Goal: Transaction & Acquisition: Purchase product/service

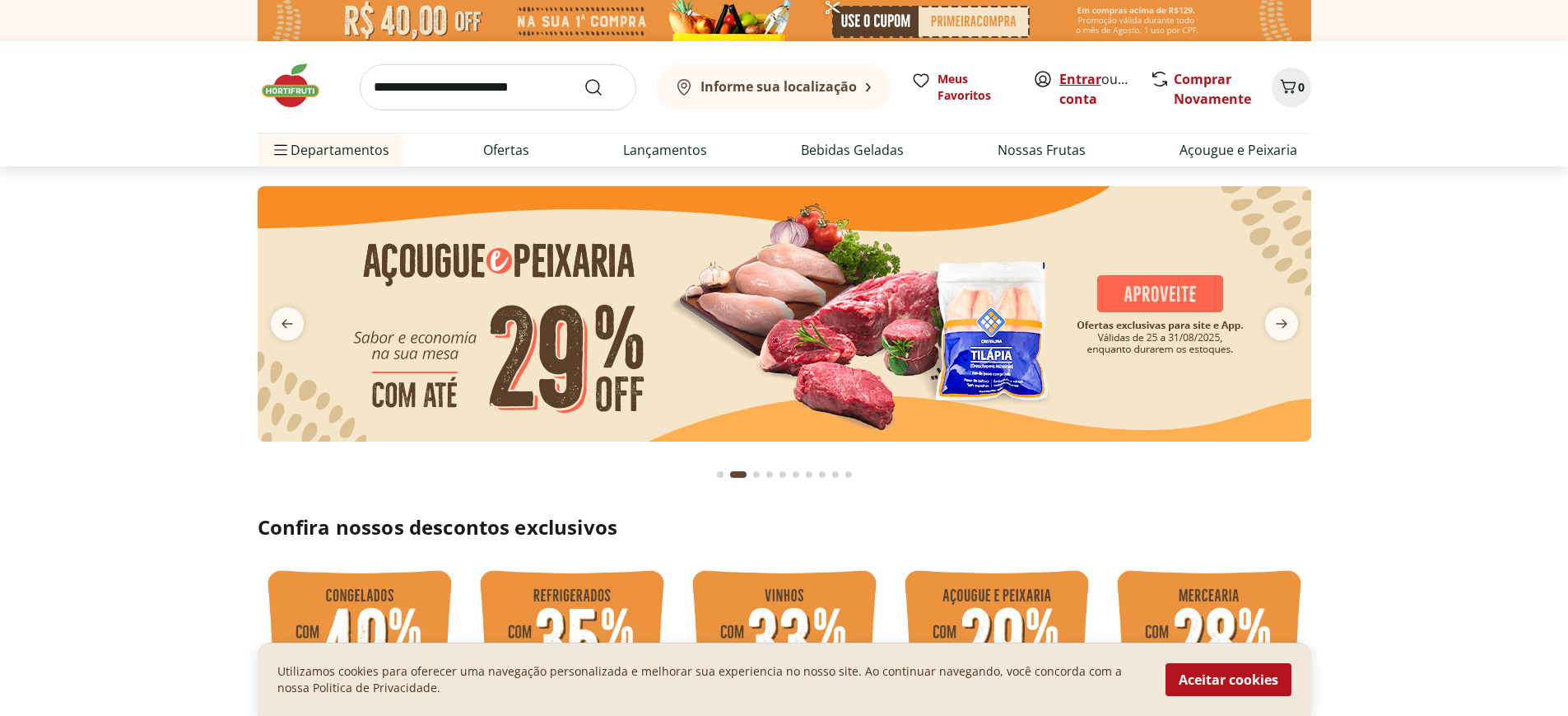
click at [1083, 82] on link "Entrar" at bounding box center [1080, 79] width 42 height 18
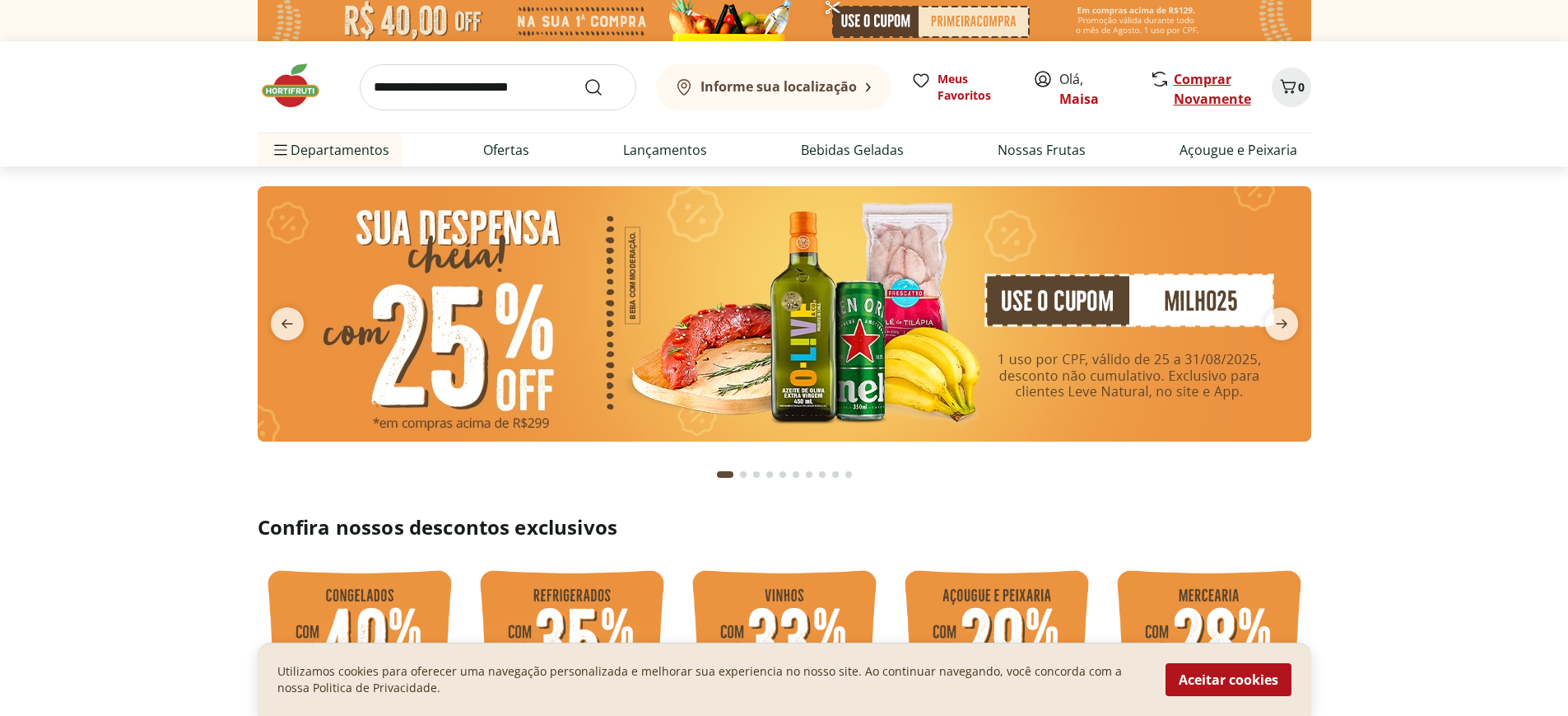
click at [1192, 81] on link "Comprar Novamente" at bounding box center [1212, 89] width 78 height 38
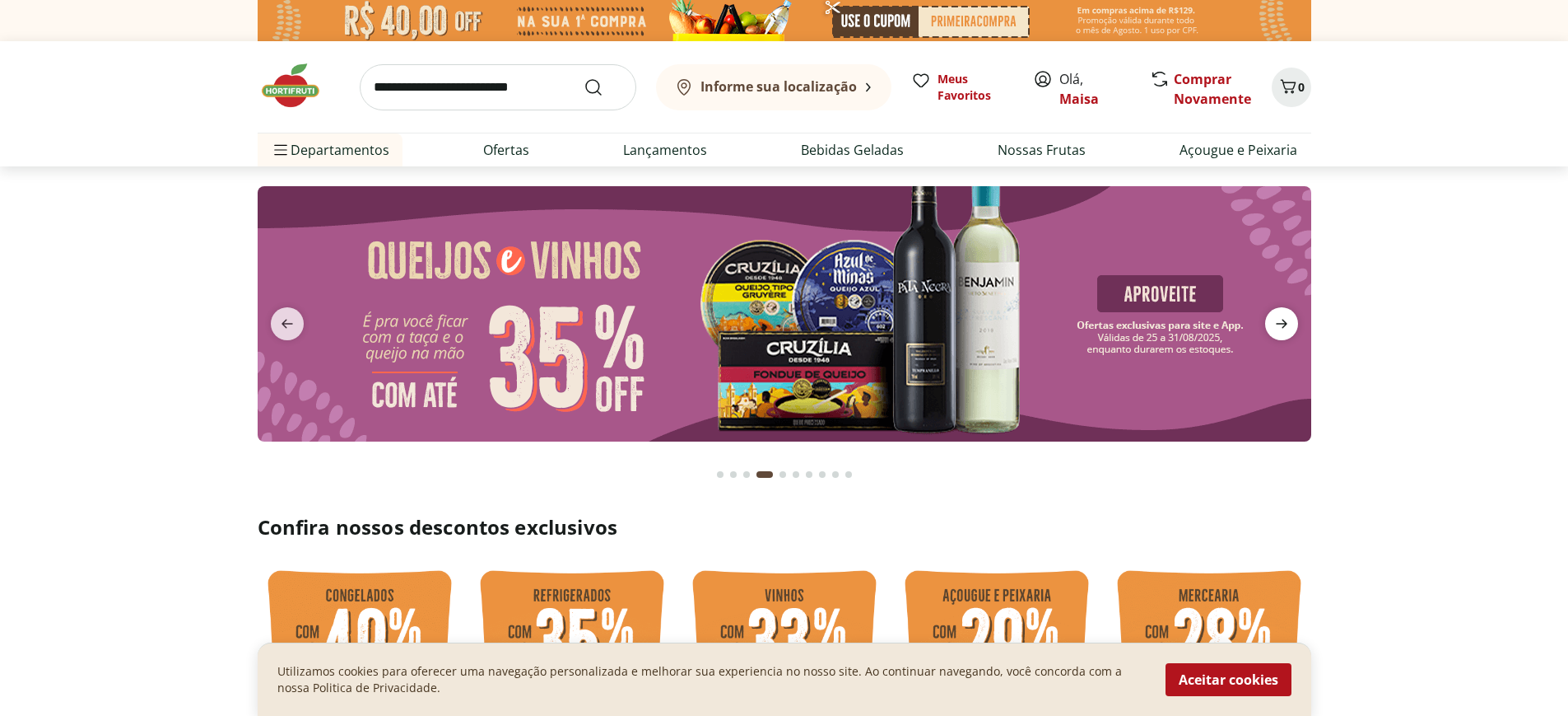
click at [1289, 319] on icon "next" at bounding box center [1281, 323] width 20 height 20
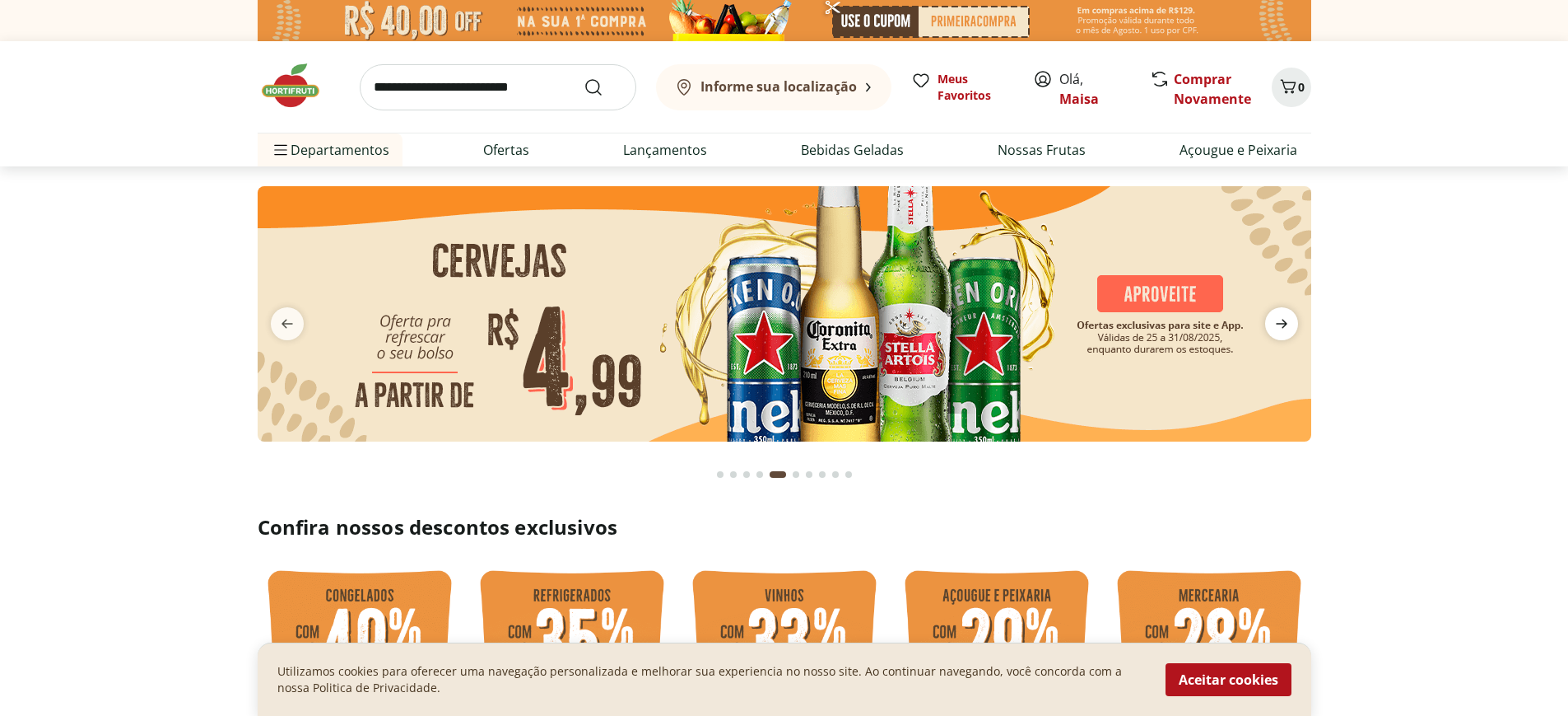
click at [1286, 319] on icon "next" at bounding box center [1281, 323] width 20 height 20
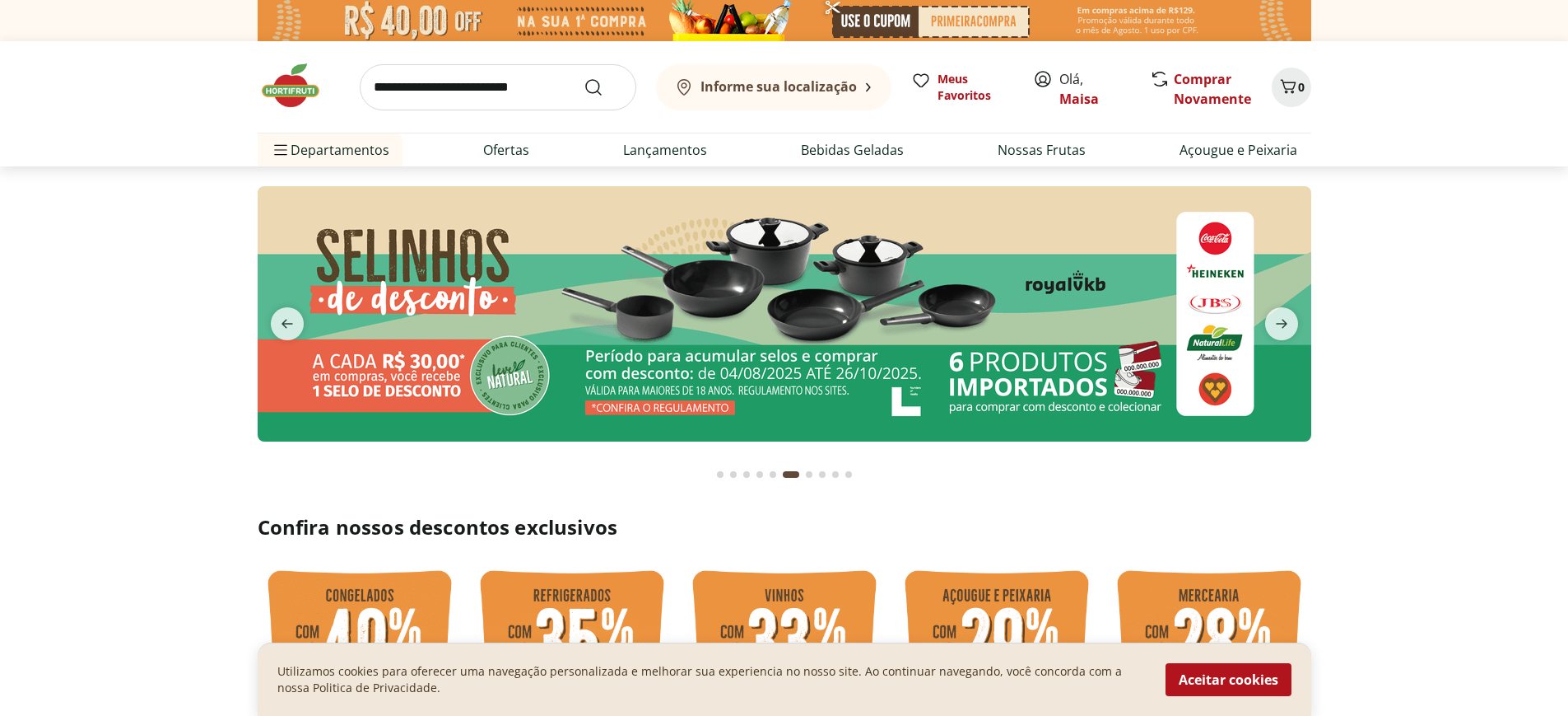
click at [502, 89] on input "search" at bounding box center [498, 87] width 276 height 46
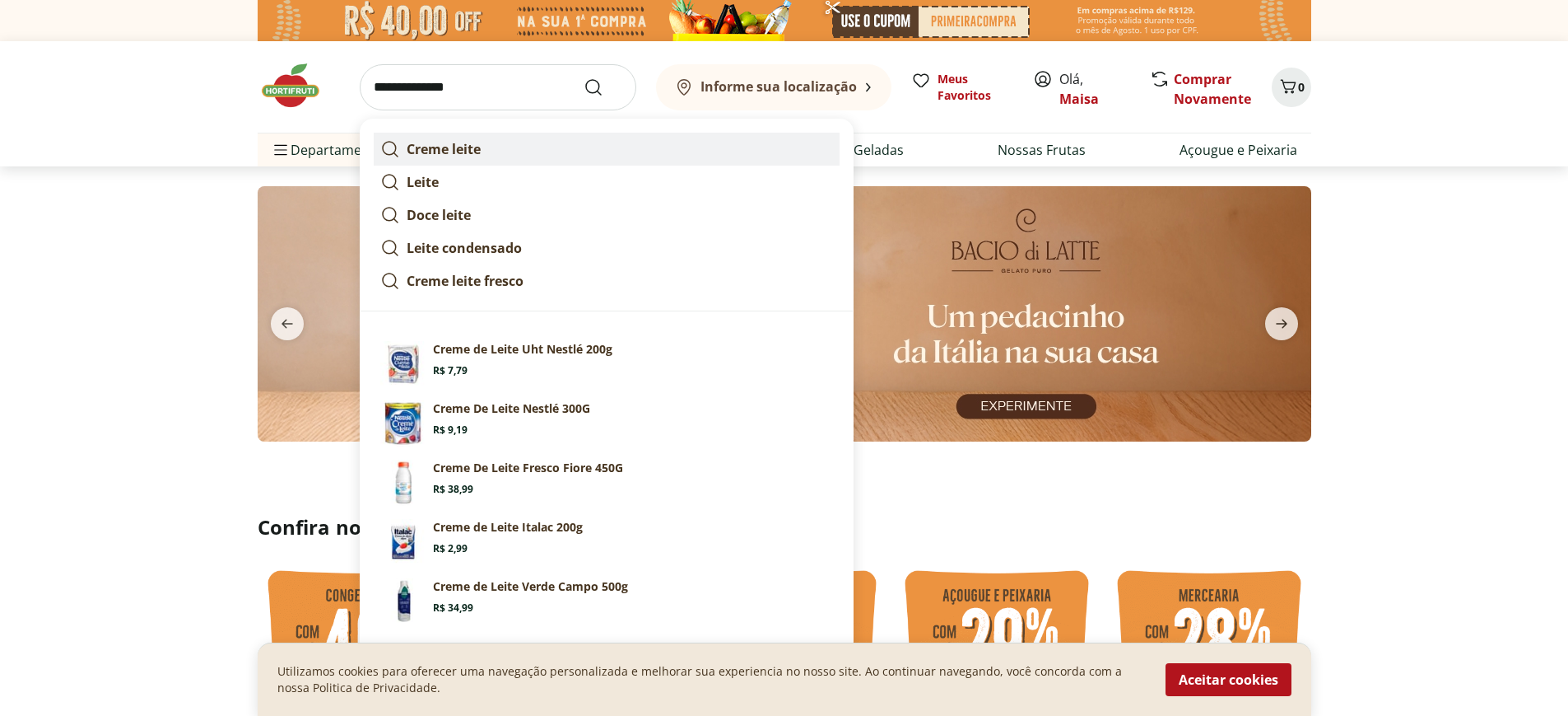
click at [491, 154] on link "Creme leite" at bounding box center [607, 148] width 466 height 33
type input "**********"
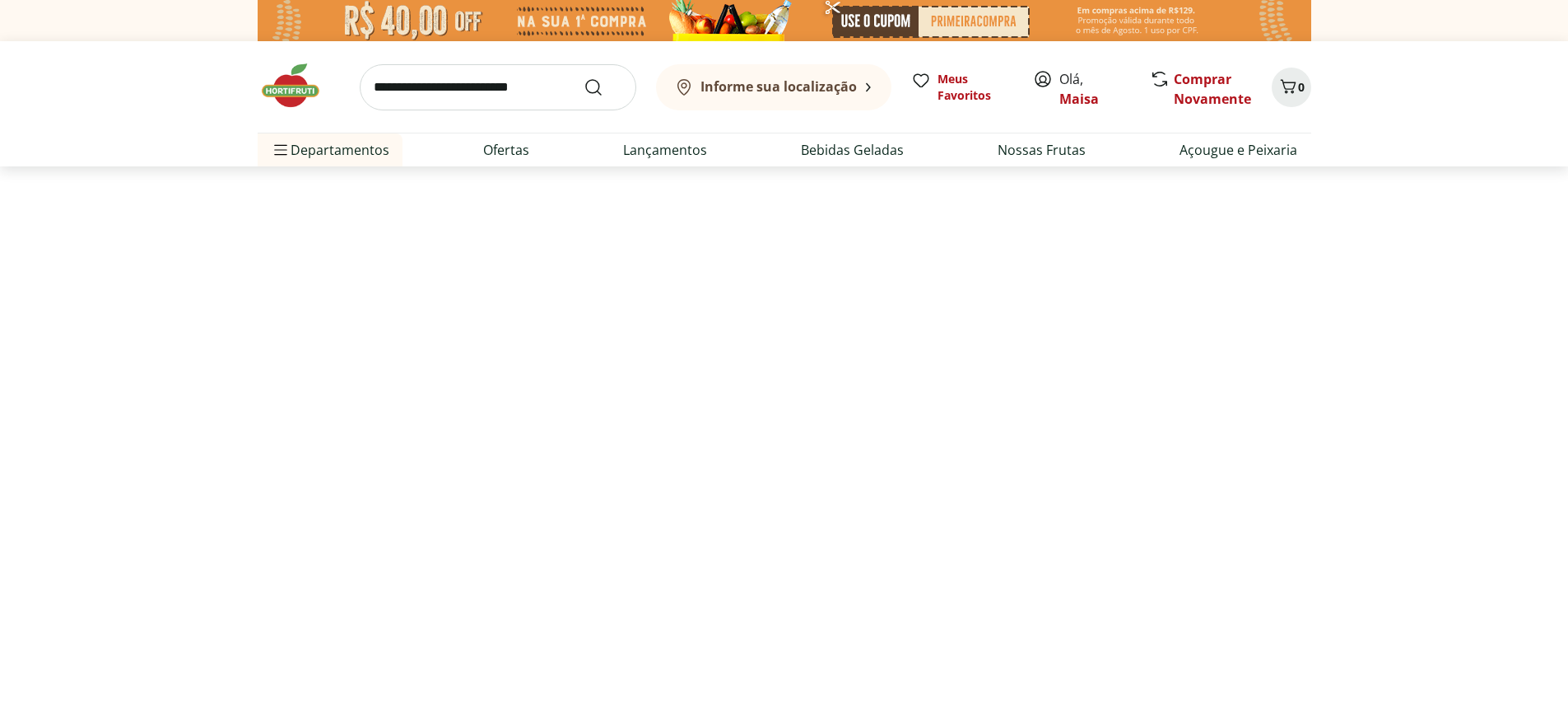
select select "**********"
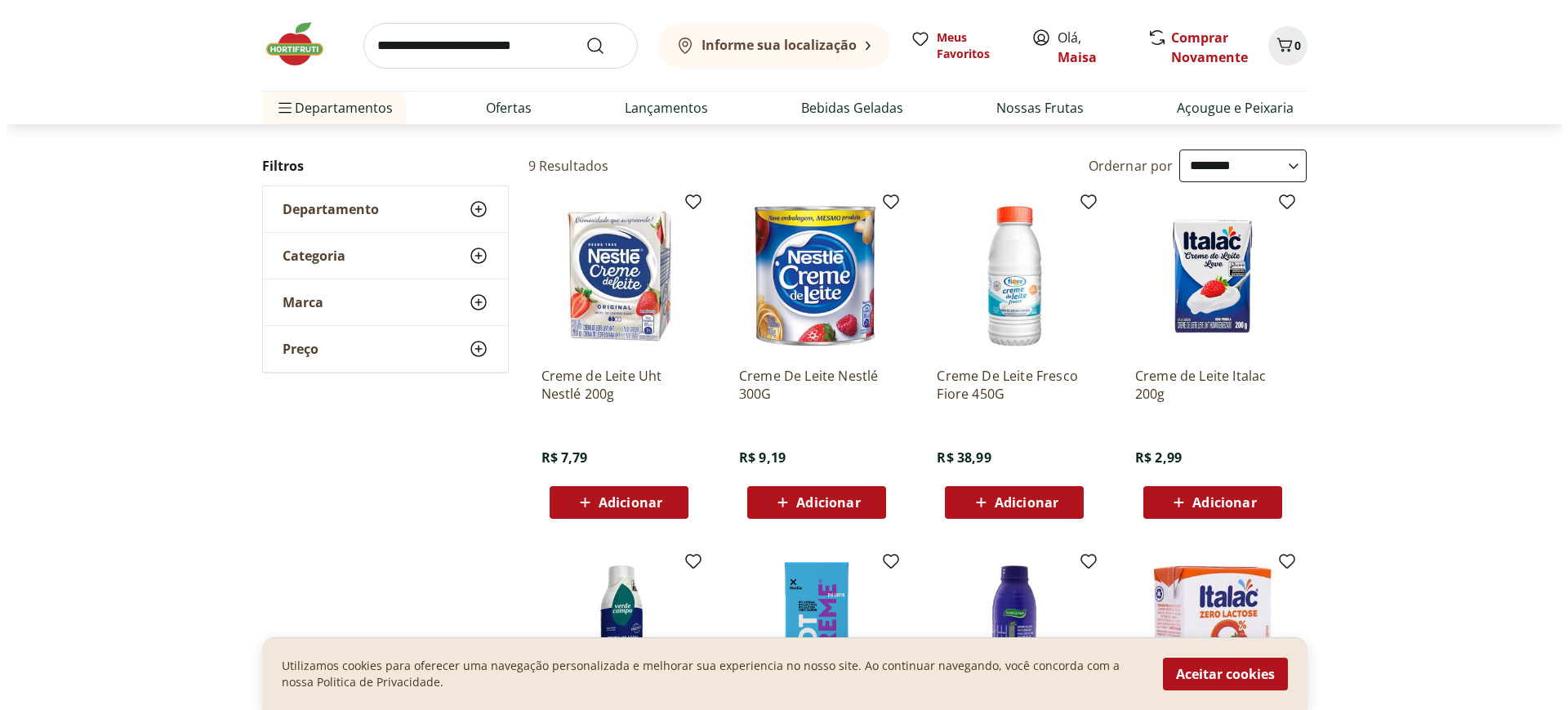
scroll to position [245, 0]
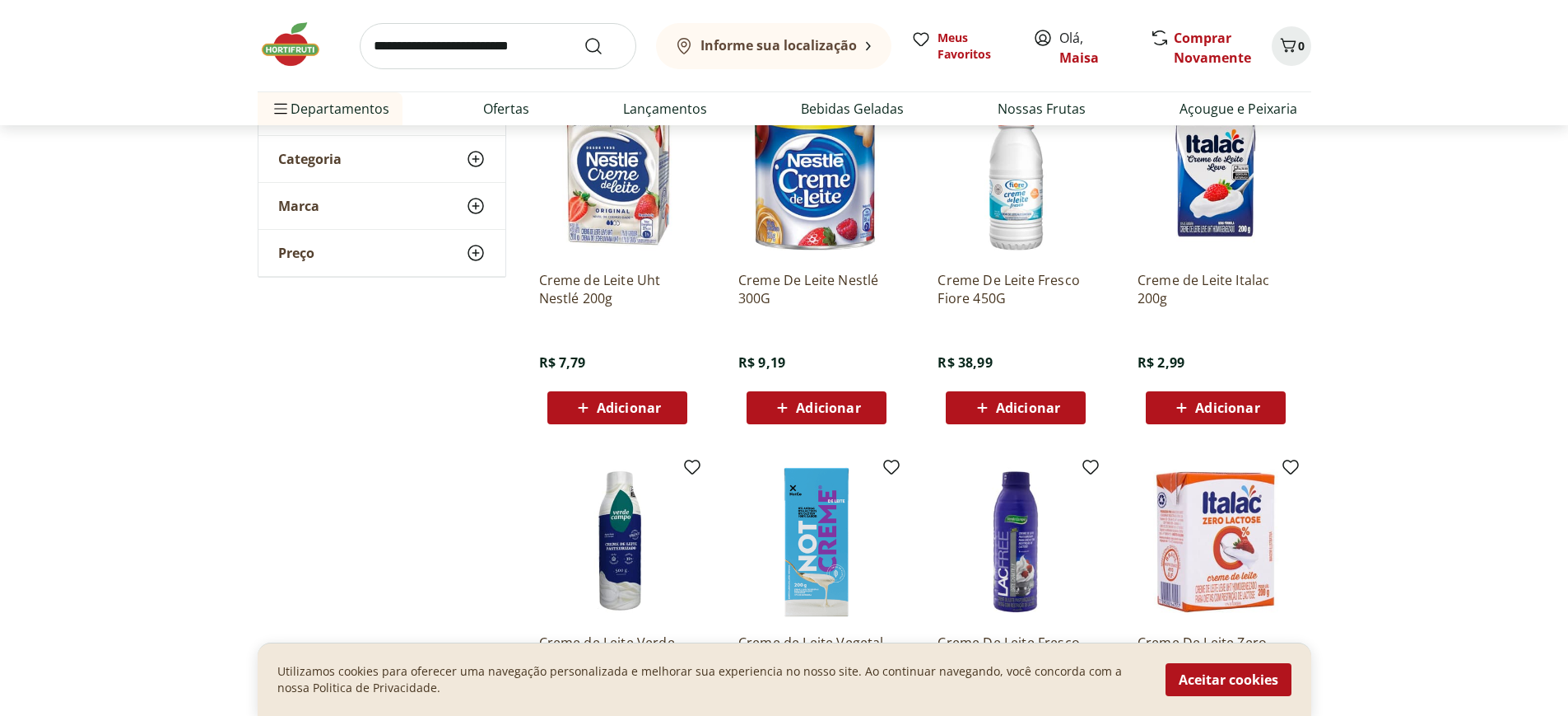
click at [1247, 410] on span "Adicionar" at bounding box center [1227, 407] width 64 height 13
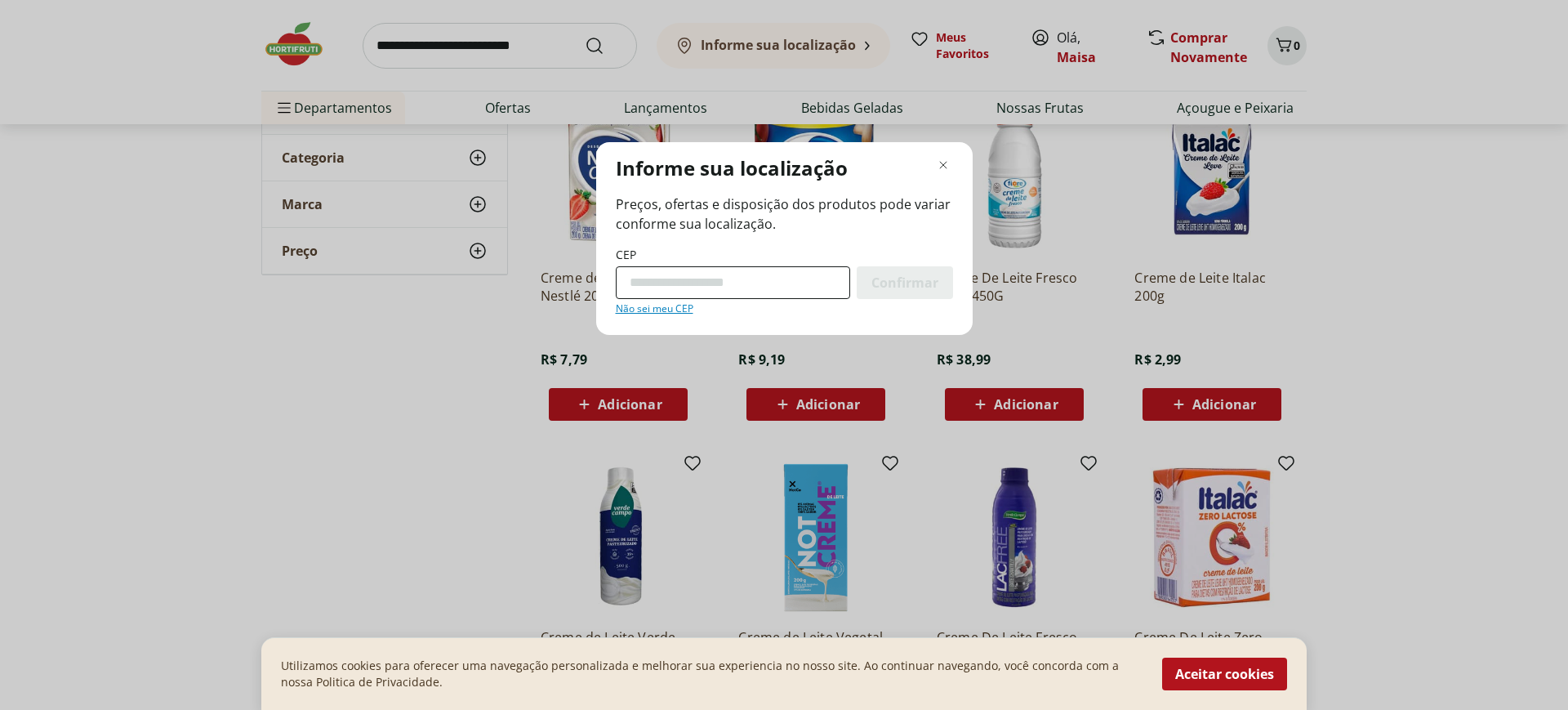
click at [686, 283] on input "CEP" at bounding box center [733, 283] width 234 height 33
type input "*********"
click at [911, 276] on span "Confirmar" at bounding box center [905, 282] width 67 height 13
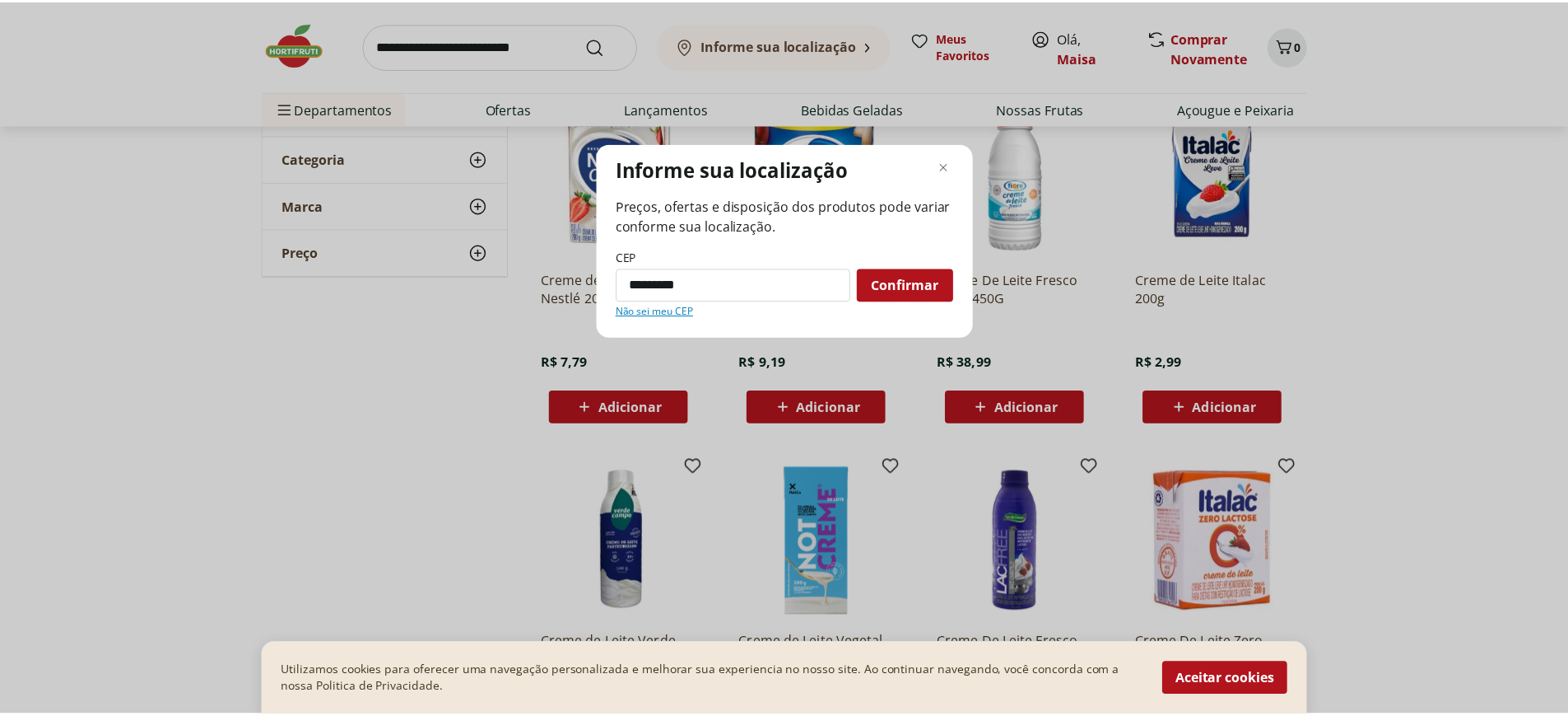
scroll to position [81, 0]
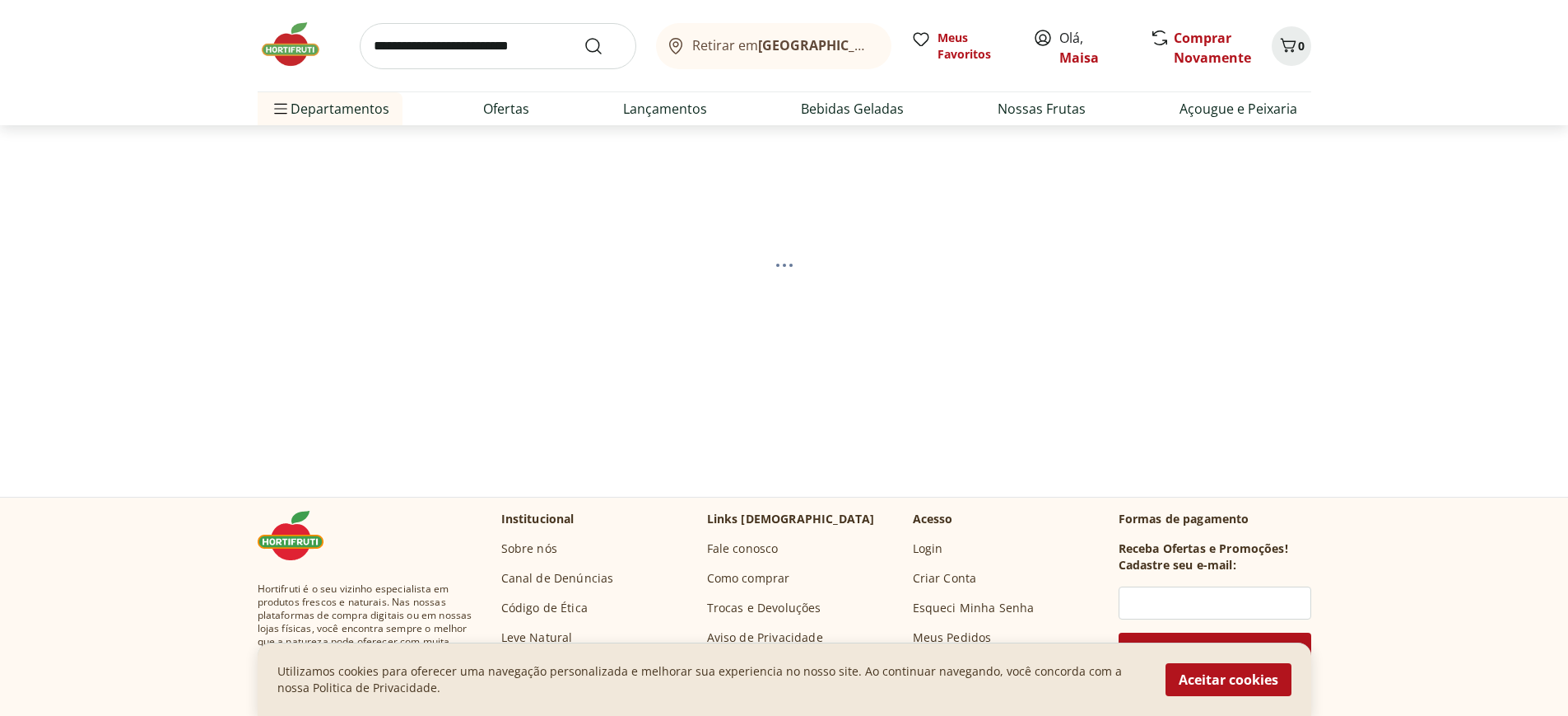
select select "**********"
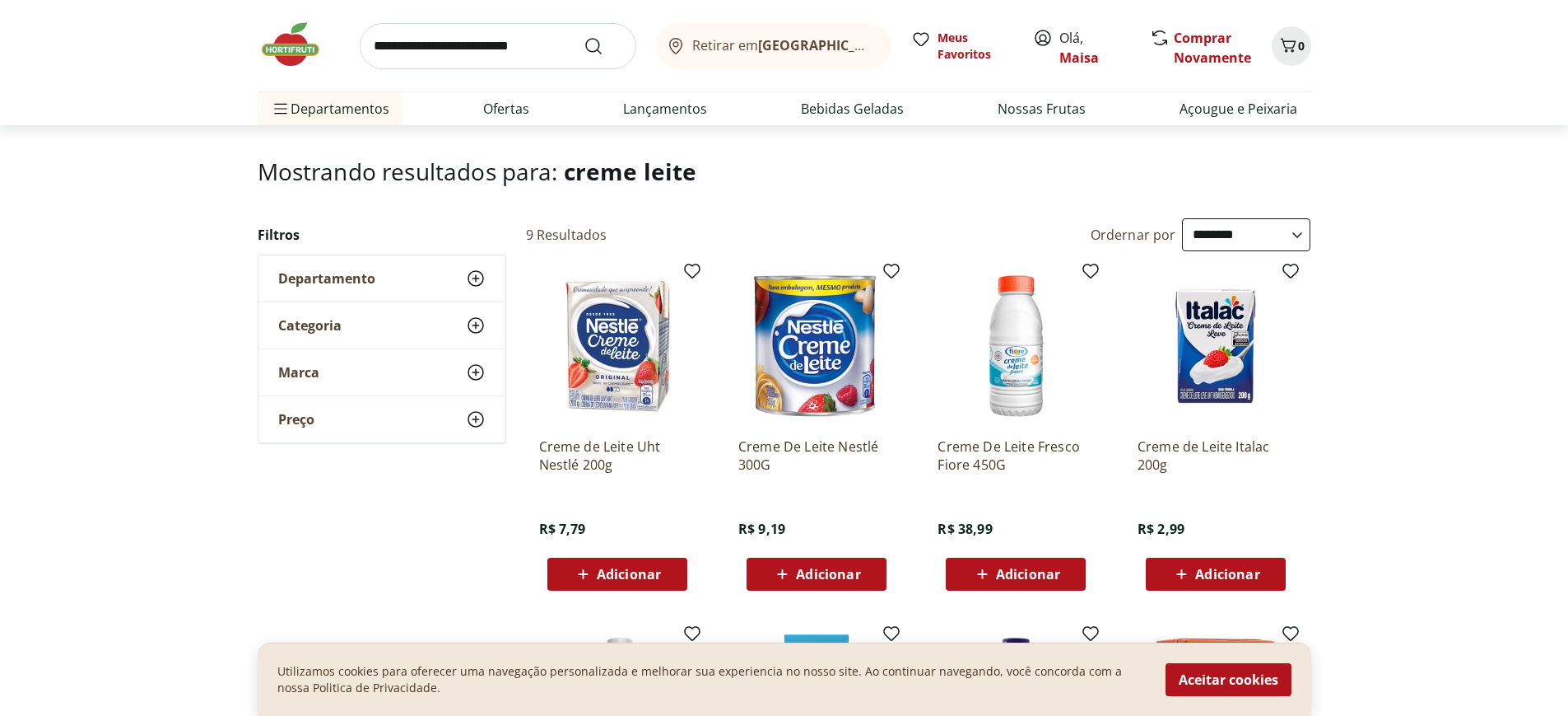
click at [1211, 568] on span "Adicionar" at bounding box center [1227, 573] width 64 height 13
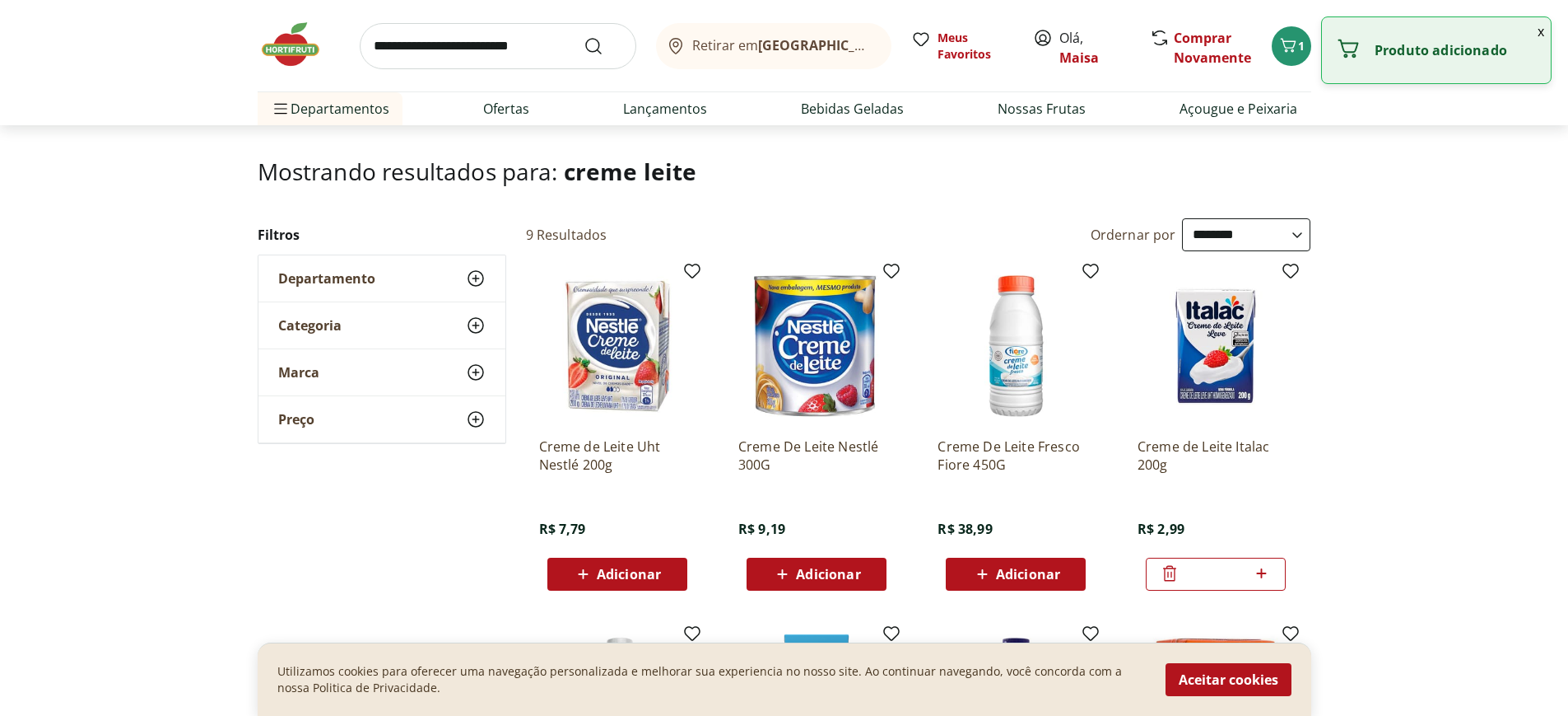
click at [1255, 573] on icon at bounding box center [1262, 573] width 20 height 20
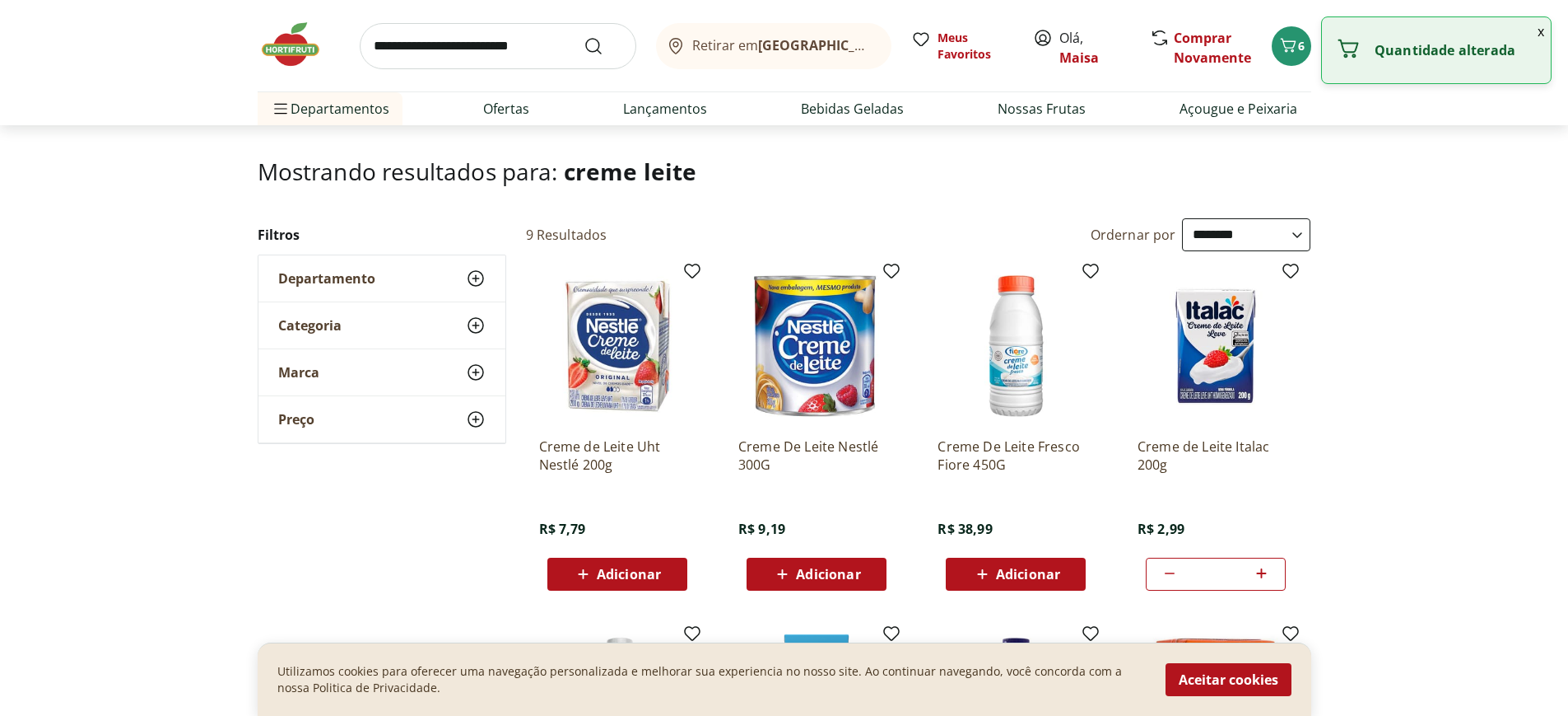
click at [1255, 573] on icon at bounding box center [1262, 573] width 20 height 20
click at [1260, 574] on icon at bounding box center [1262, 573] width 20 height 20
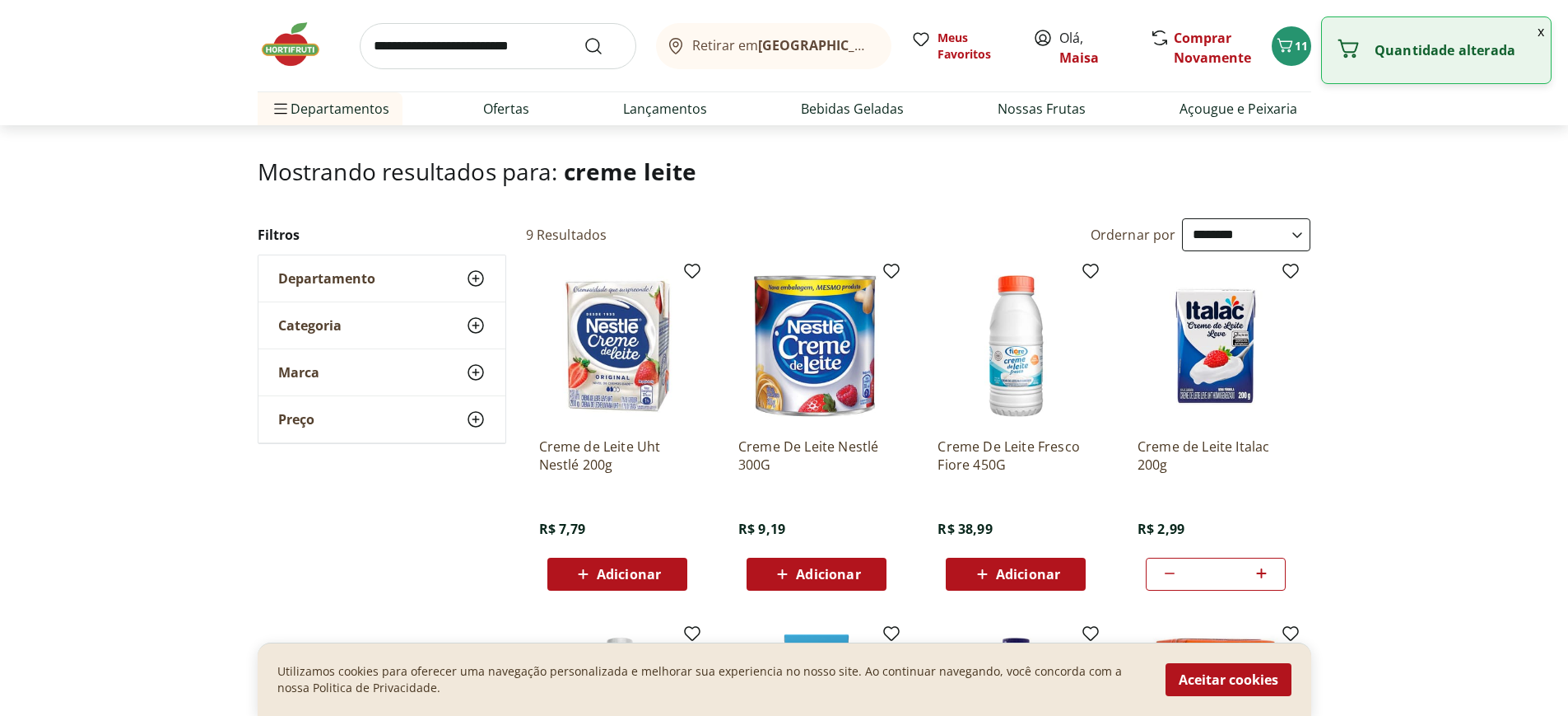
click at [1260, 574] on icon at bounding box center [1262, 573] width 20 height 20
type input "**"
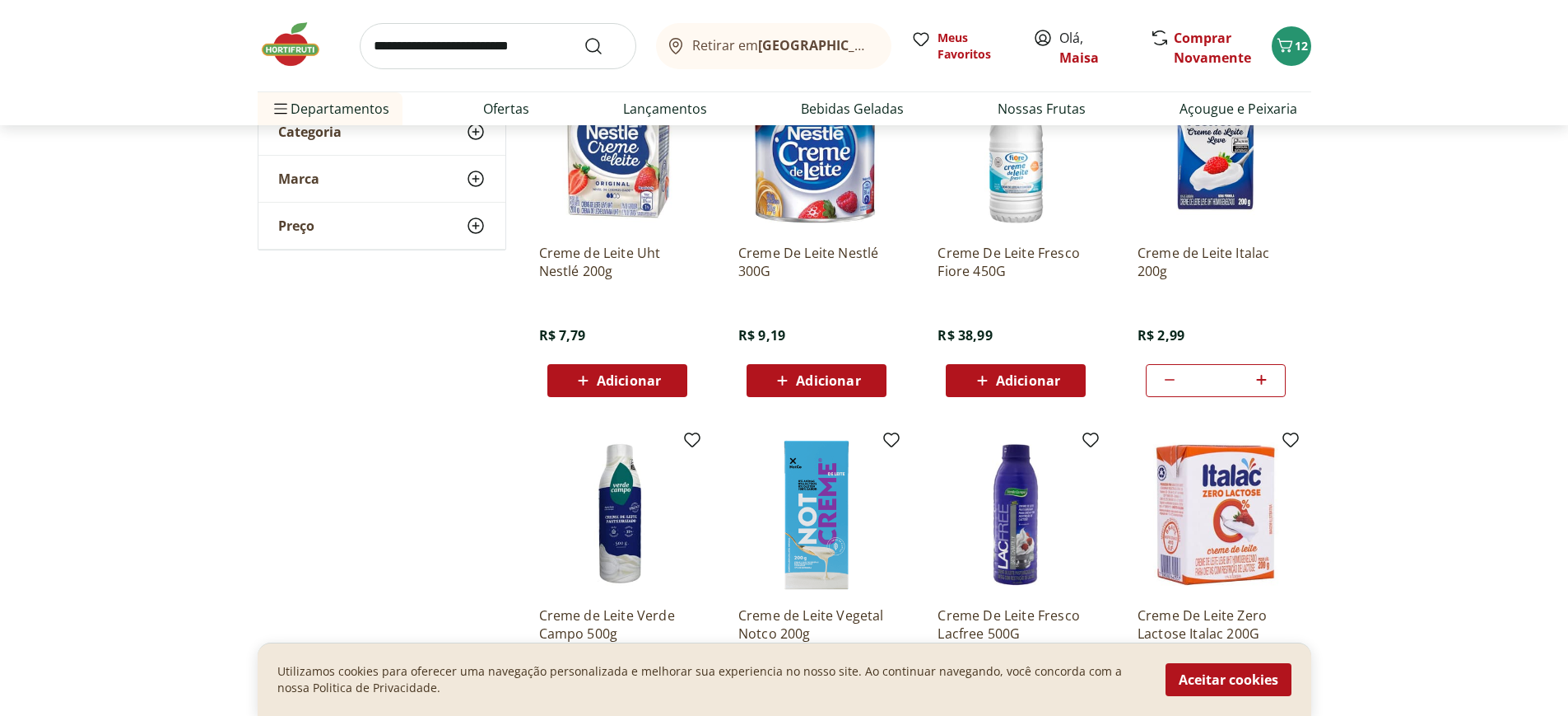
scroll to position [0, 0]
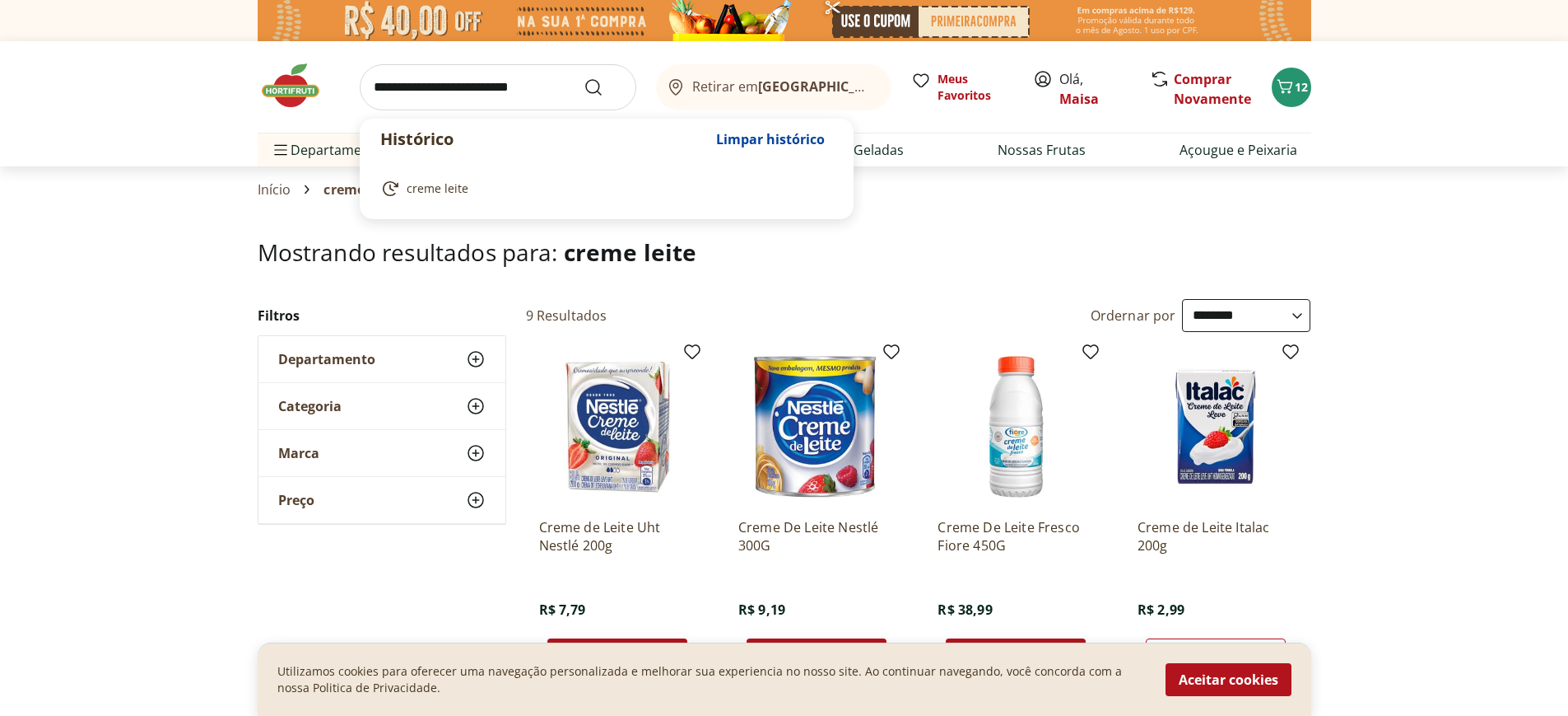
click at [497, 96] on input "search" at bounding box center [498, 87] width 276 height 46
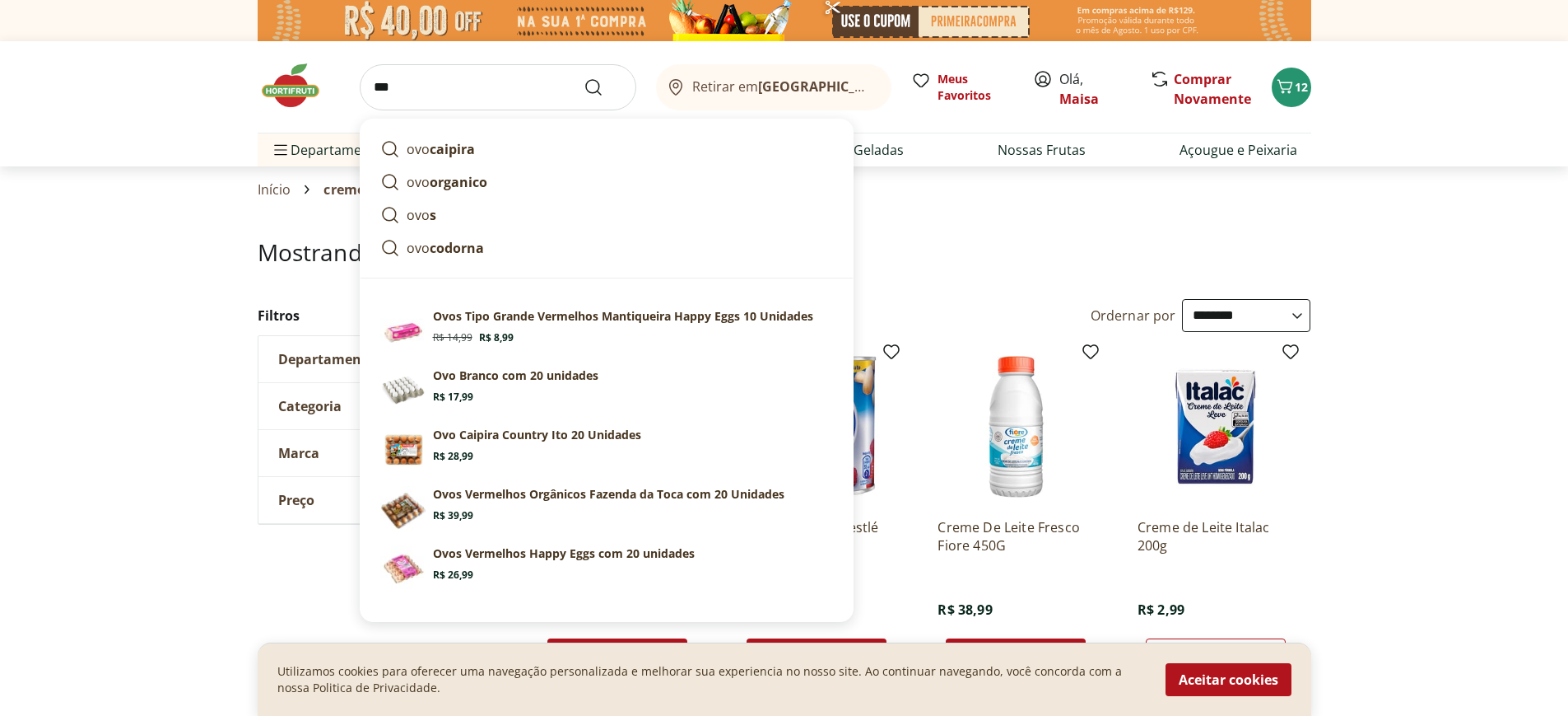
type input "***"
click at [584, 78] on button "Submit Search" at bounding box center [603, 87] width 39 height 20
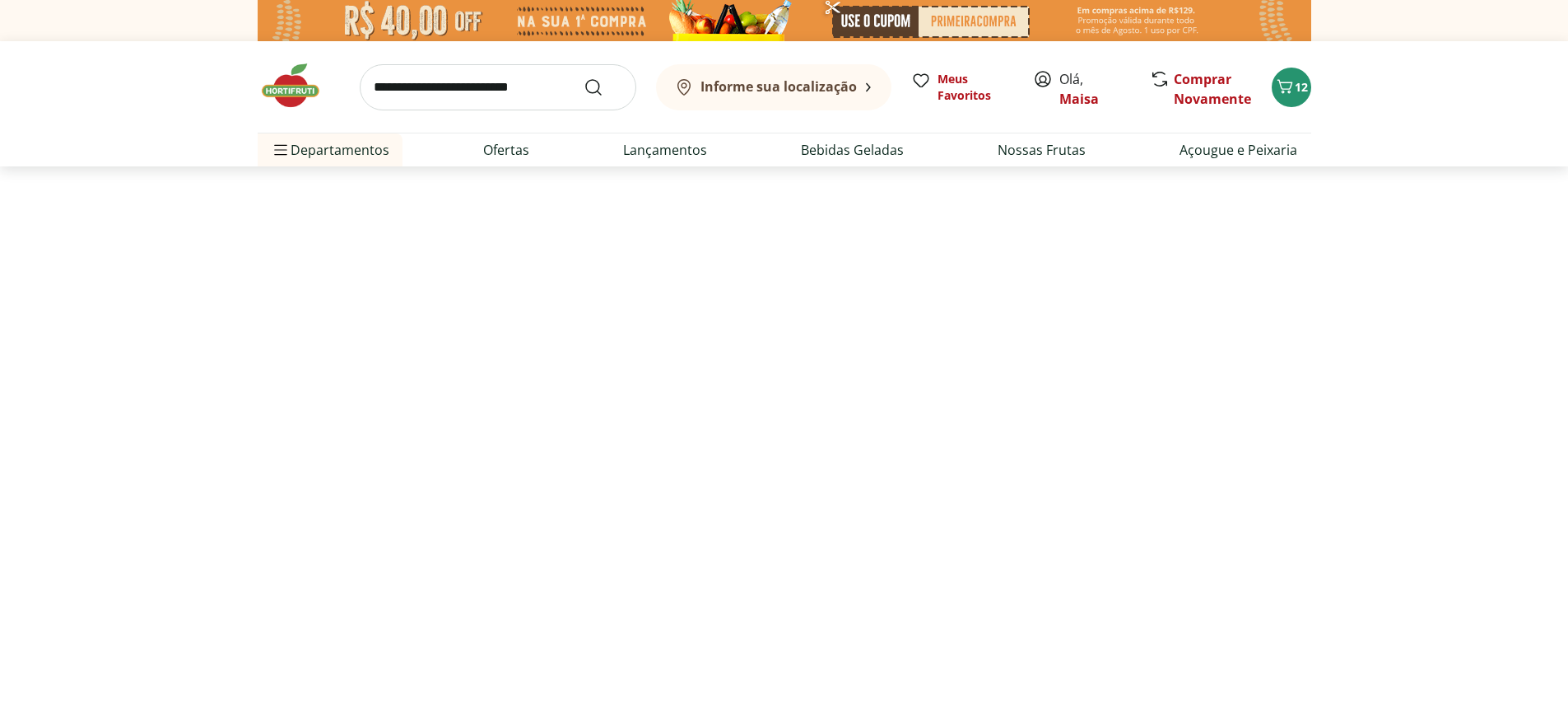
select select "**********"
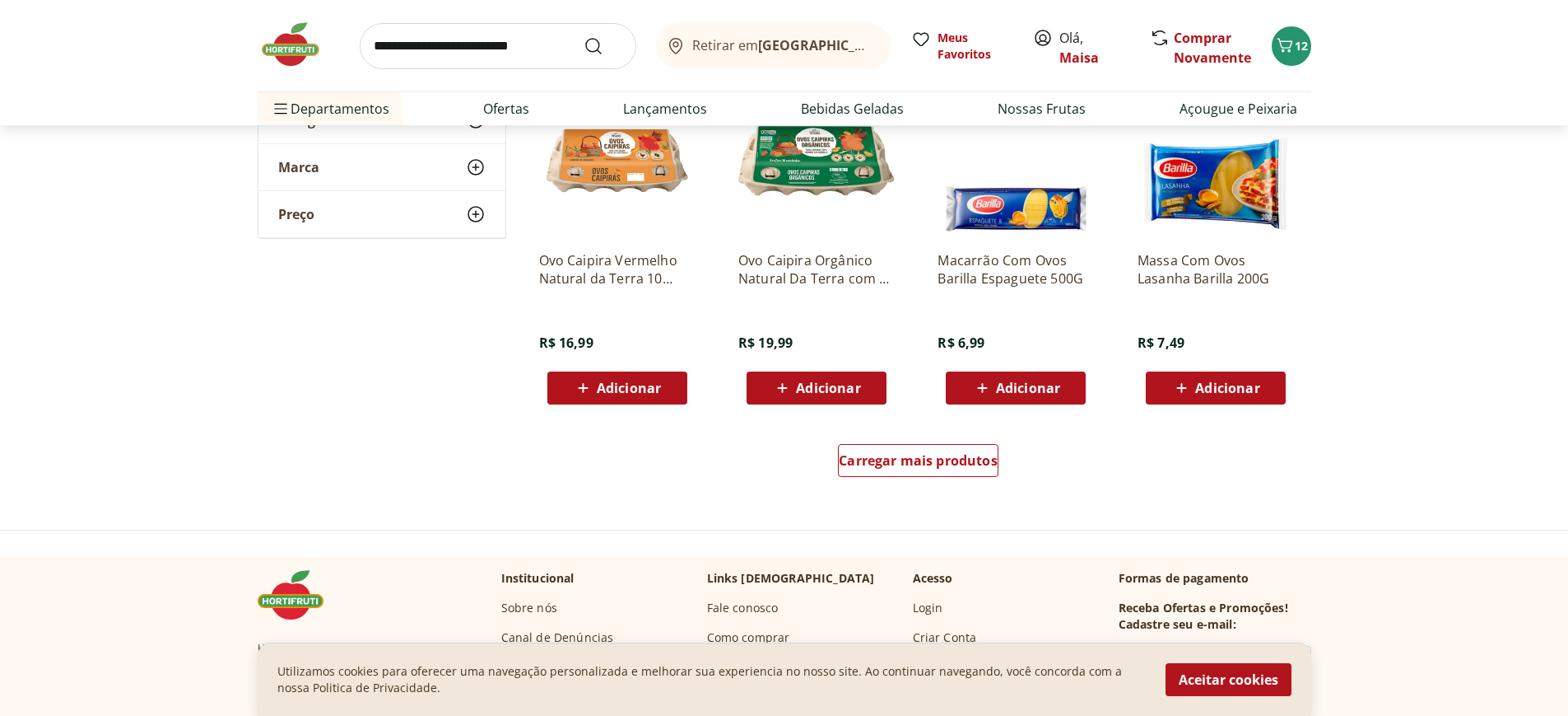
scroll to position [988, 0]
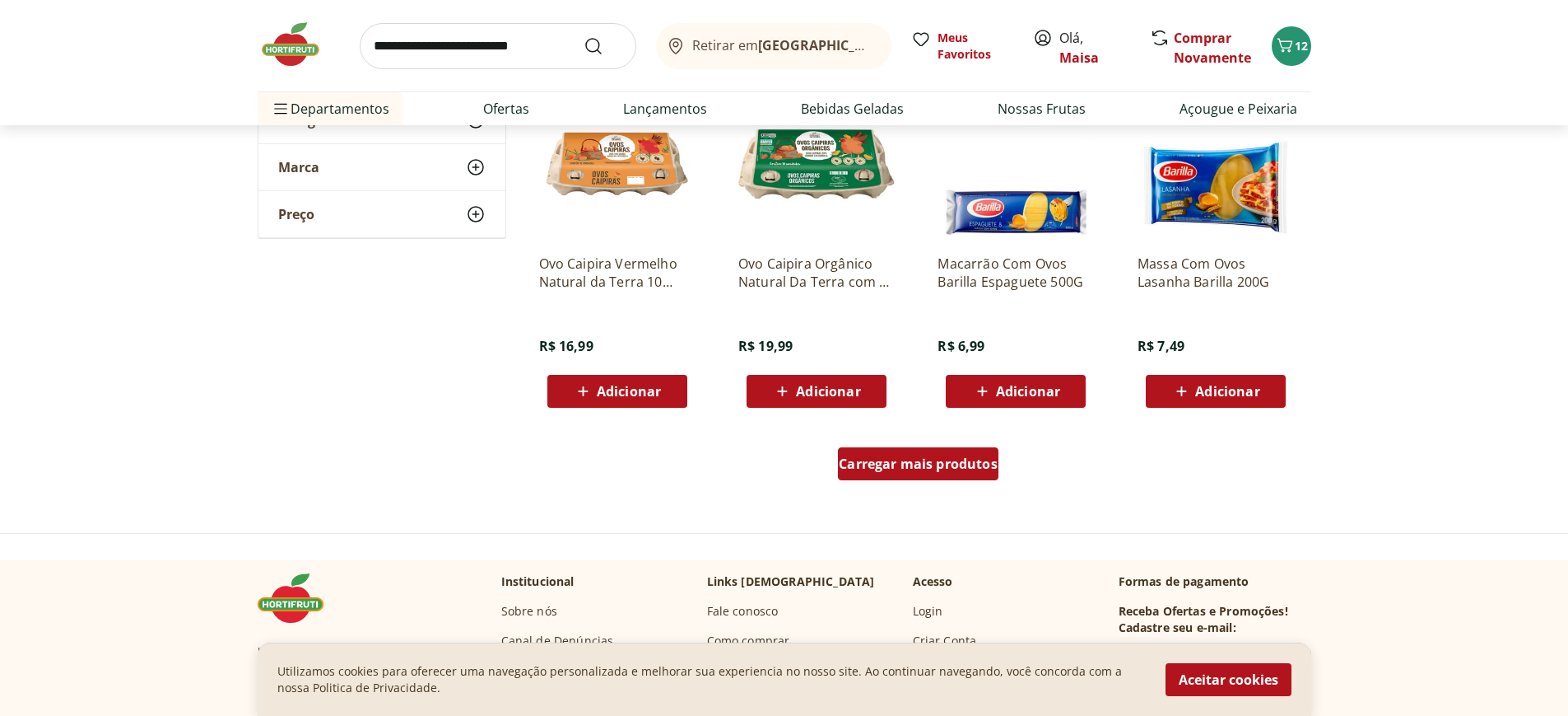
click at [888, 465] on span "Carregar mais produtos" at bounding box center [918, 463] width 159 height 13
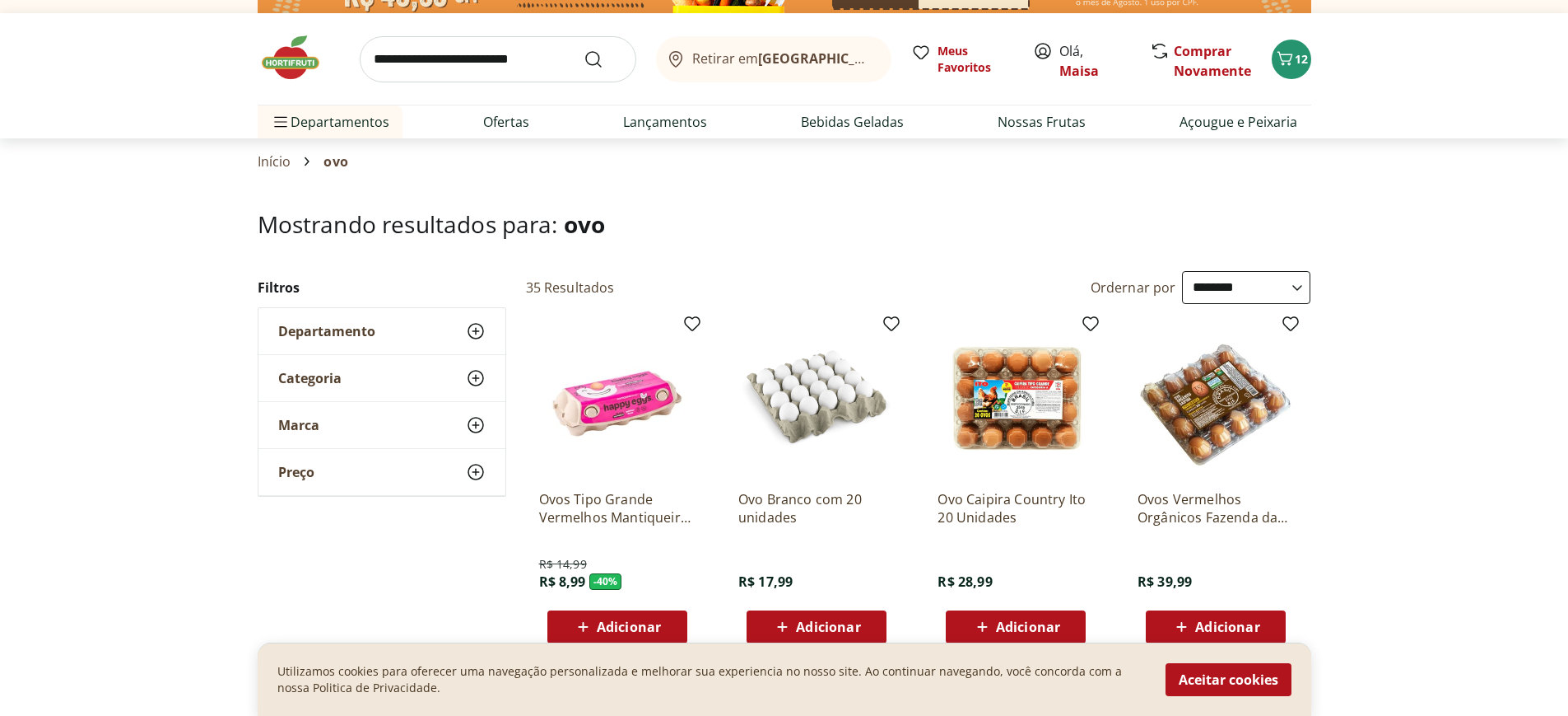
scroll to position [0, 0]
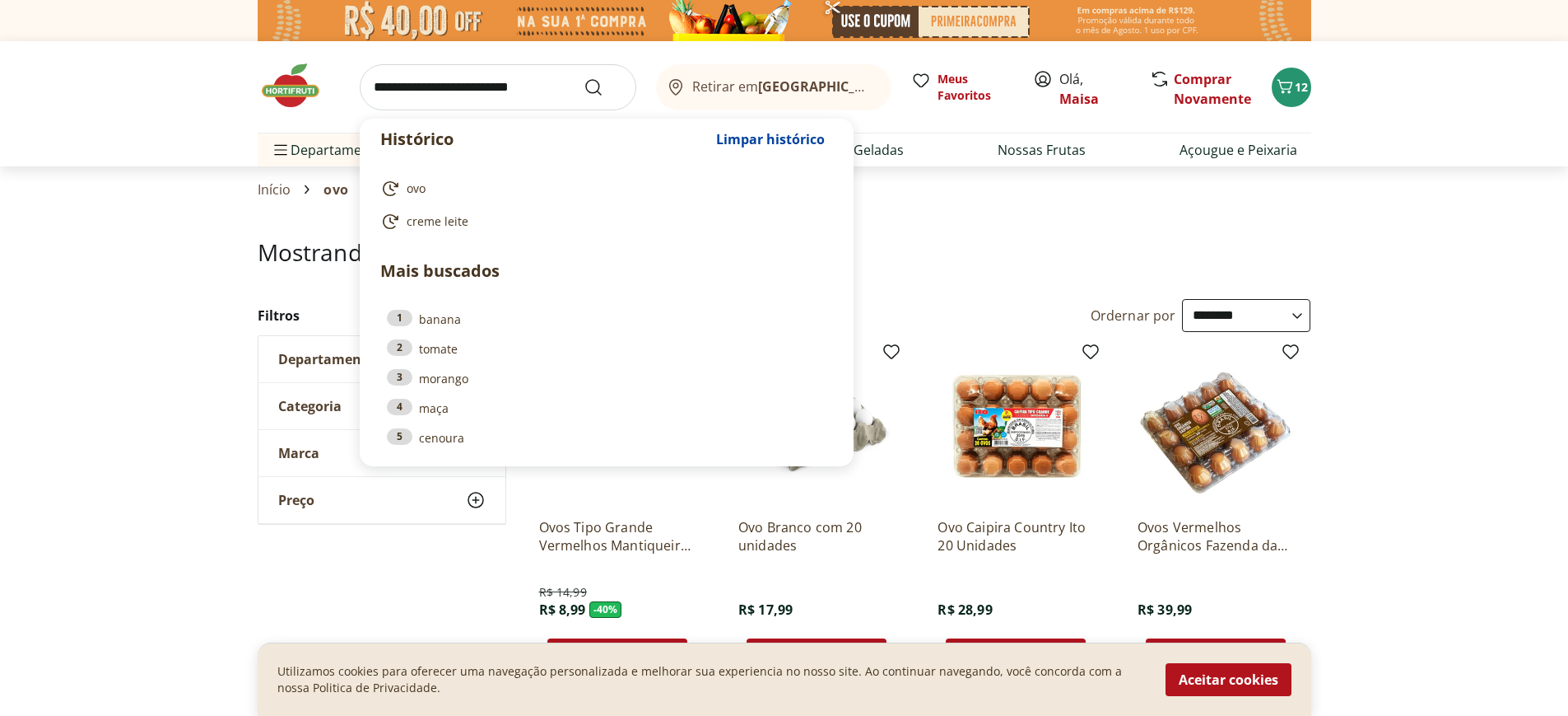
click at [452, 79] on input "search" at bounding box center [498, 87] width 276 height 46
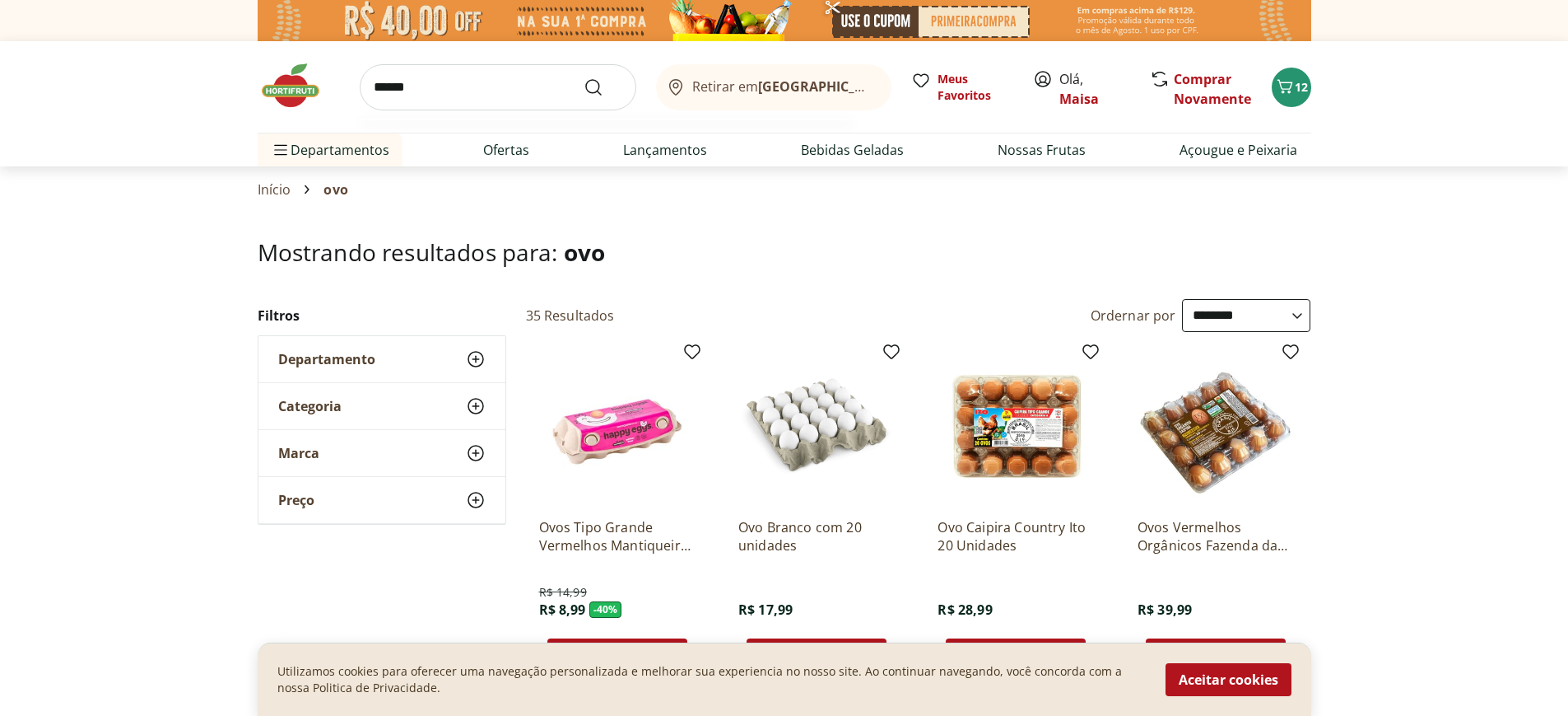
type input "*******"
click button "Submit Search" at bounding box center [603, 87] width 39 height 20
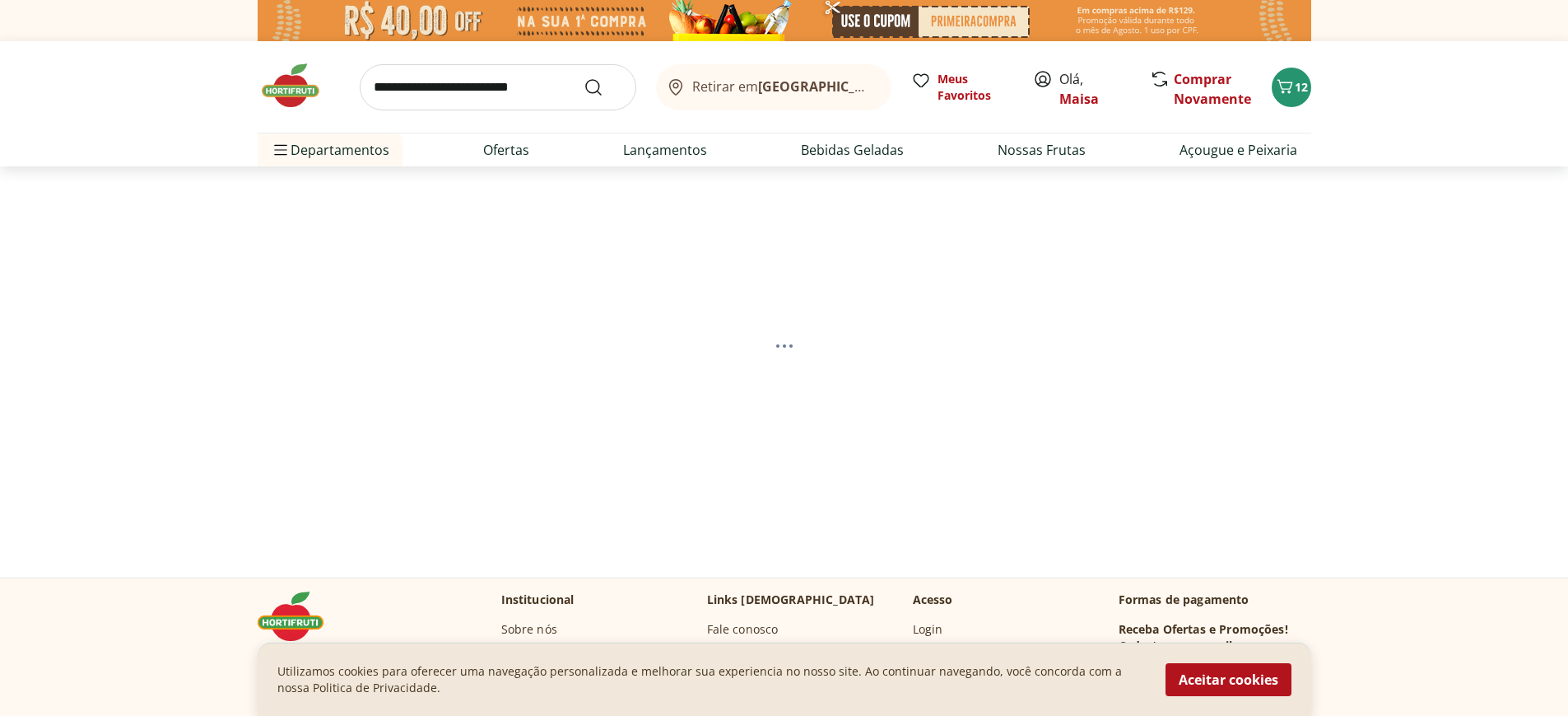
select select "**********"
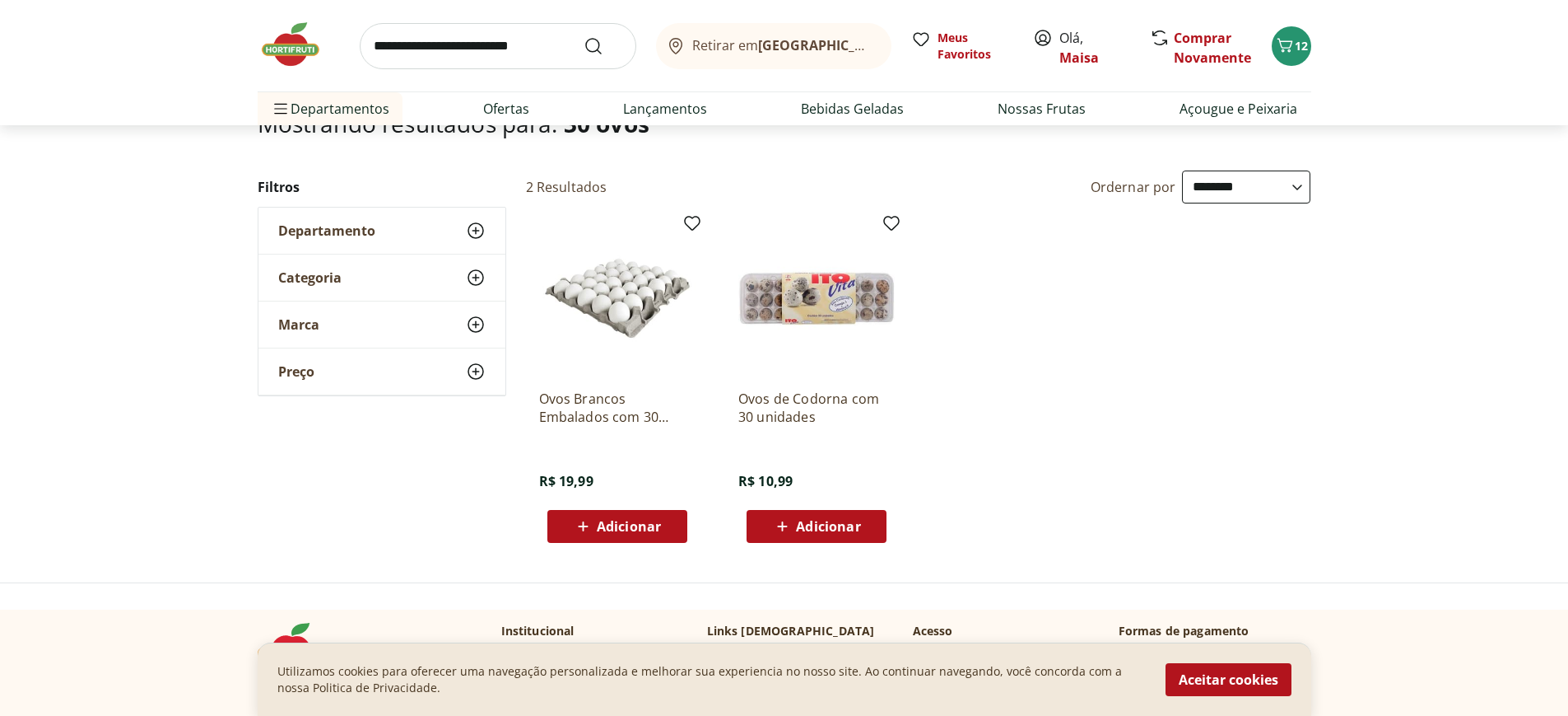
scroll to position [165, 0]
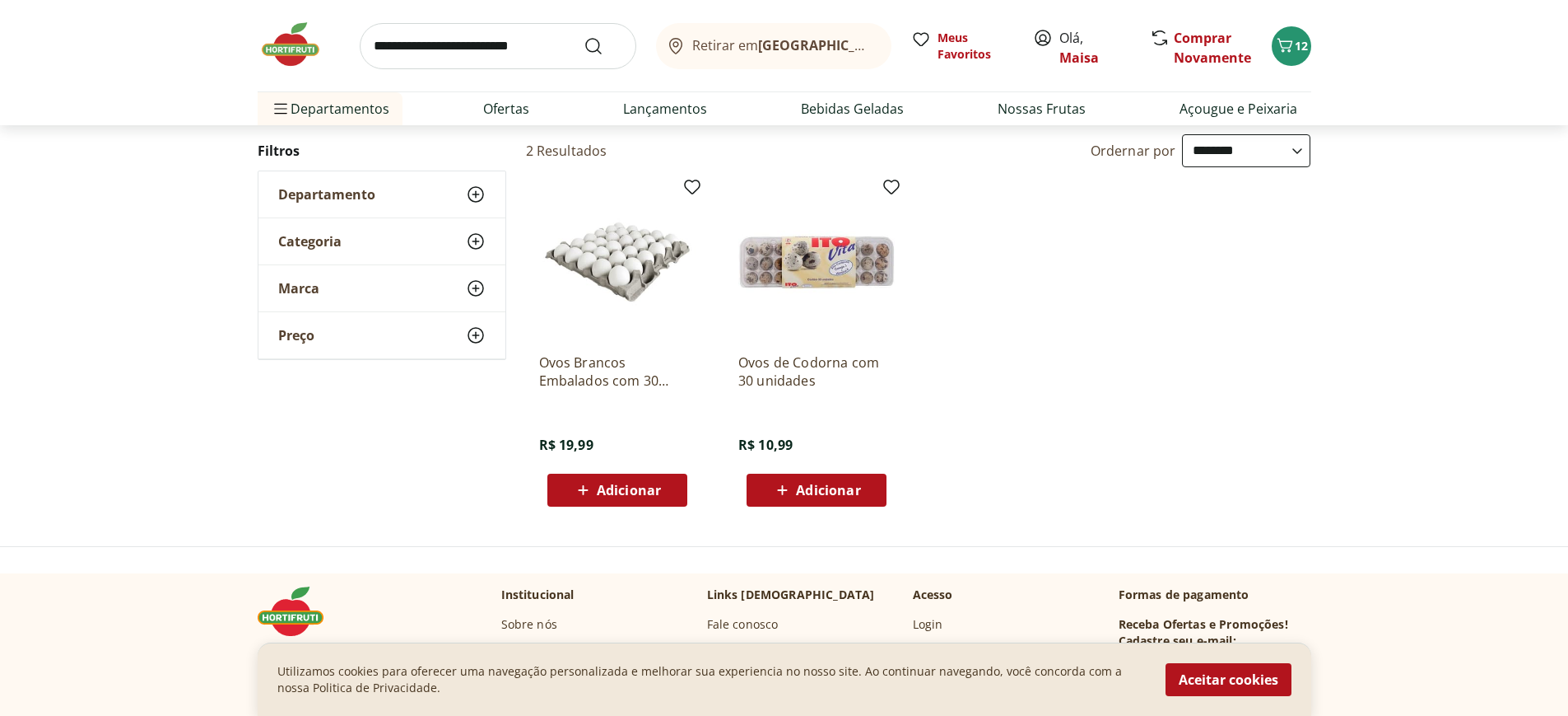
click at [573, 494] on icon at bounding box center [584, 490] width 20 height 20
click at [578, 493] on icon at bounding box center [571, 489] width 20 height 20
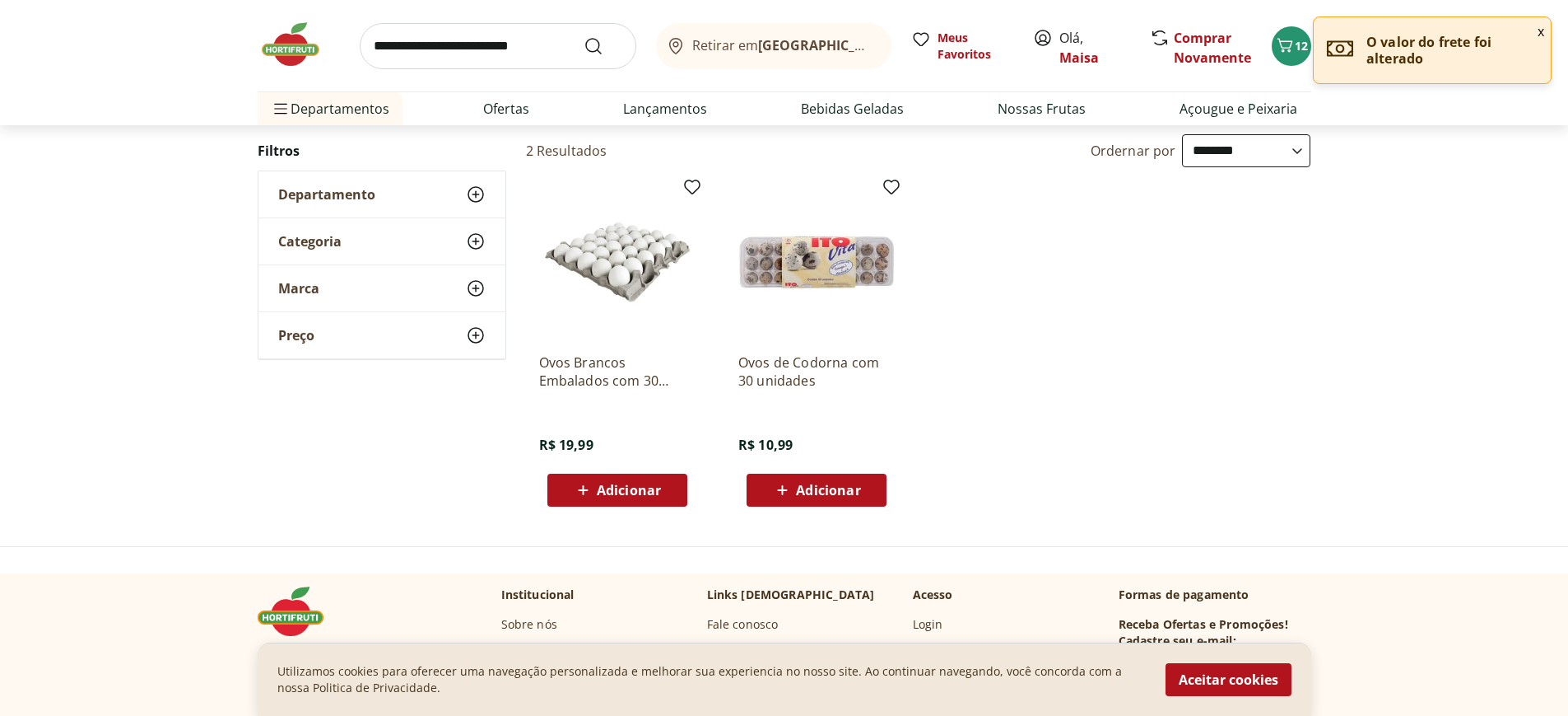
click at [482, 38] on input "search" at bounding box center [498, 46] width 276 height 46
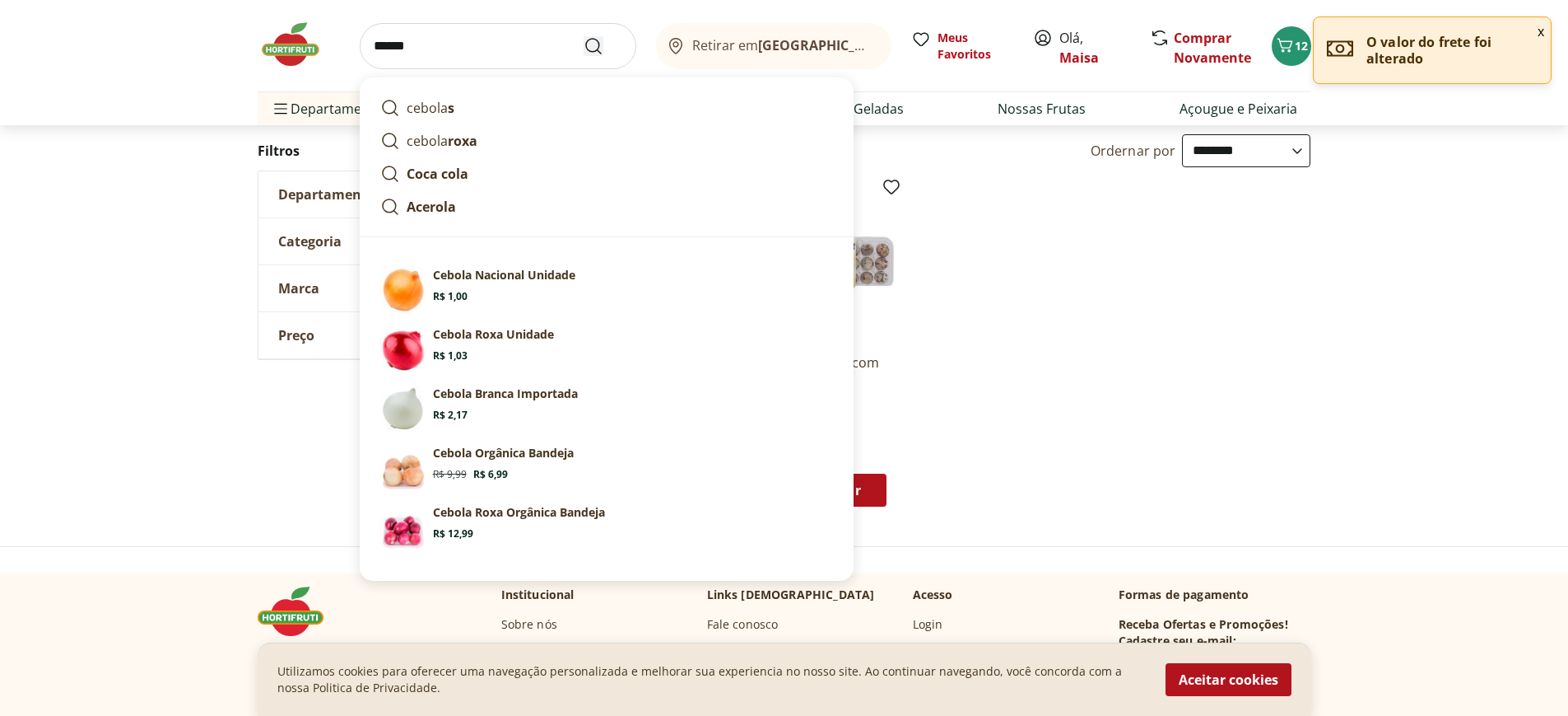
type input "******"
click at [598, 48] on use "Submit Search" at bounding box center [593, 45] width 20 height 20
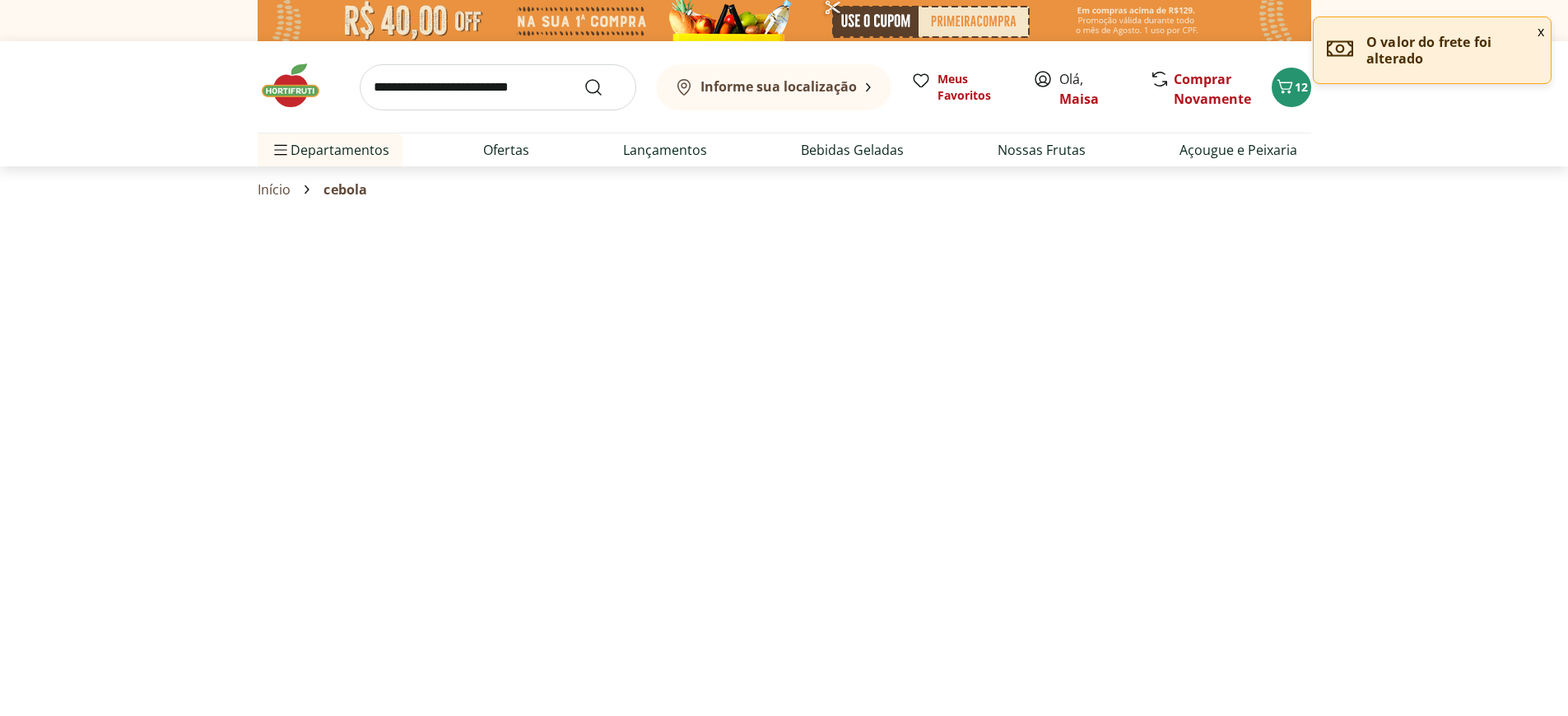
select select "**********"
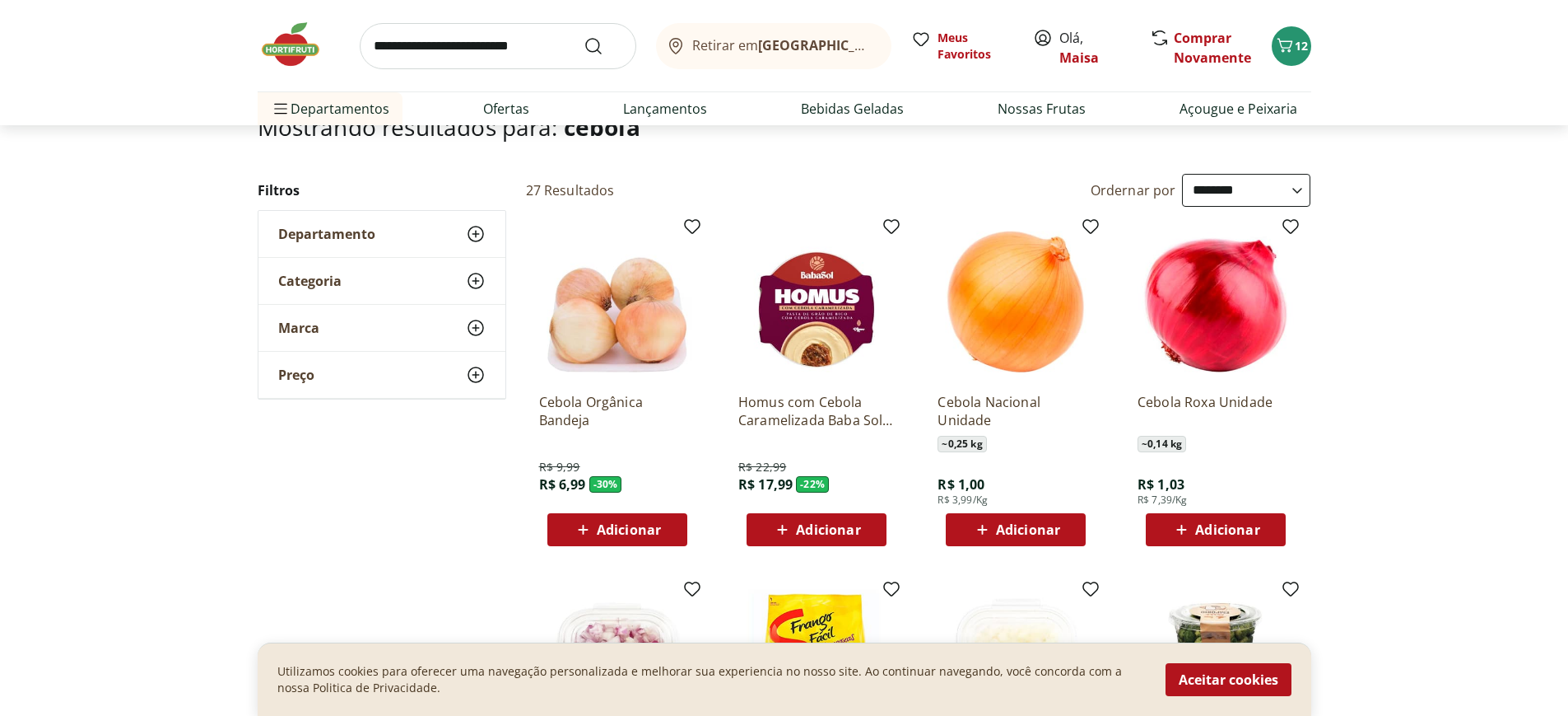
scroll to position [165, 0]
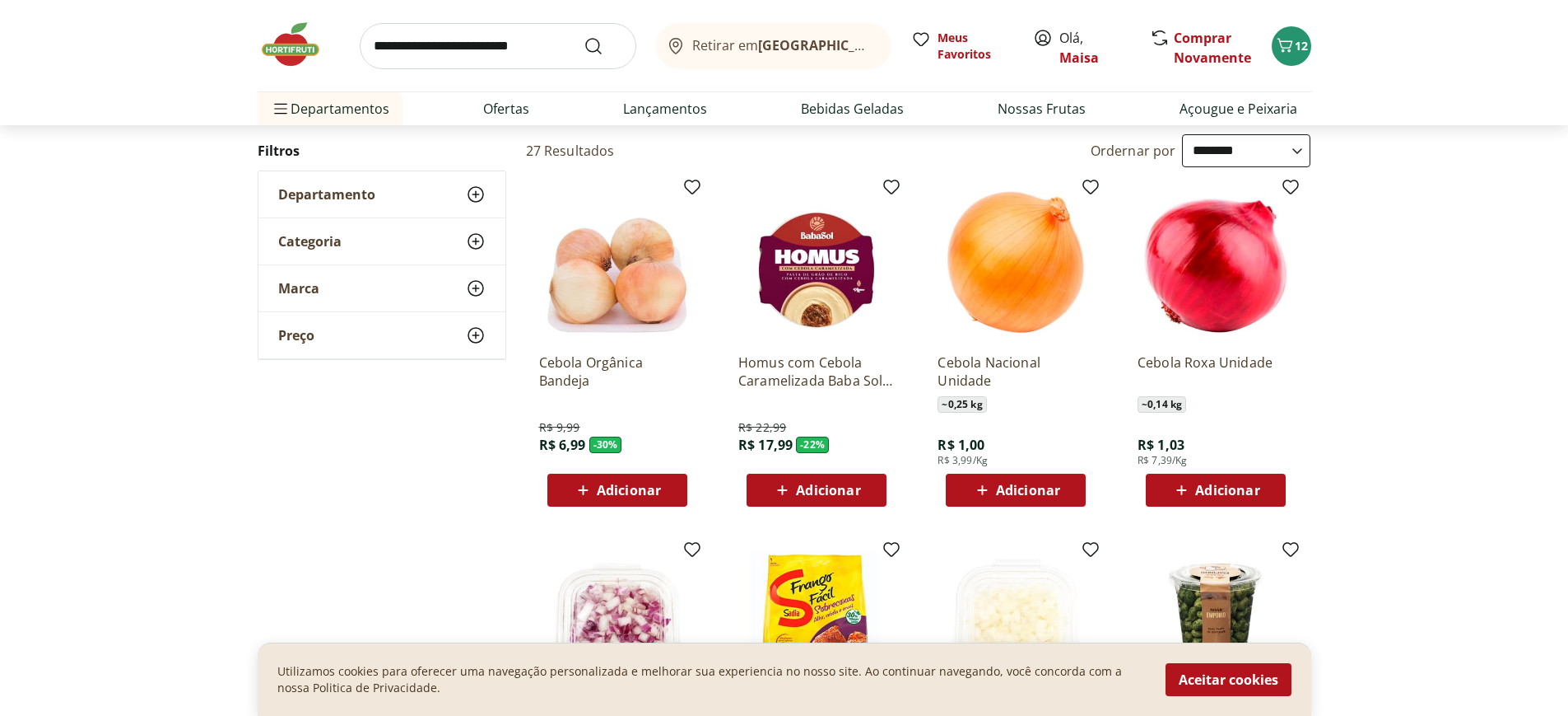
click at [976, 486] on icon at bounding box center [983, 490] width 20 height 20
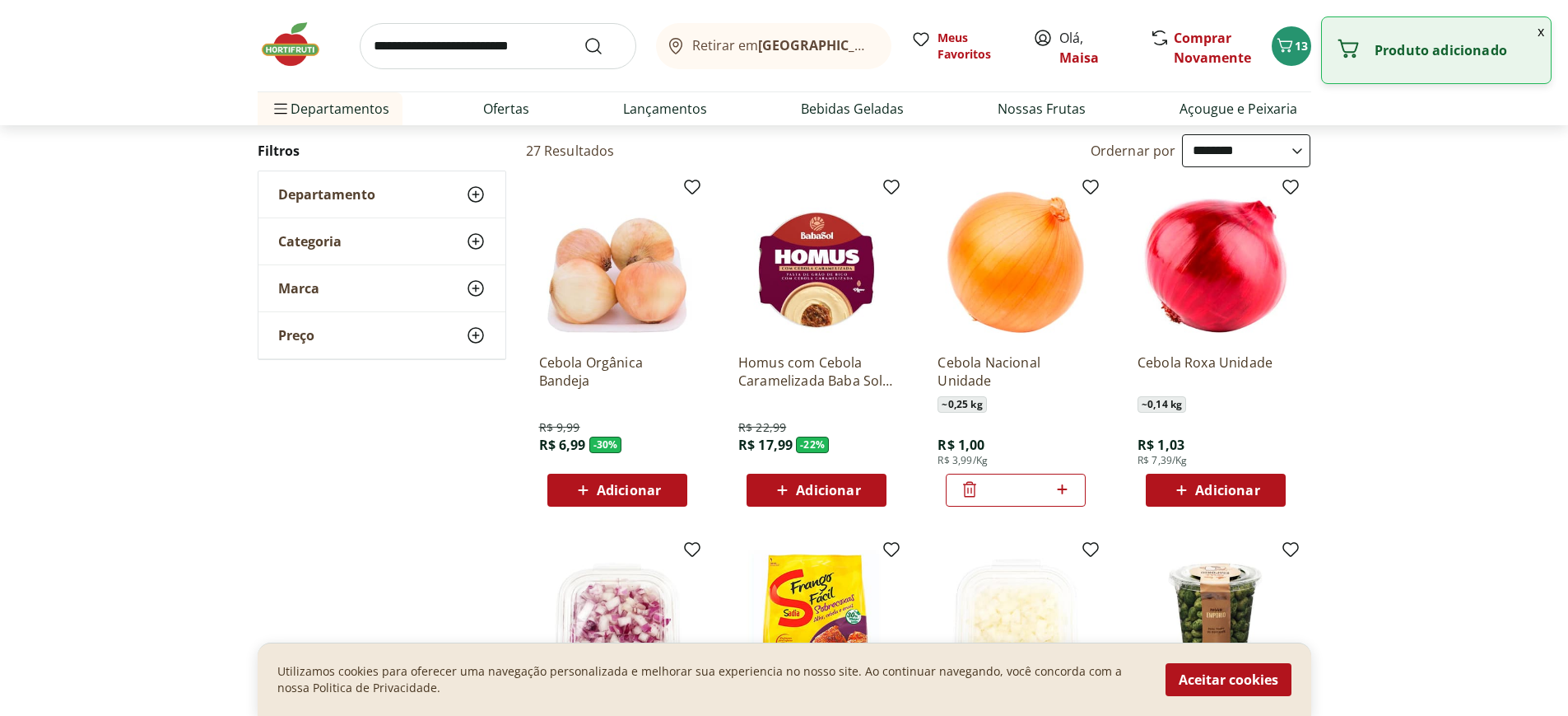
click at [1069, 494] on icon at bounding box center [1062, 489] width 20 height 20
click at [1066, 492] on icon at bounding box center [1062, 489] width 20 height 20
click at [1064, 492] on icon at bounding box center [1062, 489] width 20 height 20
type input "*"
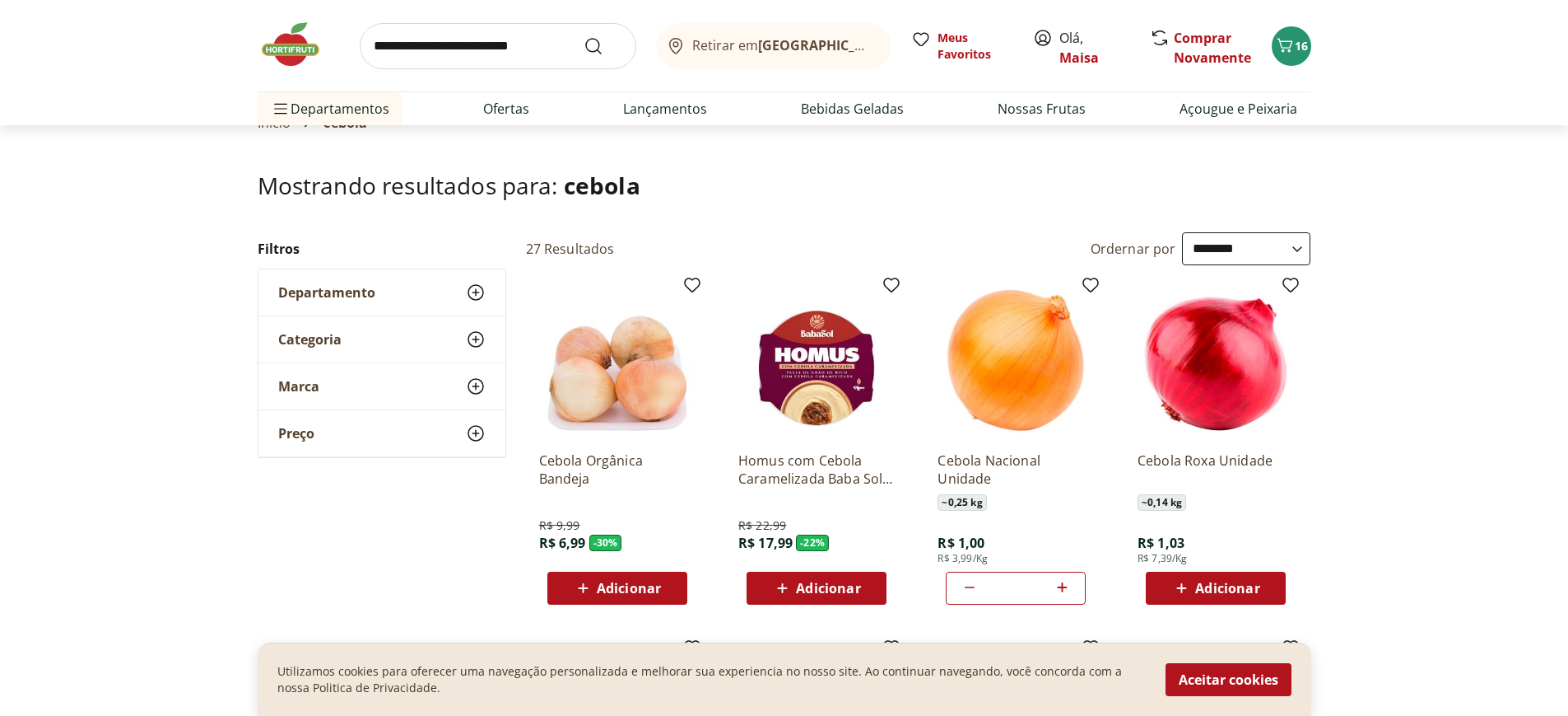
scroll to position [0, 0]
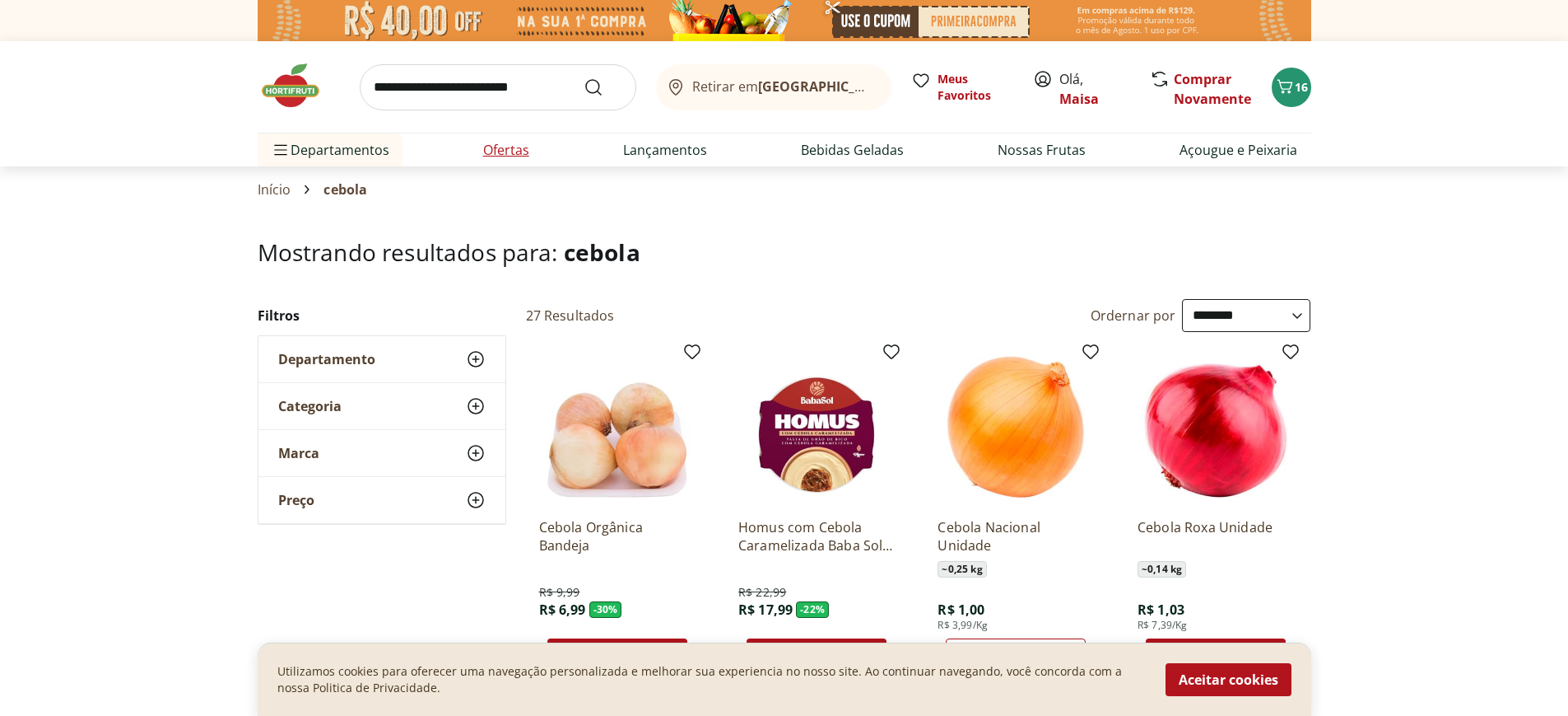
click at [507, 150] on link "Ofertas" at bounding box center [506, 149] width 46 height 20
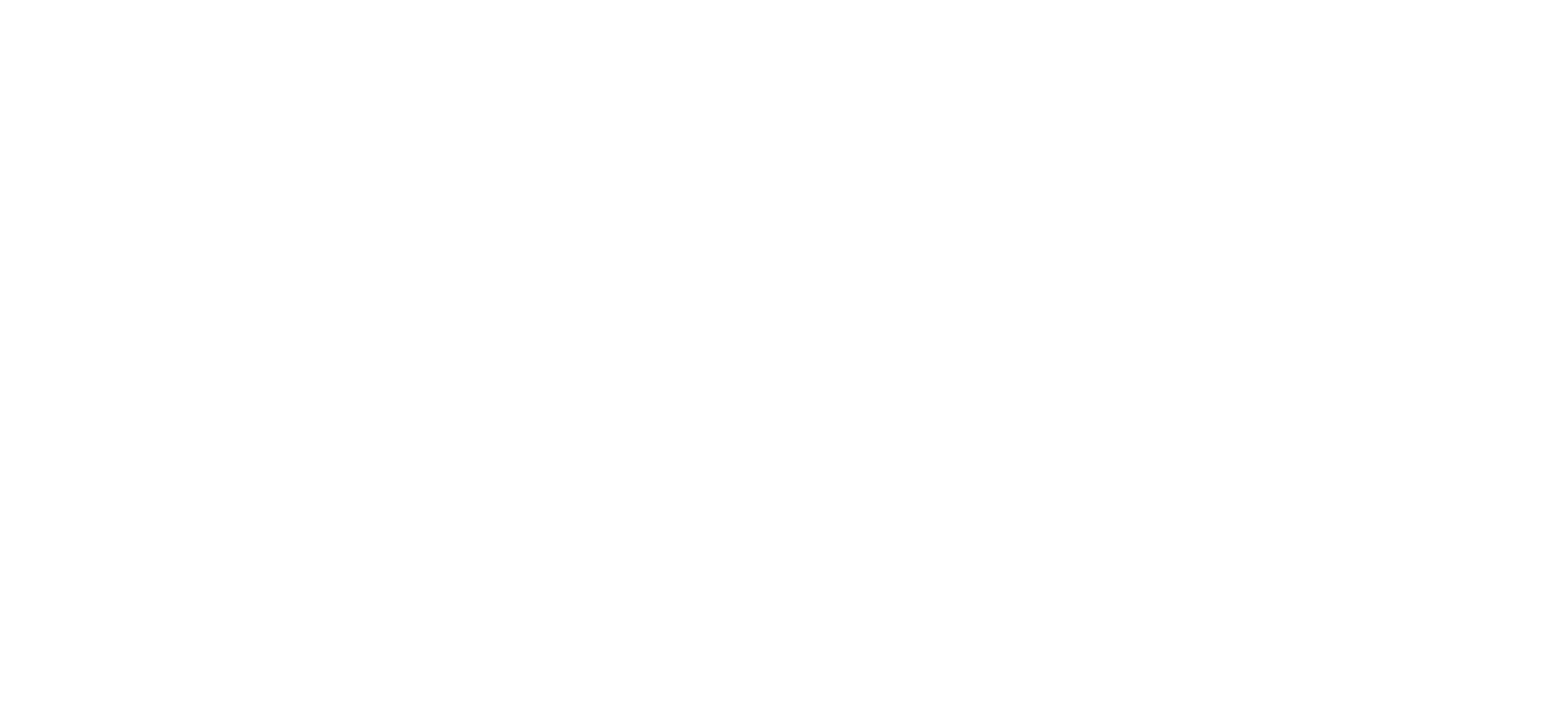
select select "**********"
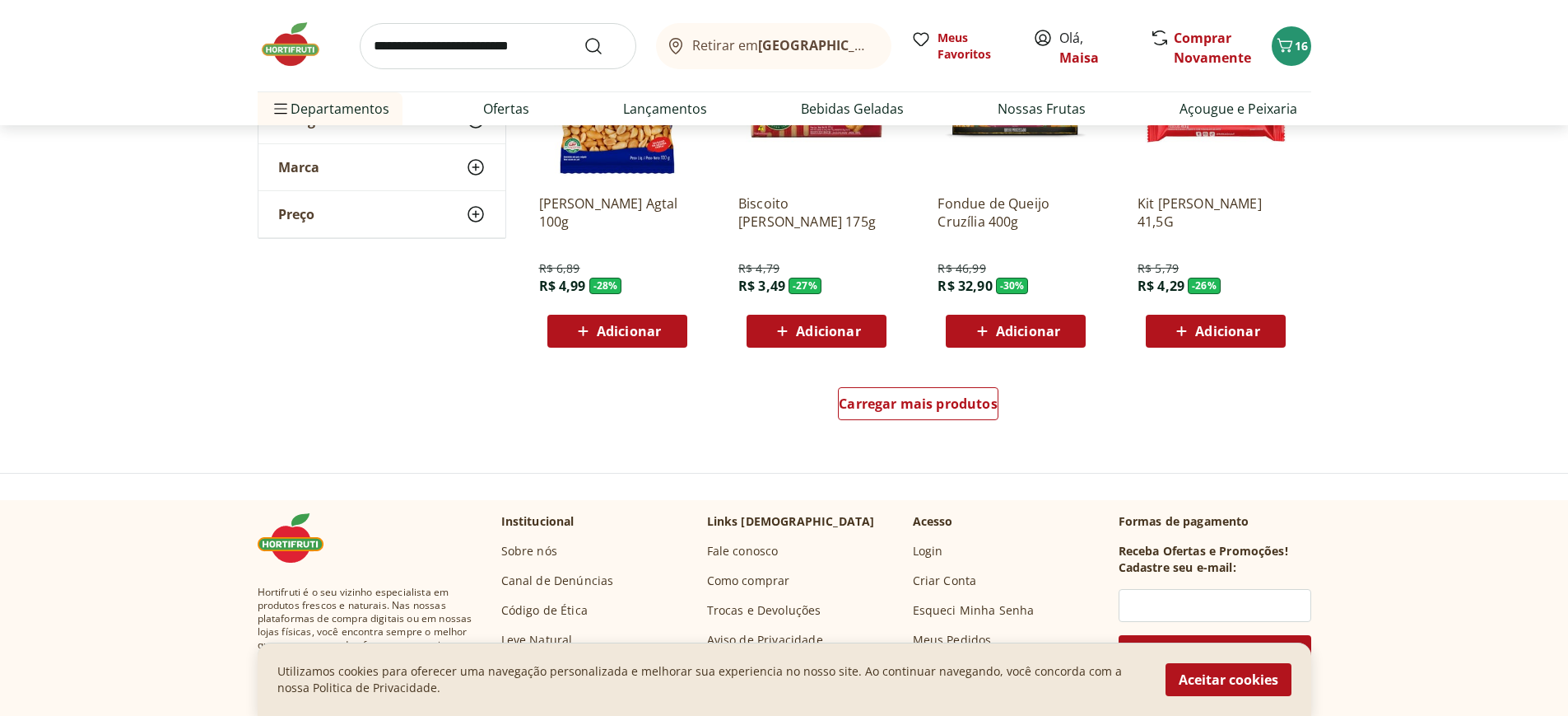
scroll to position [905, 0]
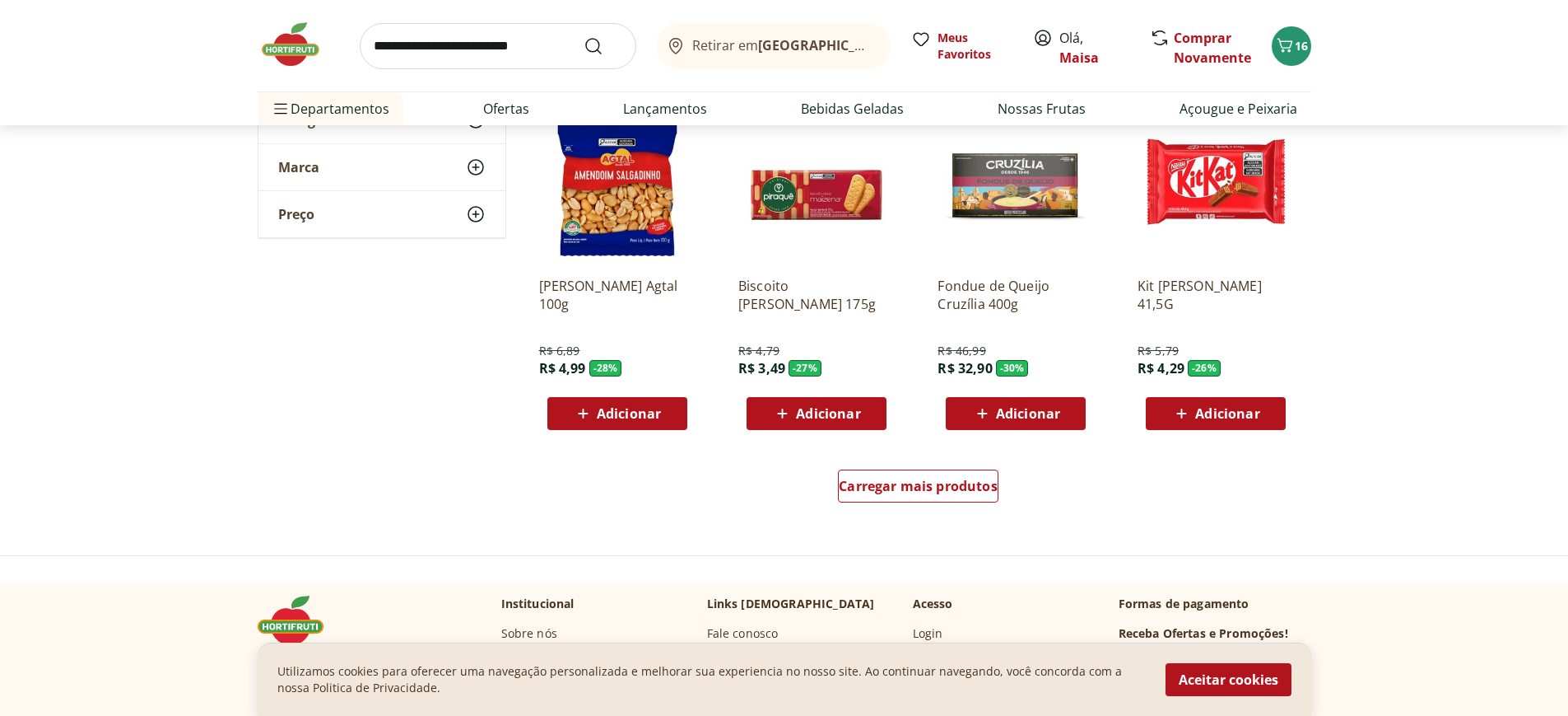
click at [799, 419] on span "Adicionar" at bounding box center [828, 413] width 64 height 13
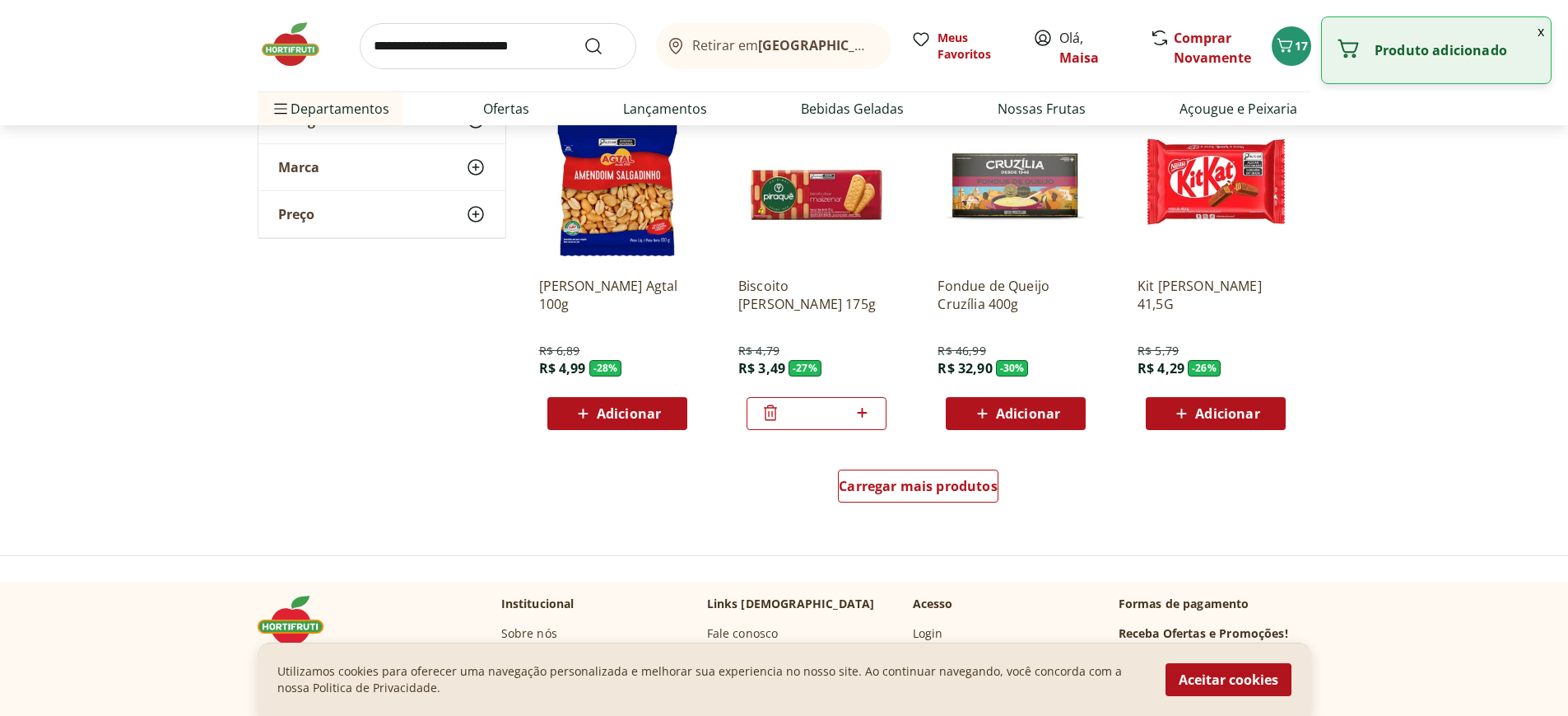
click at [865, 416] on icon at bounding box center [862, 412] width 20 height 20
type input "*"
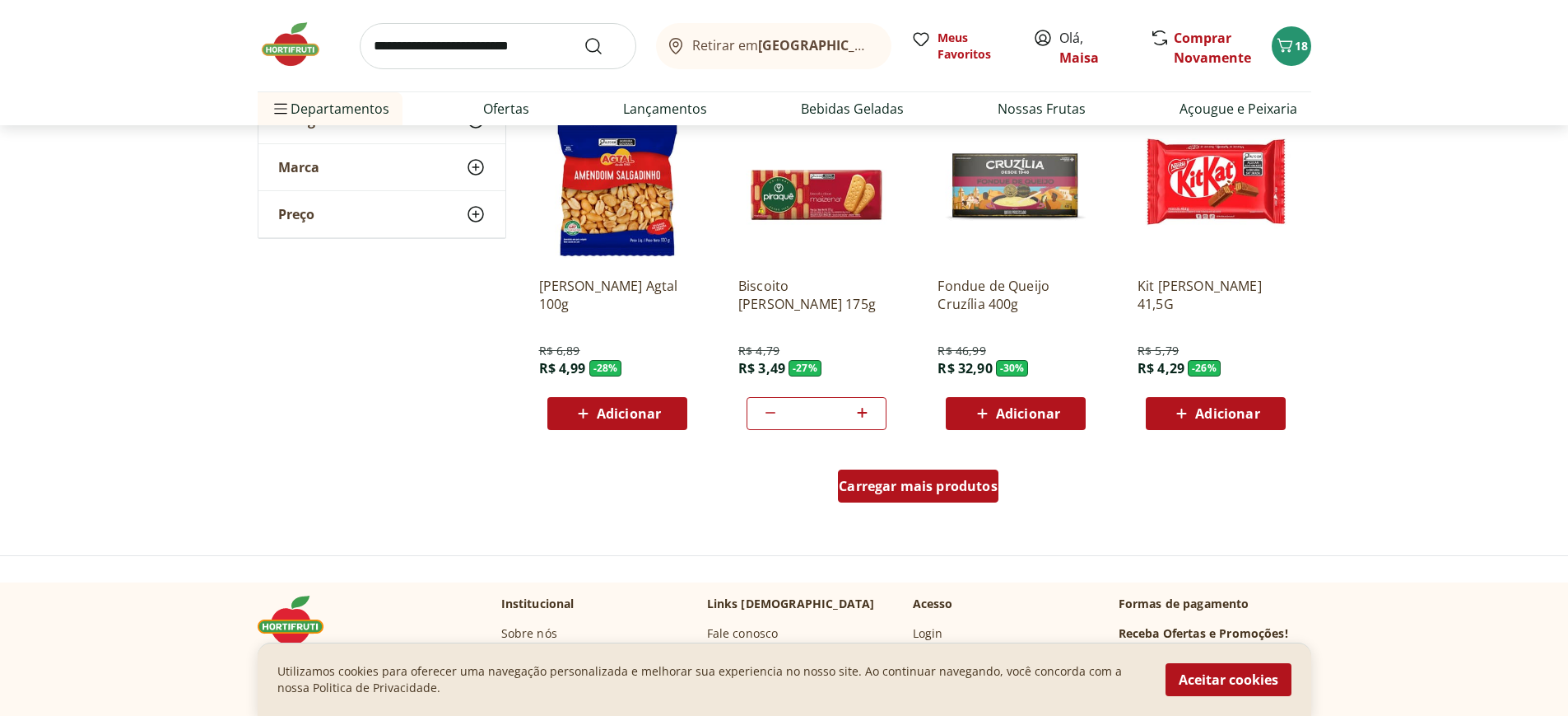
click at [913, 492] on span "Carregar mais produtos" at bounding box center [918, 486] width 159 height 13
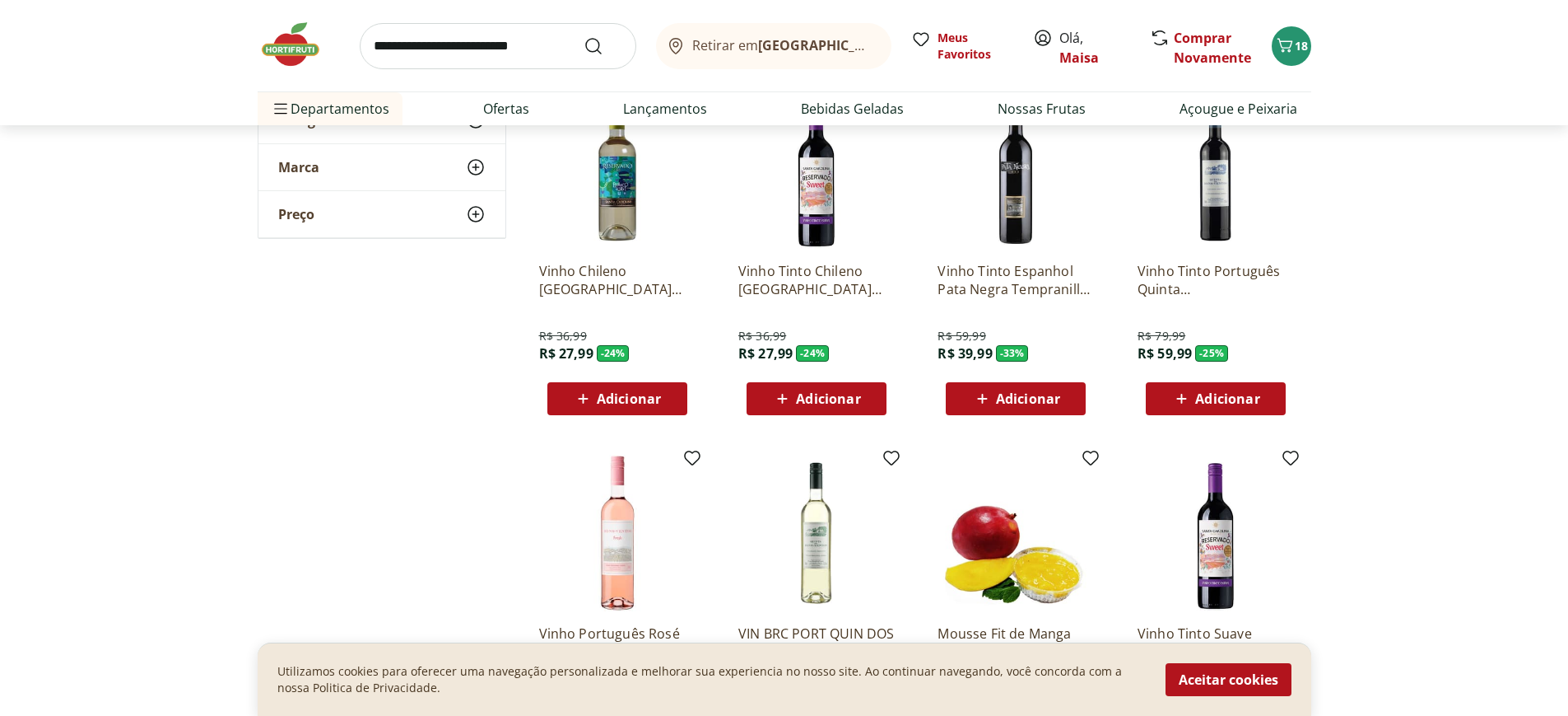
scroll to position [1976, 0]
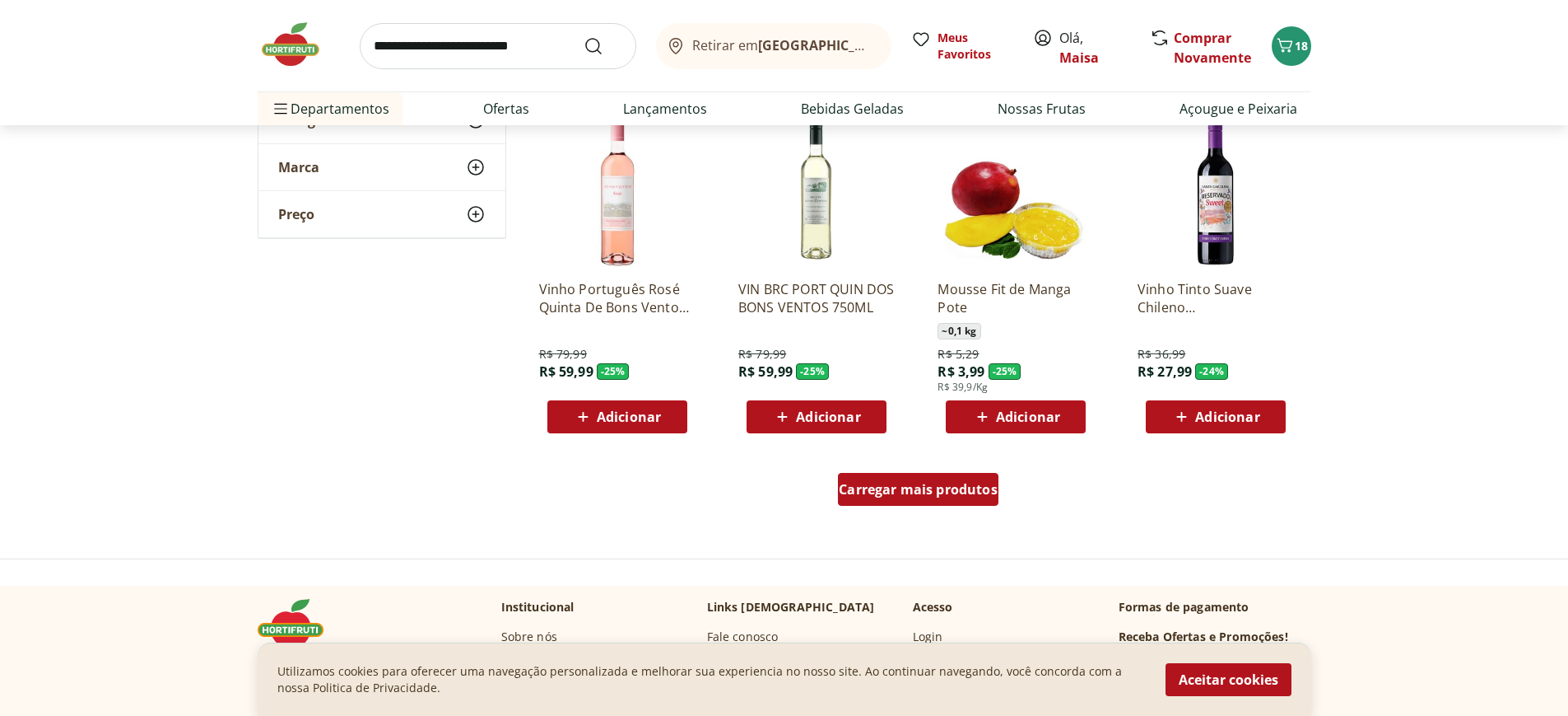
click at [920, 490] on span "Carregar mais produtos" at bounding box center [918, 488] width 159 height 13
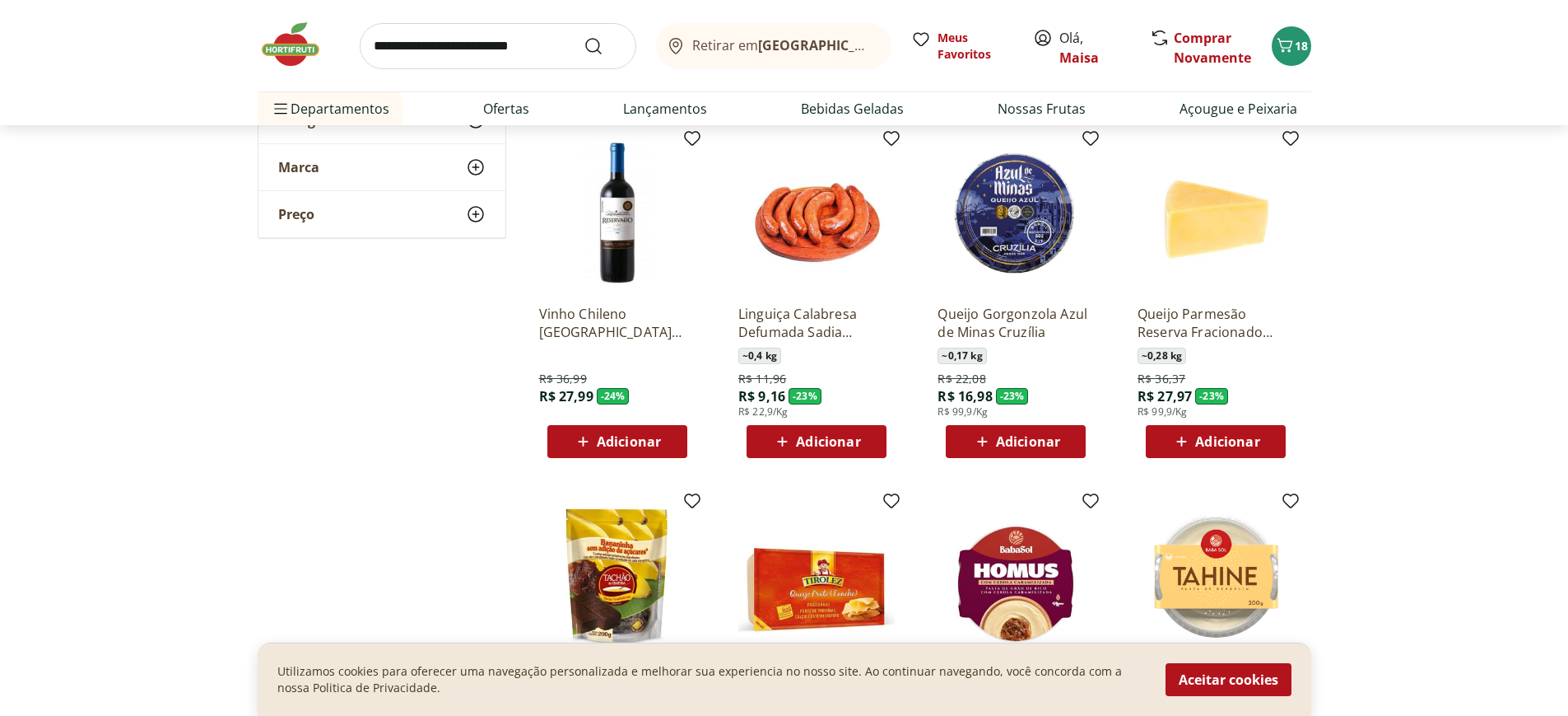
scroll to position [2306, 0]
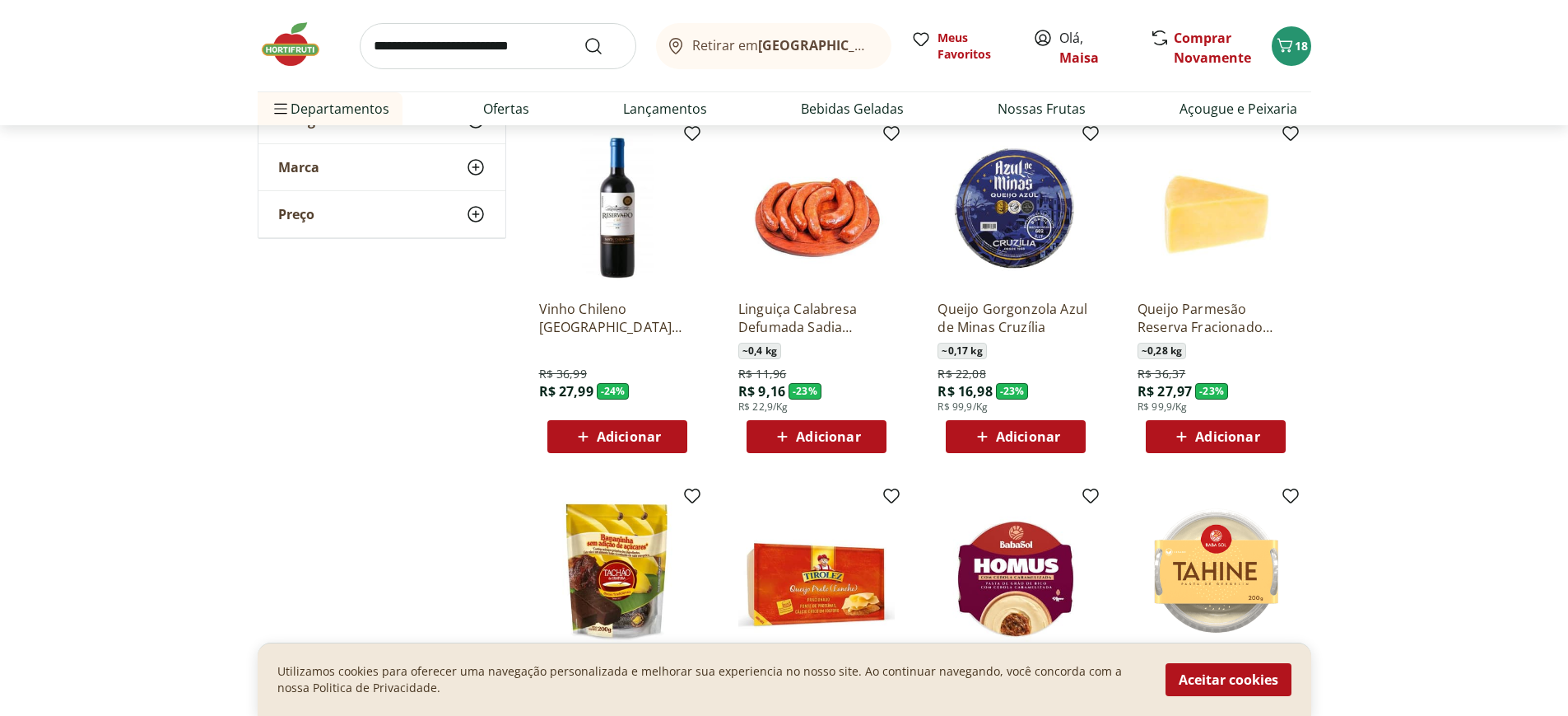
click at [810, 434] on span "Adicionar" at bounding box center [828, 436] width 64 height 13
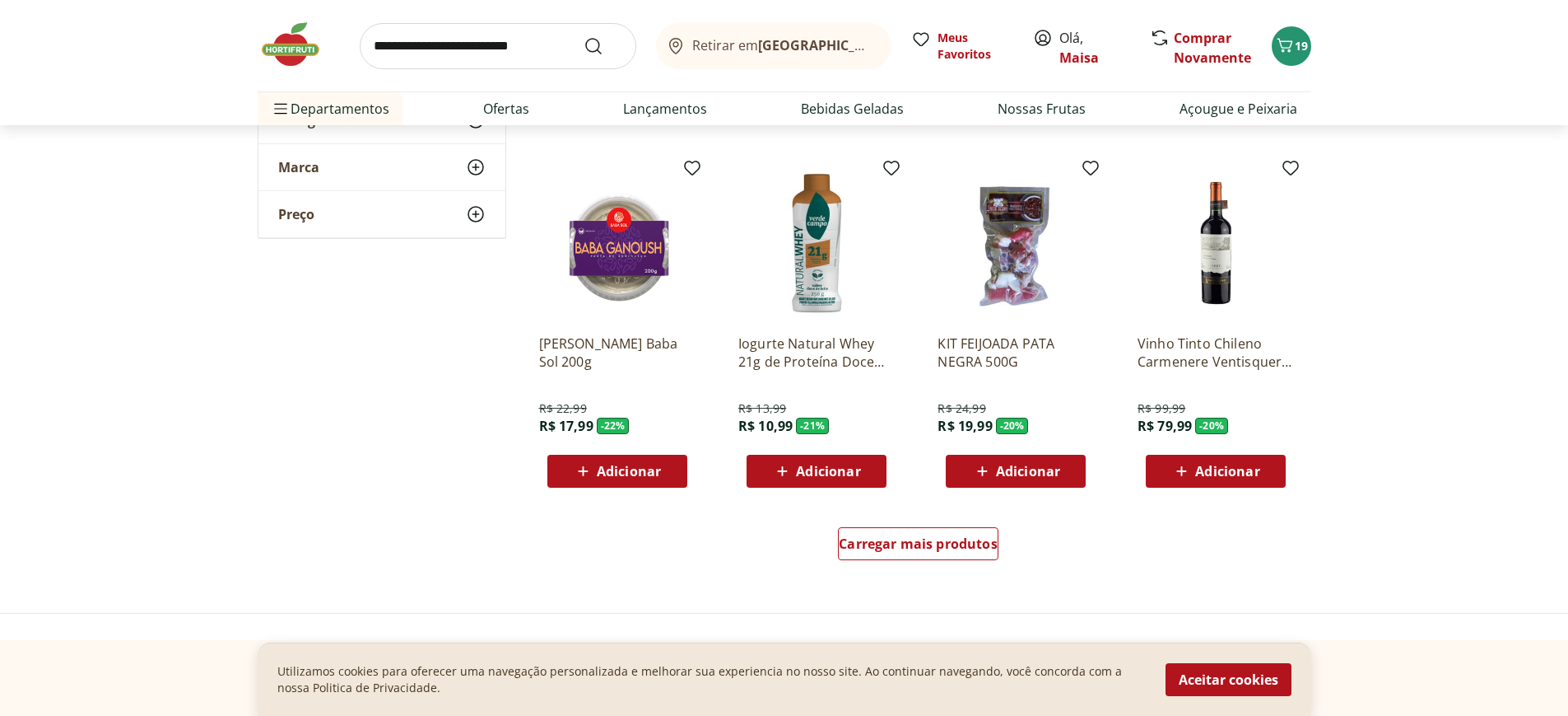
scroll to position [3047, 0]
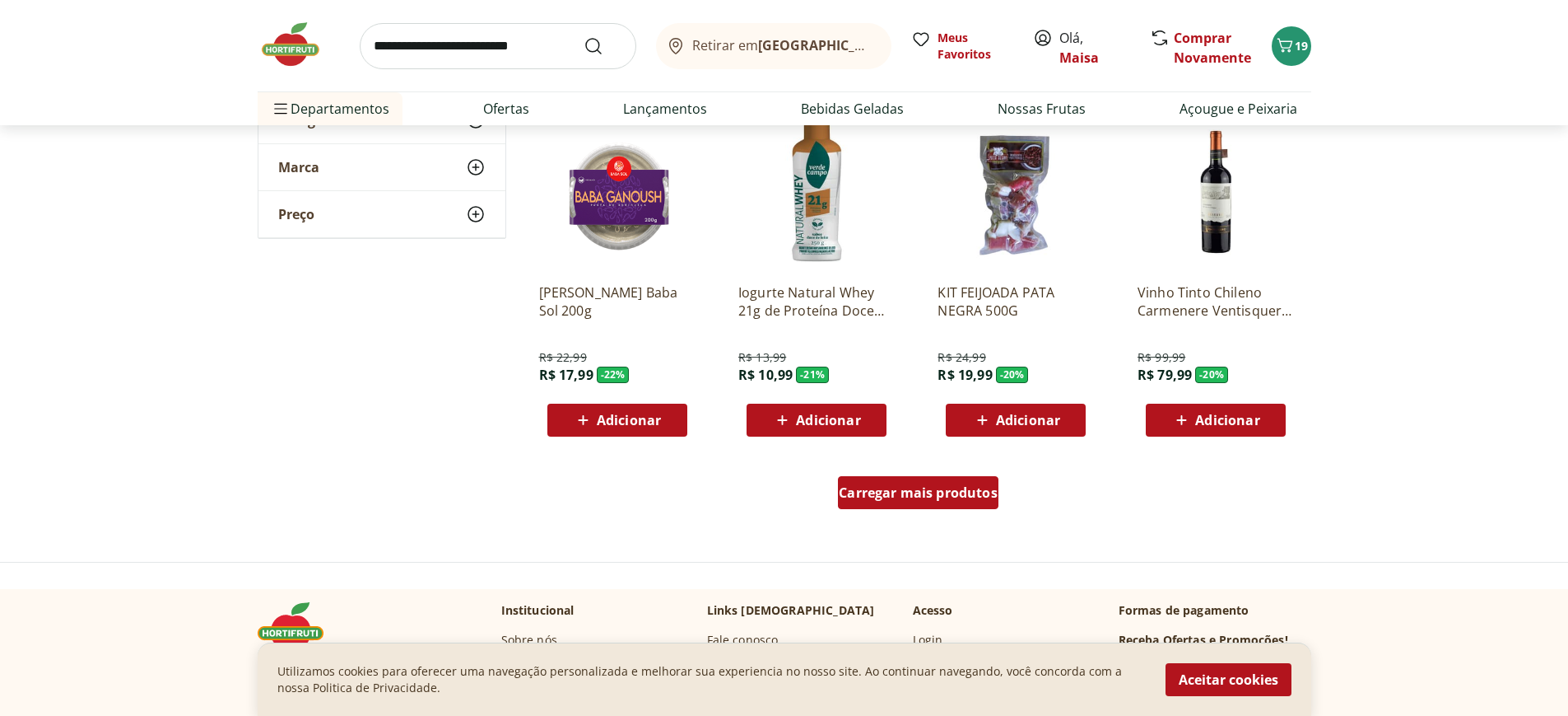
click at [874, 499] on span "Carregar mais produtos" at bounding box center [918, 492] width 159 height 13
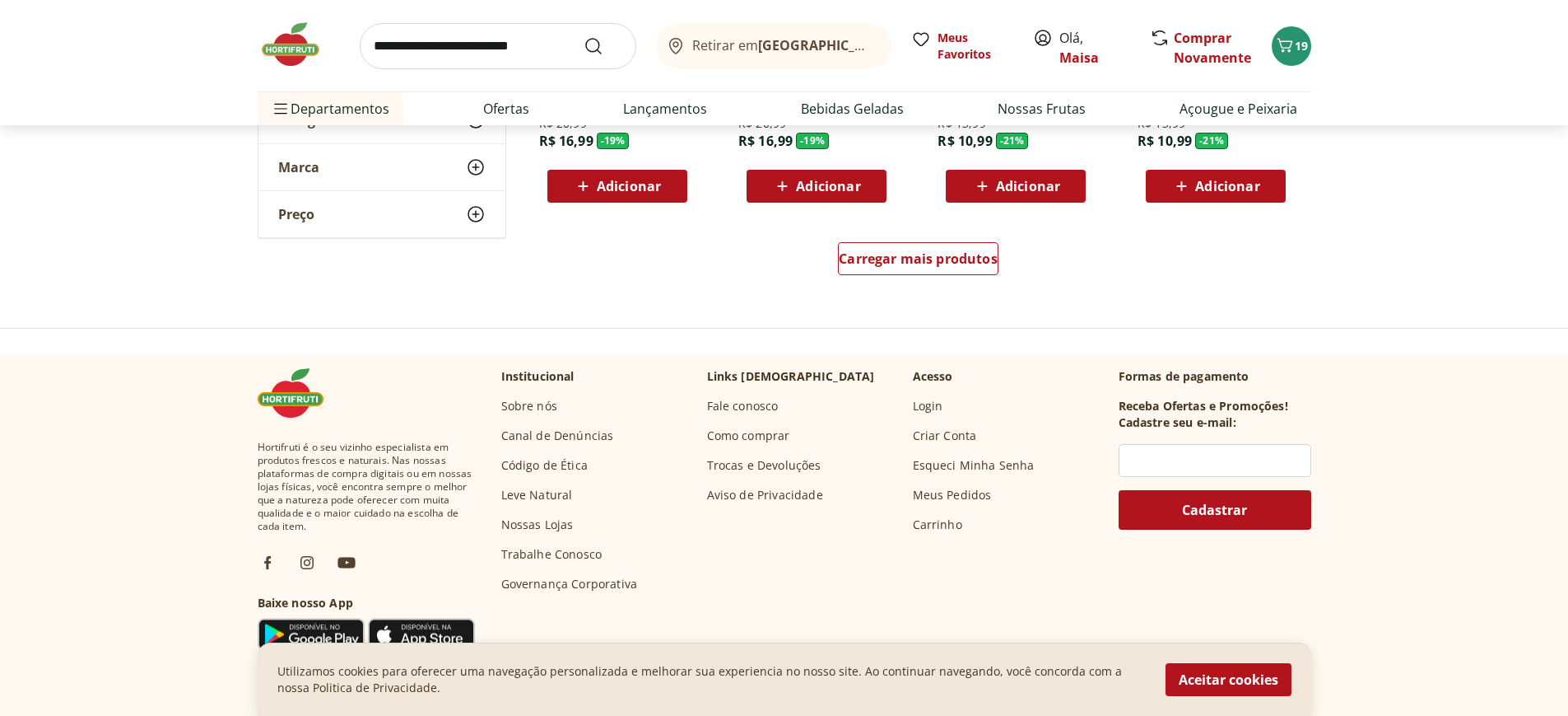
scroll to position [4364, 0]
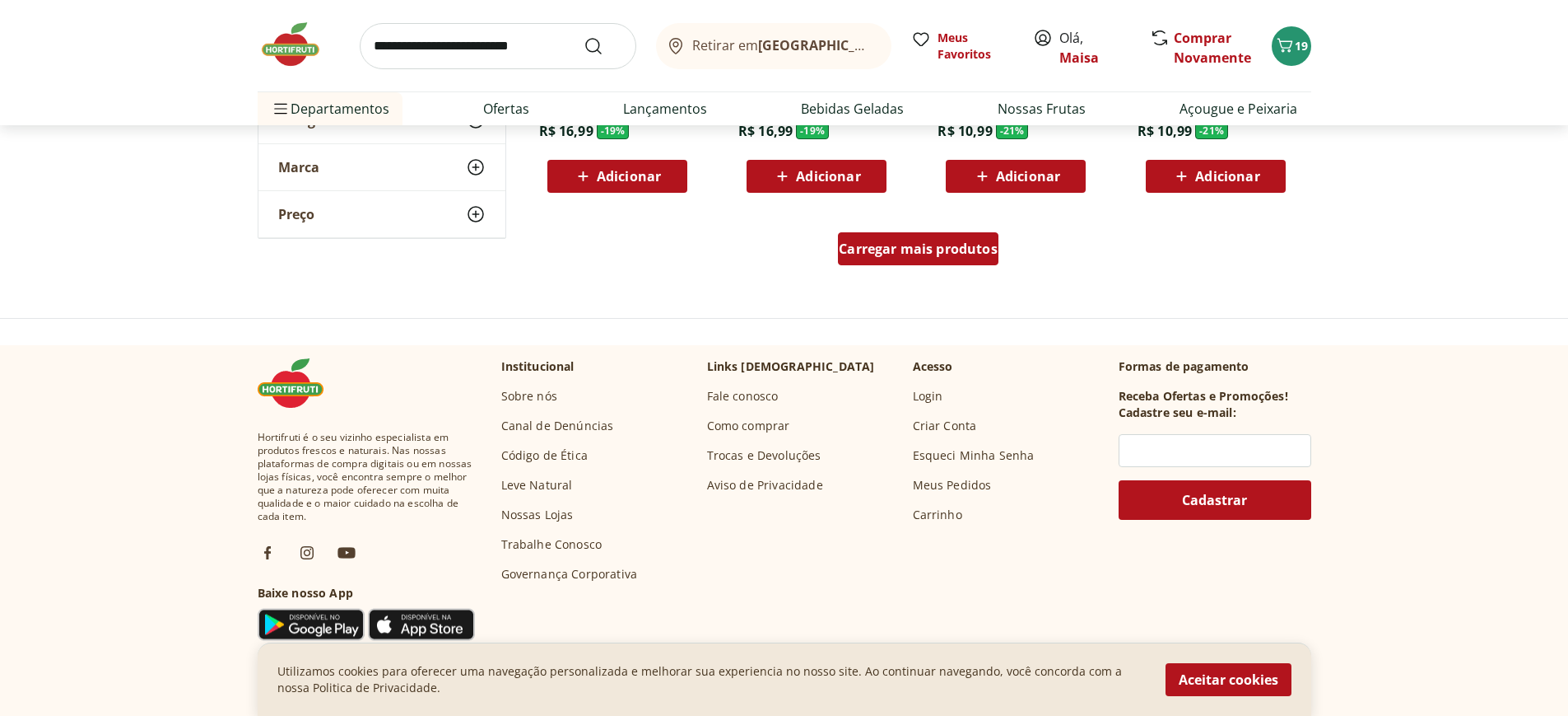
click at [915, 255] on span "Carregar mais produtos" at bounding box center [918, 248] width 159 height 13
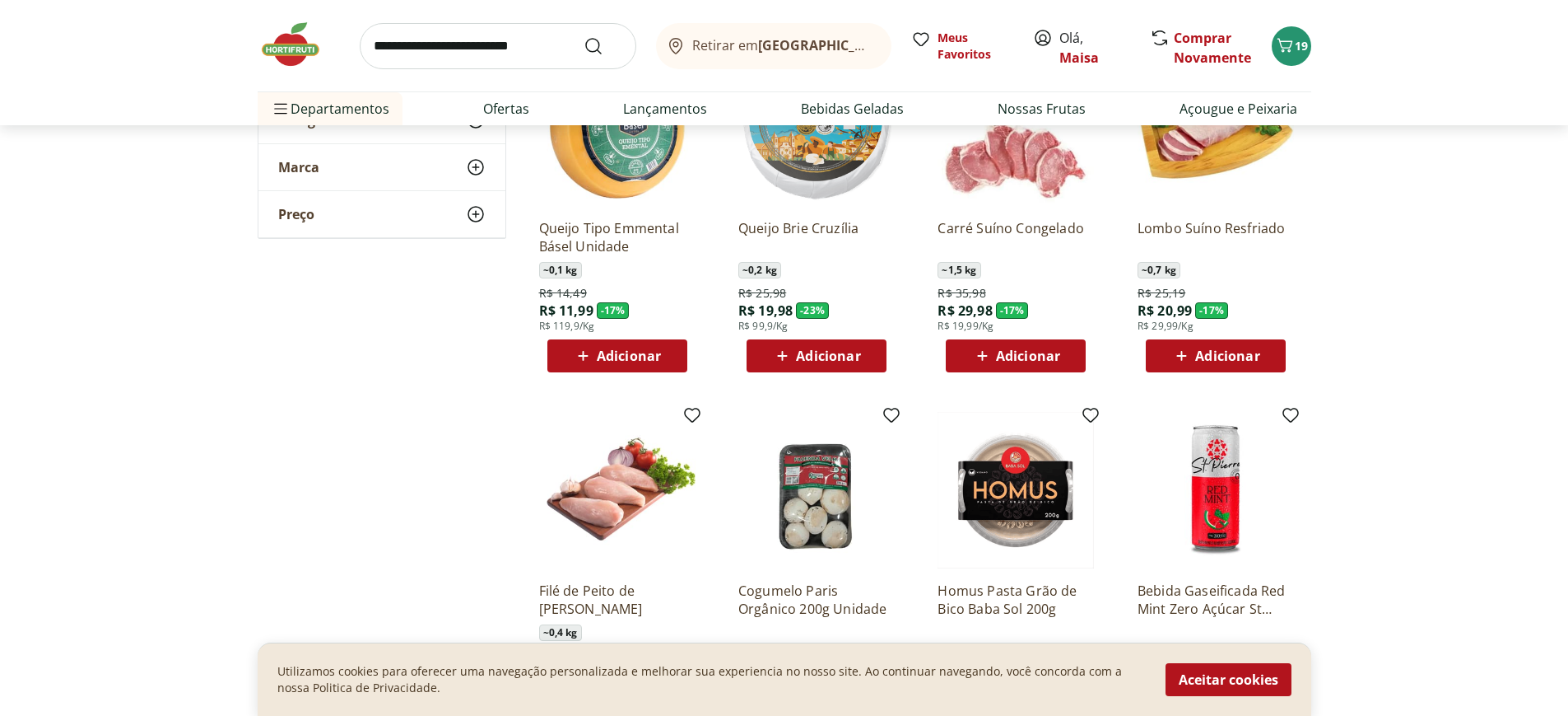
scroll to position [5188, 0]
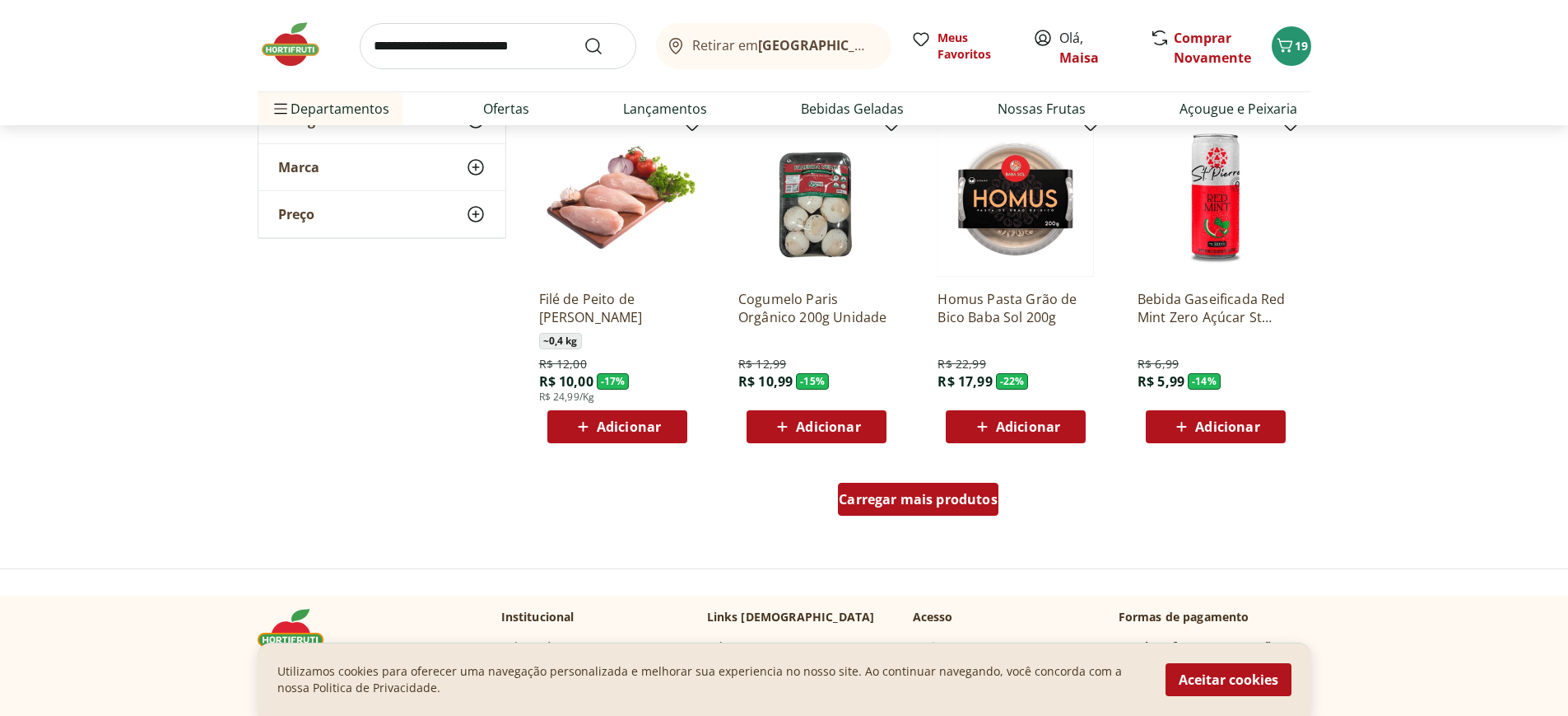
click at [914, 493] on span "Carregar mais produtos" at bounding box center [918, 498] width 159 height 13
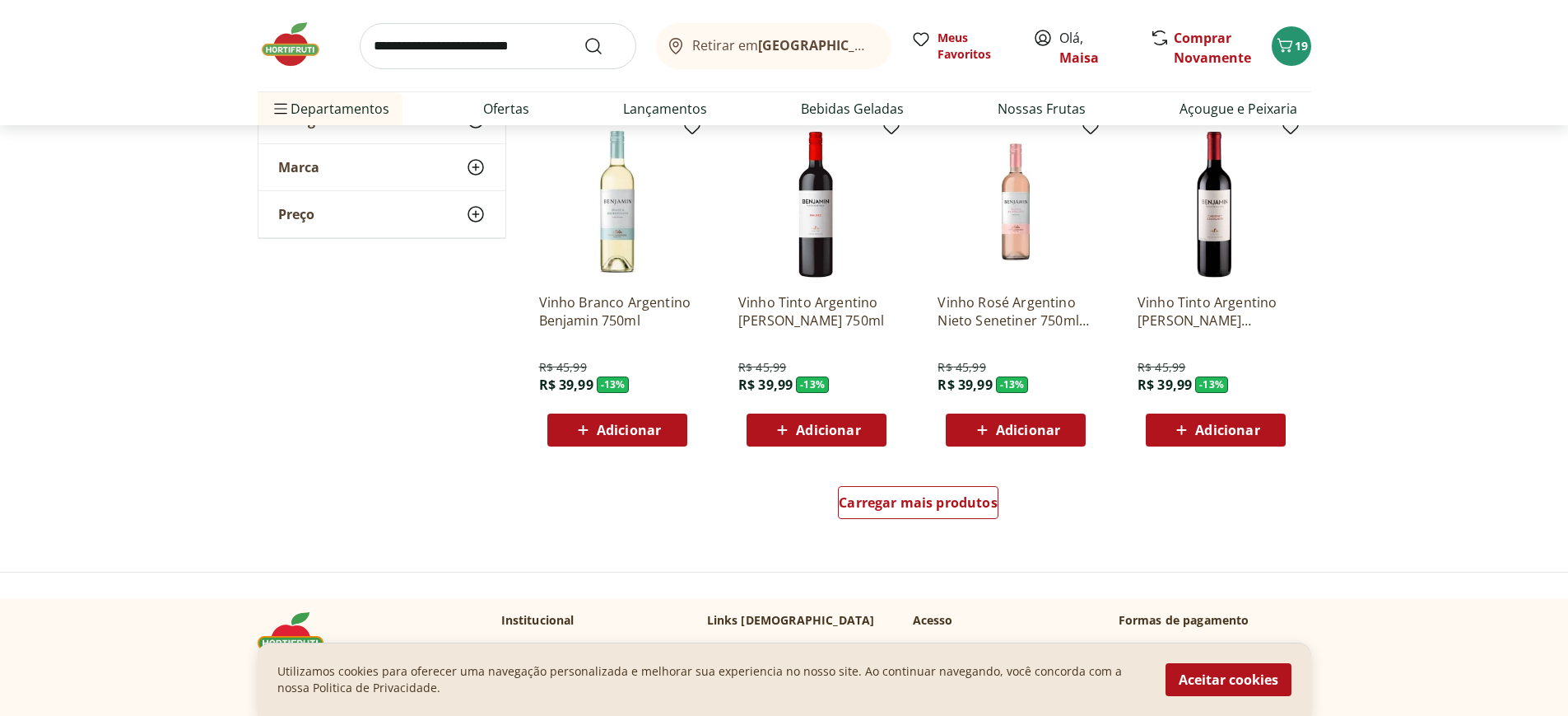
scroll to position [6505, 0]
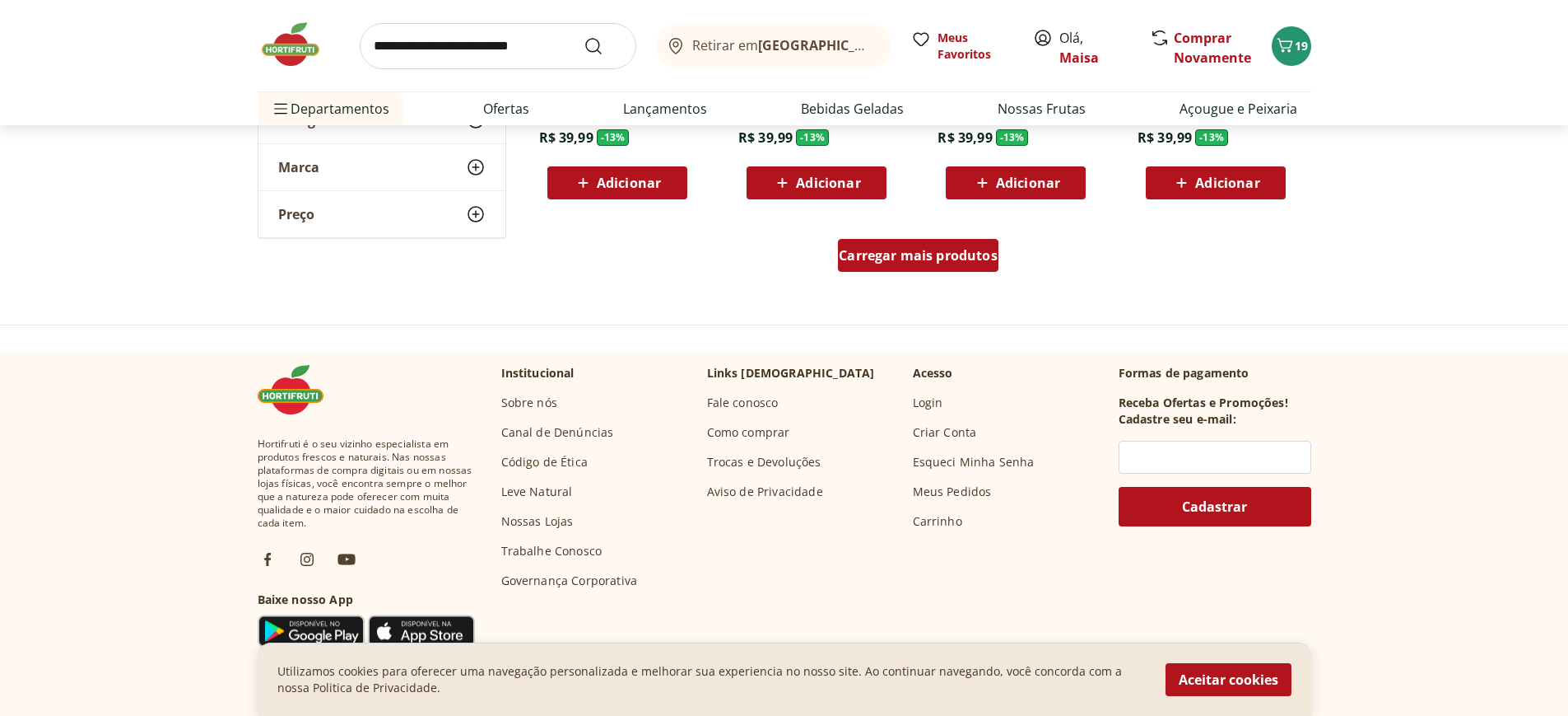
click at [937, 253] on span "Carregar mais produtos" at bounding box center [918, 254] width 159 height 13
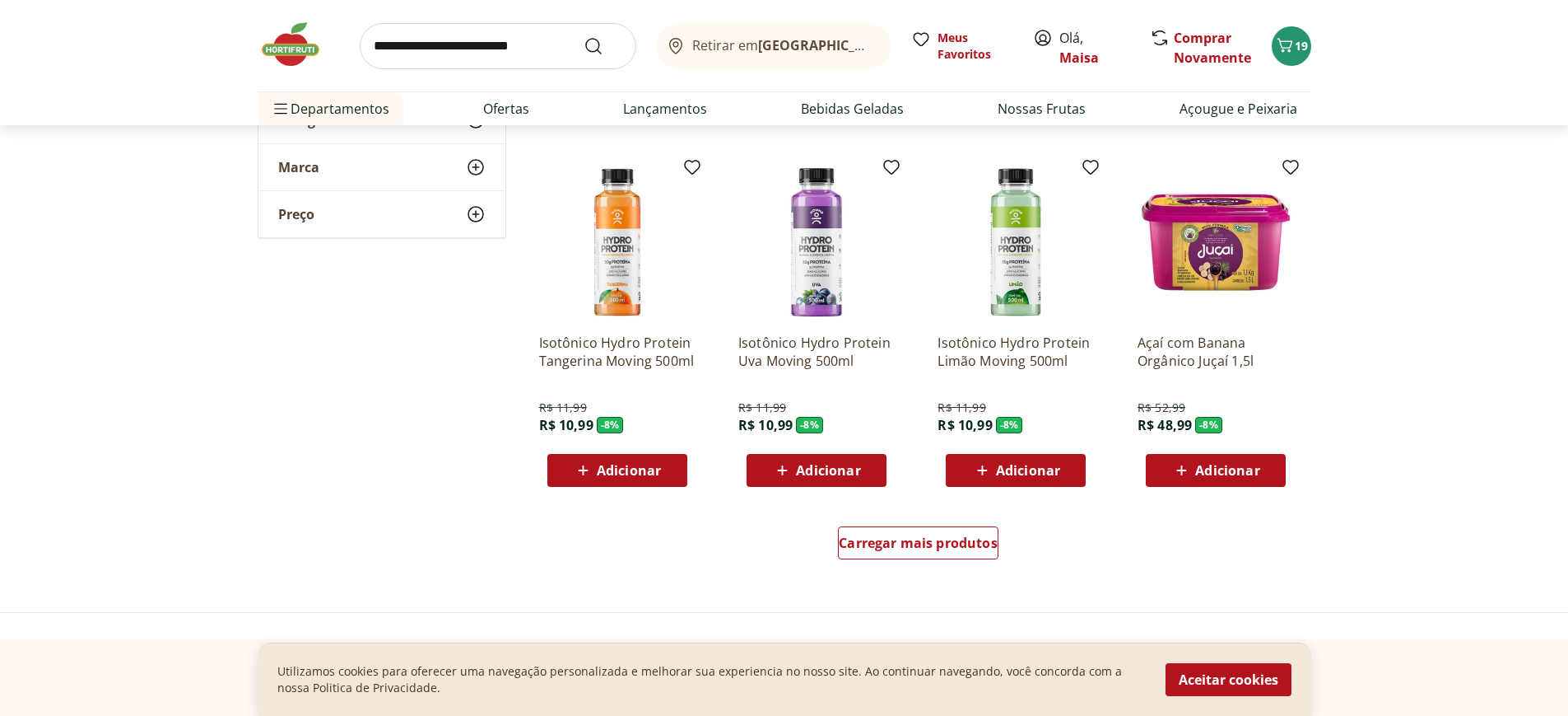
scroll to position [7329, 0]
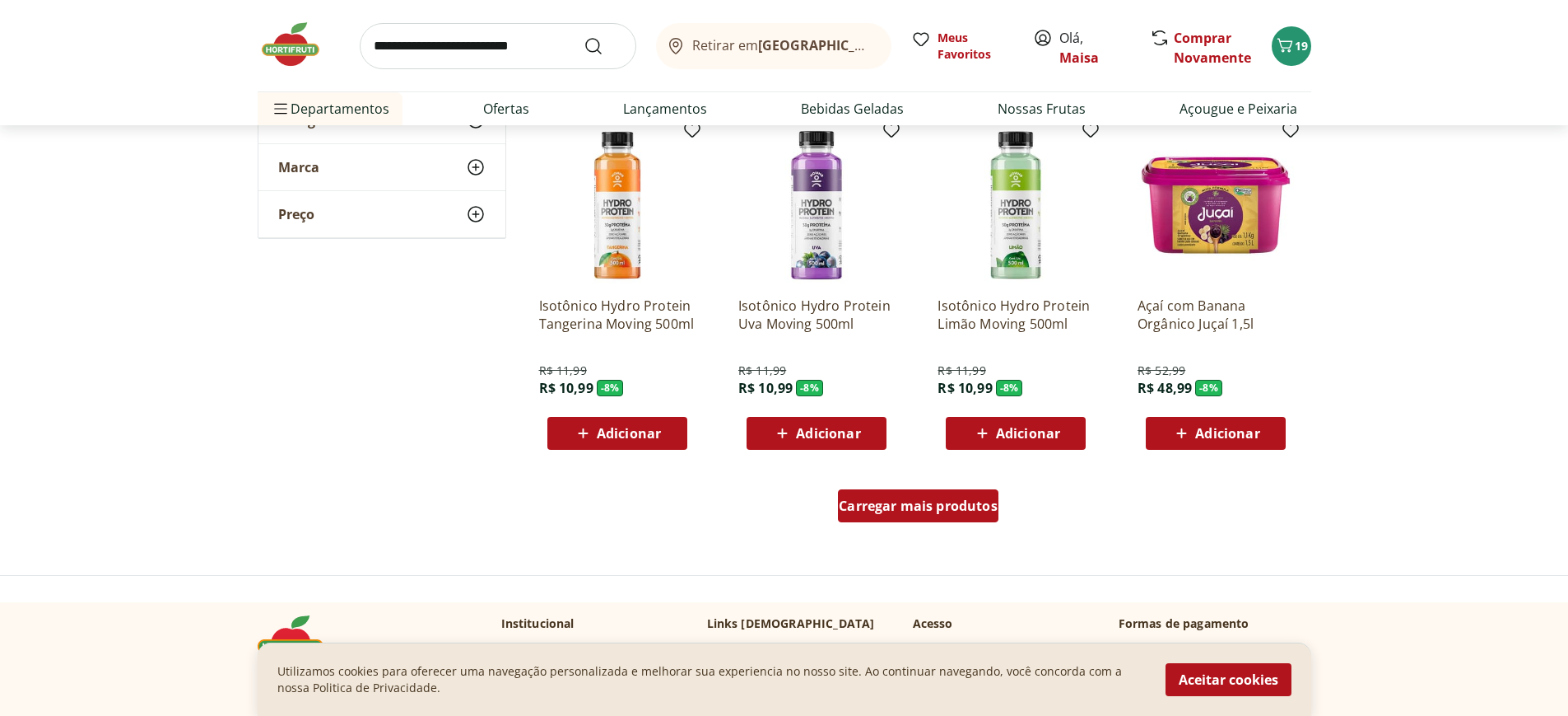
click at [950, 504] on span "Carregar mais produtos" at bounding box center [918, 505] width 159 height 13
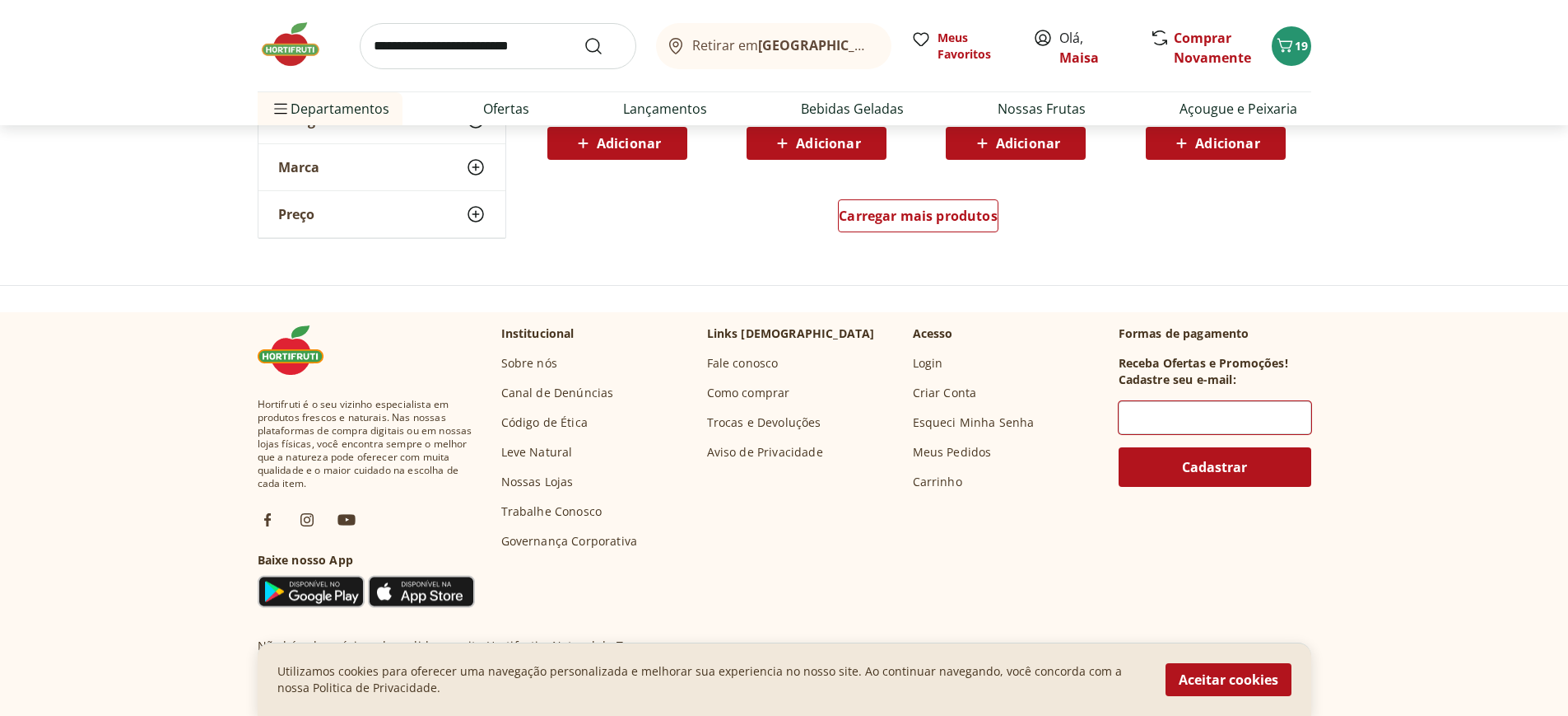
scroll to position [8729, 0]
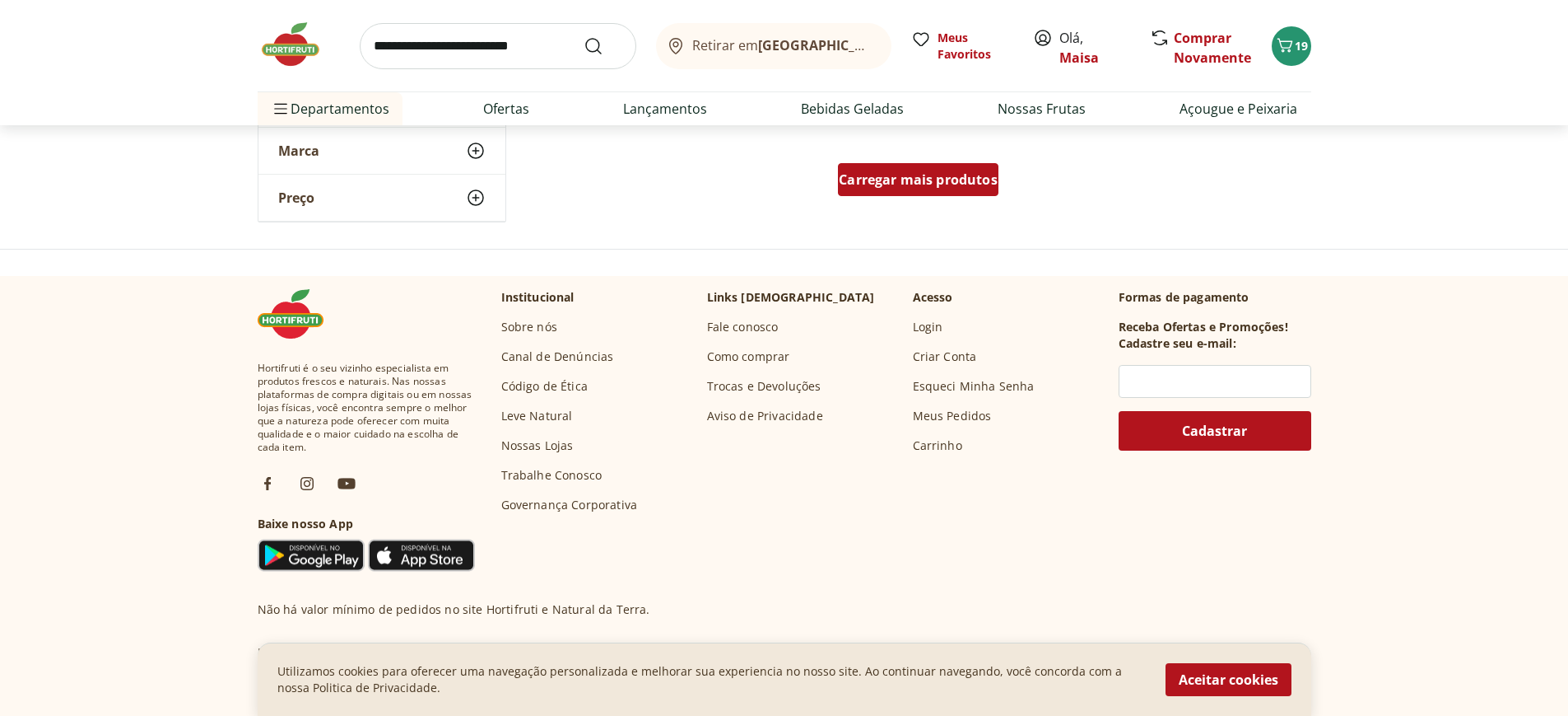
click at [936, 173] on span "Carregar mais produtos" at bounding box center [918, 179] width 159 height 13
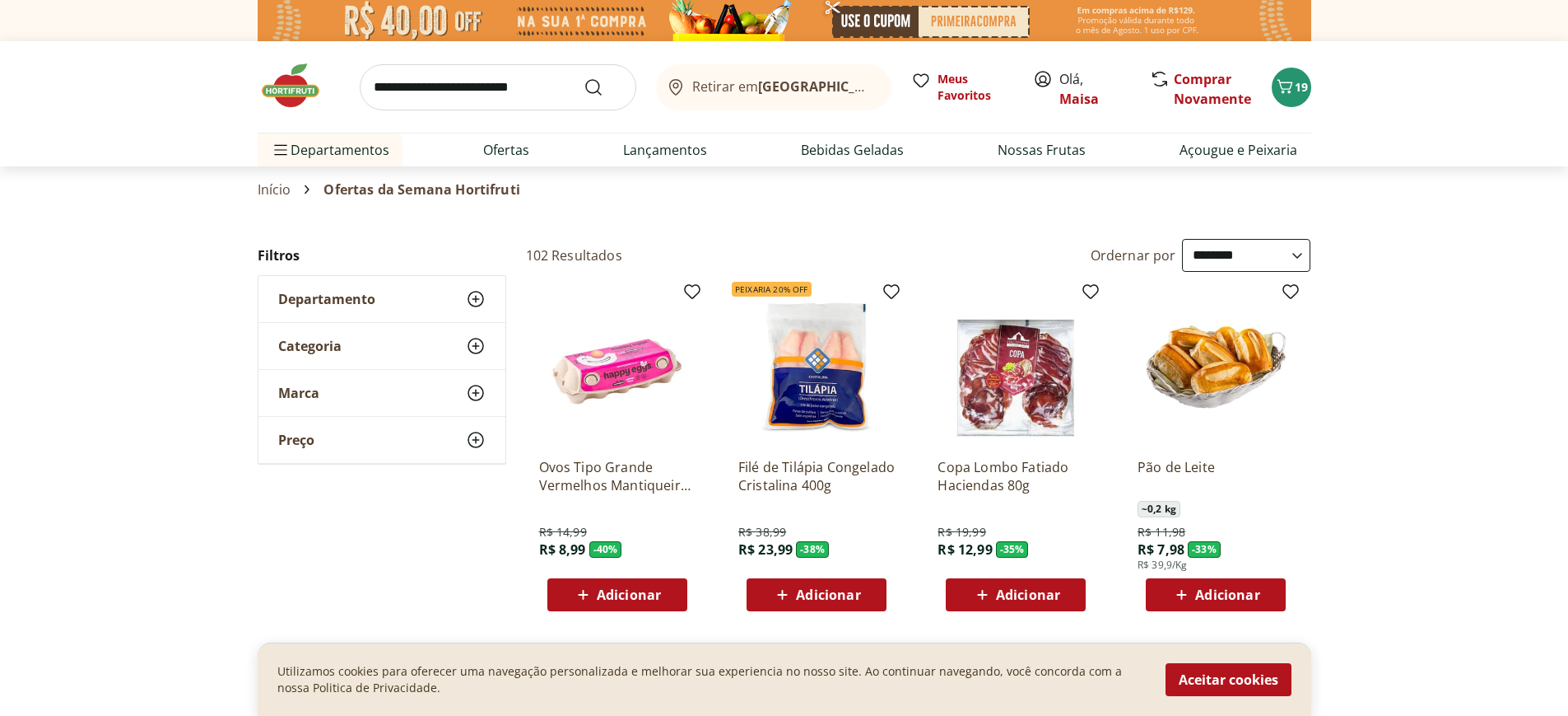
click at [467, 84] on input "search" at bounding box center [498, 87] width 276 height 46
type input "***"
click at [584, 78] on button "Submit Search" at bounding box center [603, 87] width 39 height 20
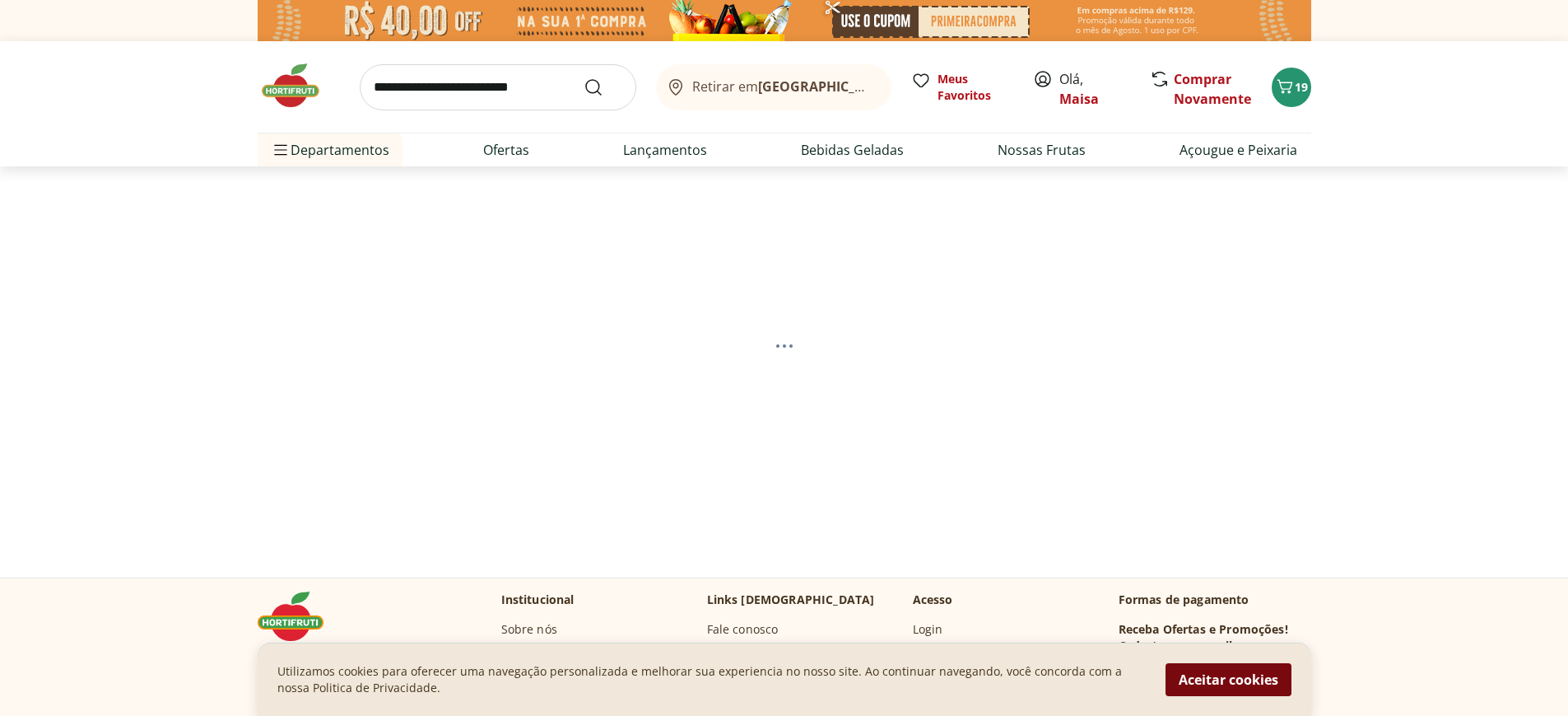
select select "**********"
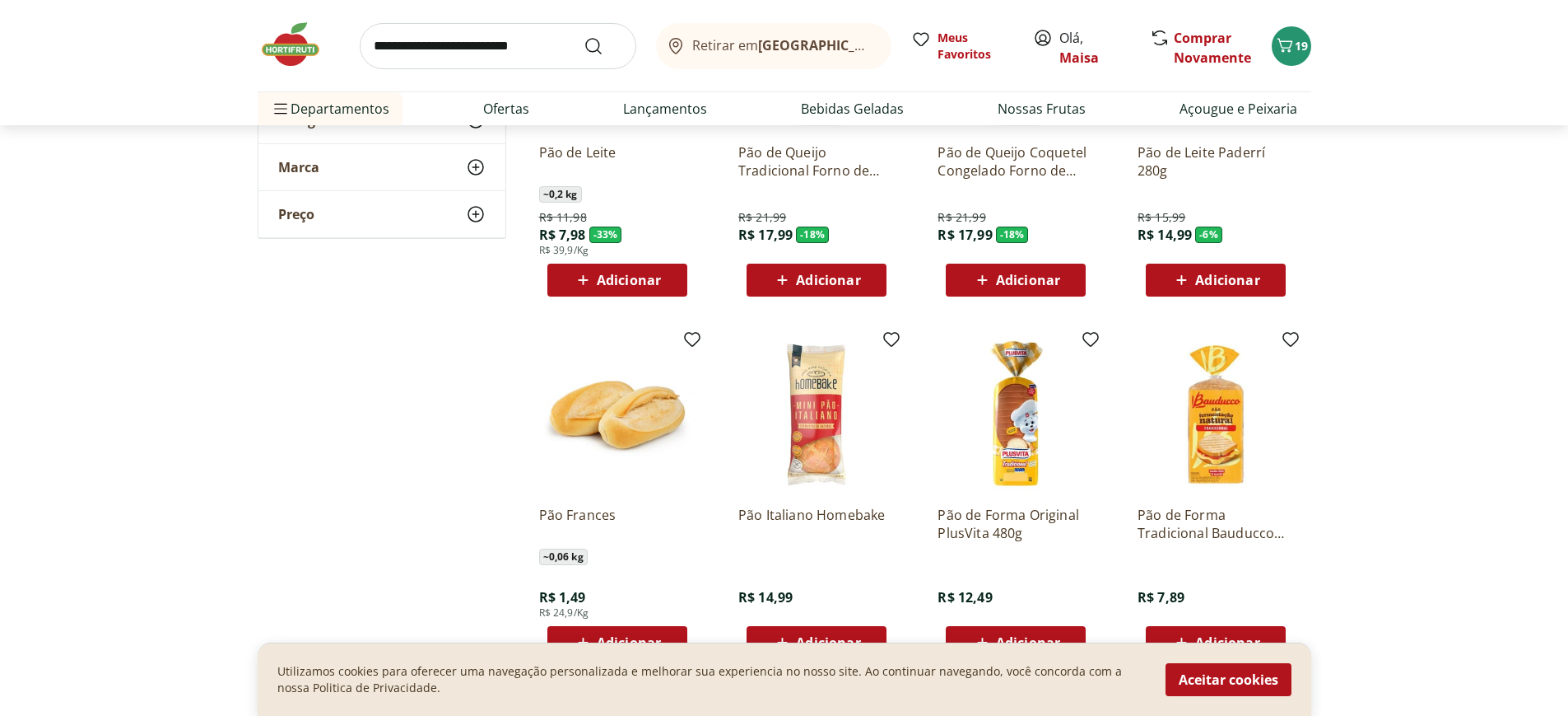
scroll to position [411, 0]
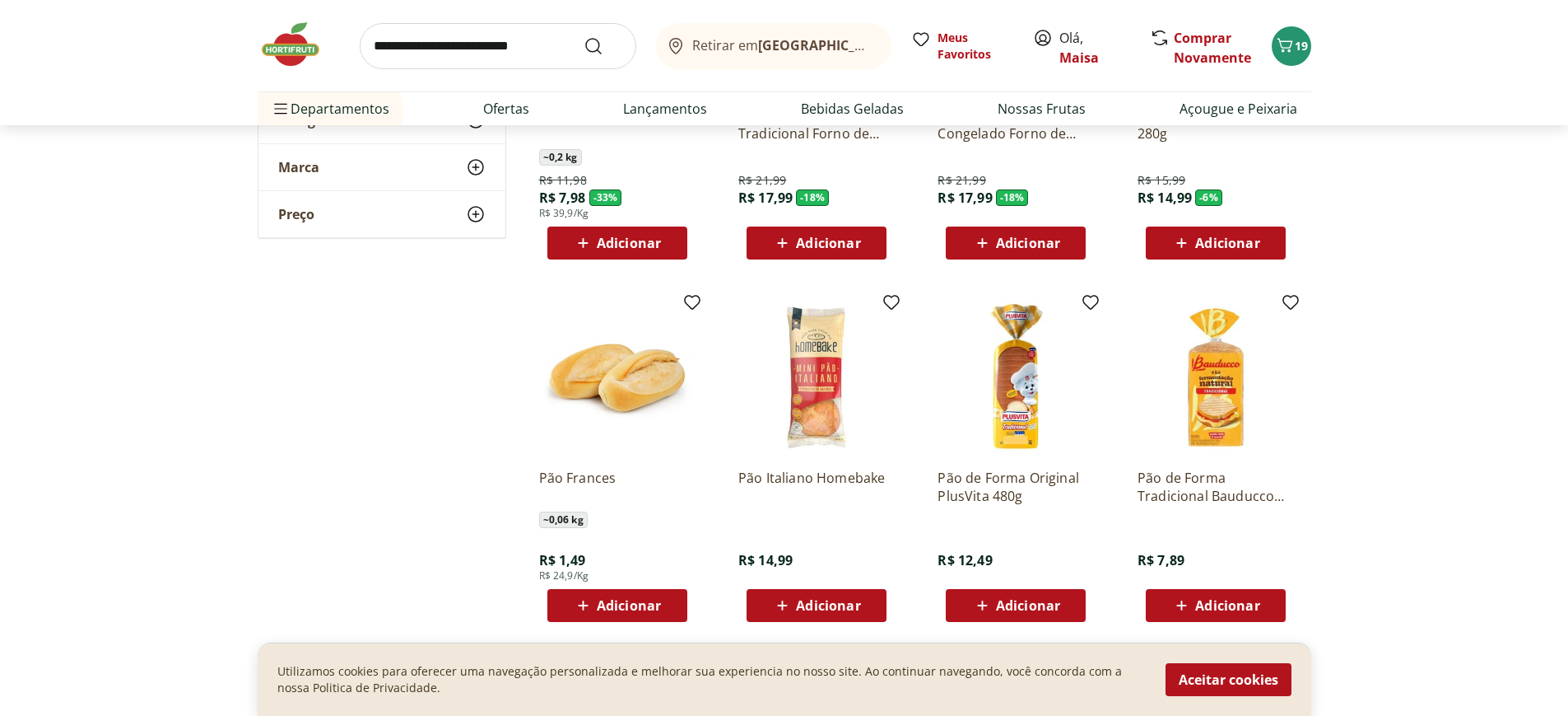
click at [616, 602] on span "Adicionar" at bounding box center [629, 604] width 64 height 13
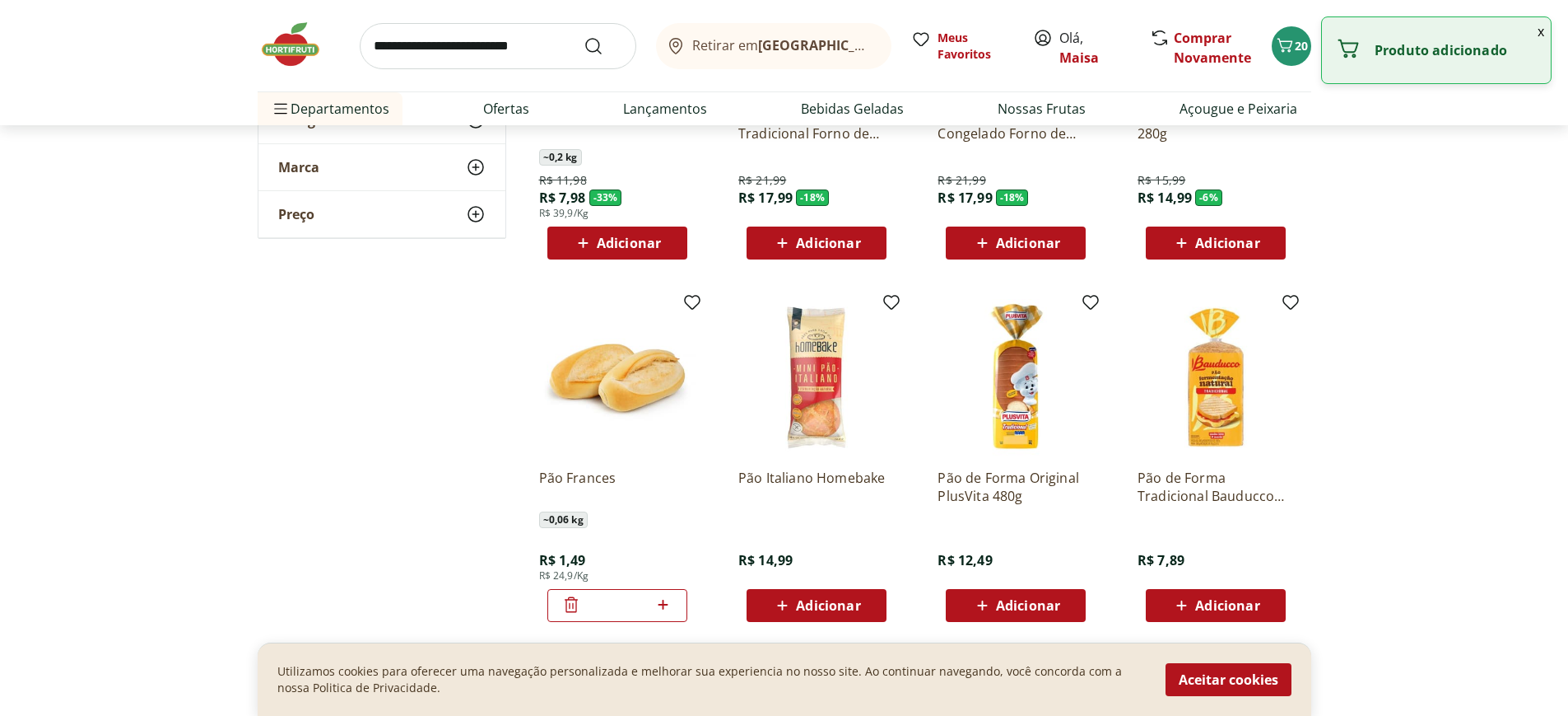
click at [662, 598] on icon at bounding box center [663, 604] width 20 height 20
click at [665, 599] on icon at bounding box center [663, 604] width 20 height 20
click at [666, 601] on icon at bounding box center [663, 604] width 20 height 20
click at [665, 603] on icon at bounding box center [664, 604] width 10 height 10
click at [664, 604] on icon at bounding box center [664, 604] width 10 height 10
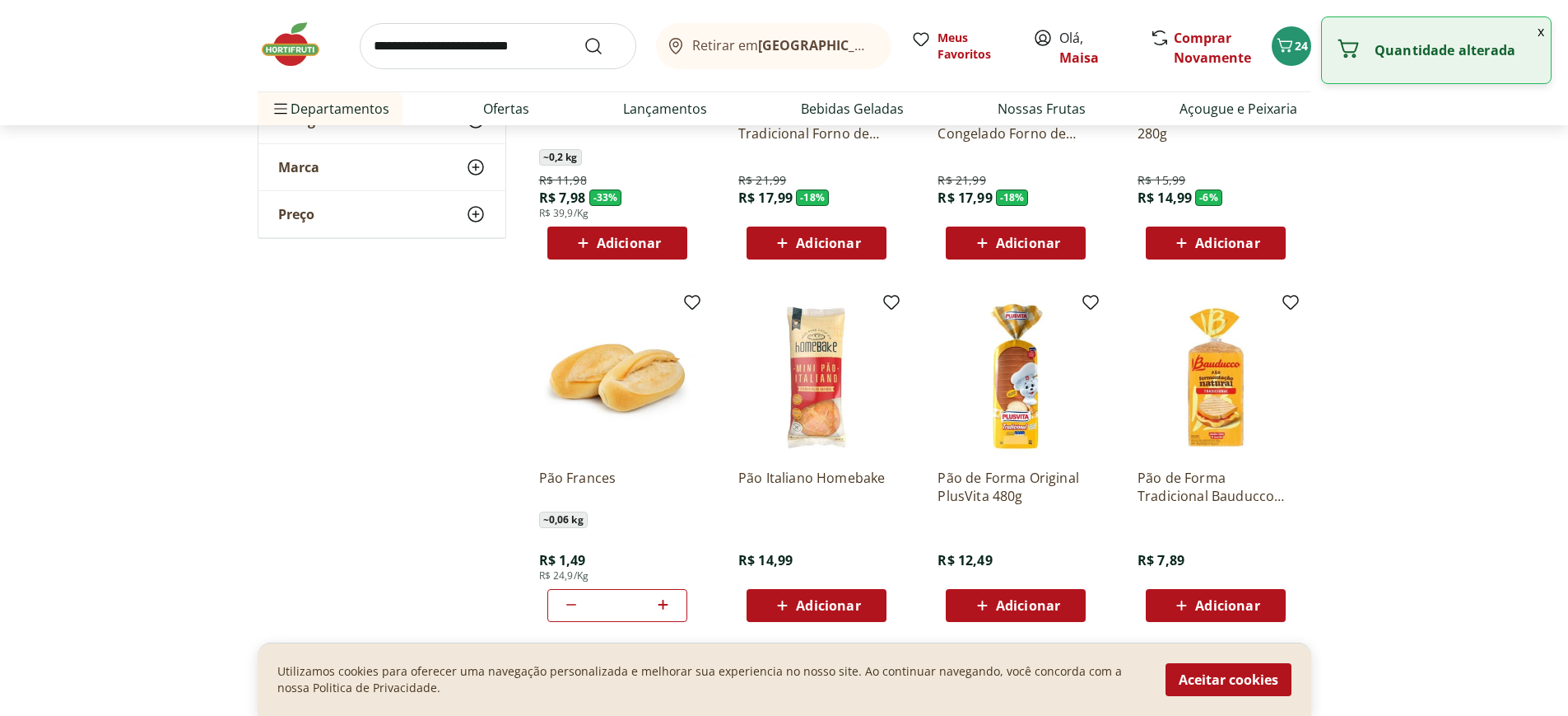
type input "*"
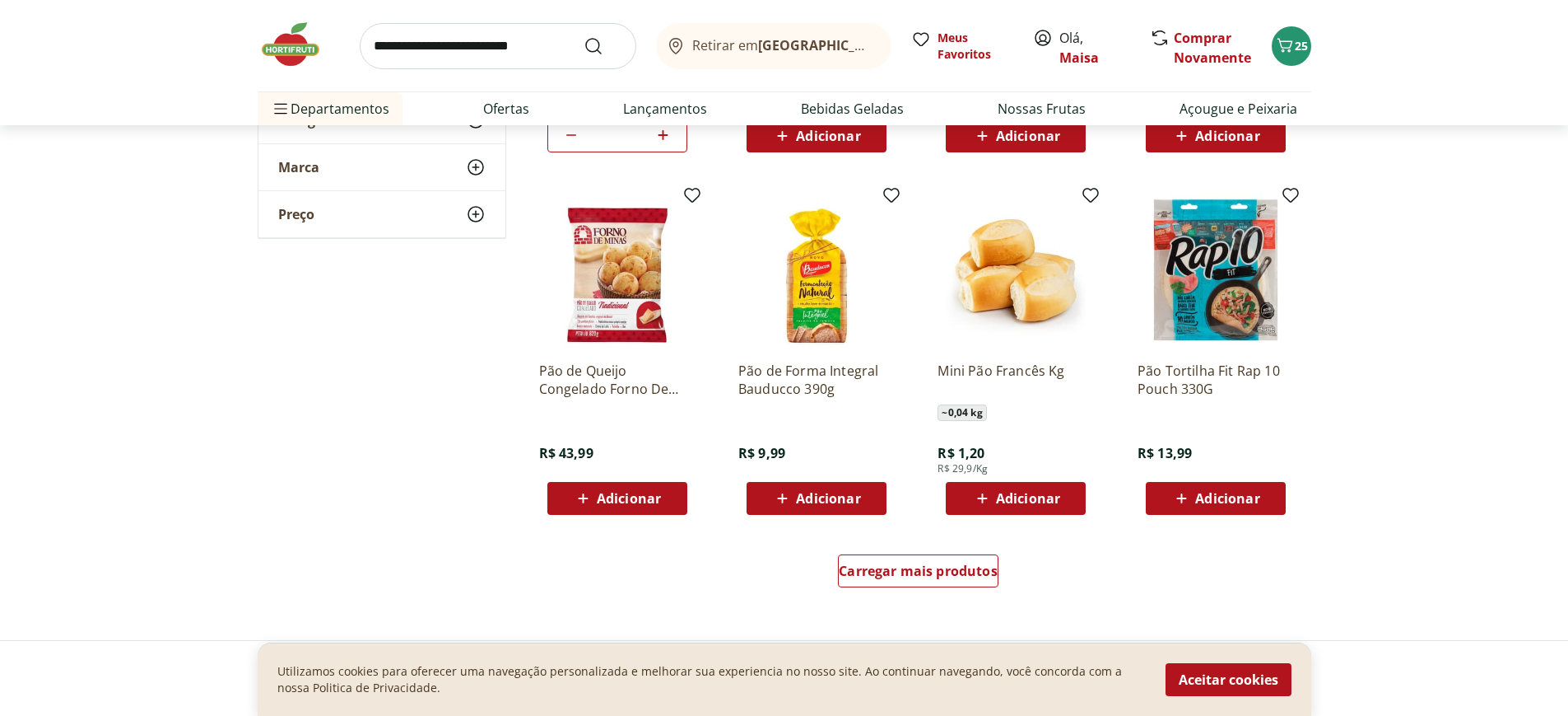
scroll to position [1235, 0]
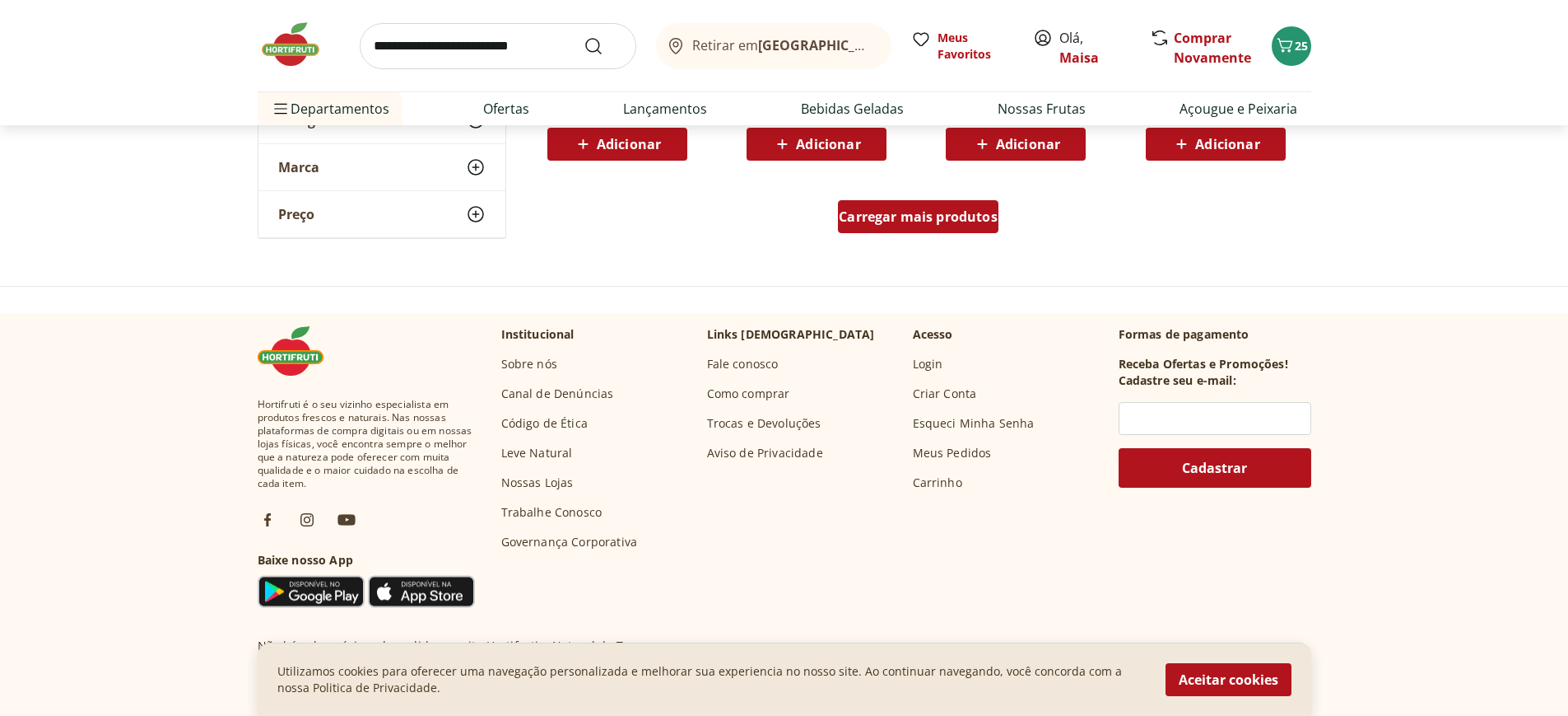
click at [920, 213] on span "Carregar mais produtos" at bounding box center [918, 216] width 159 height 13
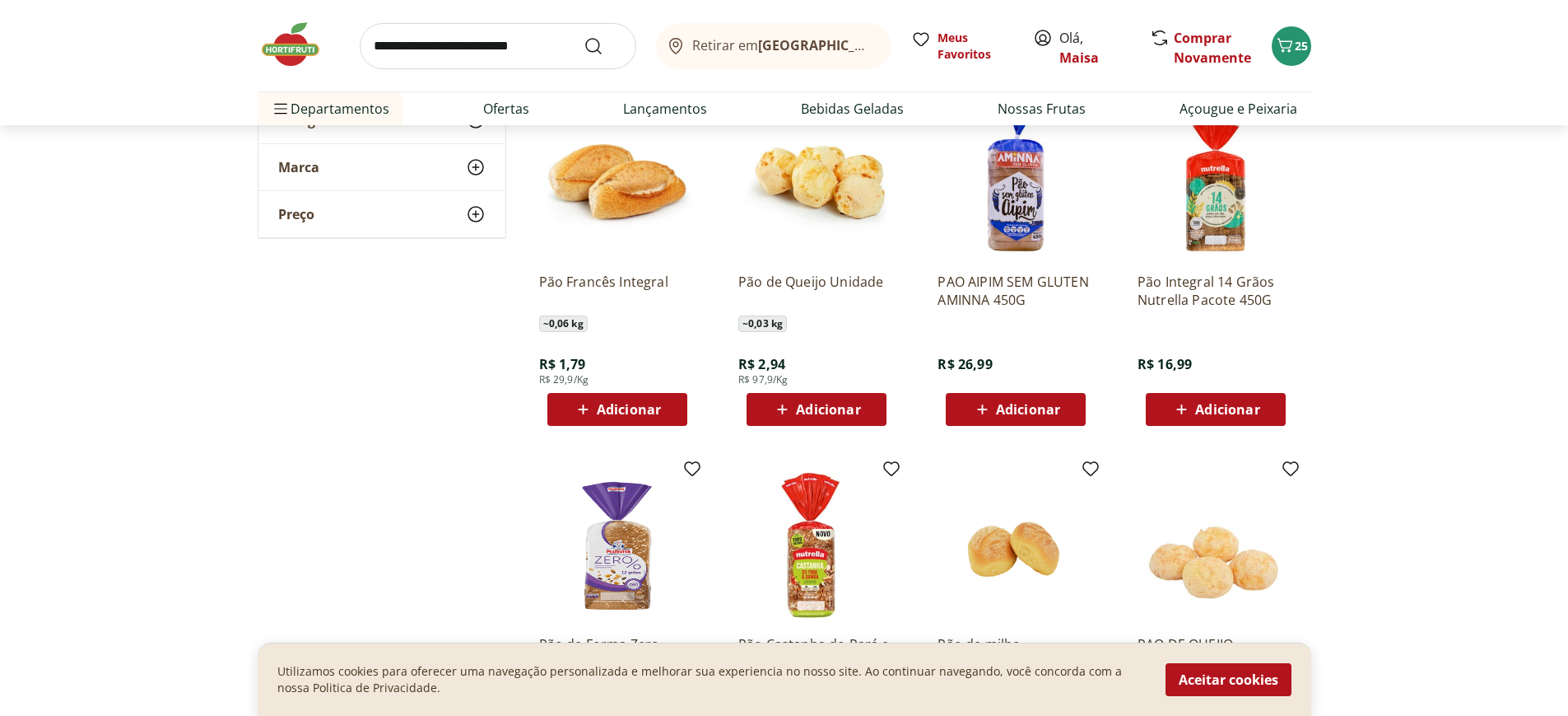
scroll to position [1647, 0]
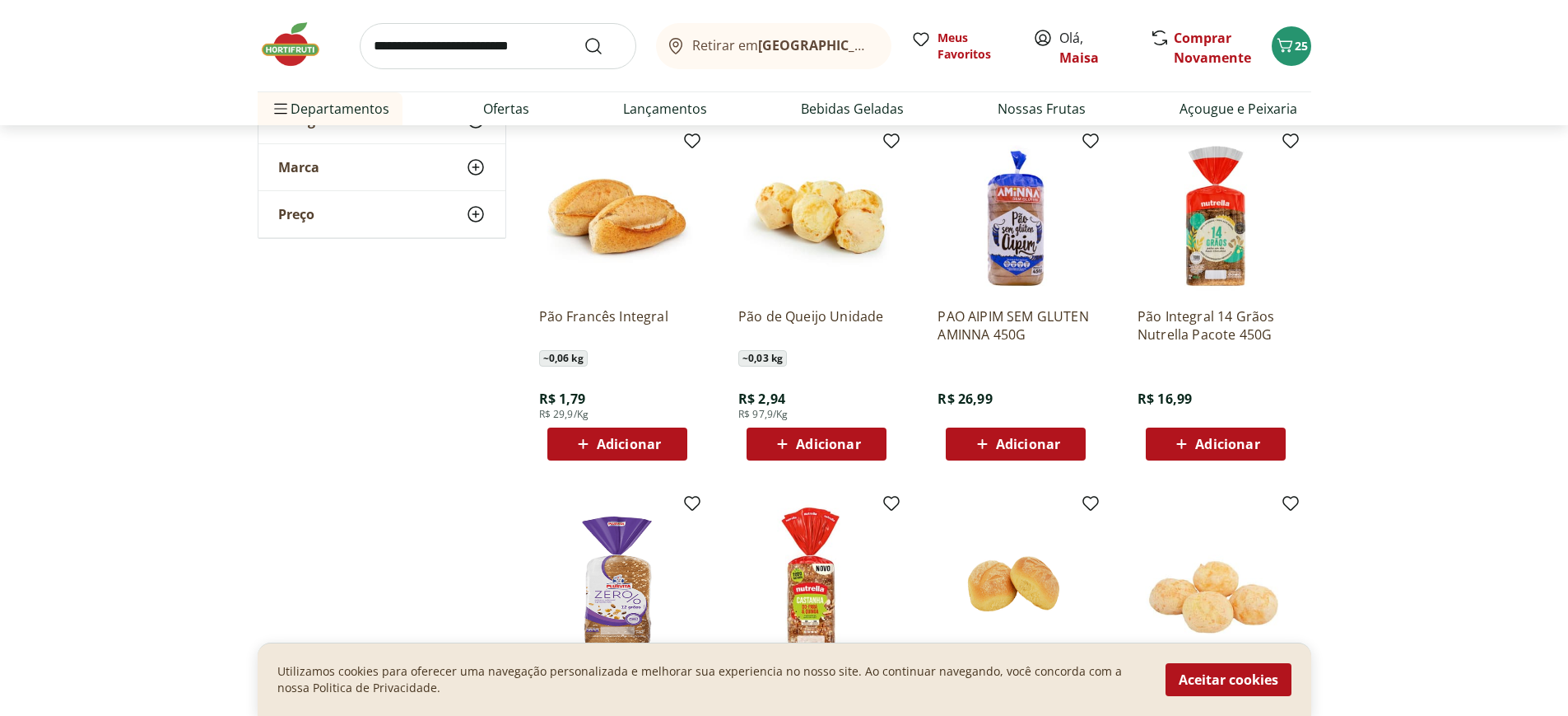
click at [589, 441] on icon at bounding box center [584, 444] width 20 height 20
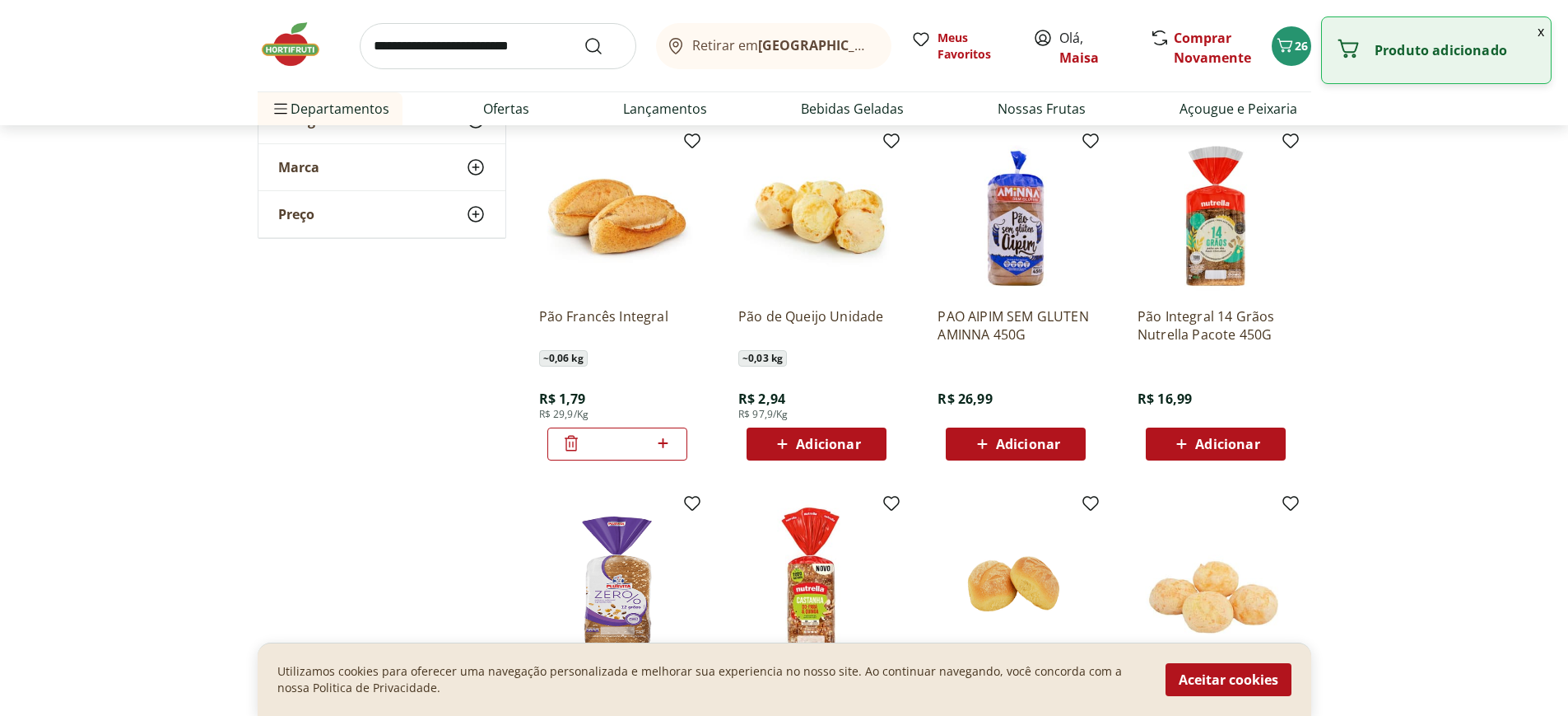
click at [659, 446] on icon at bounding box center [663, 443] width 20 height 20
click at [663, 445] on icon at bounding box center [664, 443] width 10 height 10
type input "*"
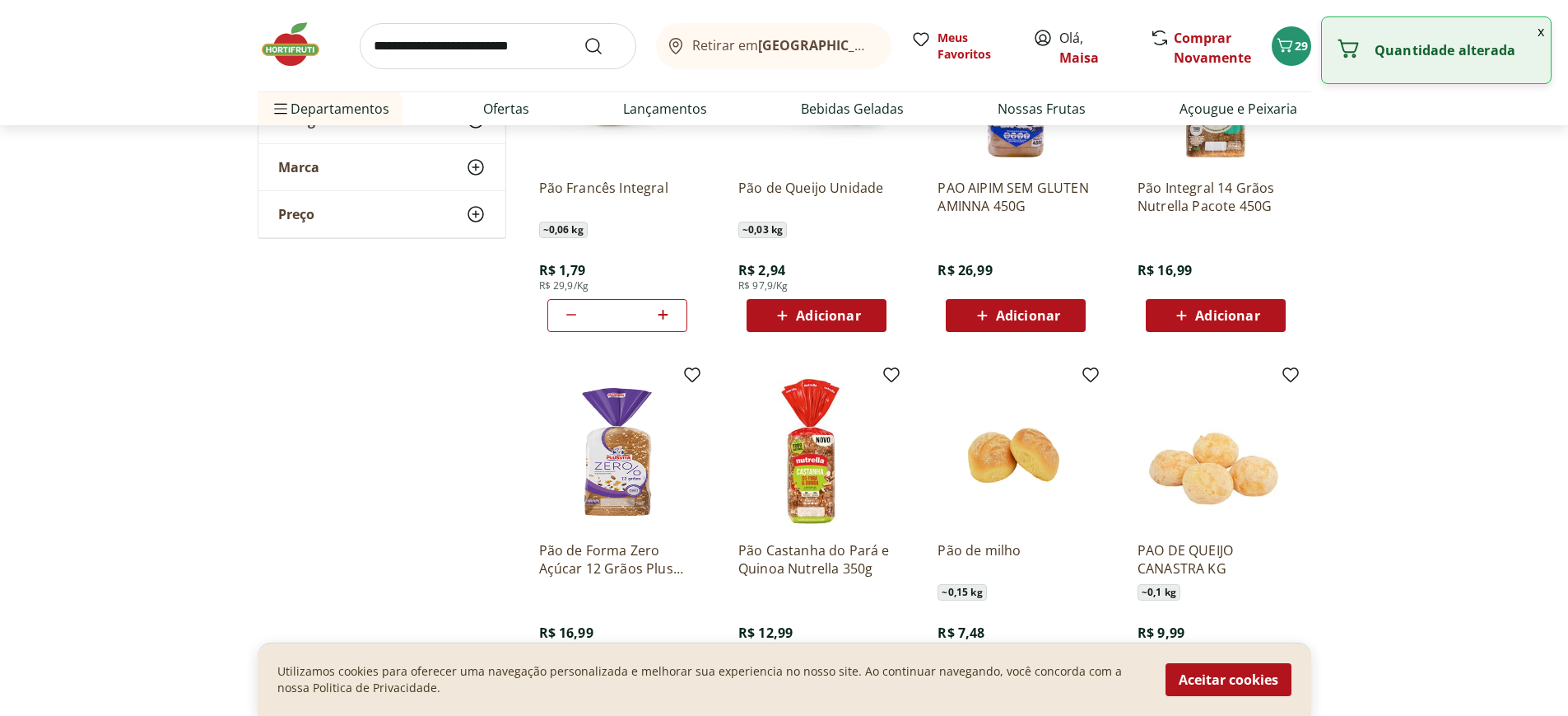
scroll to position [1976, 0]
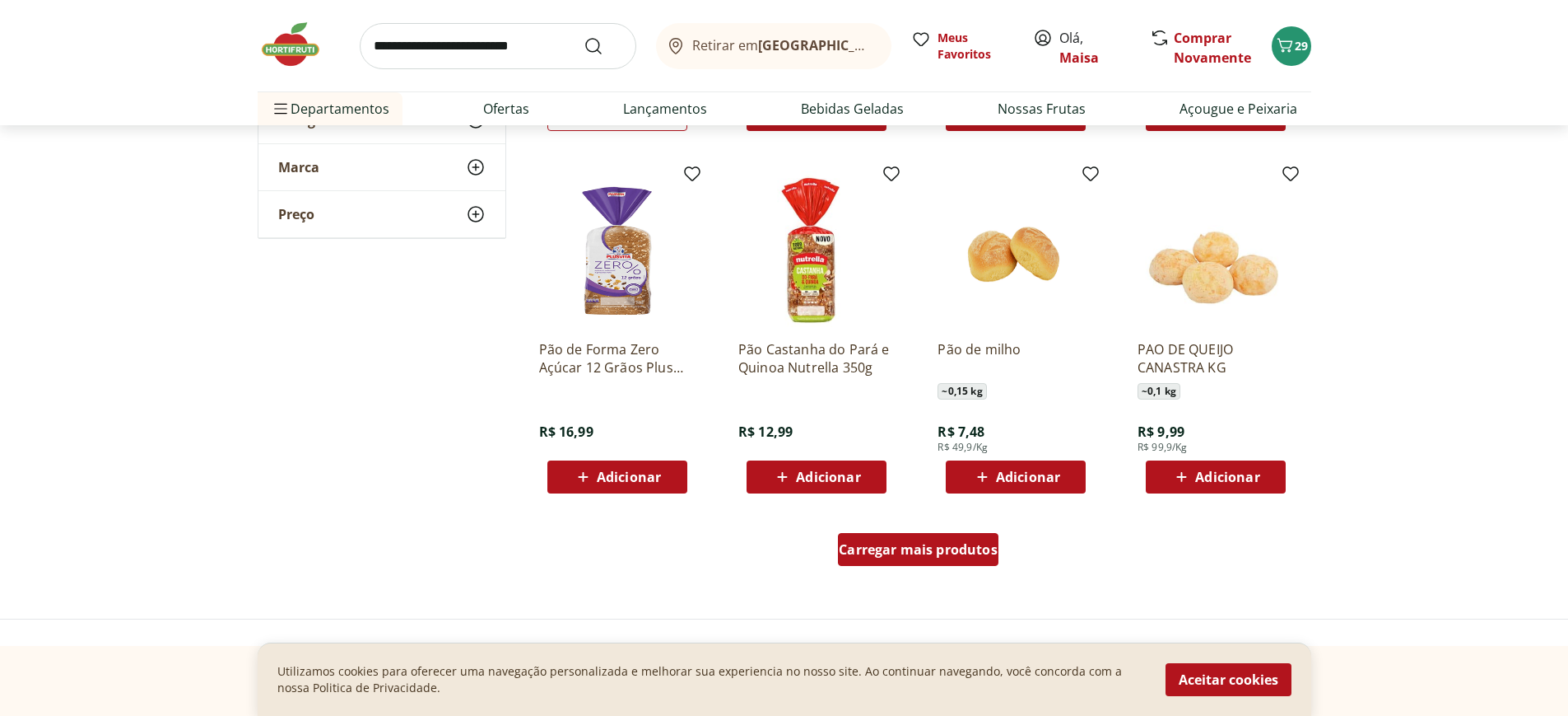
click at [932, 550] on span "Carregar mais produtos" at bounding box center [918, 549] width 159 height 13
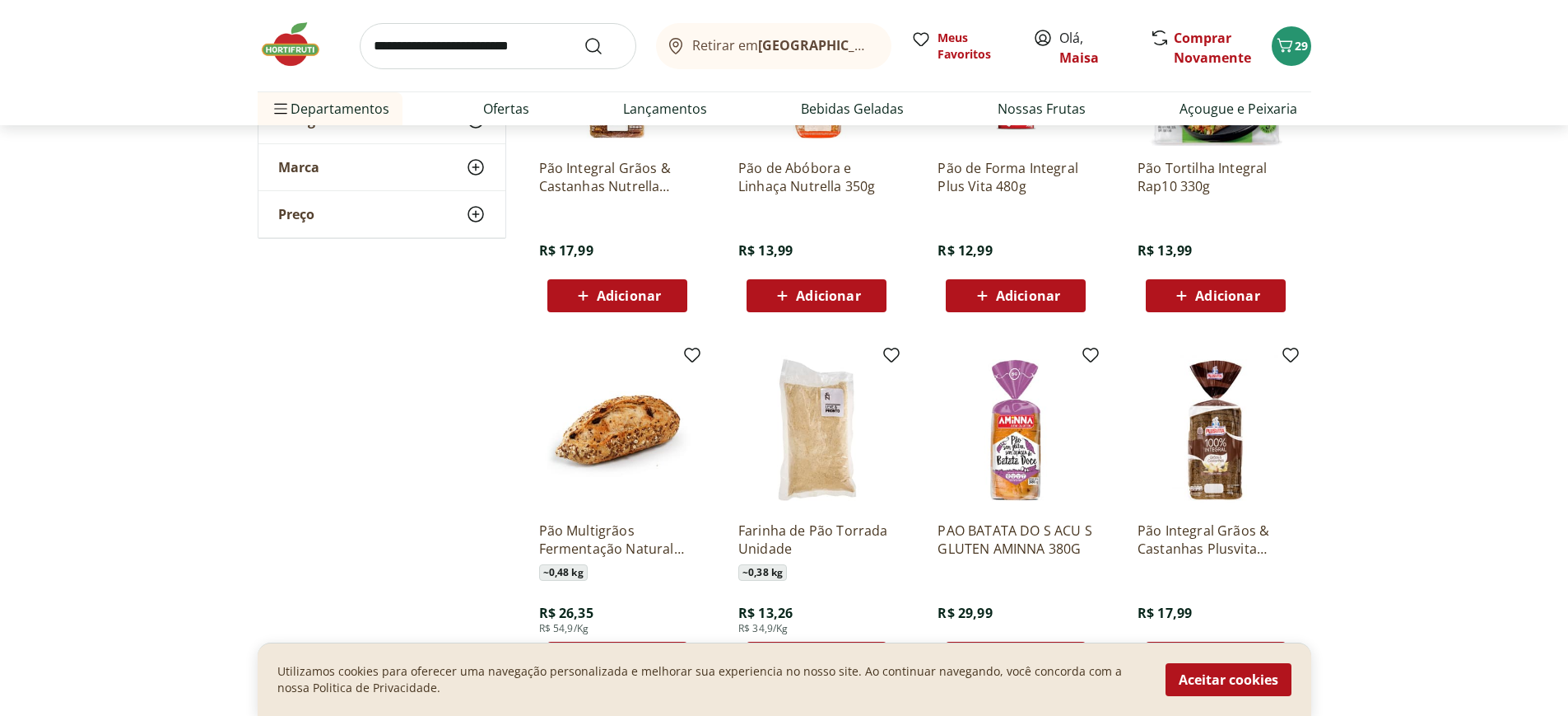
scroll to position [2965, 0]
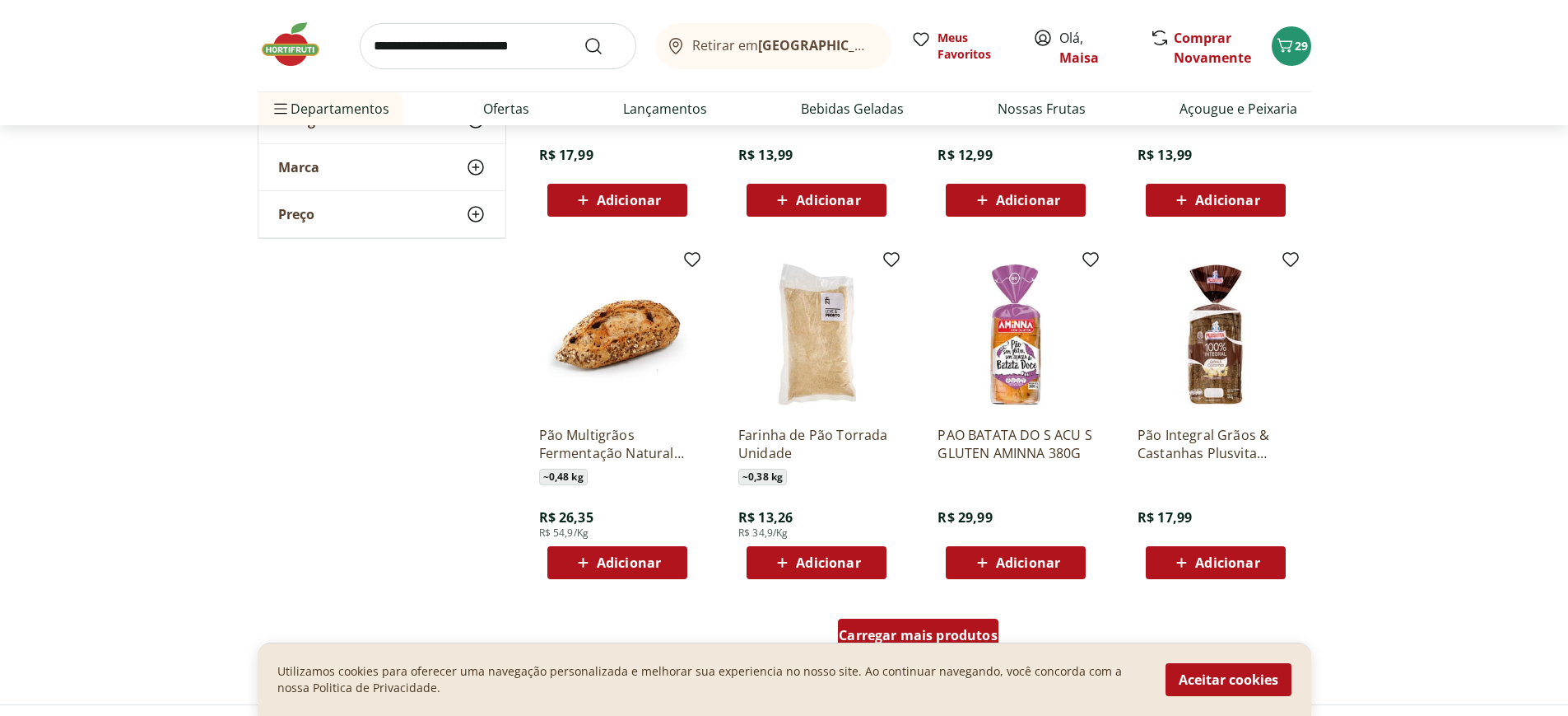
click at [880, 628] on span "Carregar mais produtos" at bounding box center [918, 634] width 159 height 13
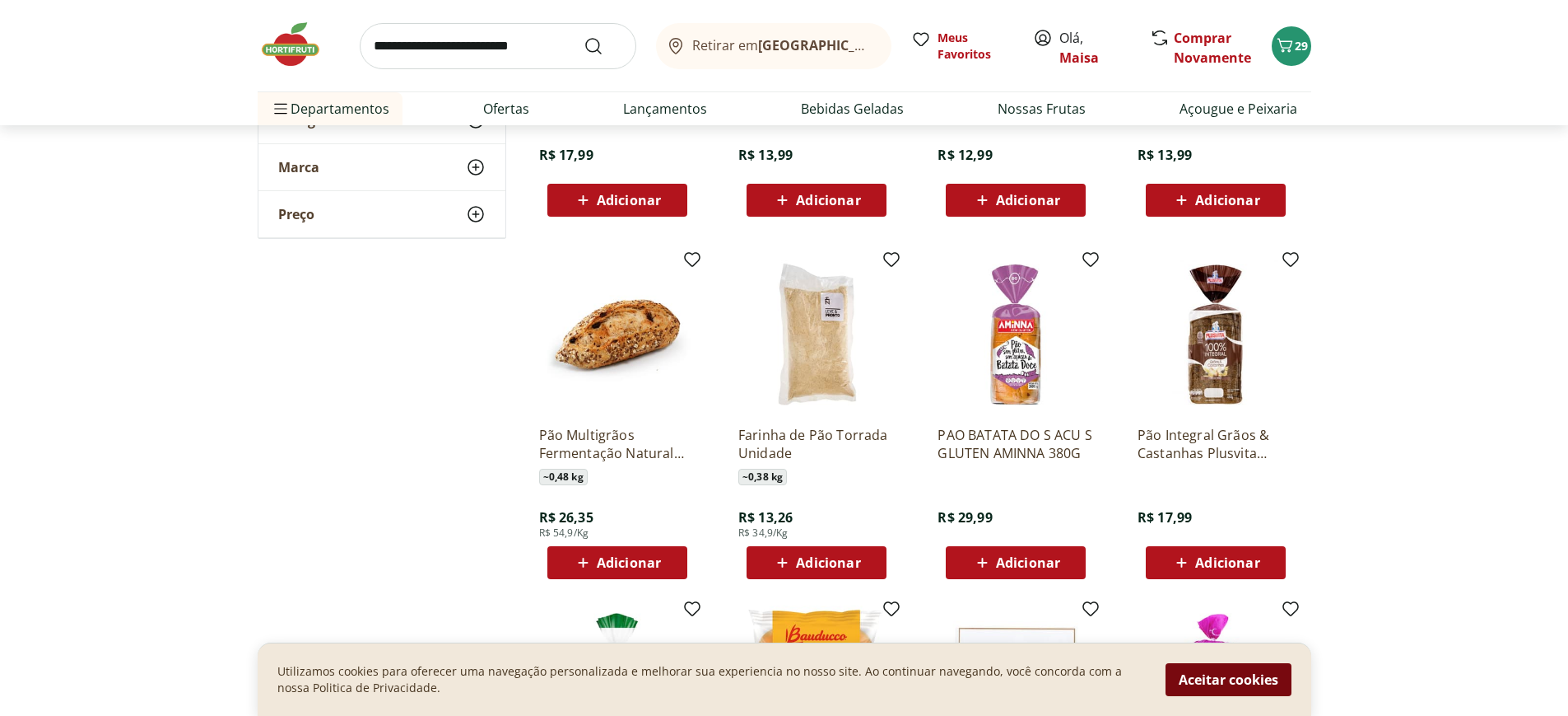
click at [1222, 675] on button "Aceitar cookies" at bounding box center [1228, 679] width 126 height 33
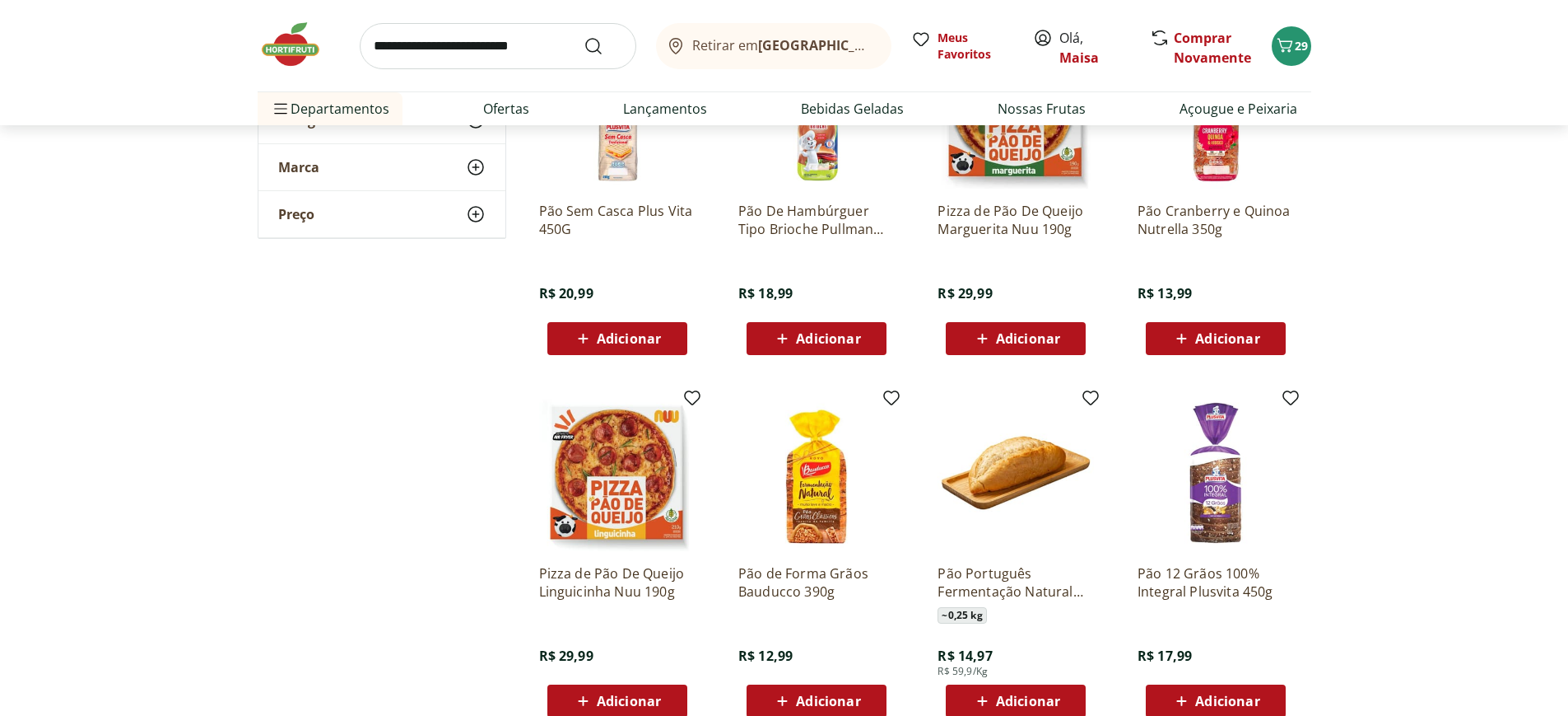
scroll to position [4118, 0]
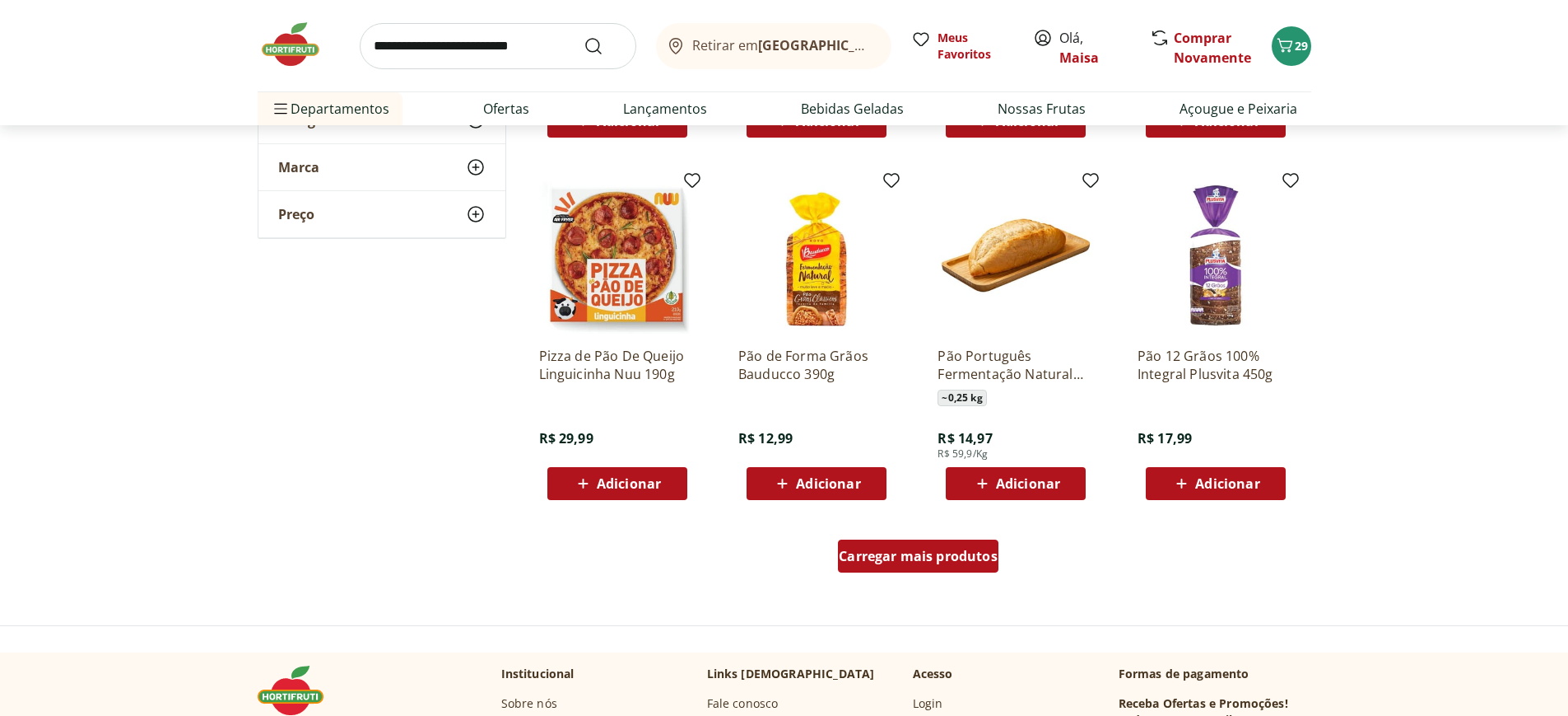
click at [915, 539] on div "Carregar mais produtos" at bounding box center [918, 556] width 160 height 33
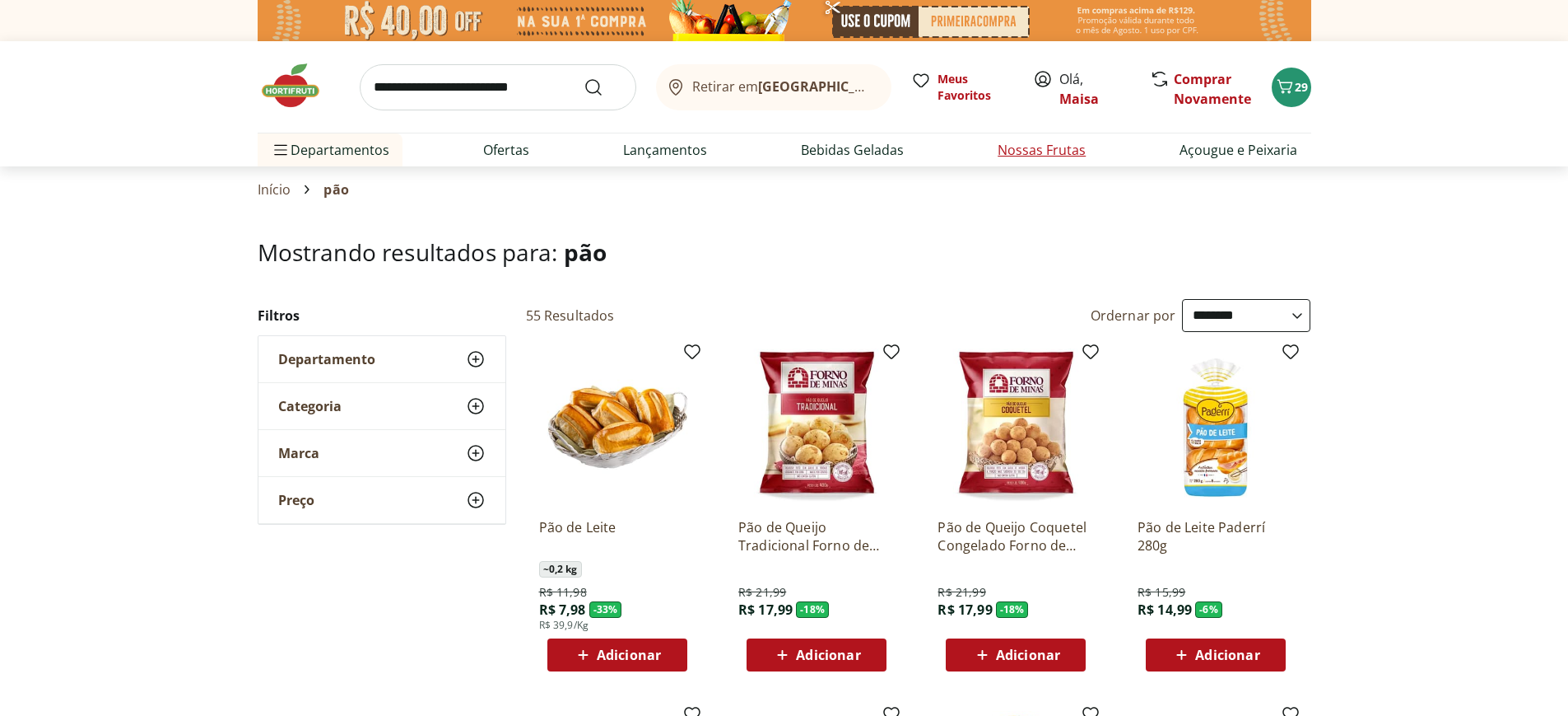
click at [1044, 158] on link "Nossas Frutas" at bounding box center [1041, 149] width 88 height 20
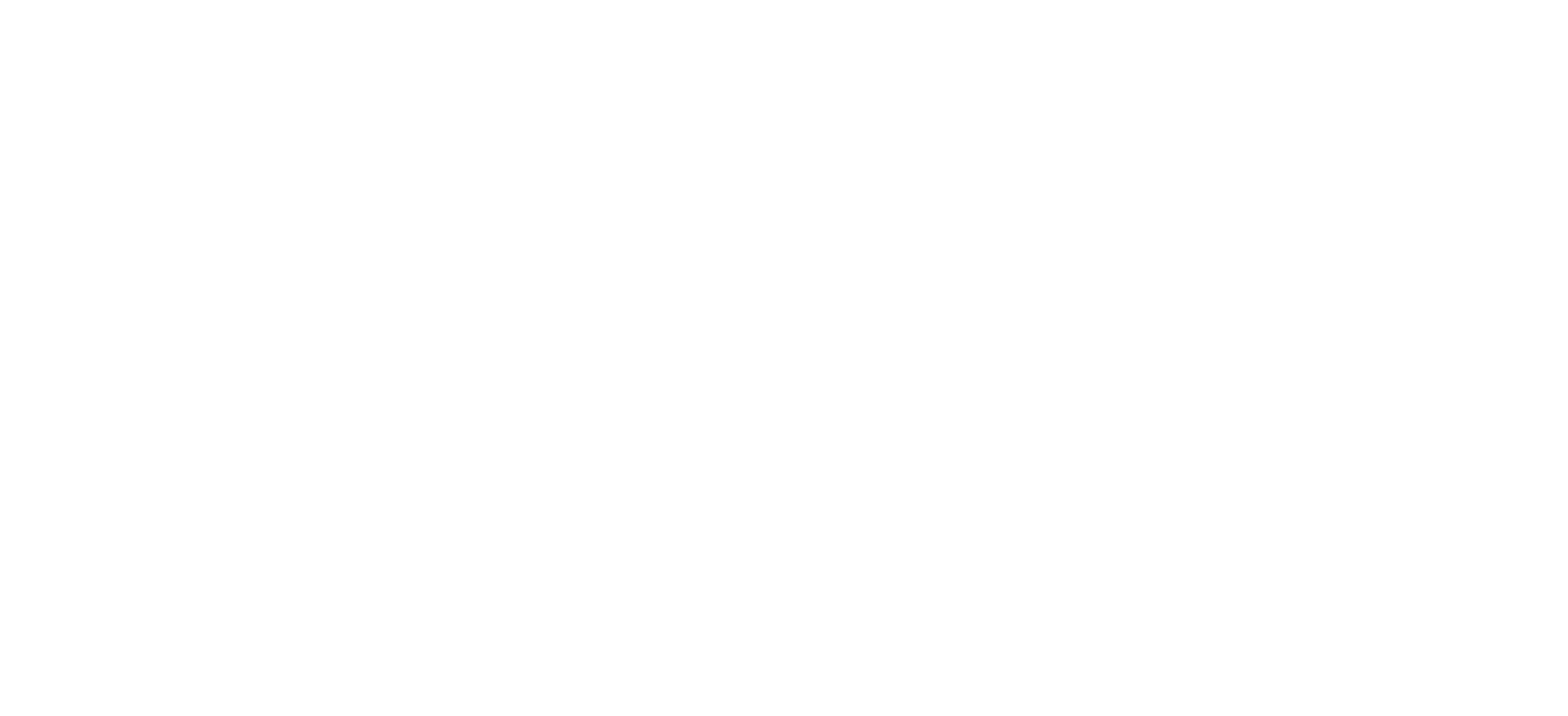
select select "**********"
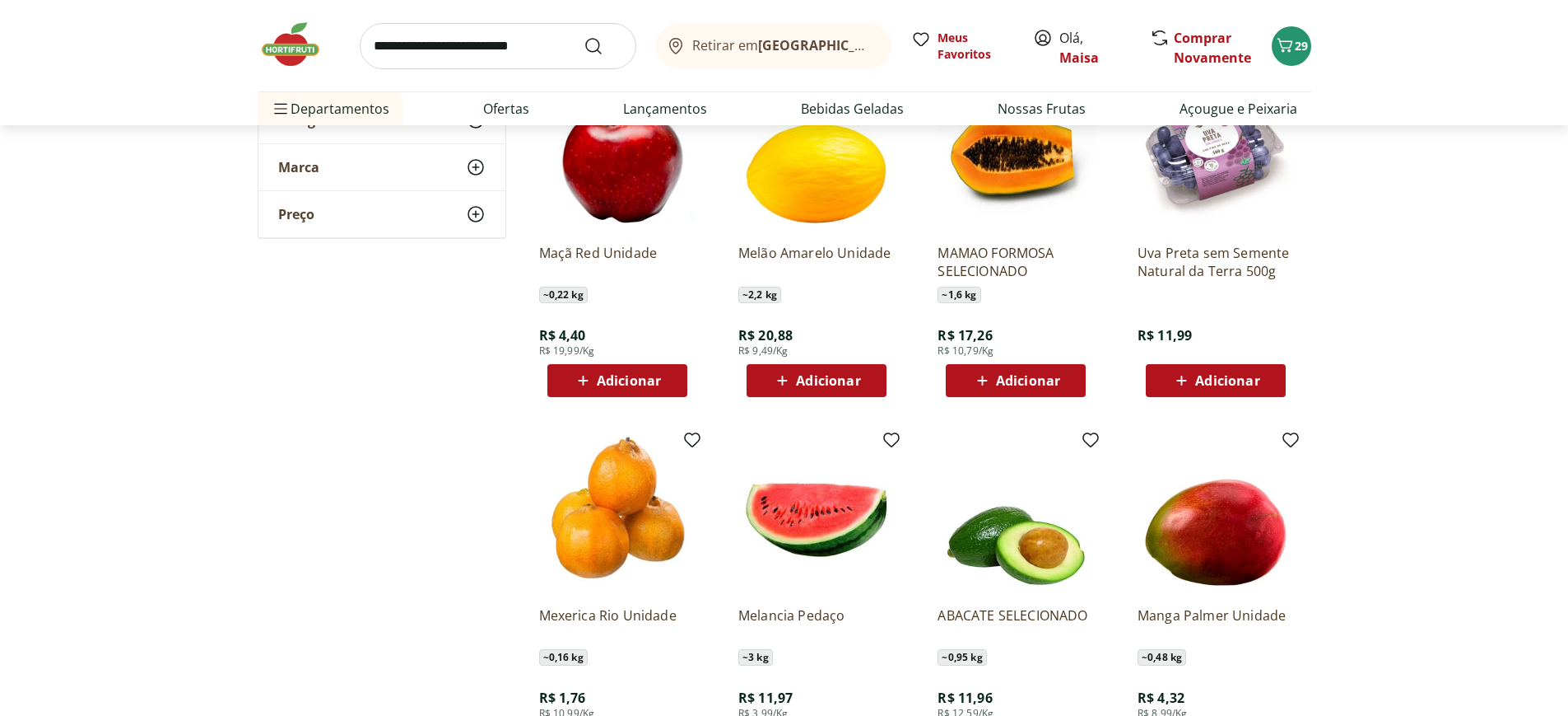
scroll to position [988, 0]
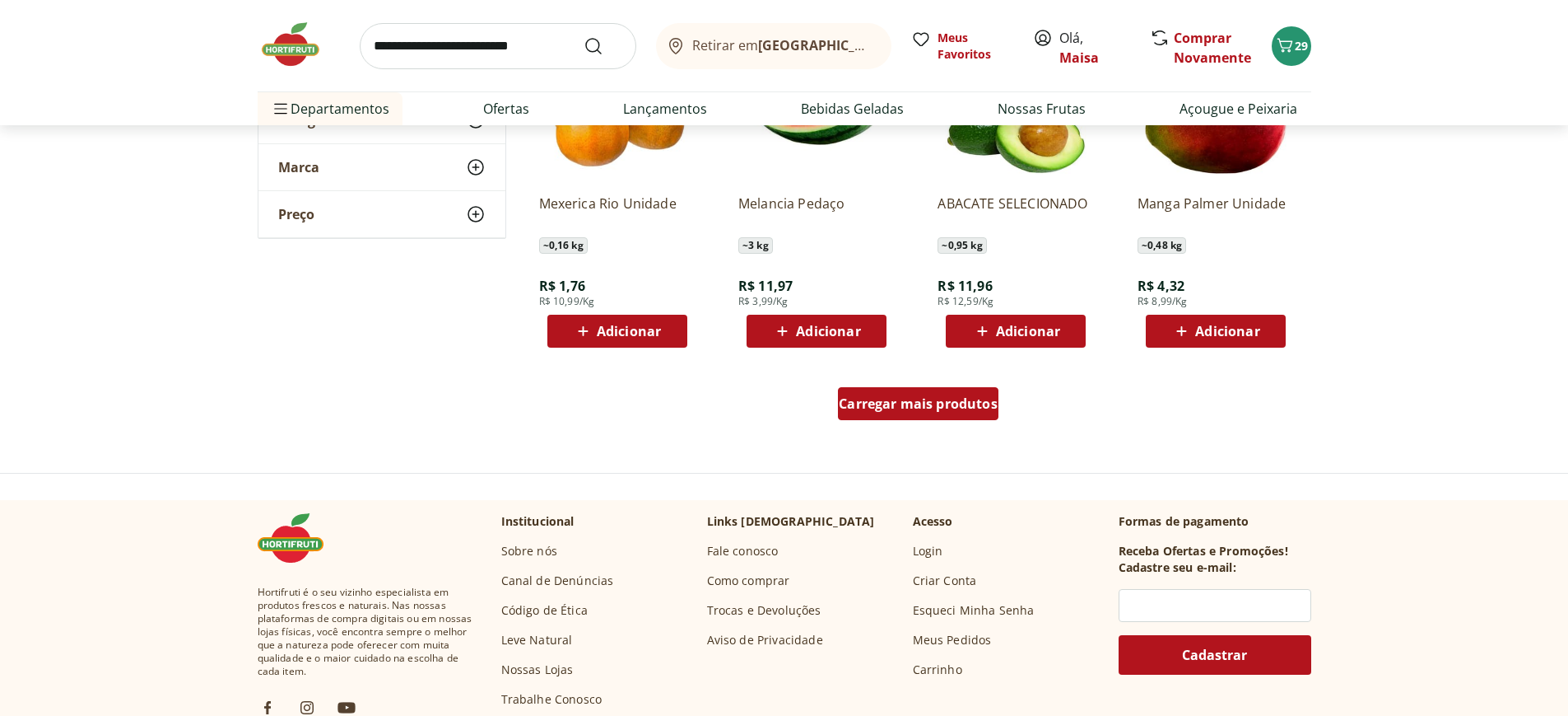
click at [857, 405] on span "Carregar mais produtos" at bounding box center [918, 403] width 159 height 13
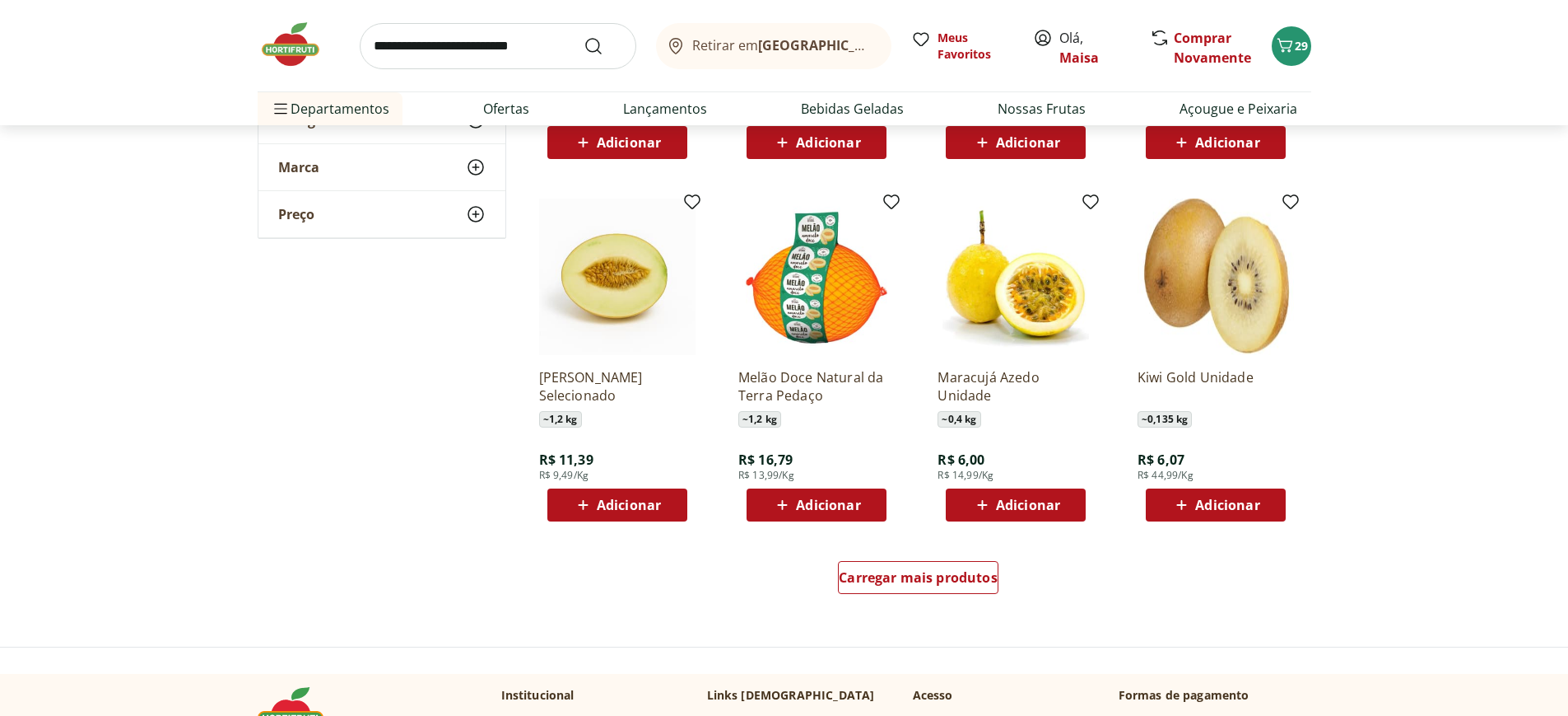
scroll to position [1976, 0]
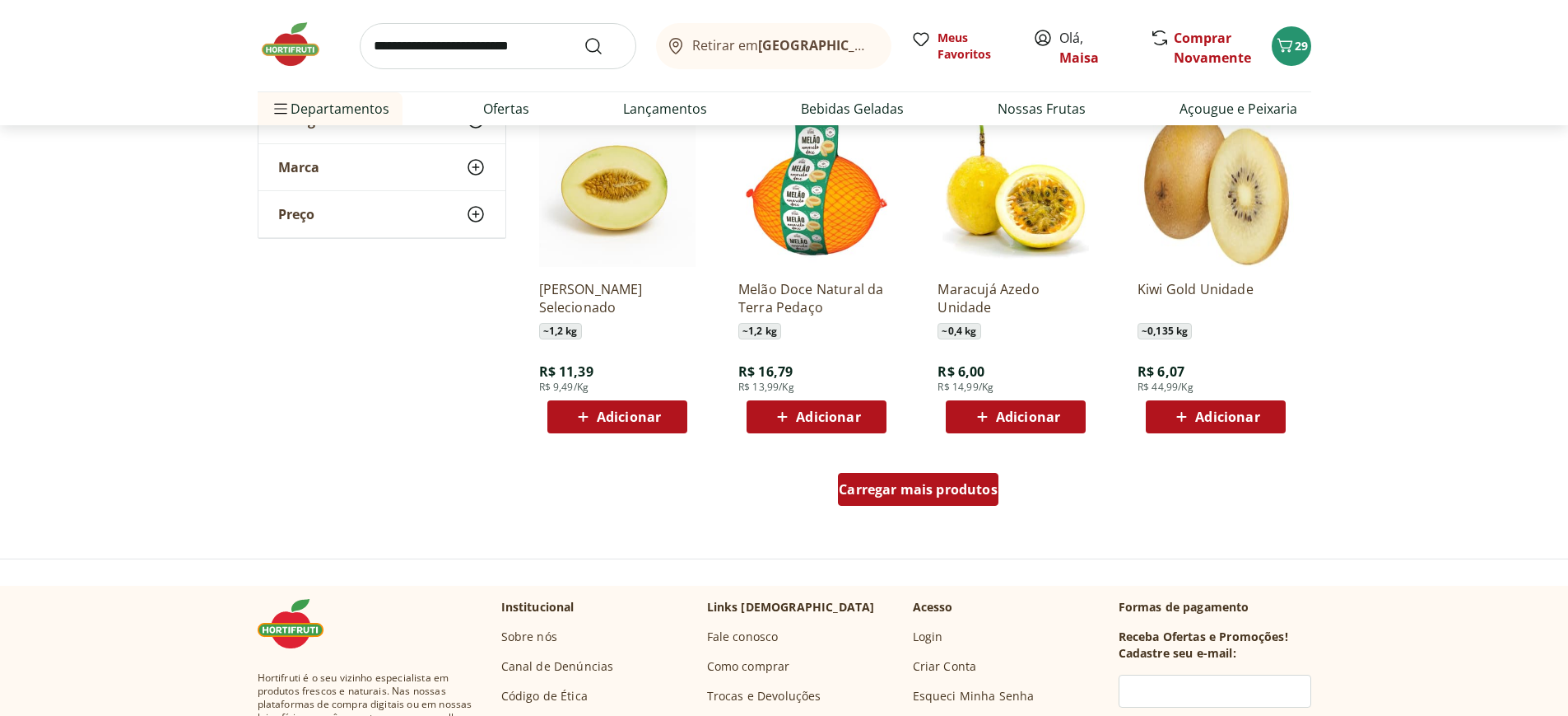
click at [891, 482] on span "Carregar mais produtos" at bounding box center [918, 488] width 159 height 13
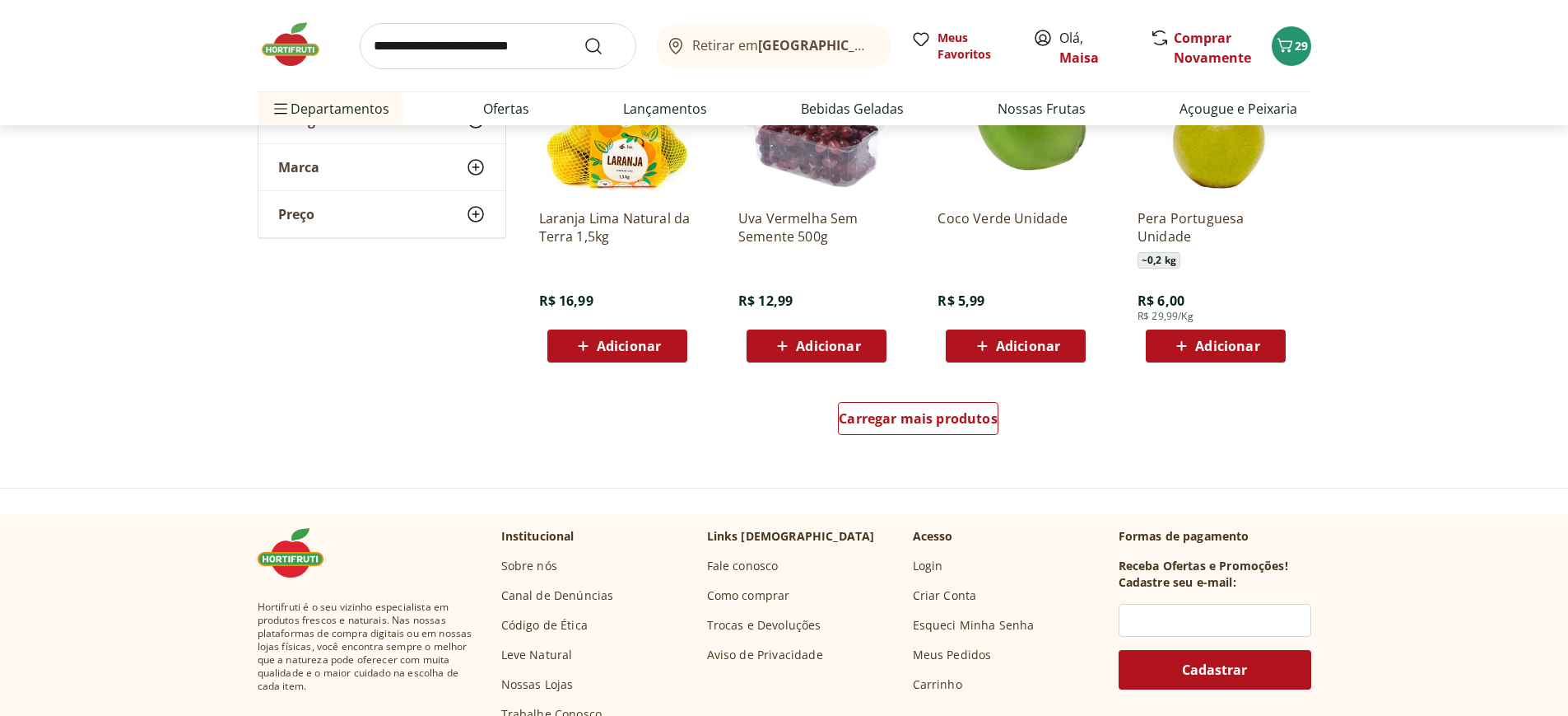
scroll to position [3129, 0]
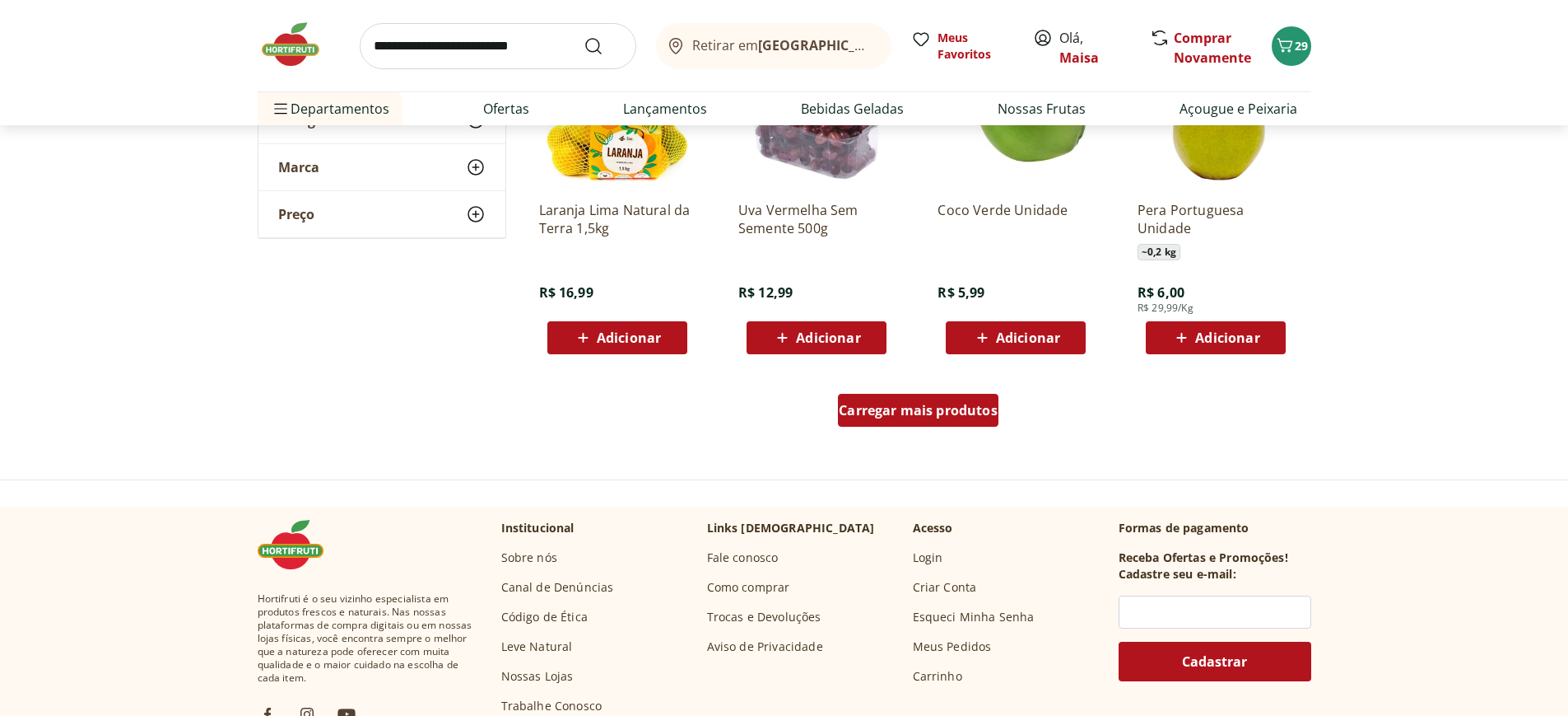
click at [930, 414] on span "Carregar mais produtos" at bounding box center [918, 410] width 159 height 13
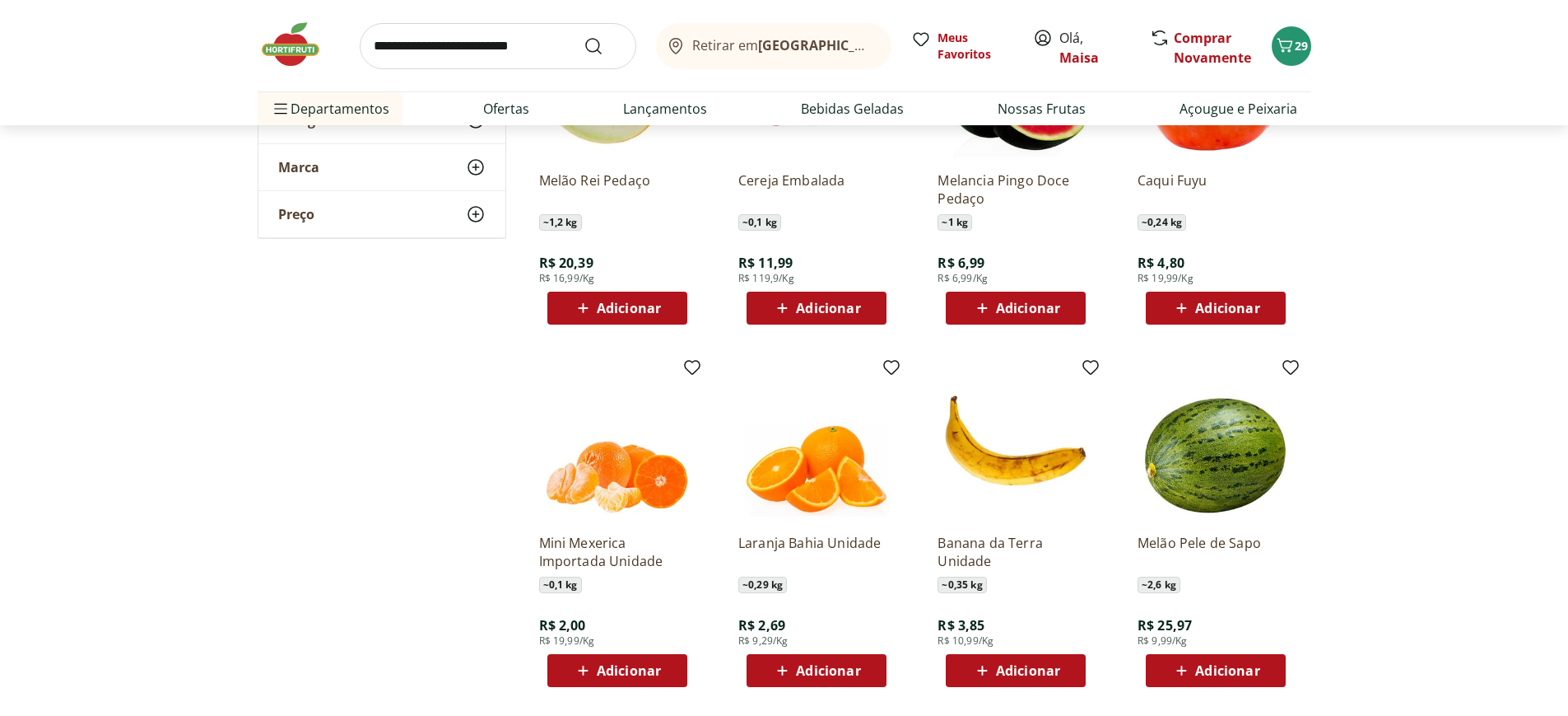
scroll to position [4200, 0]
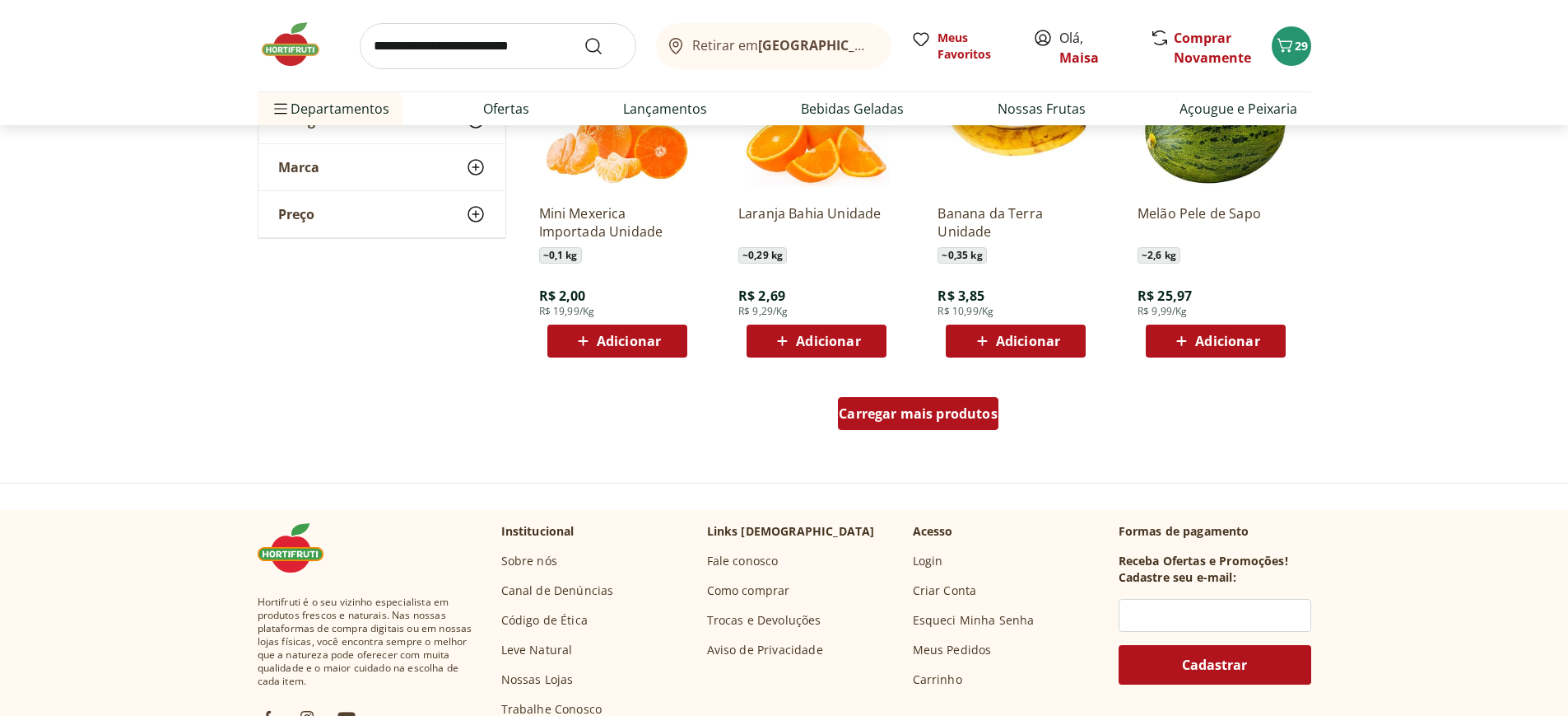
click at [900, 420] on span "Carregar mais produtos" at bounding box center [918, 413] width 159 height 13
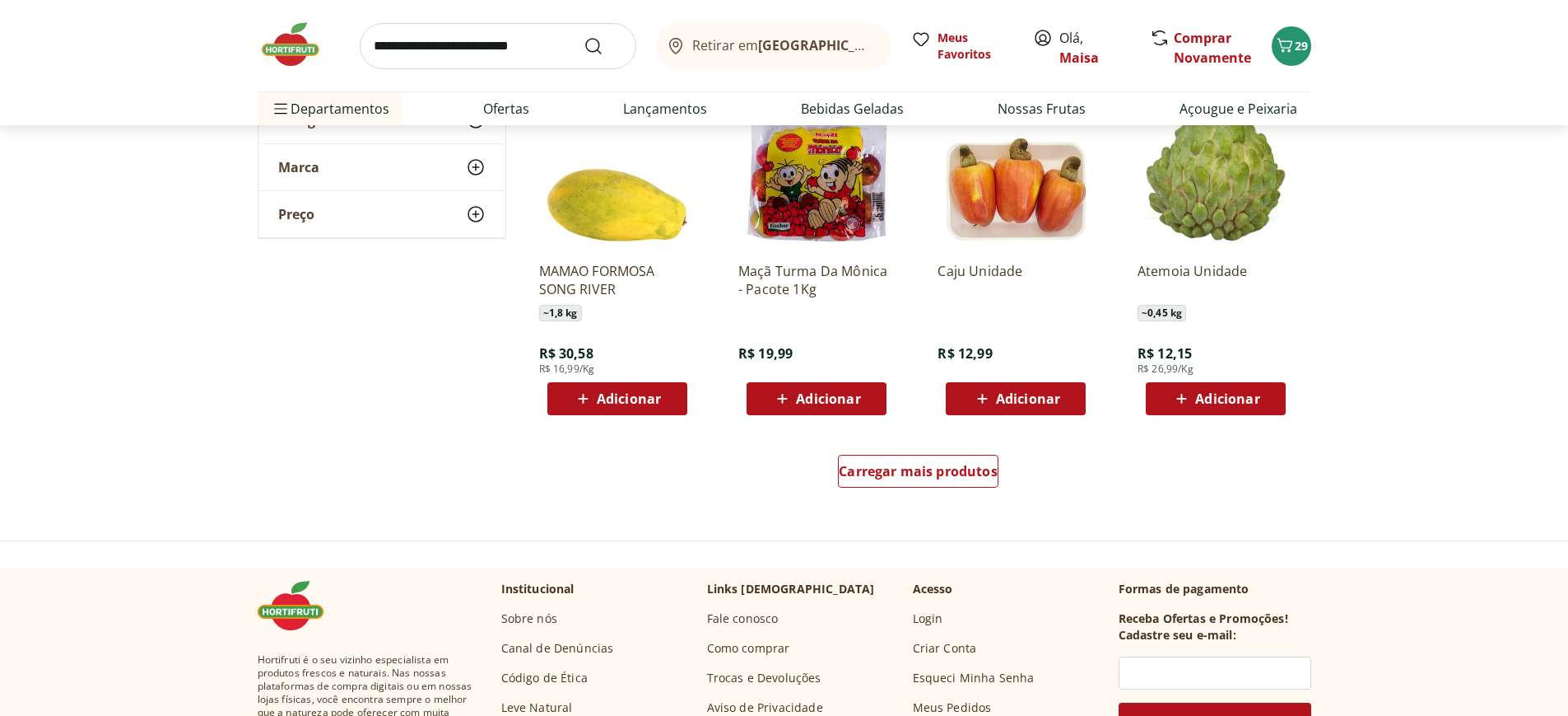
scroll to position [5434, 0]
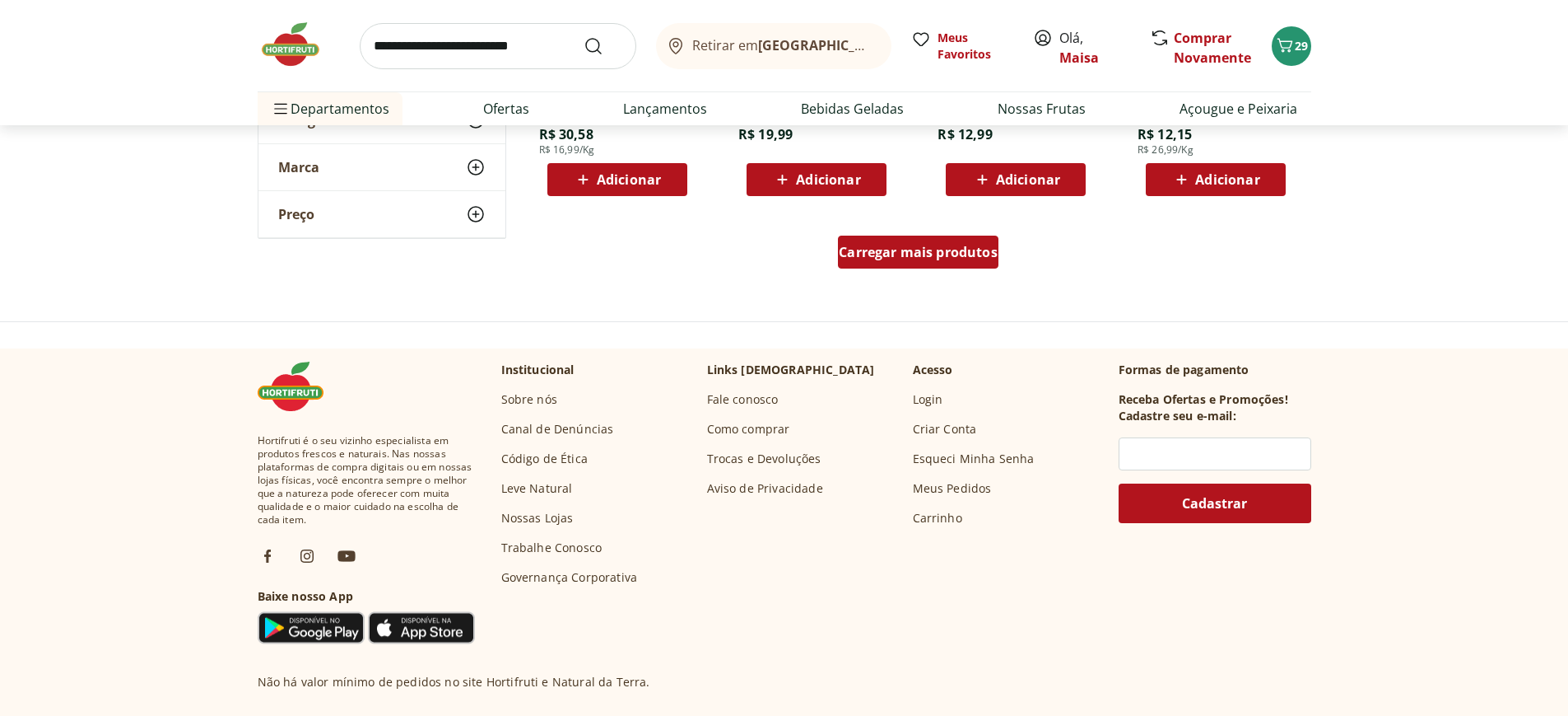
click at [966, 262] on div "Carregar mais produtos" at bounding box center [918, 252] width 160 height 33
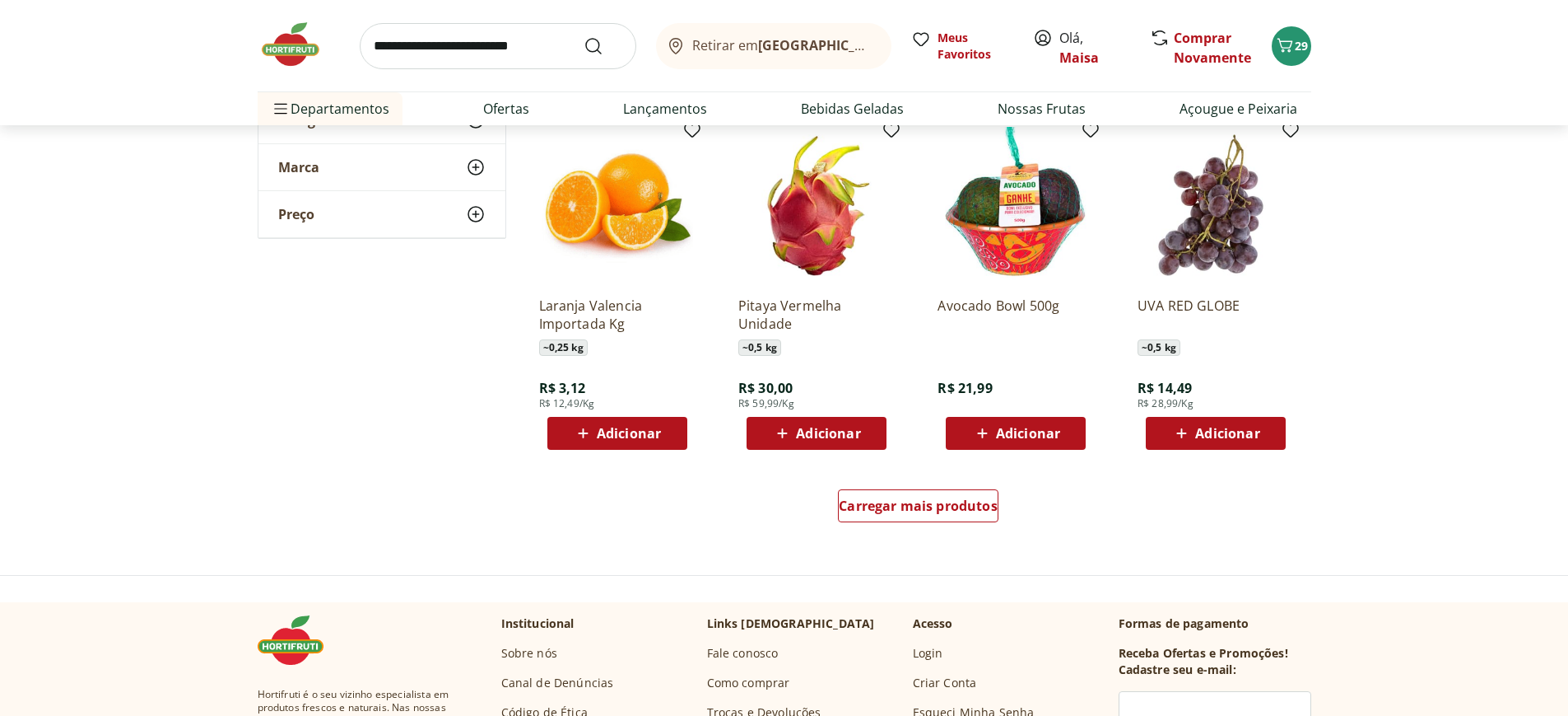
scroll to position [6341, 0]
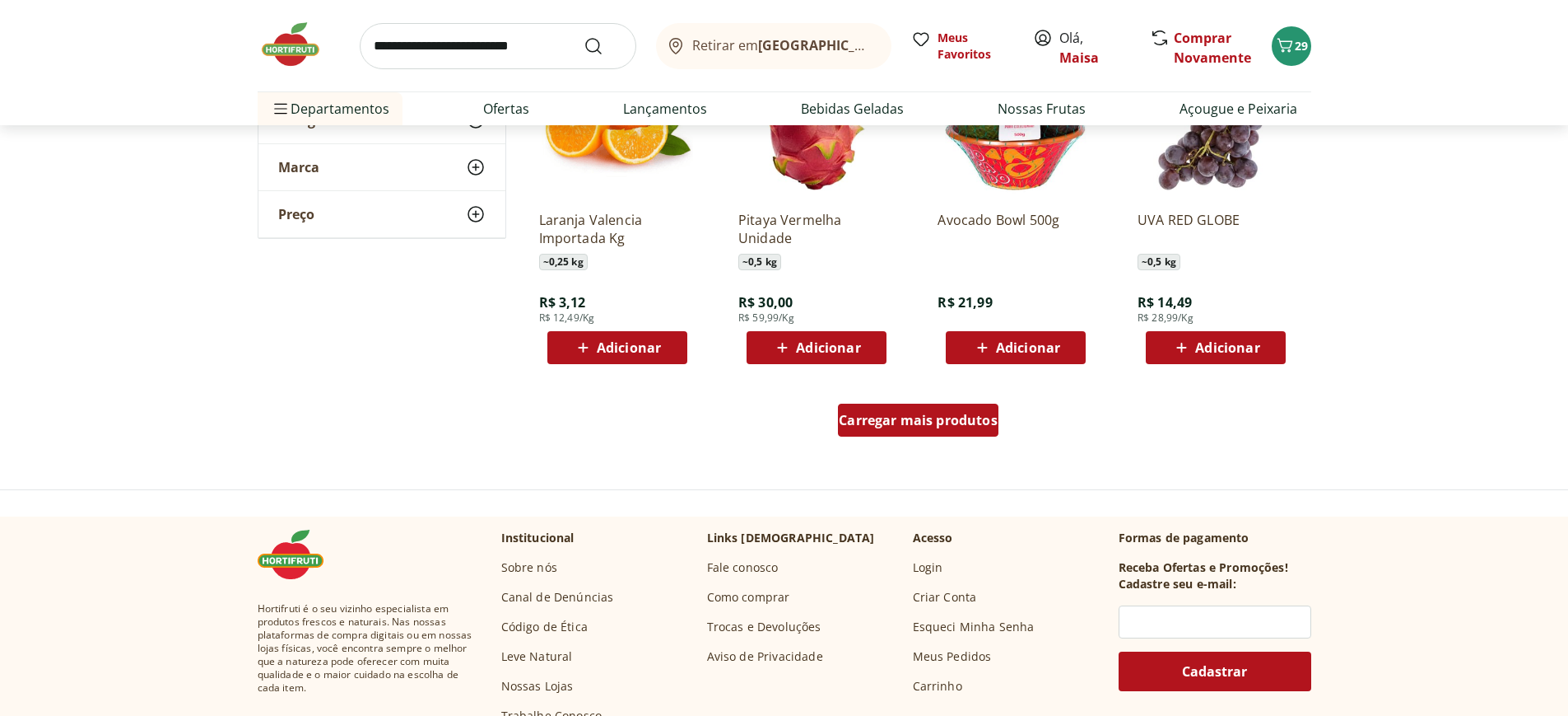
click at [939, 426] on span "Carregar mais produtos" at bounding box center [918, 419] width 159 height 13
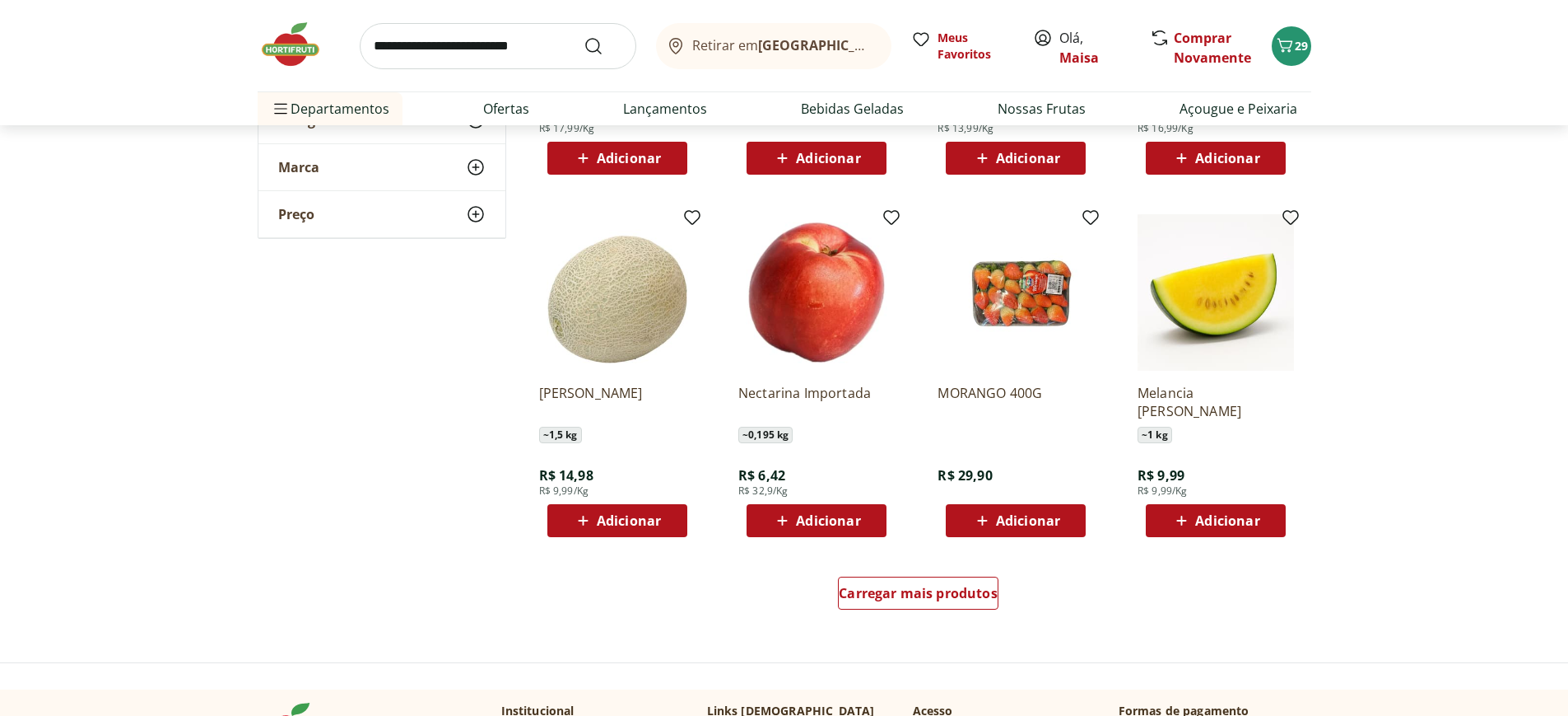
scroll to position [7246, 0]
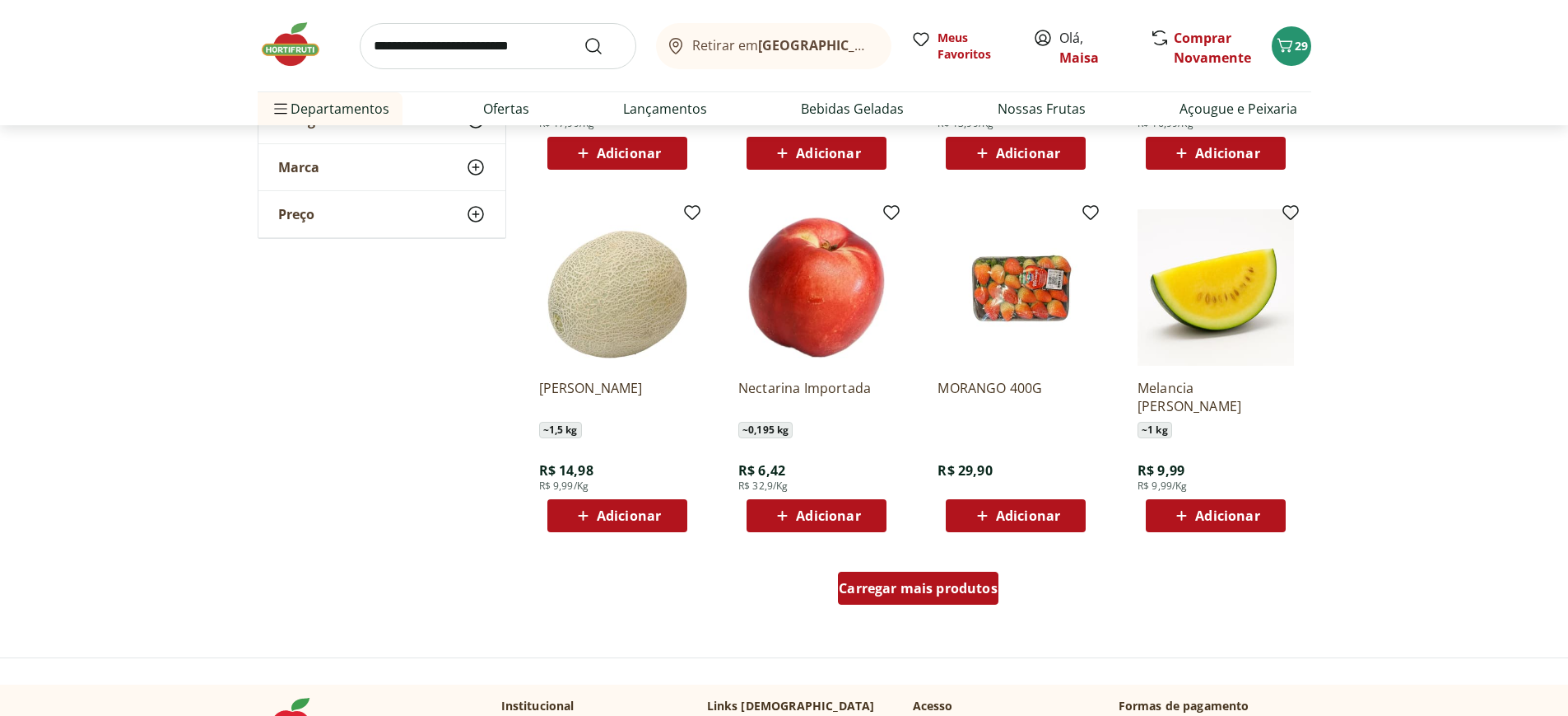
click at [941, 590] on span "Carregar mais produtos" at bounding box center [918, 587] width 159 height 13
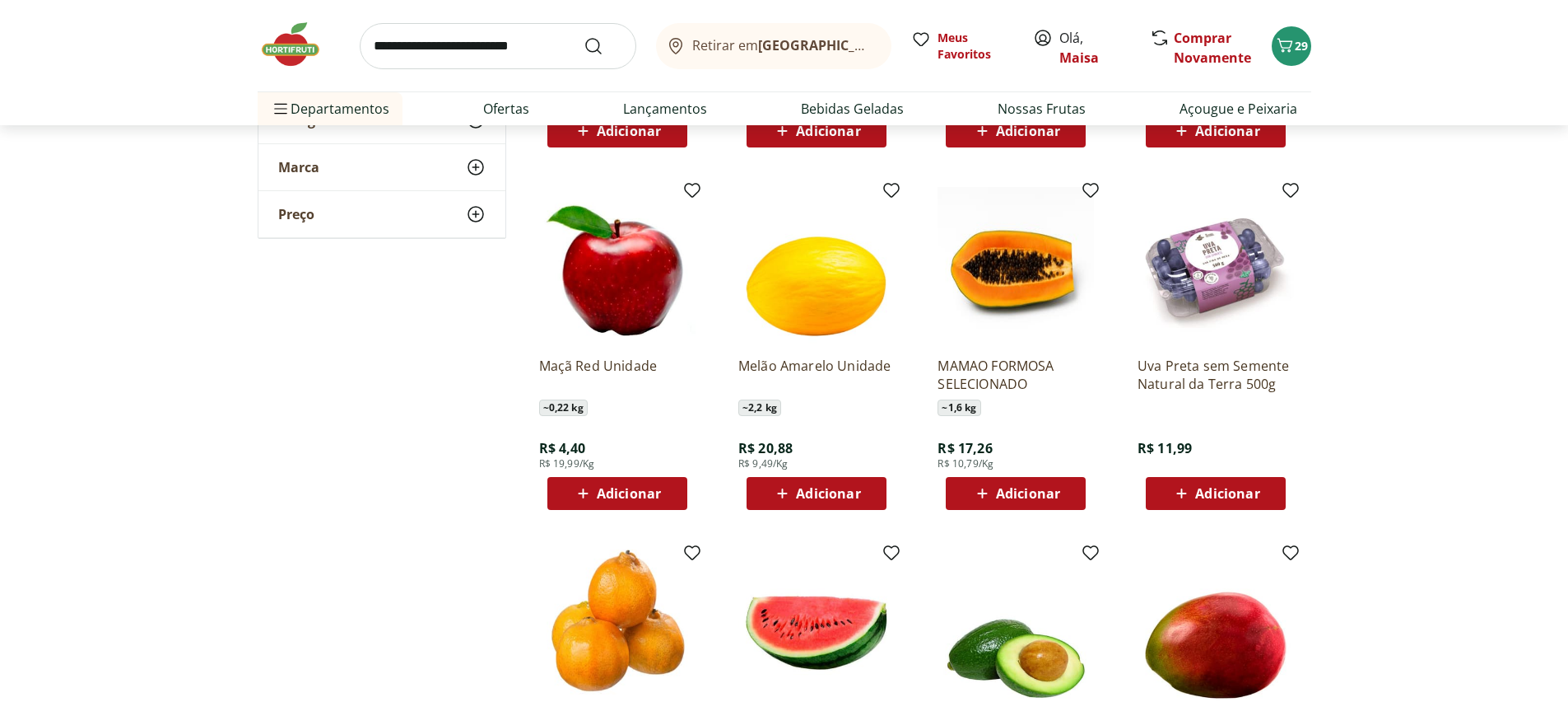
scroll to position [0, 0]
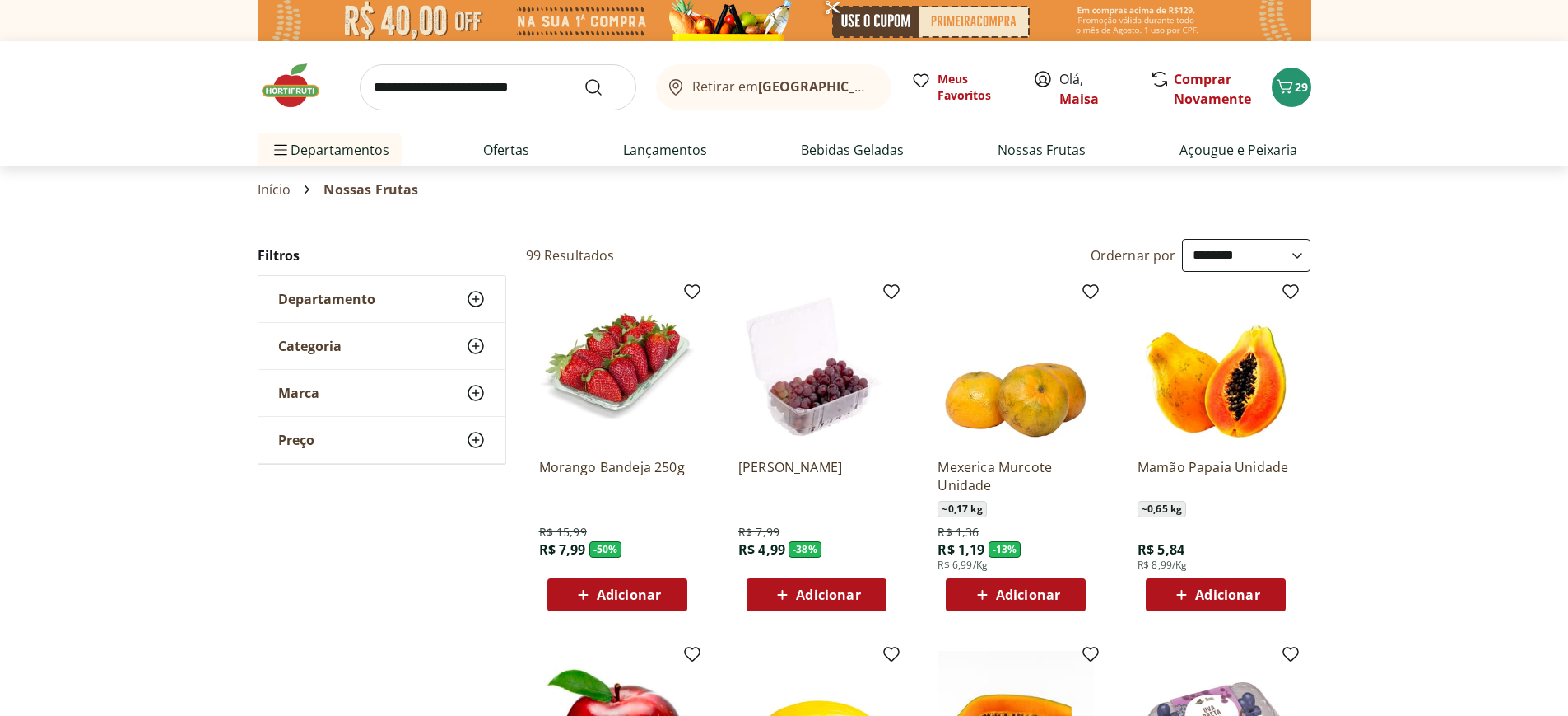
click at [502, 83] on input "search" at bounding box center [498, 87] width 276 height 46
type input "**********"
click at [584, 78] on button "Submit Search" at bounding box center [603, 87] width 39 height 20
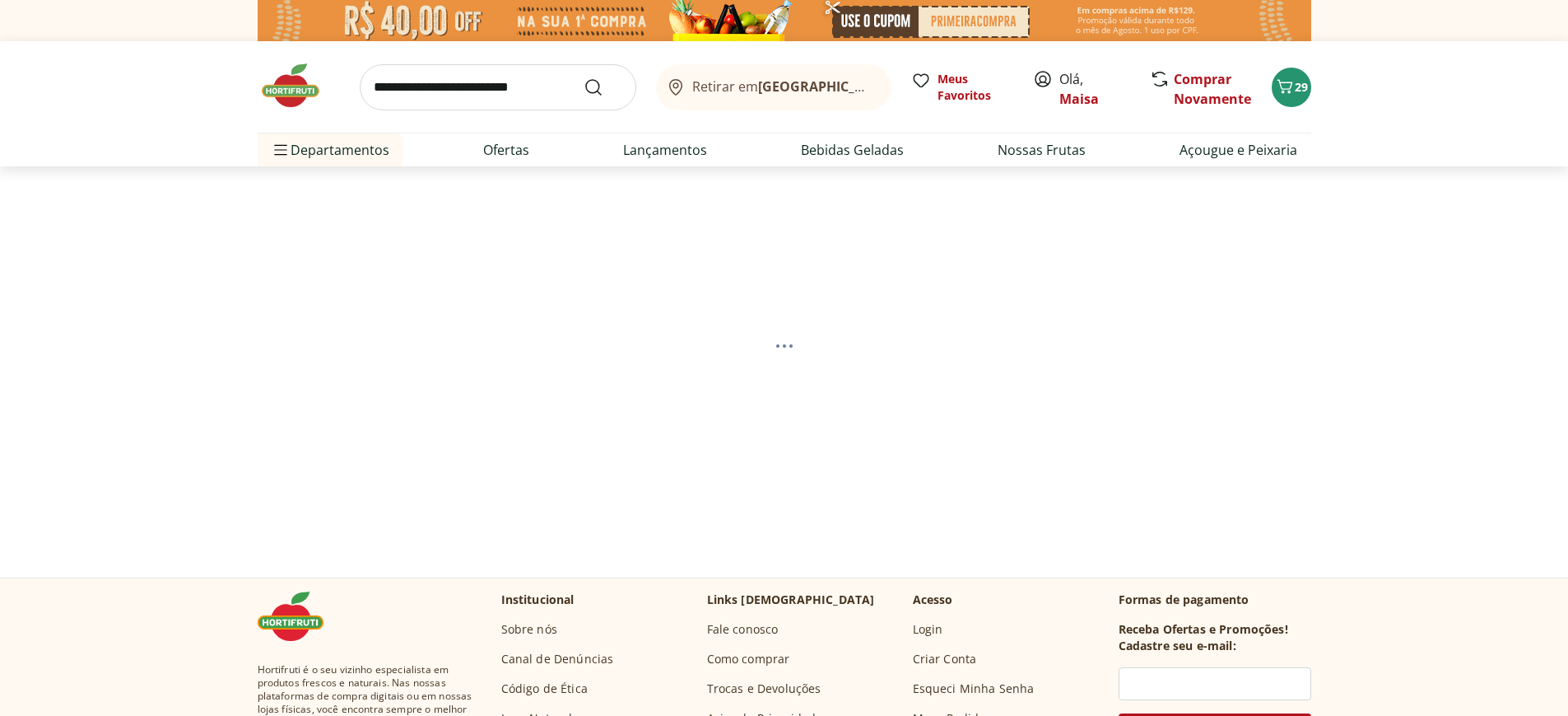
select select "**********"
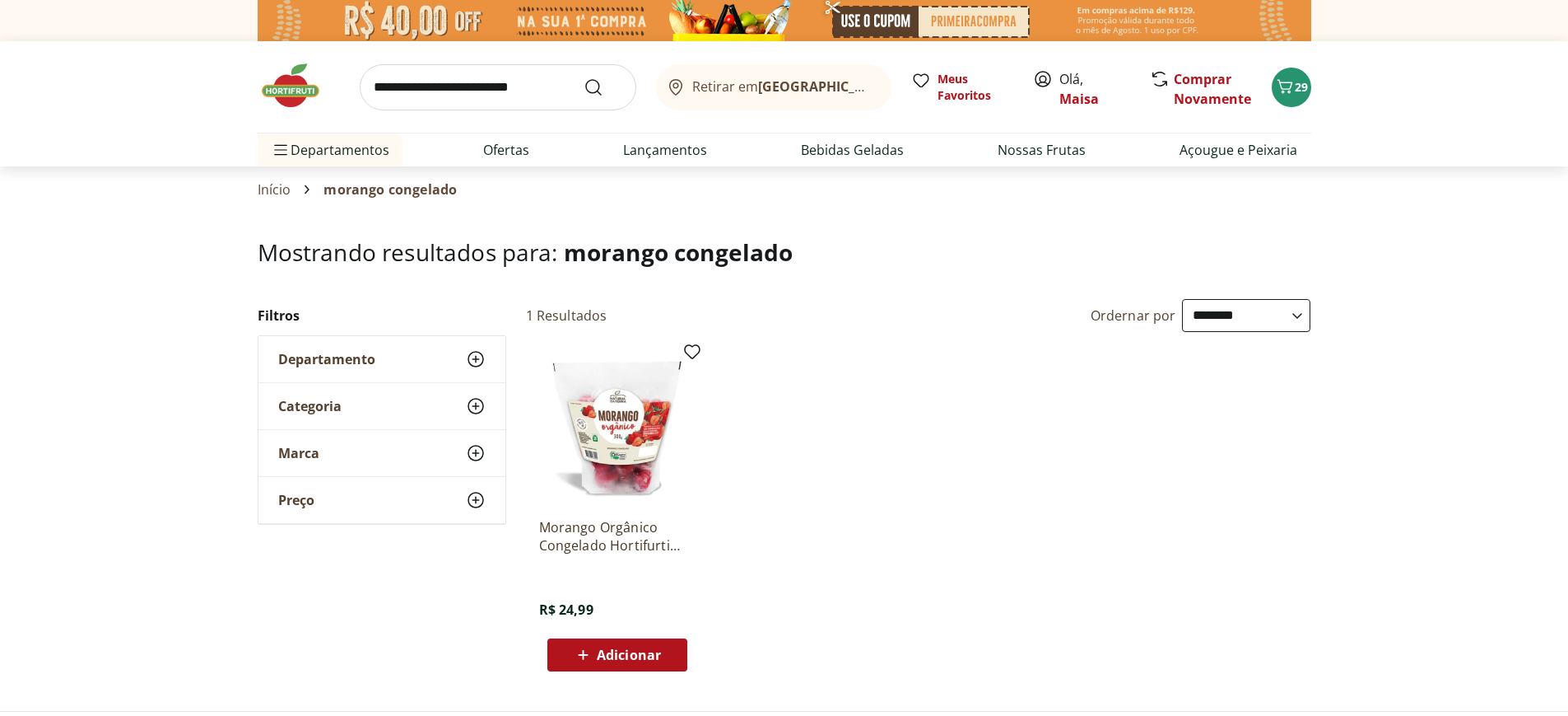
select select "**********"
click at [1291, 89] on icon "Carrinho" at bounding box center [1285, 86] width 20 height 20
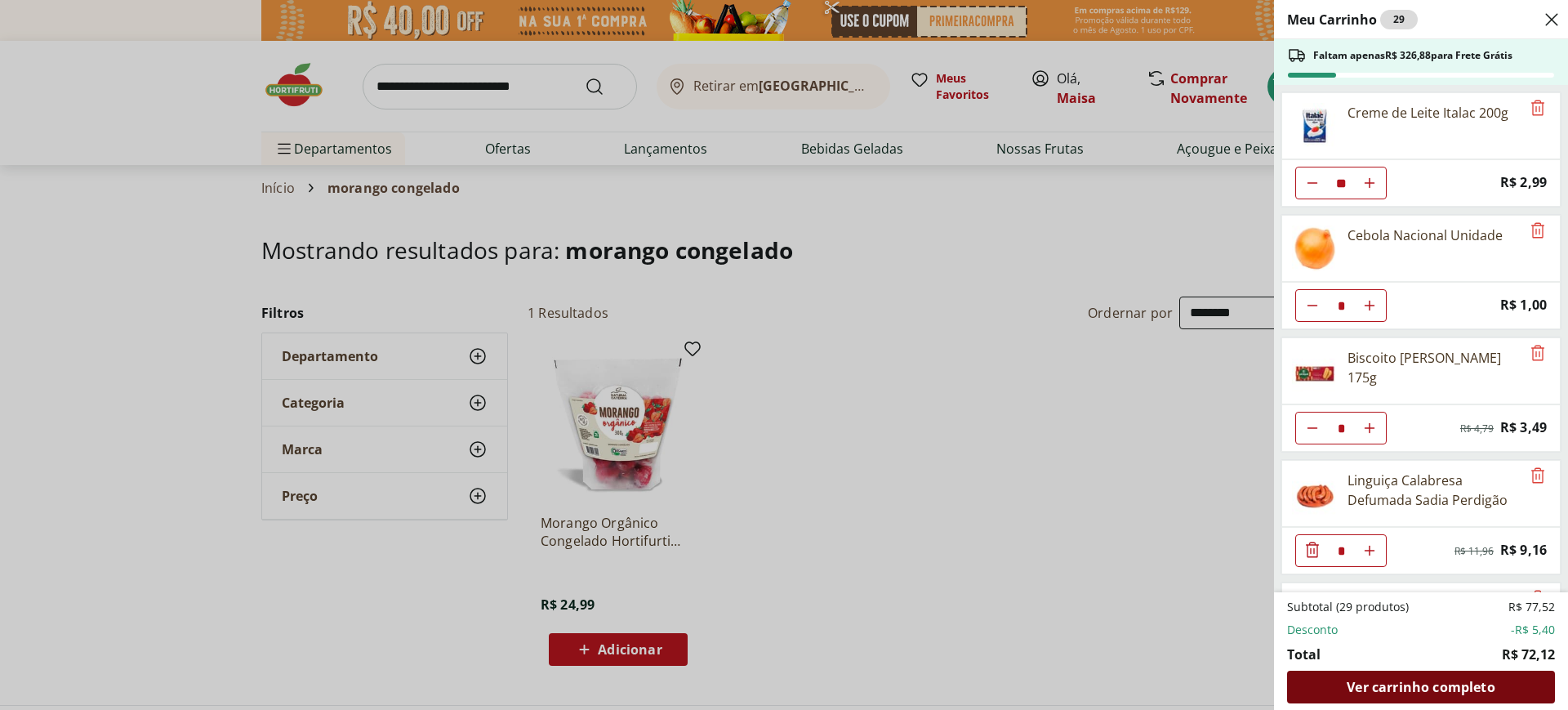
click at [1487, 686] on span "Ver carrinho completo" at bounding box center [1420, 686] width 148 height 13
type input "**"
click at [466, 83] on div "Meu Carrinho 28 Faltam apenas R$ 323,70 para Frete Grátis Creme de Leite Italac…" at bounding box center [784, 355] width 1568 height 710
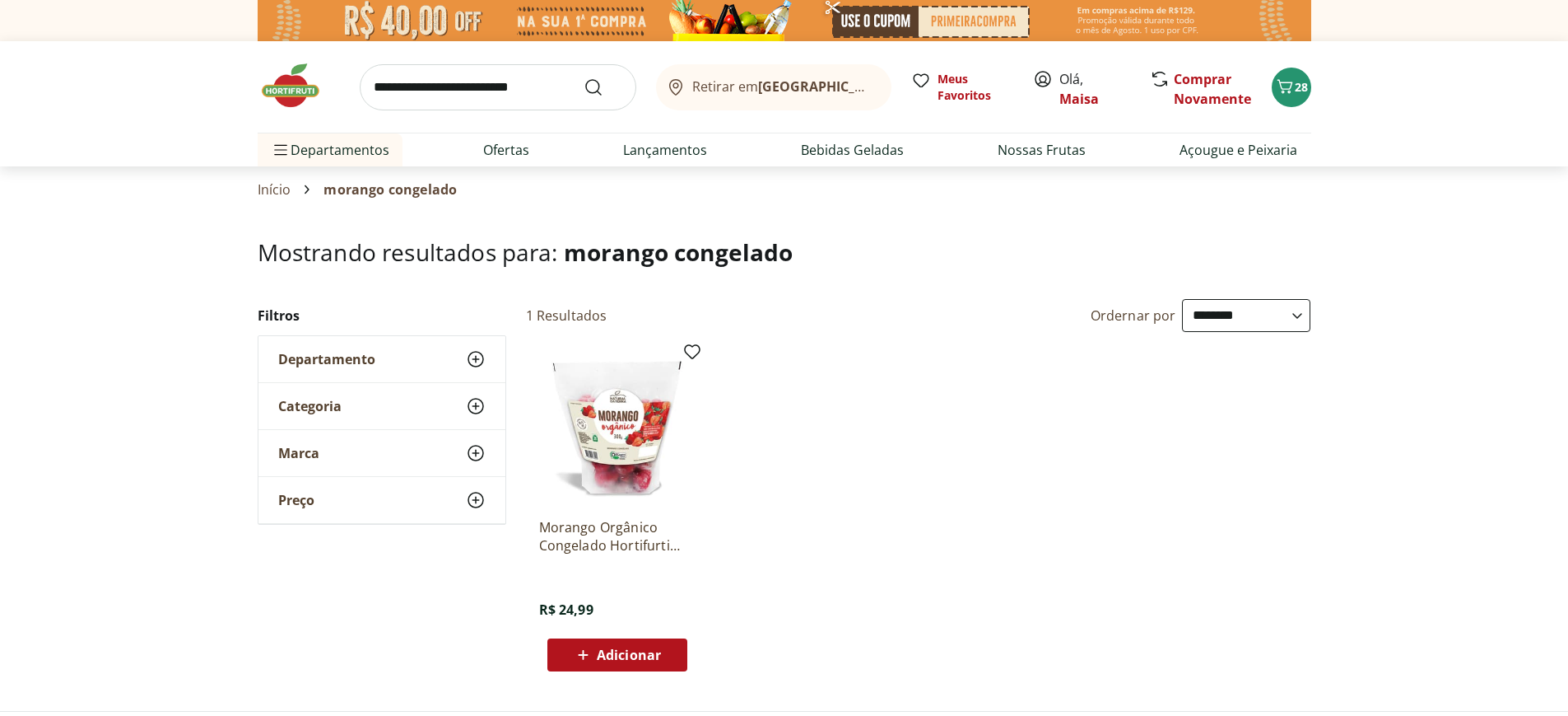
click at [524, 92] on input "search" at bounding box center [498, 87] width 276 height 46
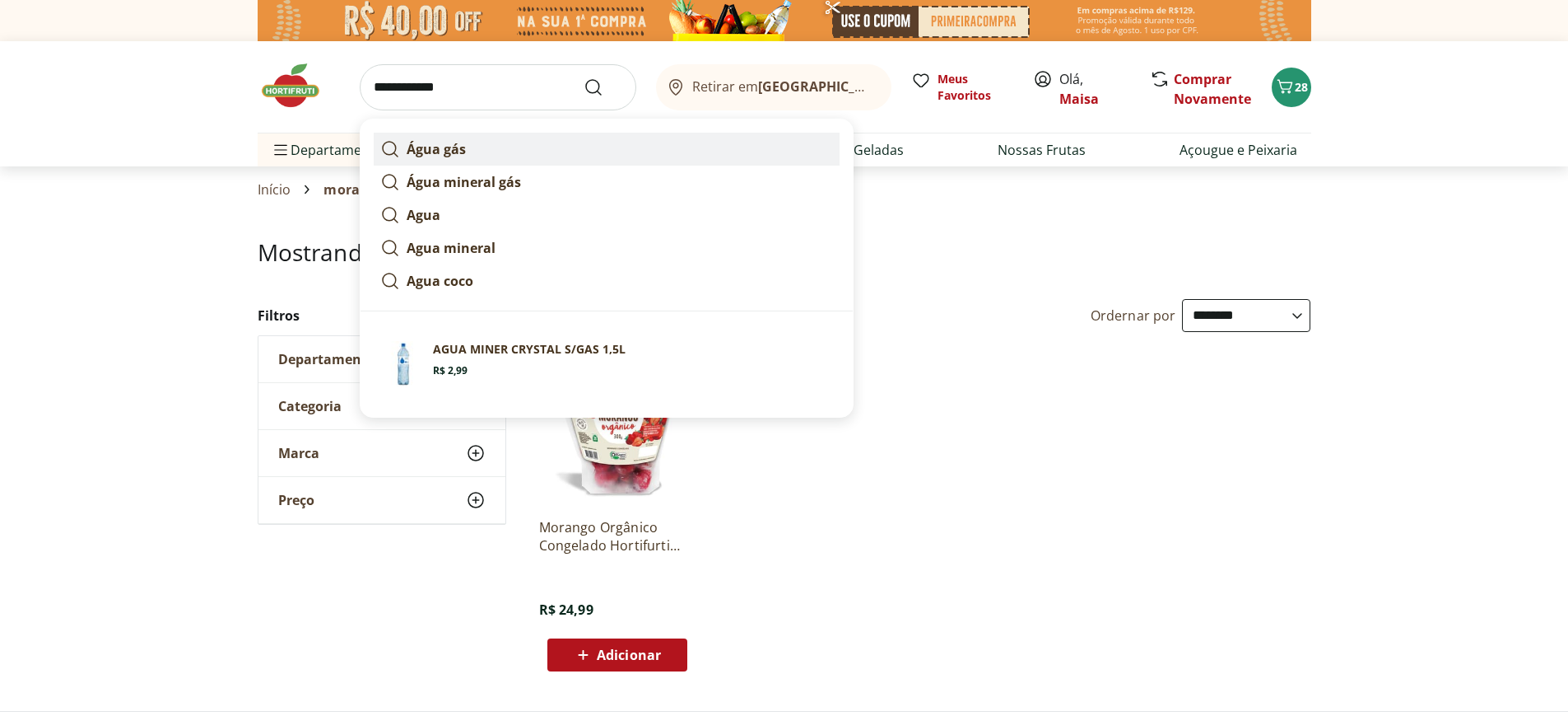
click at [475, 147] on link "Água gás" at bounding box center [607, 148] width 466 height 33
type input "********"
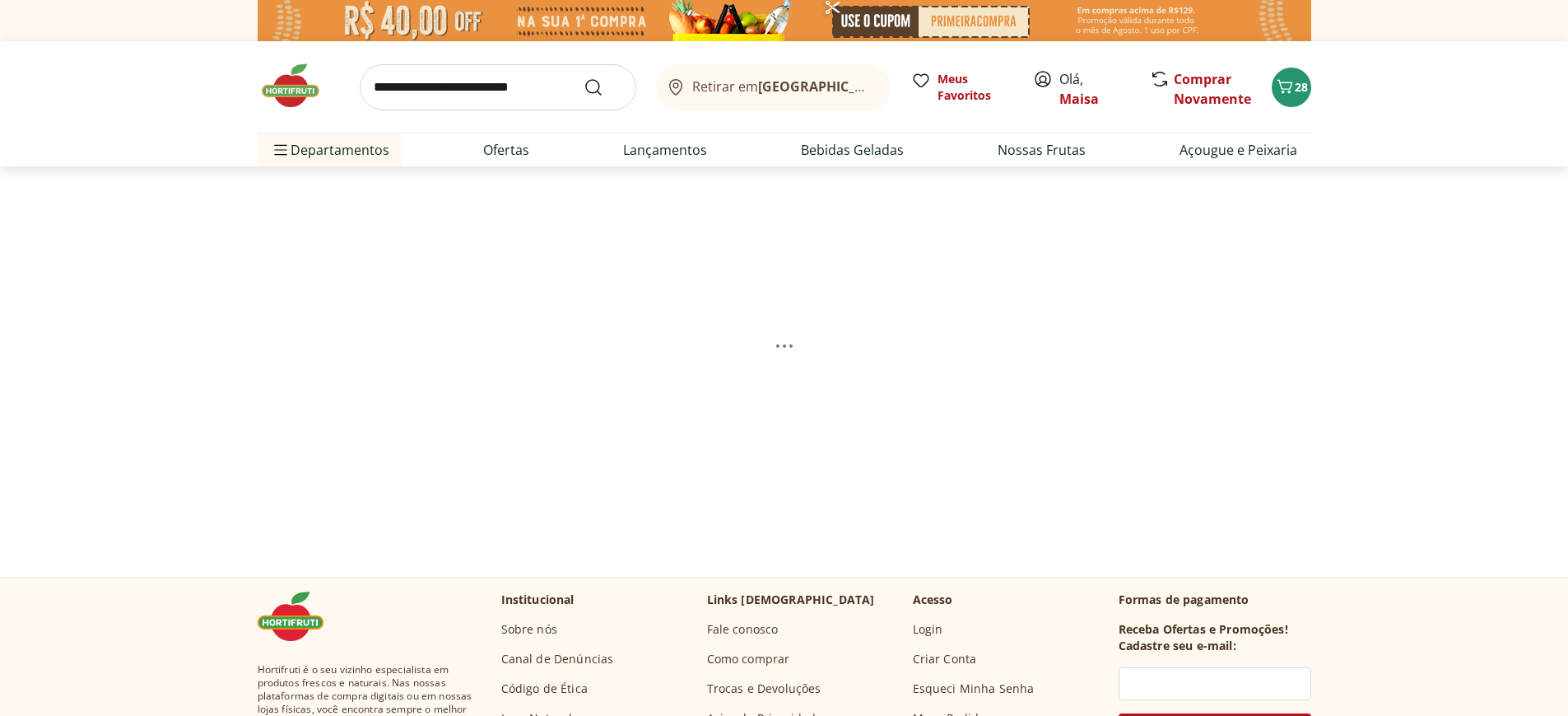
select select "**********"
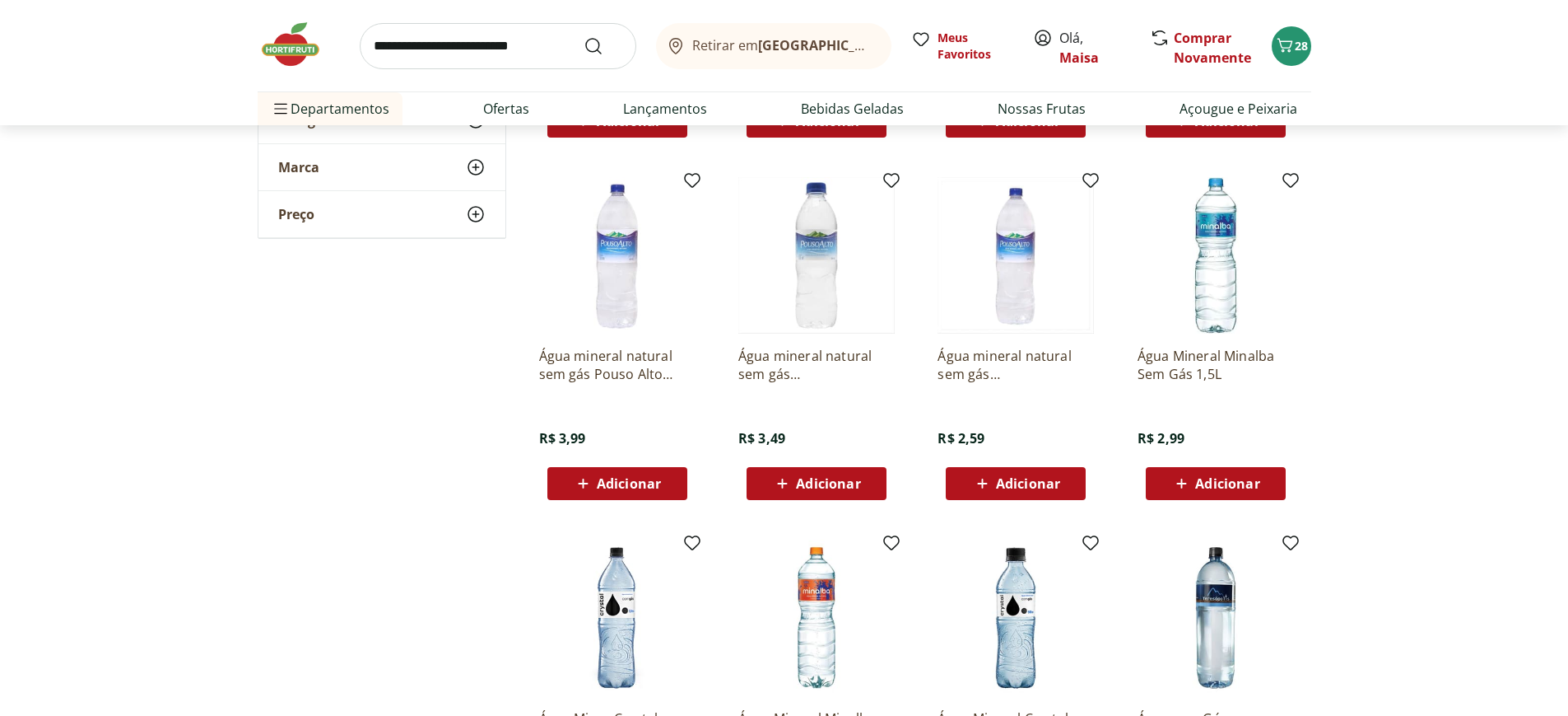
scroll to position [824, 0]
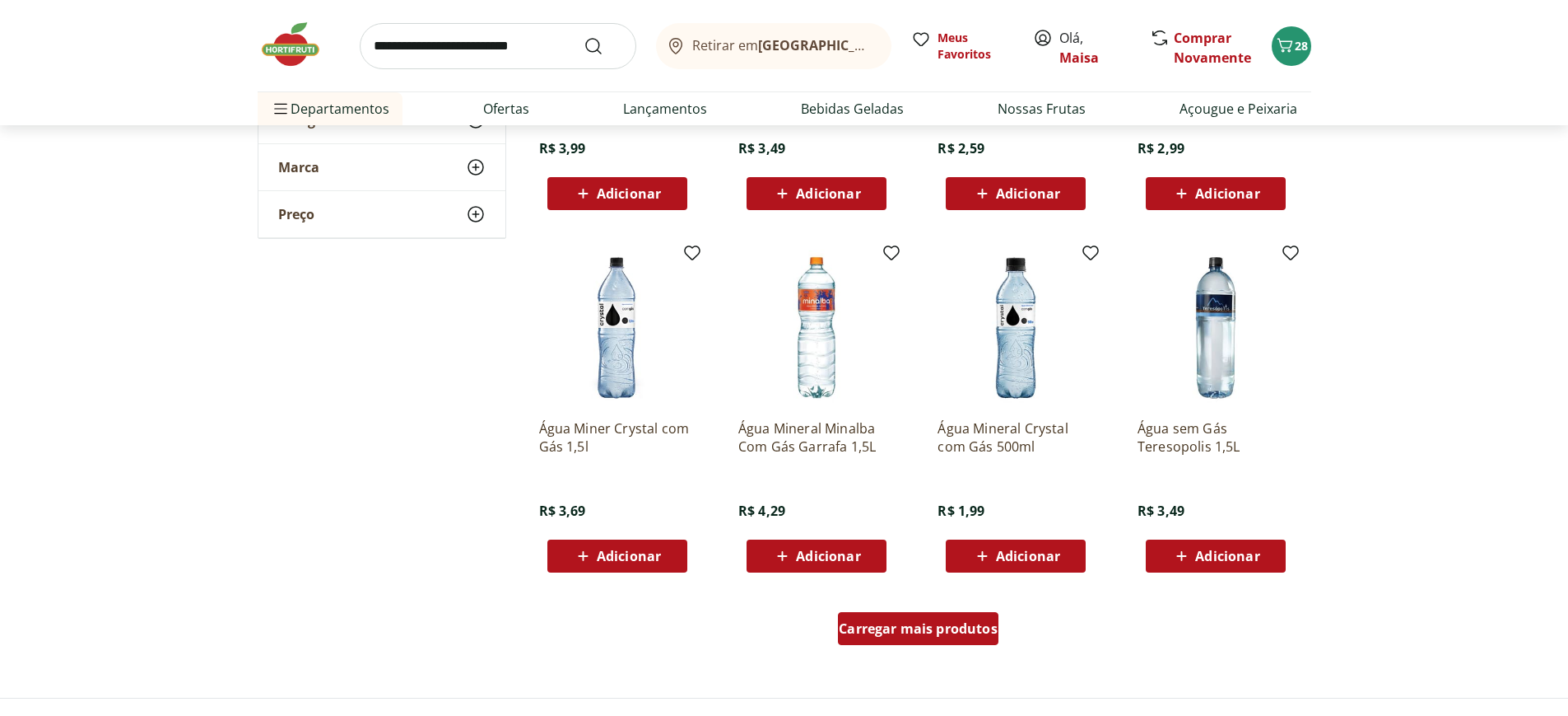
click at [952, 638] on div "Carregar mais produtos" at bounding box center [918, 628] width 160 height 33
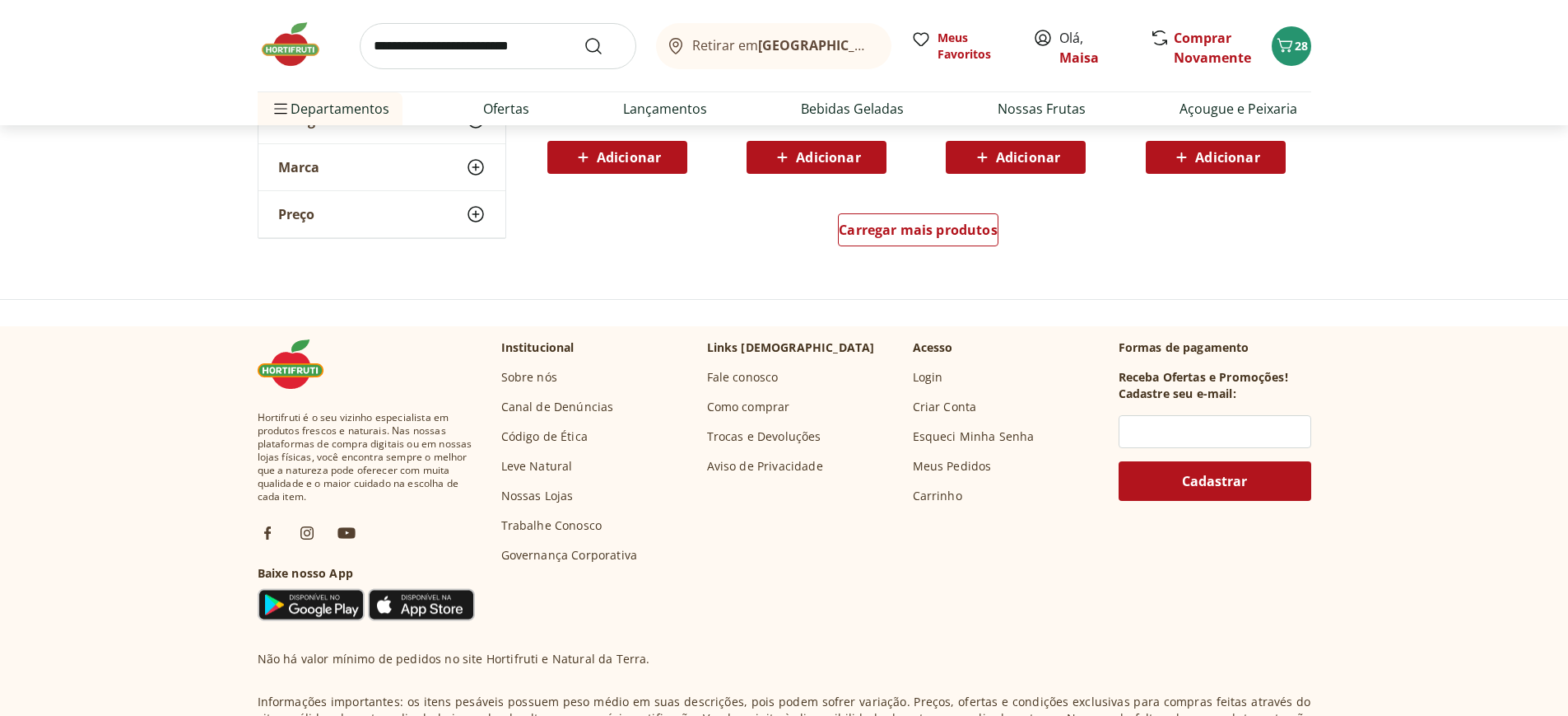
scroll to position [2306, 0]
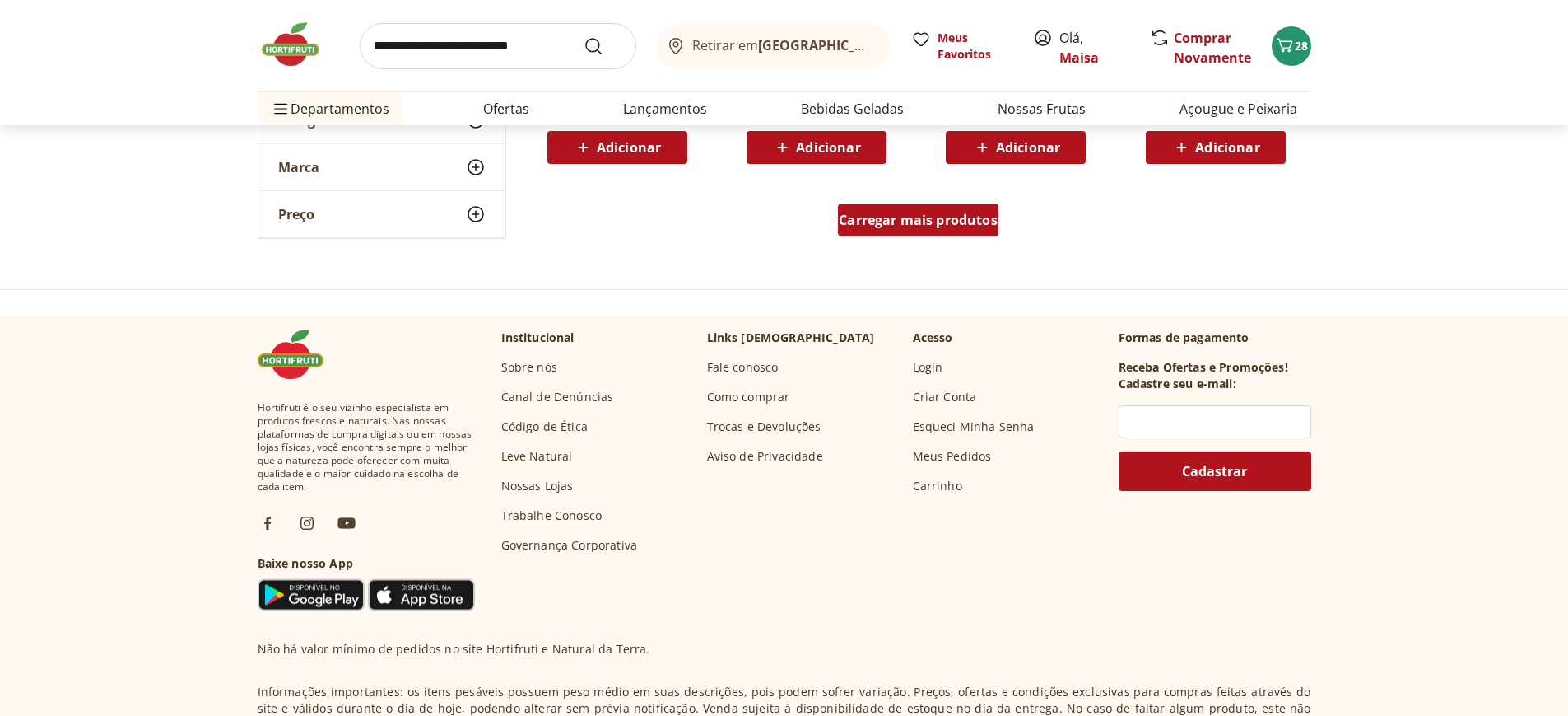
click at [931, 229] on div "Carregar mais produtos" at bounding box center [918, 219] width 160 height 33
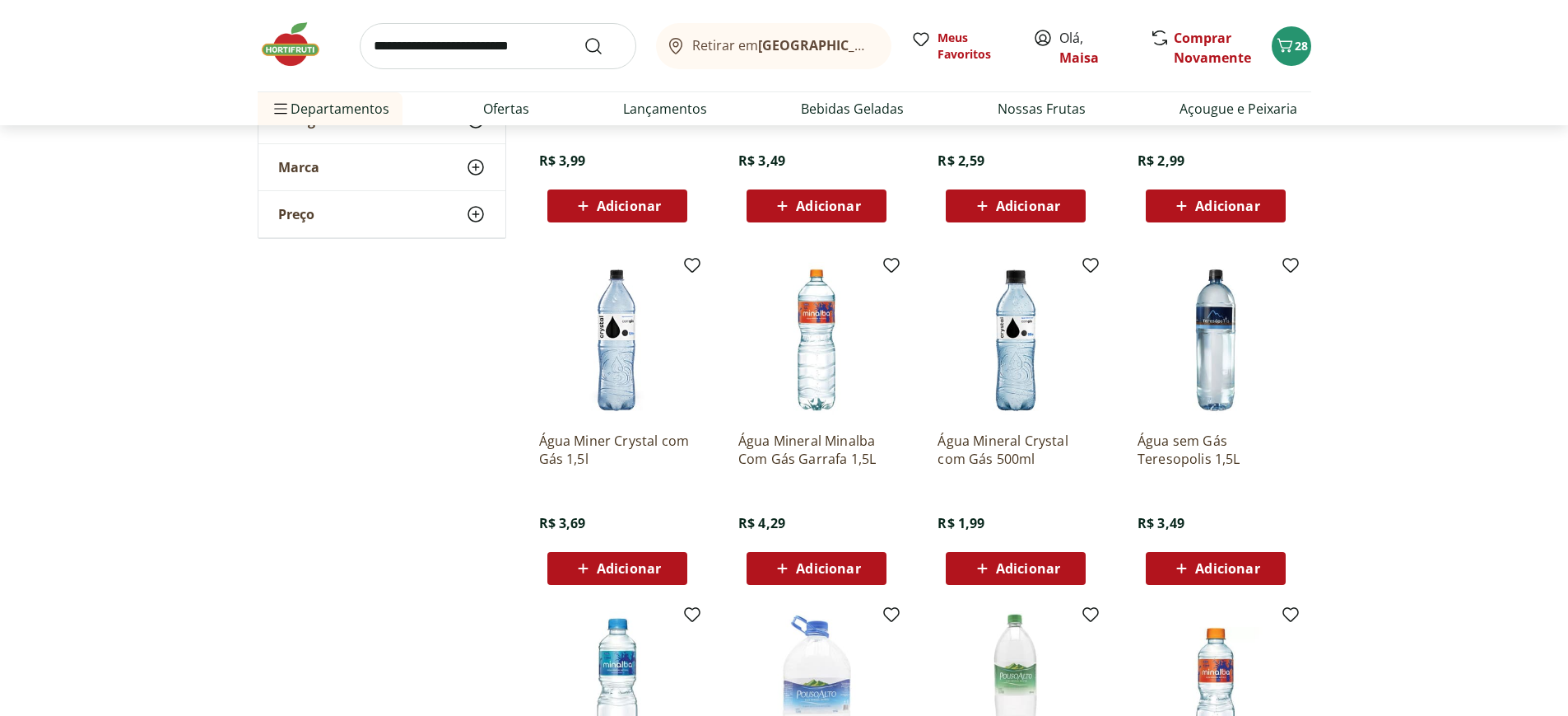
scroll to position [905, 0]
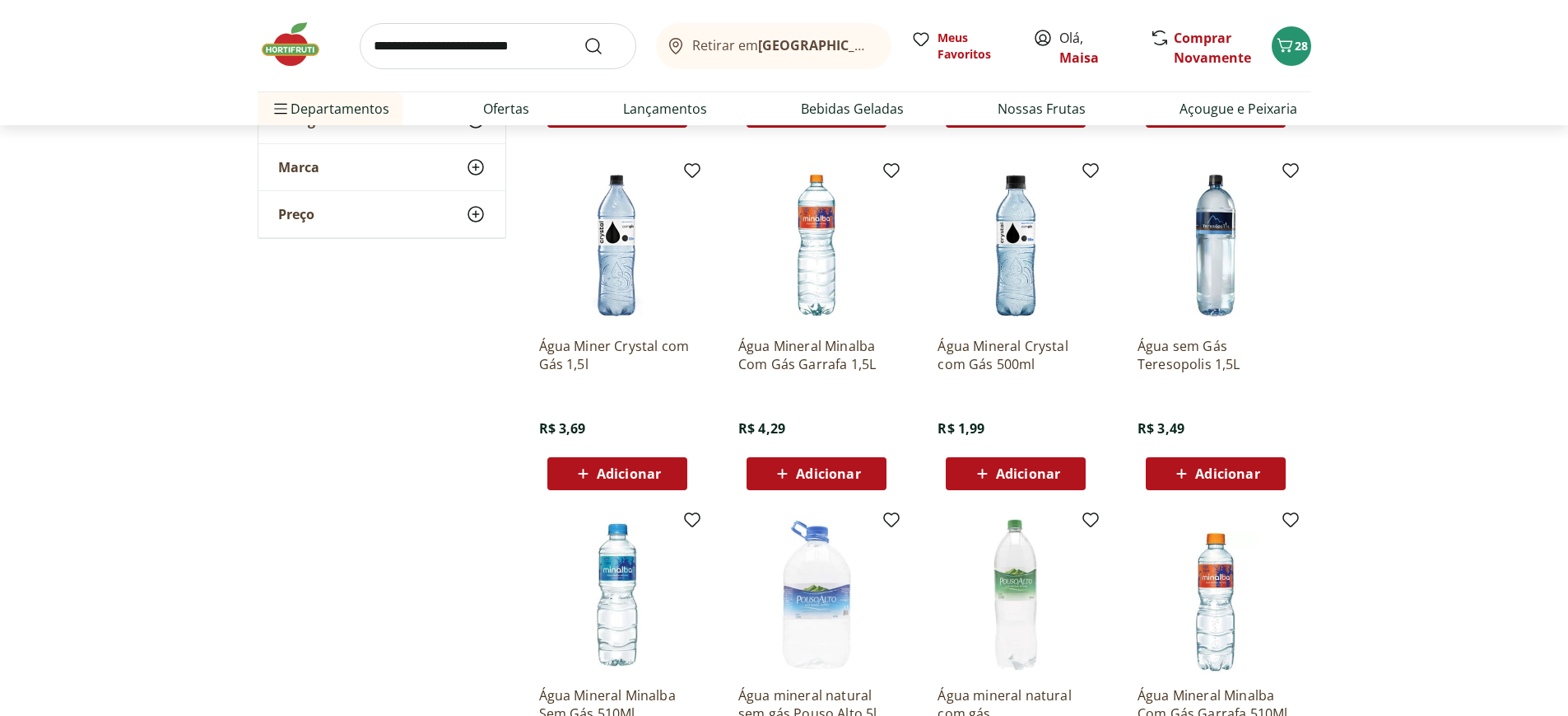
click at [646, 477] on span "Adicionar" at bounding box center [629, 473] width 64 height 13
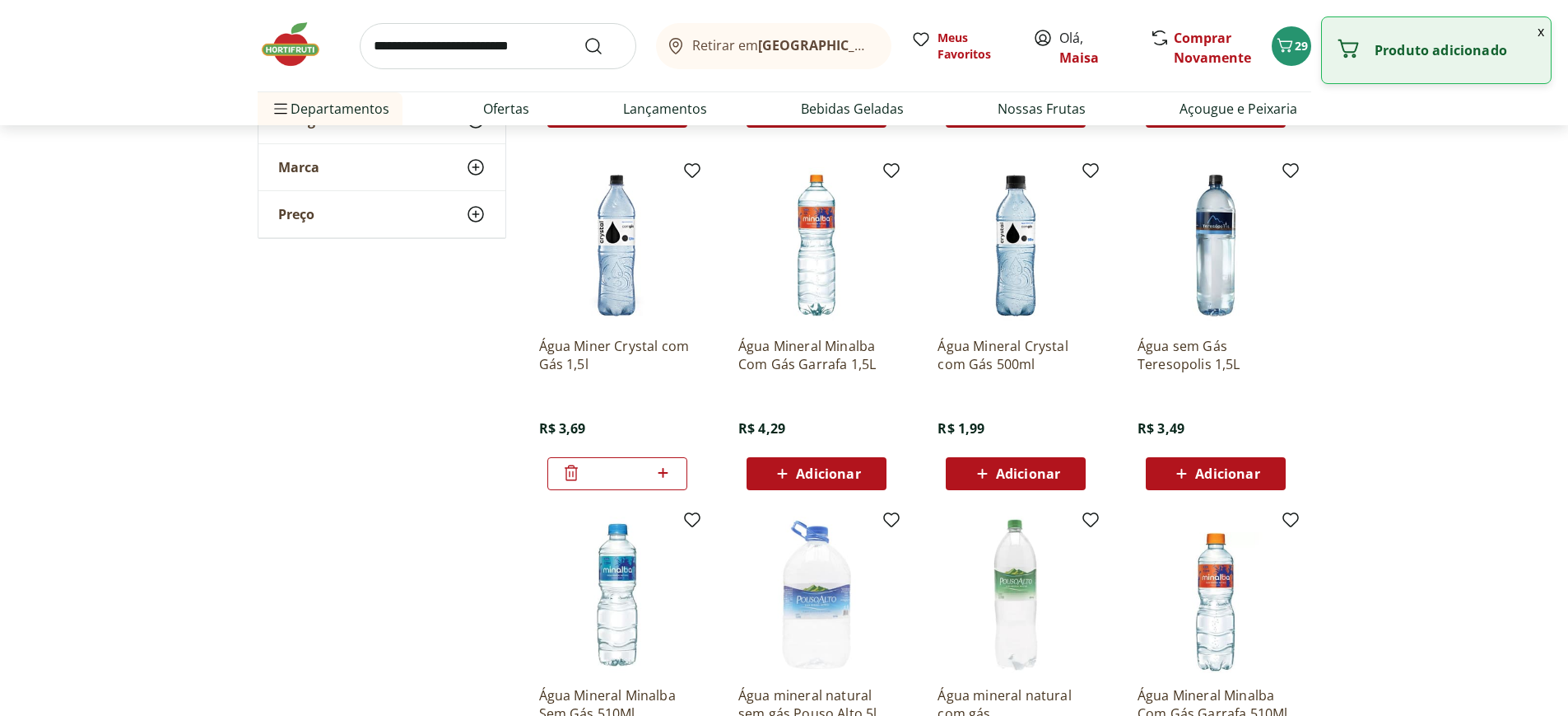
click at [669, 475] on icon at bounding box center [663, 472] width 20 height 20
click at [665, 474] on icon at bounding box center [663, 472] width 20 height 20
click at [664, 474] on icon at bounding box center [664, 473] width 10 height 10
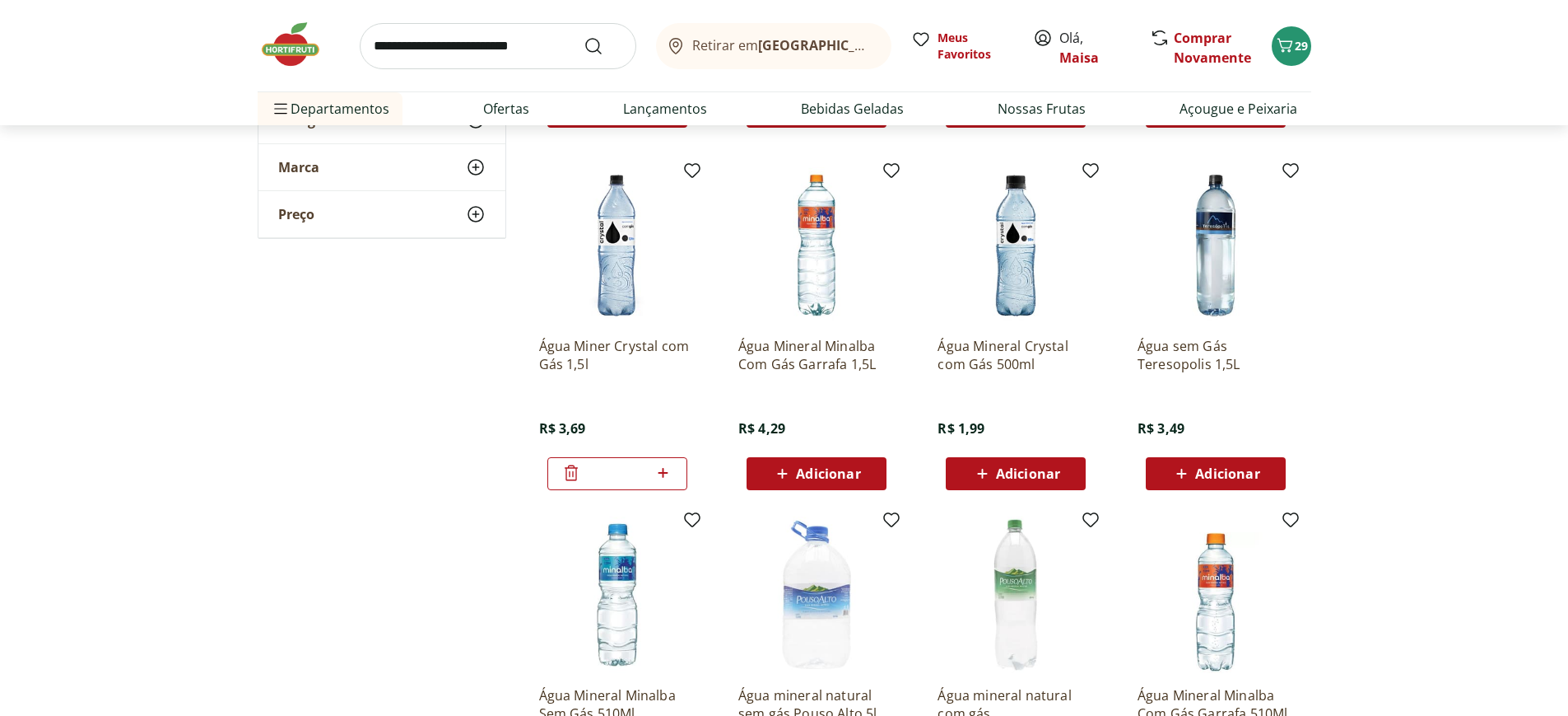
click at [667, 474] on icon at bounding box center [663, 472] width 20 height 20
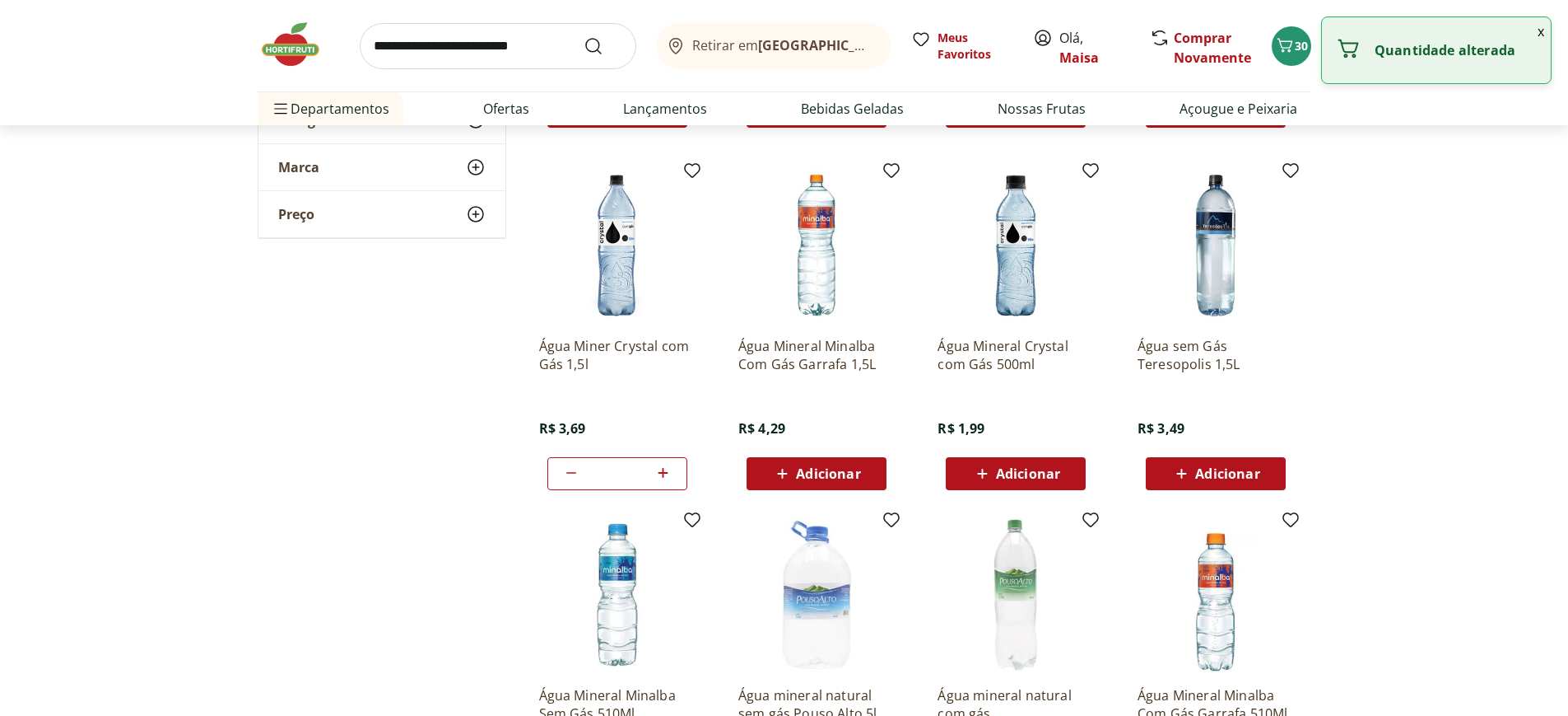
type input "*"
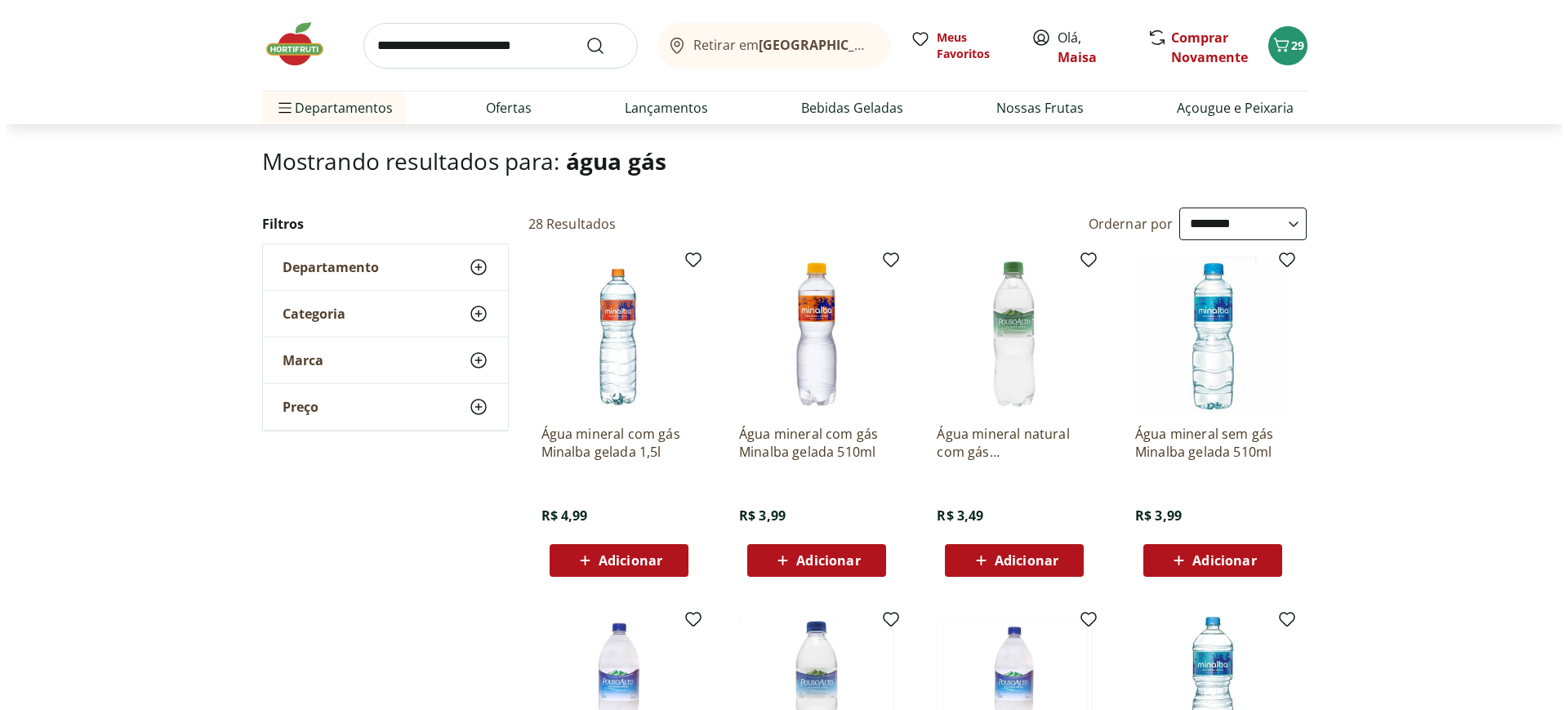
scroll to position [0, 0]
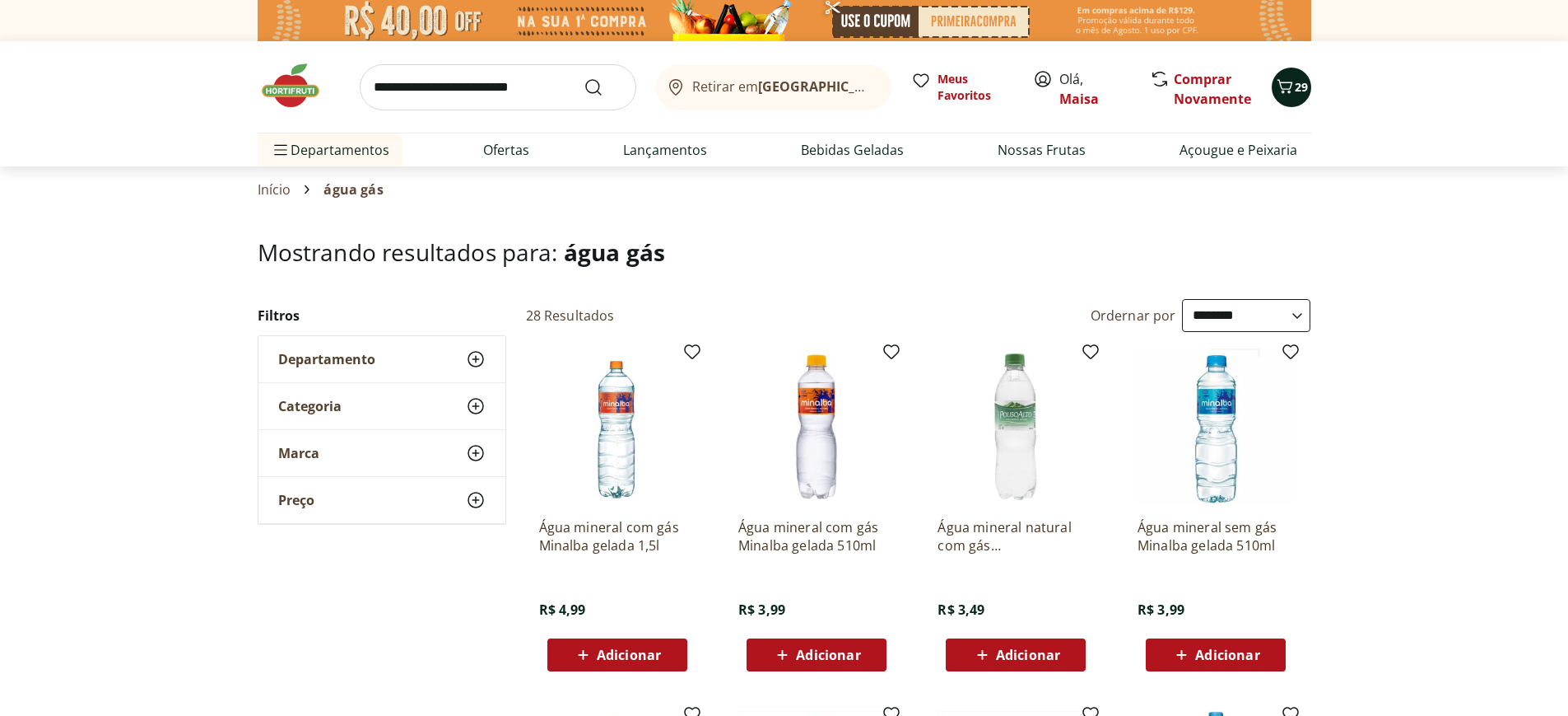
click at [1290, 86] on icon "Carrinho" at bounding box center [1285, 86] width 15 height 14
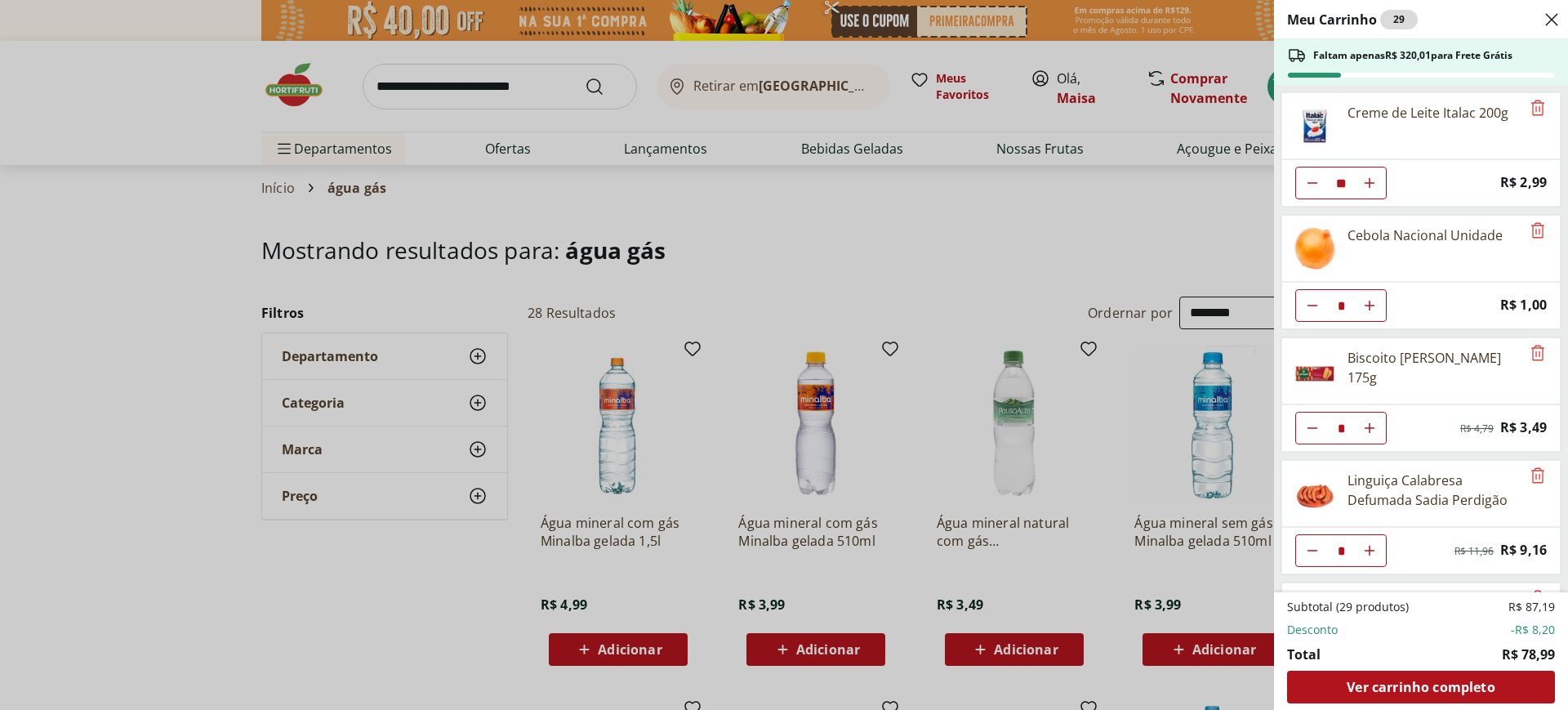
click at [1372, 184] on icon "Aumentar Quantidade" at bounding box center [1368, 182] width 13 height 13
type input "**"
click at [1369, 190] on use "Aumentar Quantidade" at bounding box center [1368, 182] width 13 height 13
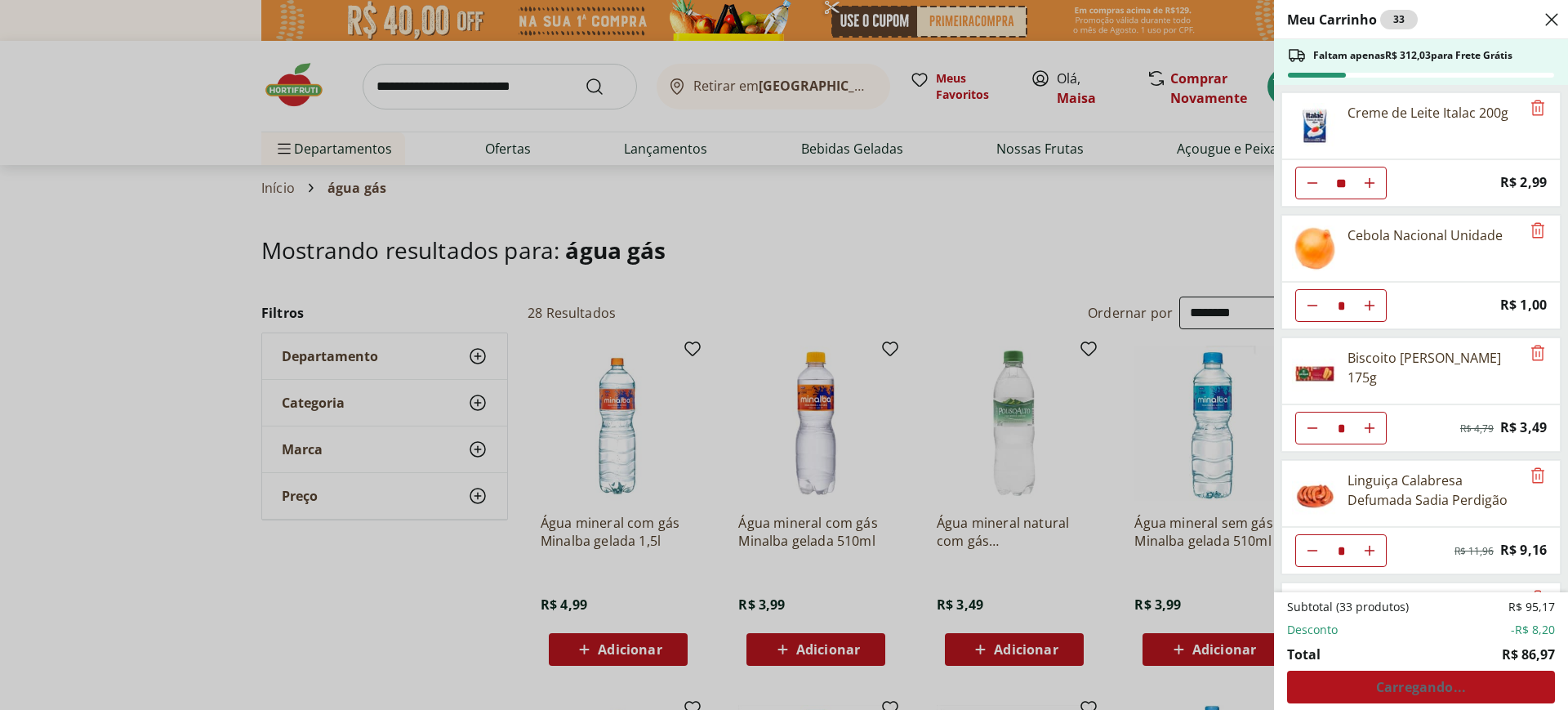
type input "*"
click at [1367, 190] on use "Aumentar Quantidade" at bounding box center [1368, 182] width 13 height 13
type input "*"
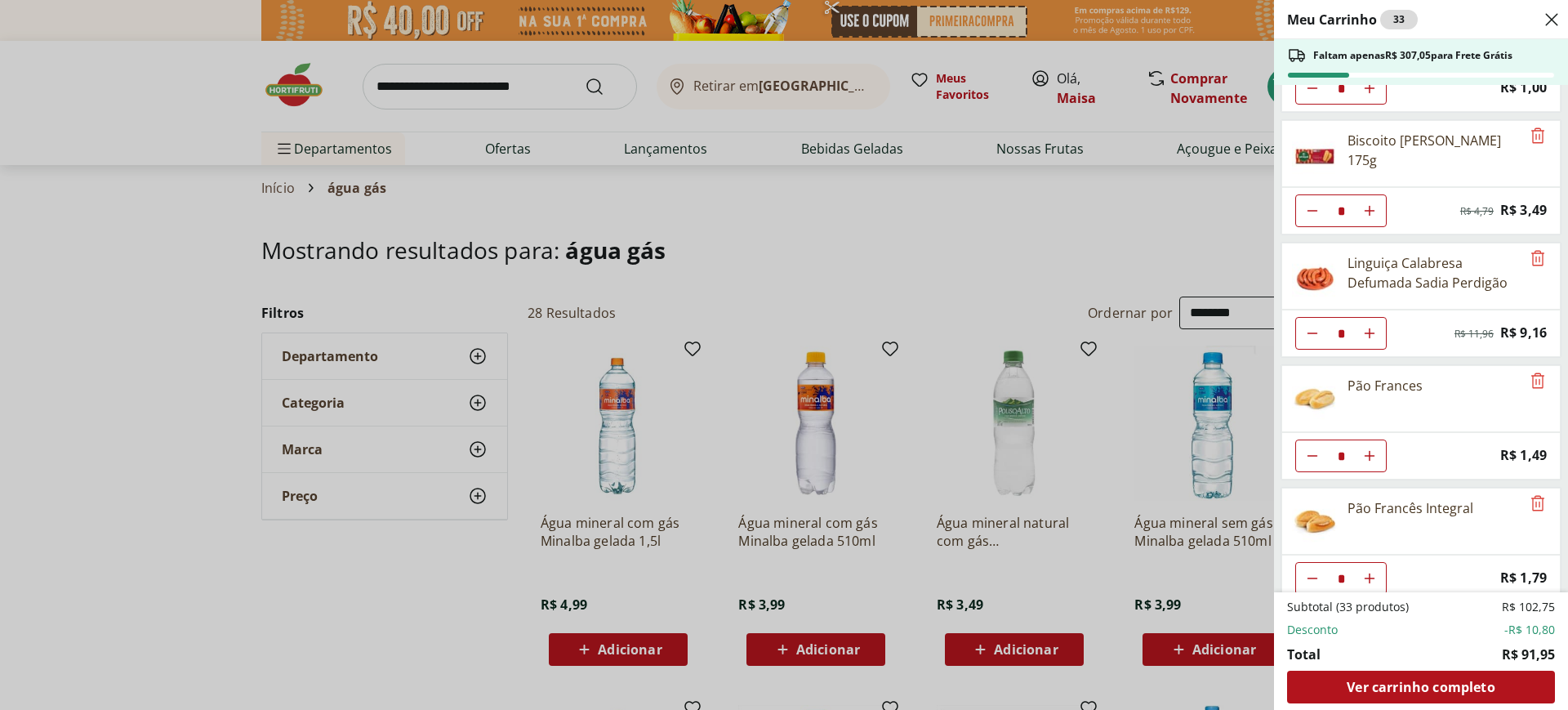
scroll to position [327, 0]
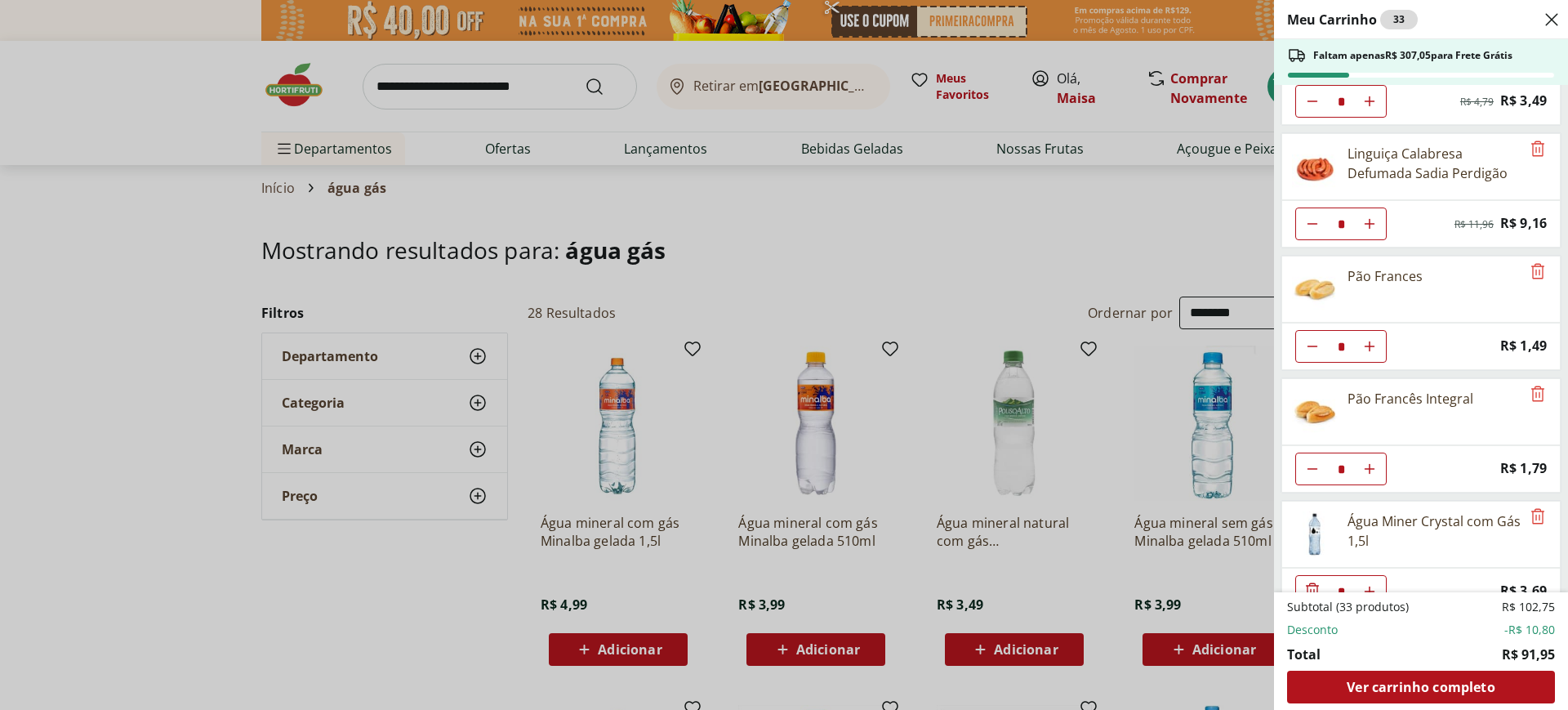
type input "*"
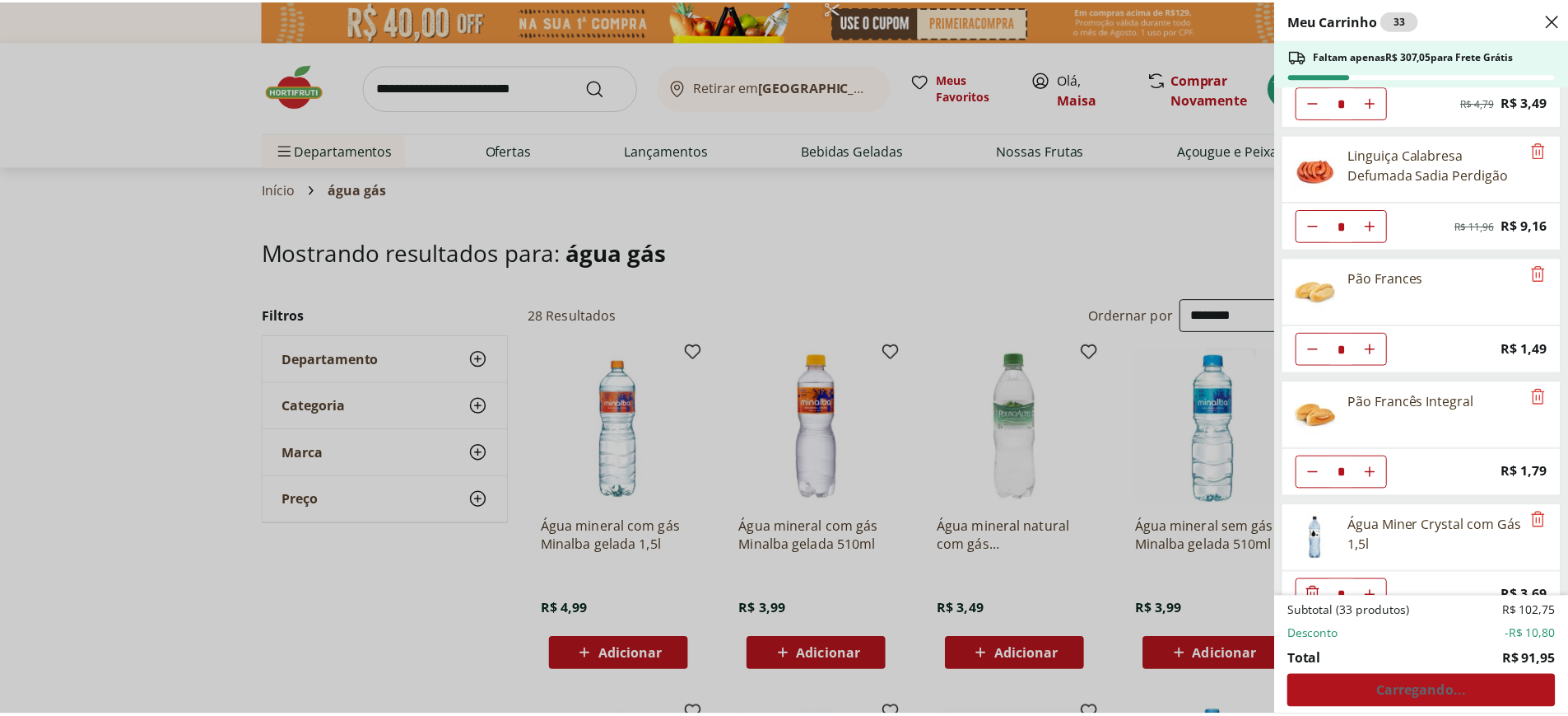
scroll to position [360, 0]
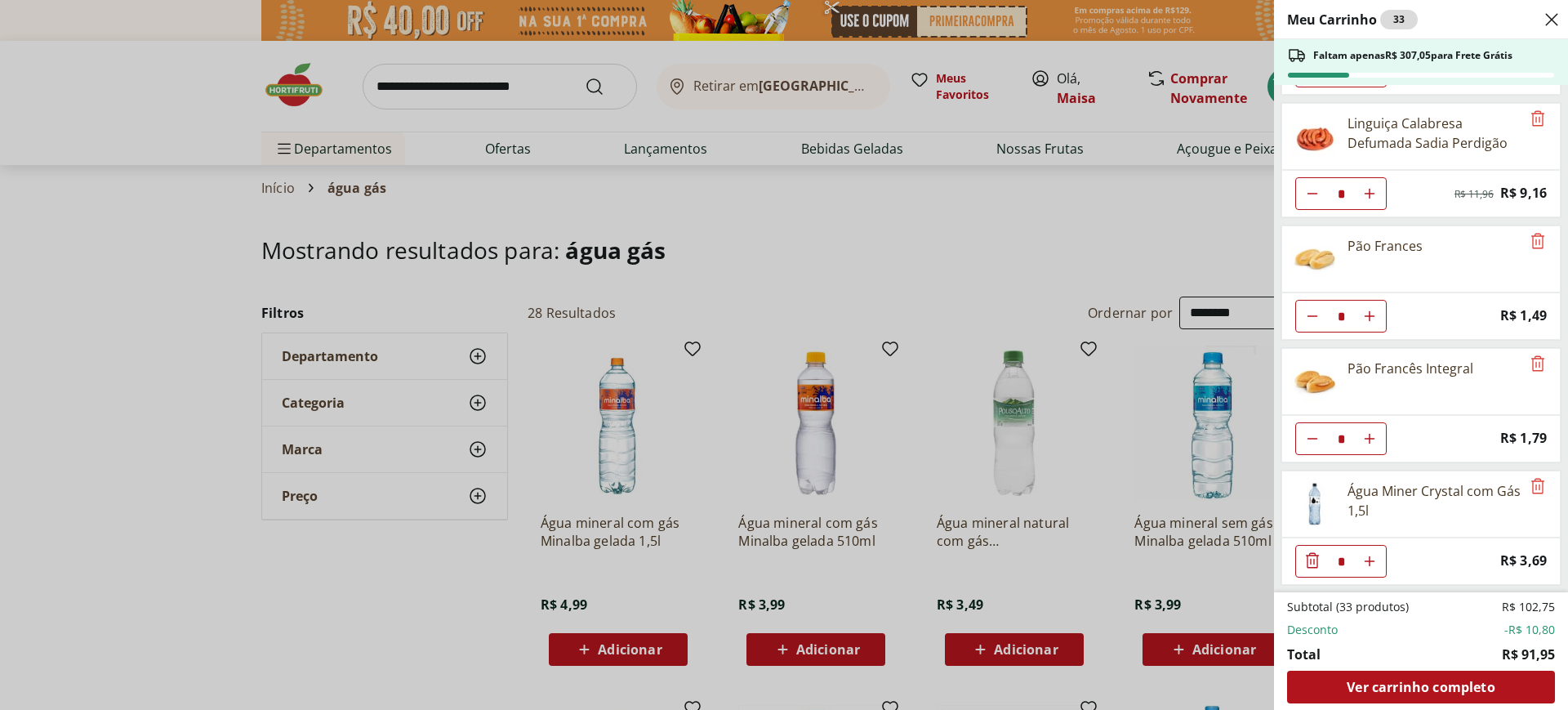
type input "*"
click at [1548, 19] on icon "Close" at bounding box center [1551, 19] width 19 height 19
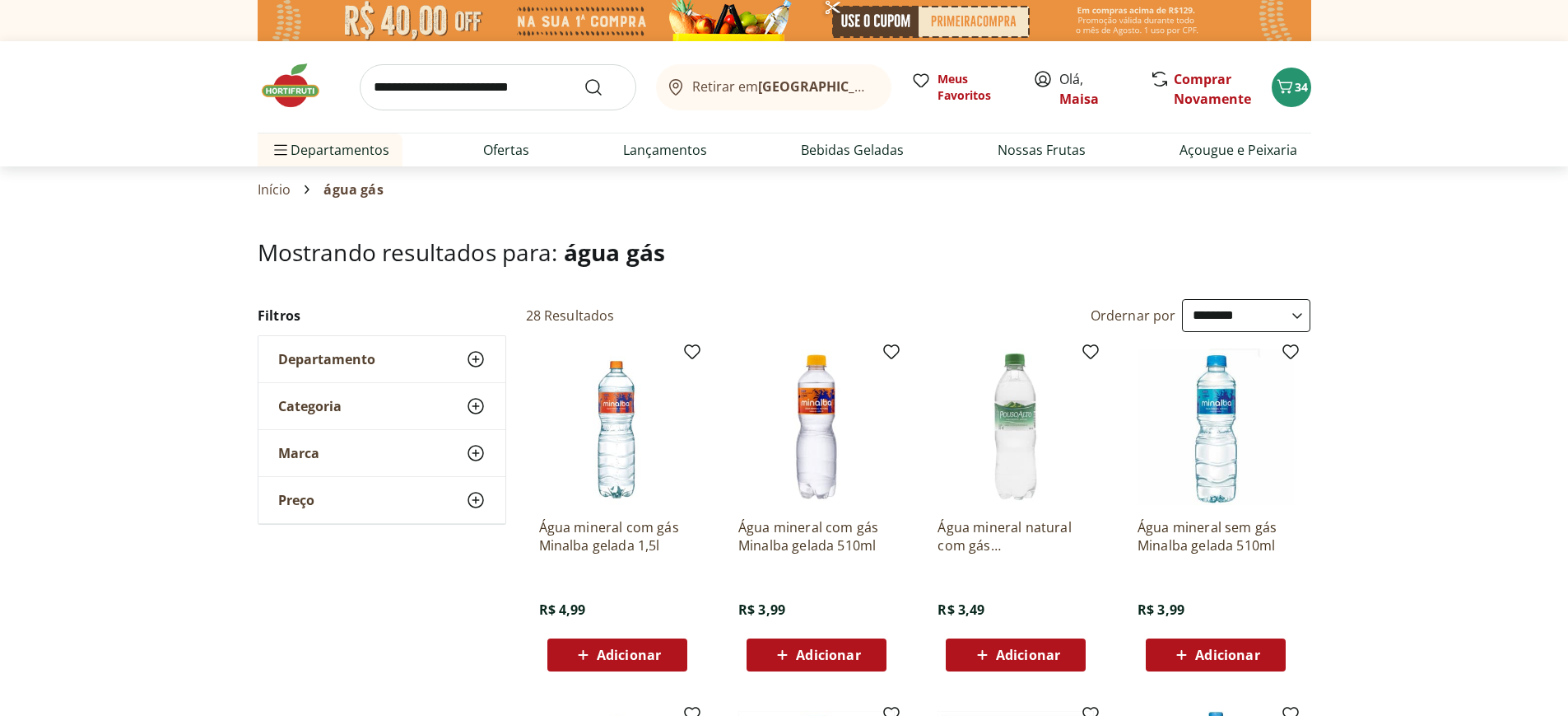
click at [1208, 20] on img at bounding box center [784, 20] width 1054 height 41
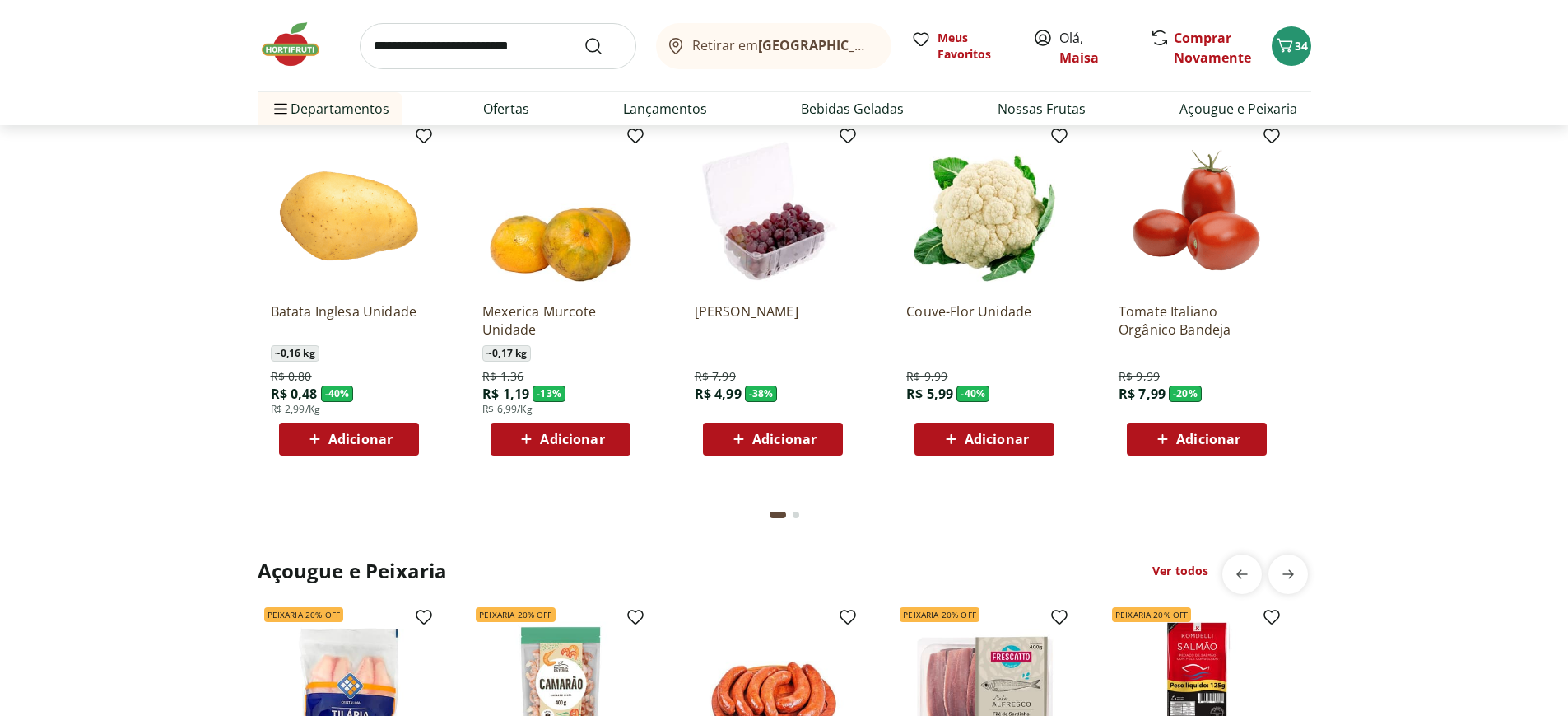
scroll to position [1400, 0]
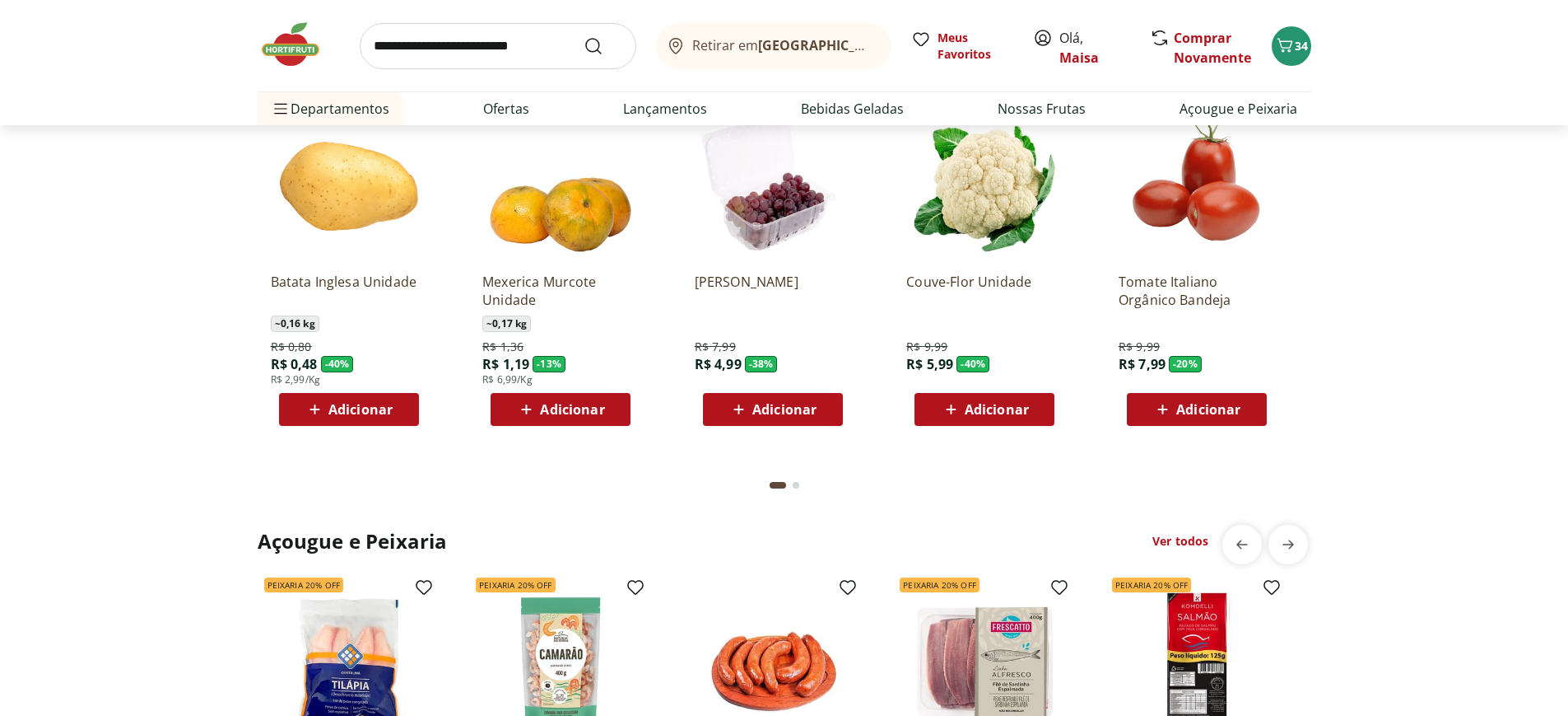
click at [342, 411] on span "Adicionar" at bounding box center [360, 409] width 64 height 13
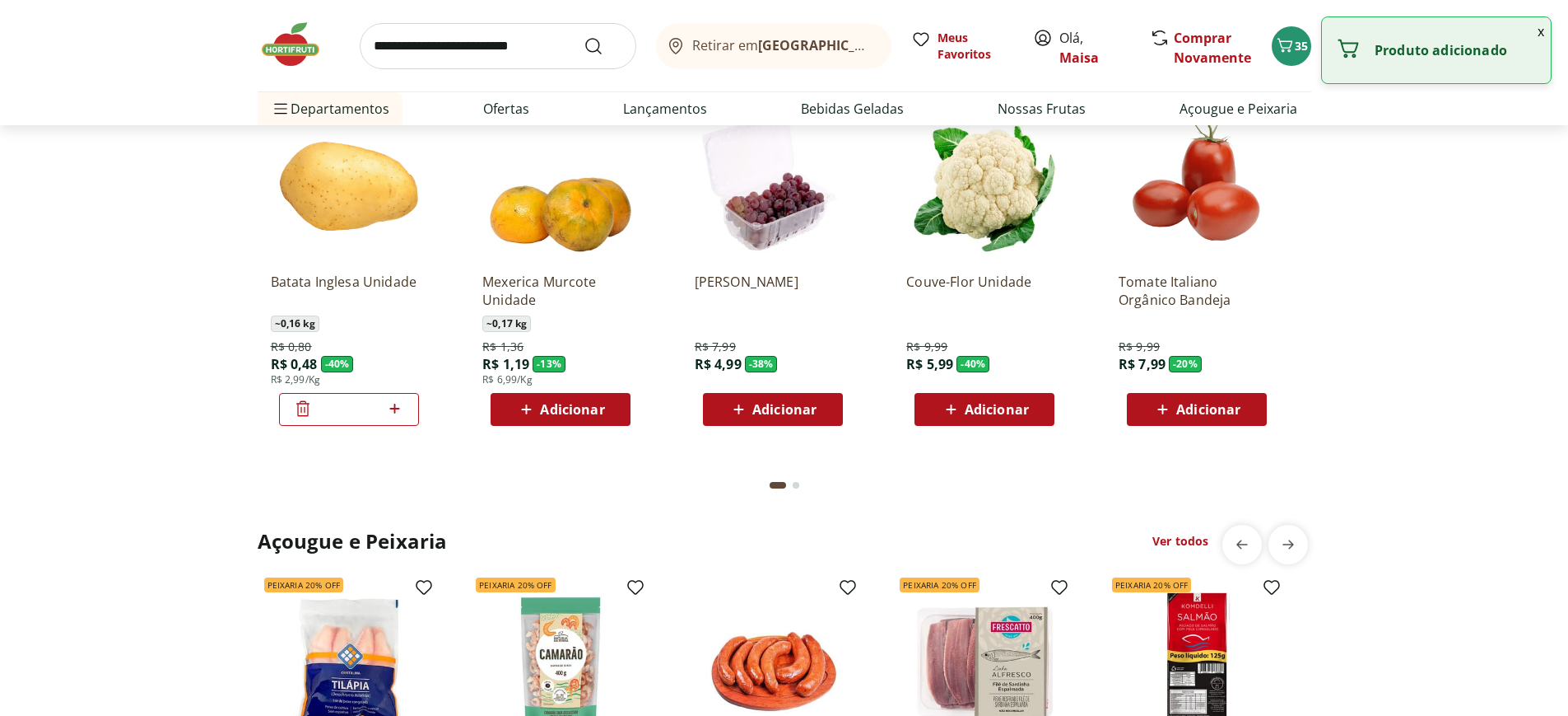
click at [391, 405] on icon at bounding box center [395, 408] width 20 height 20
click at [391, 407] on icon at bounding box center [395, 408] width 20 height 20
click at [389, 409] on icon at bounding box center [395, 408] width 20 height 20
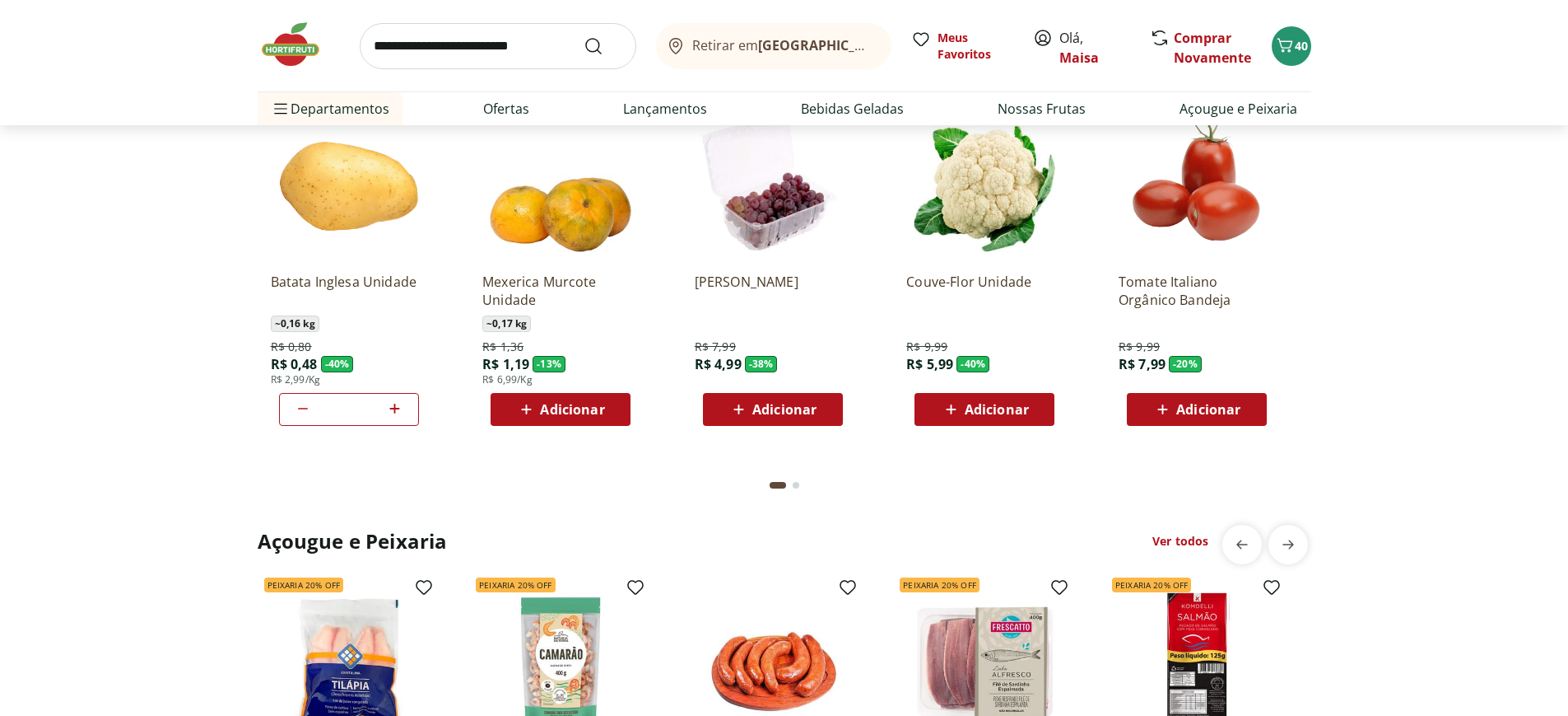
click at [390, 409] on icon at bounding box center [395, 409] width 10 height 10
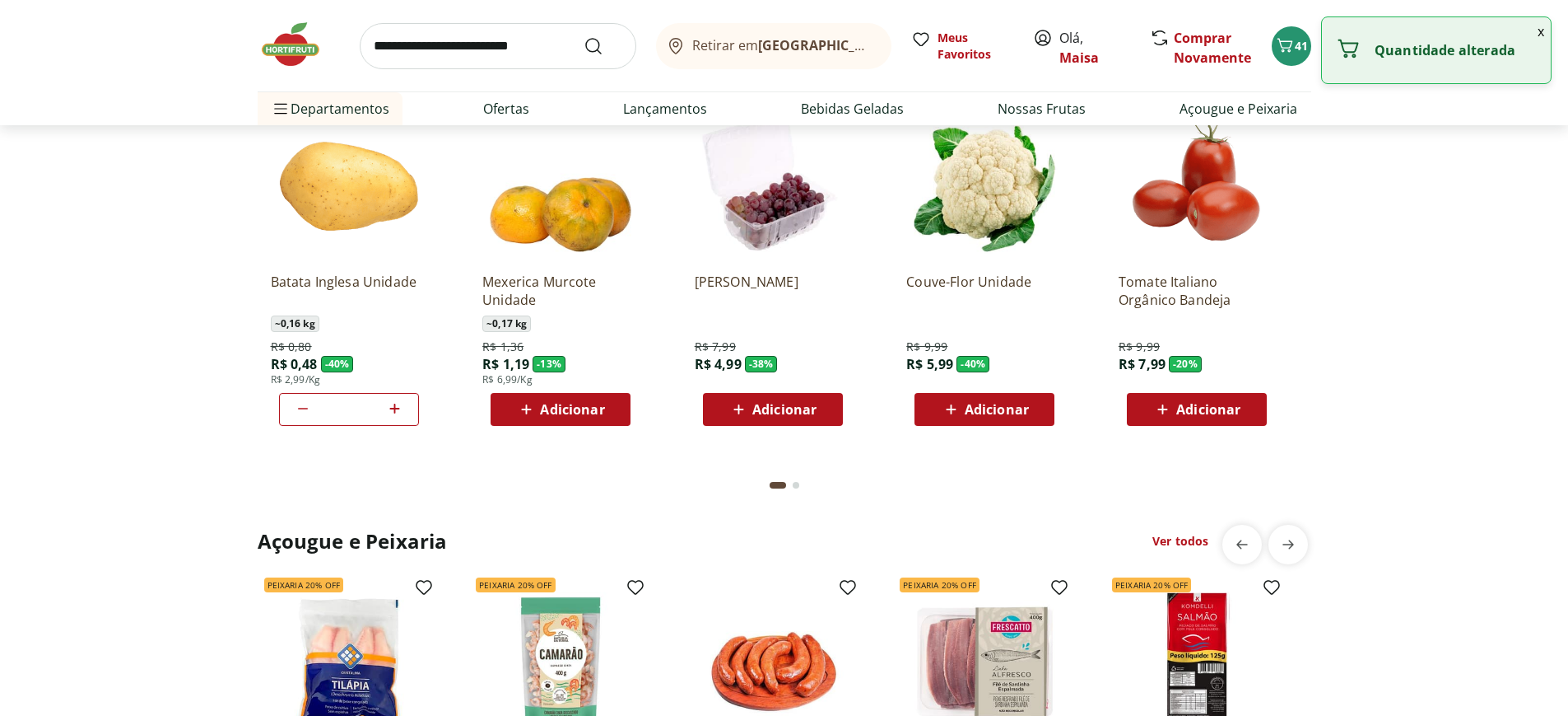
type input "*"
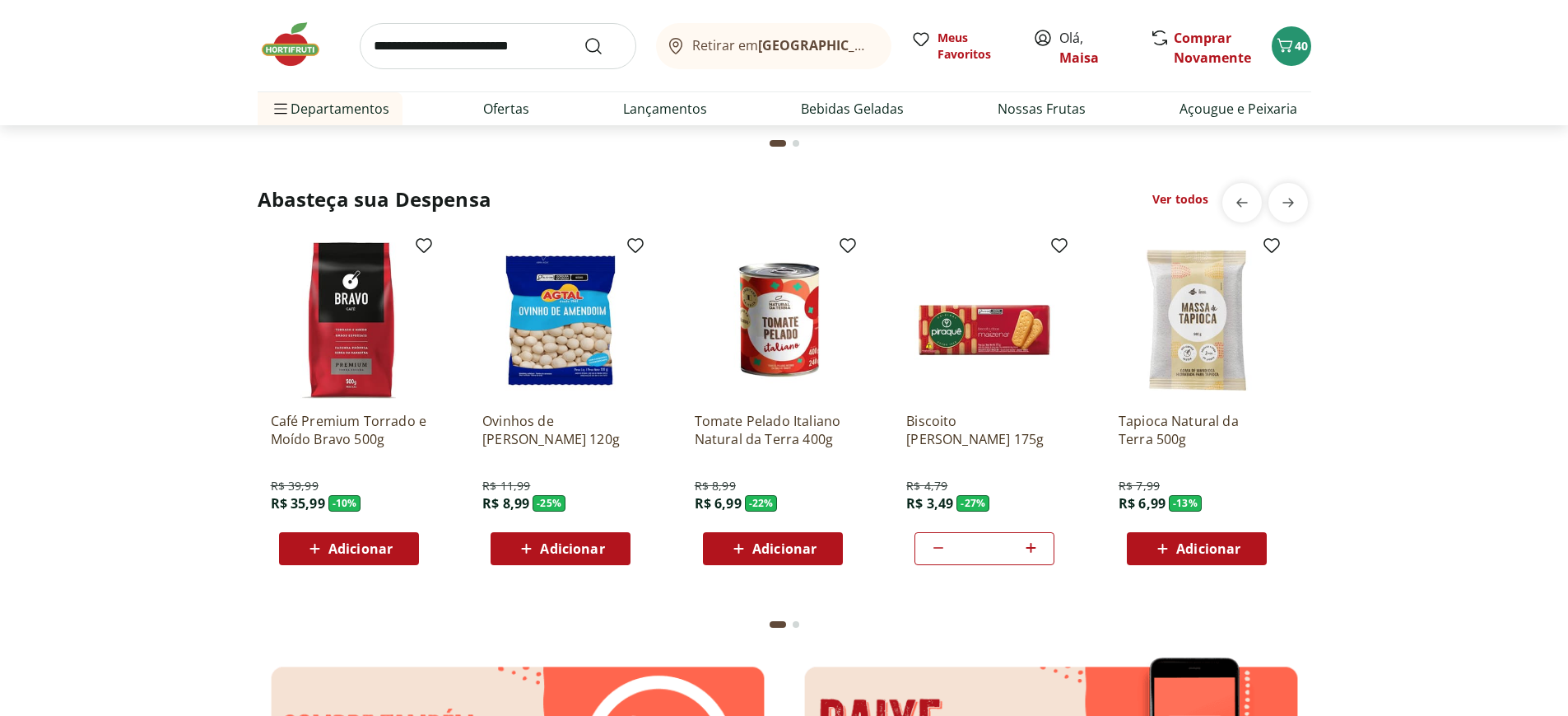
scroll to position [2223, 0]
click at [449, 49] on input "search" at bounding box center [498, 46] width 276 height 46
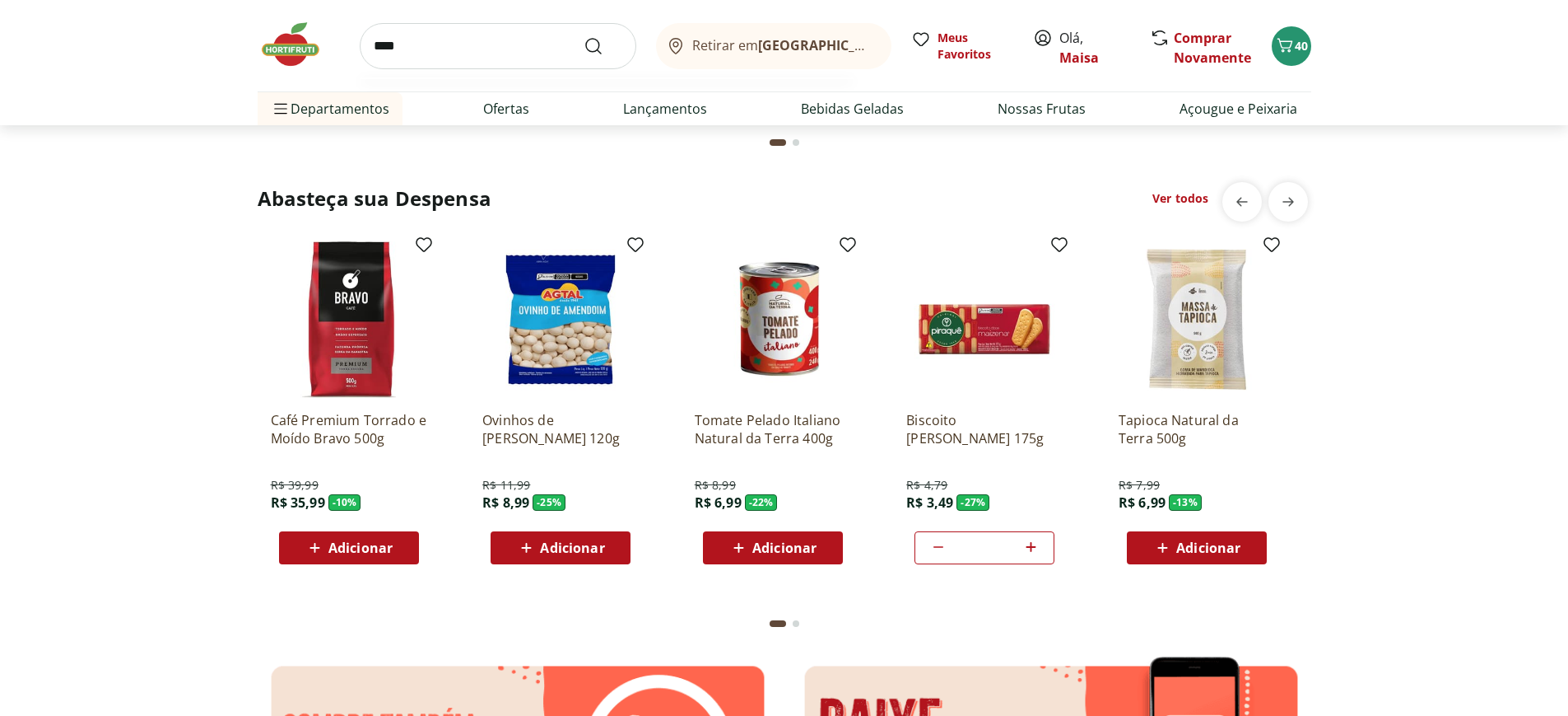
type input "****"
click at [584, 36] on button "Submit Search" at bounding box center [603, 45] width 39 height 20
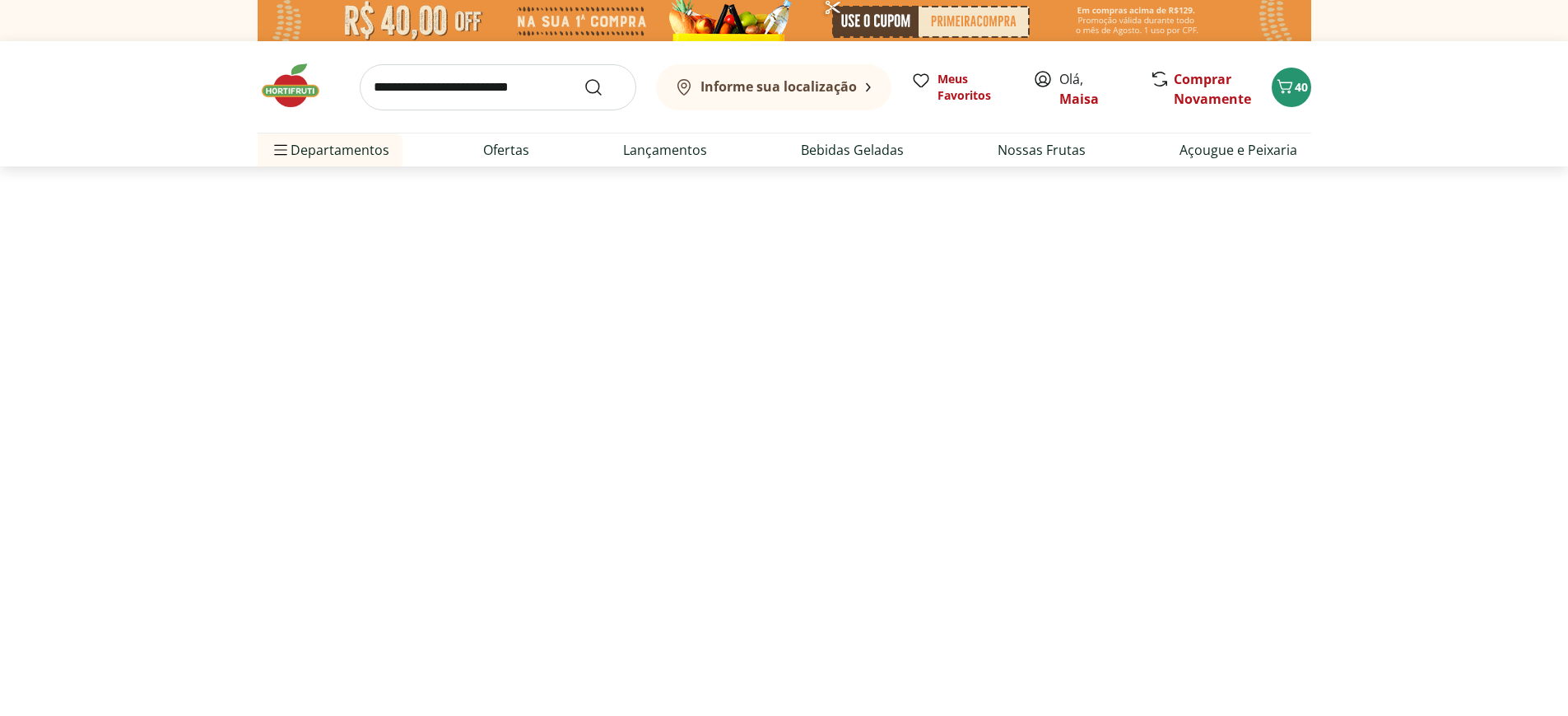
select select "**********"
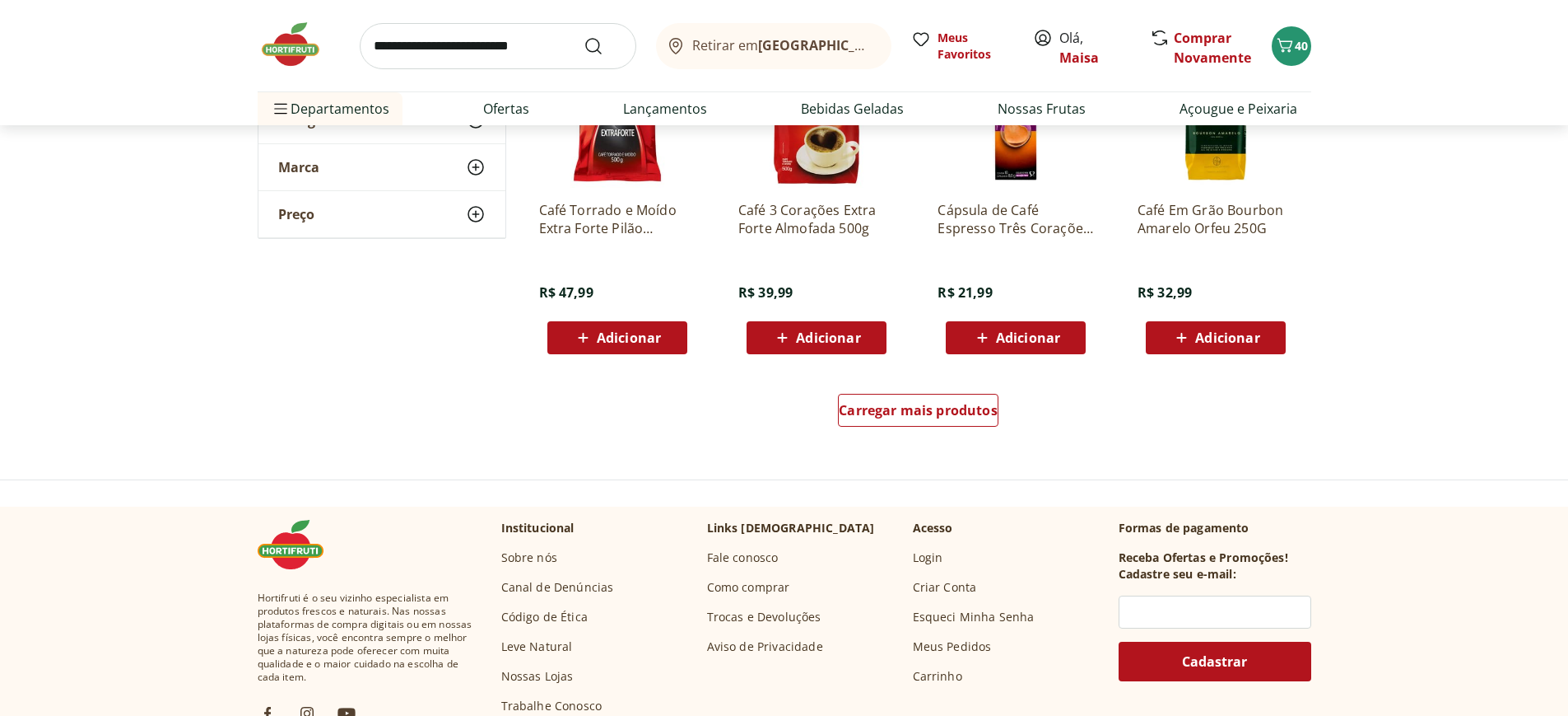
scroll to position [1070, 0]
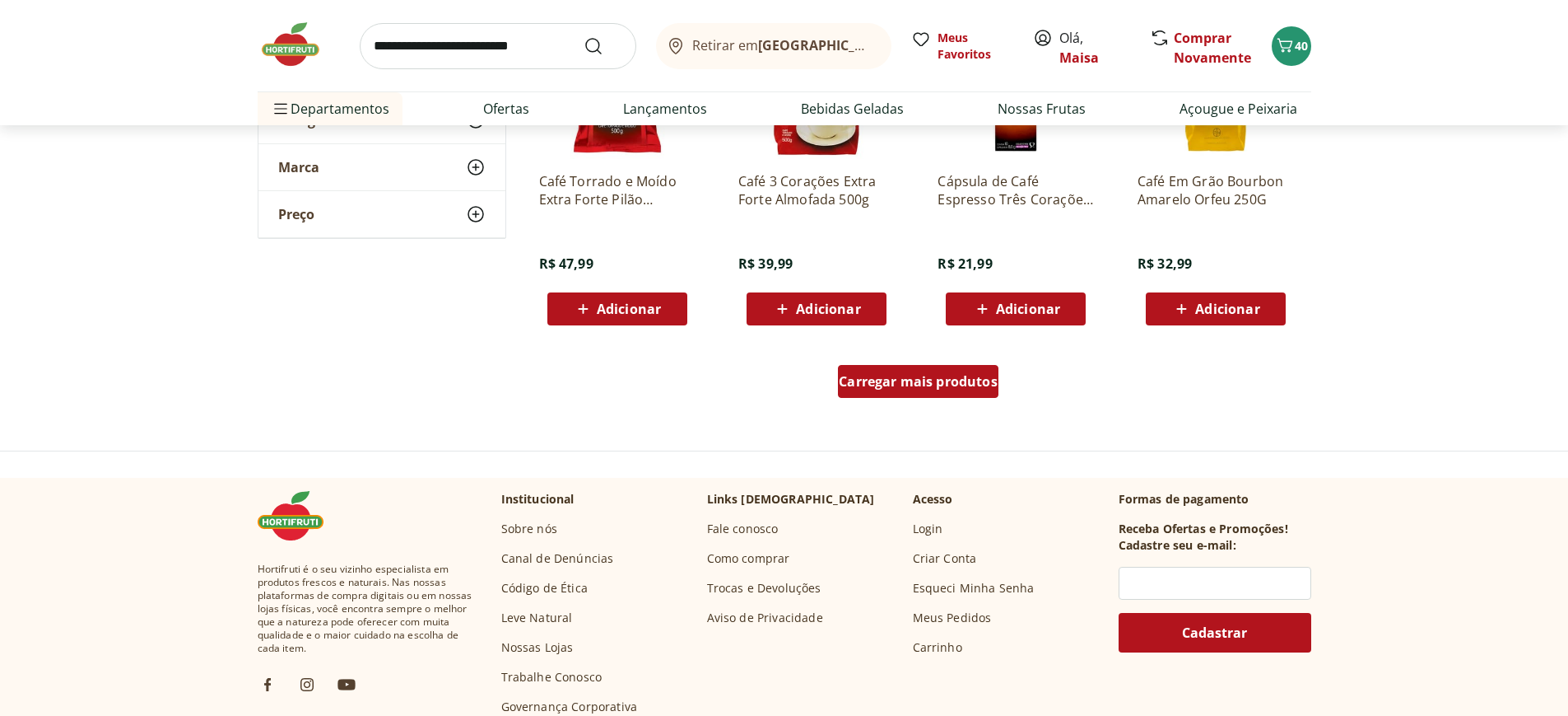
click at [963, 380] on span "Carregar mais produtos" at bounding box center [918, 381] width 159 height 13
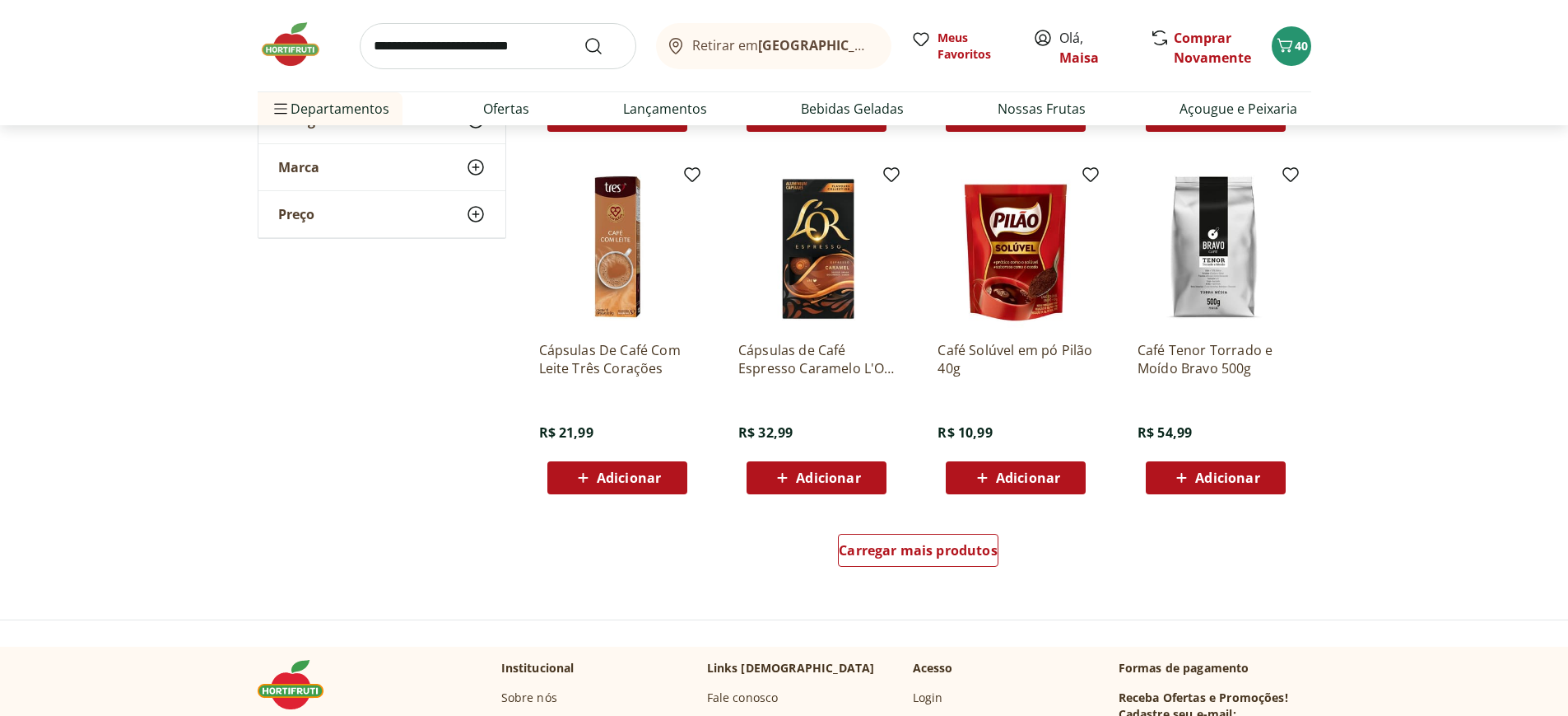
scroll to position [1976, 0]
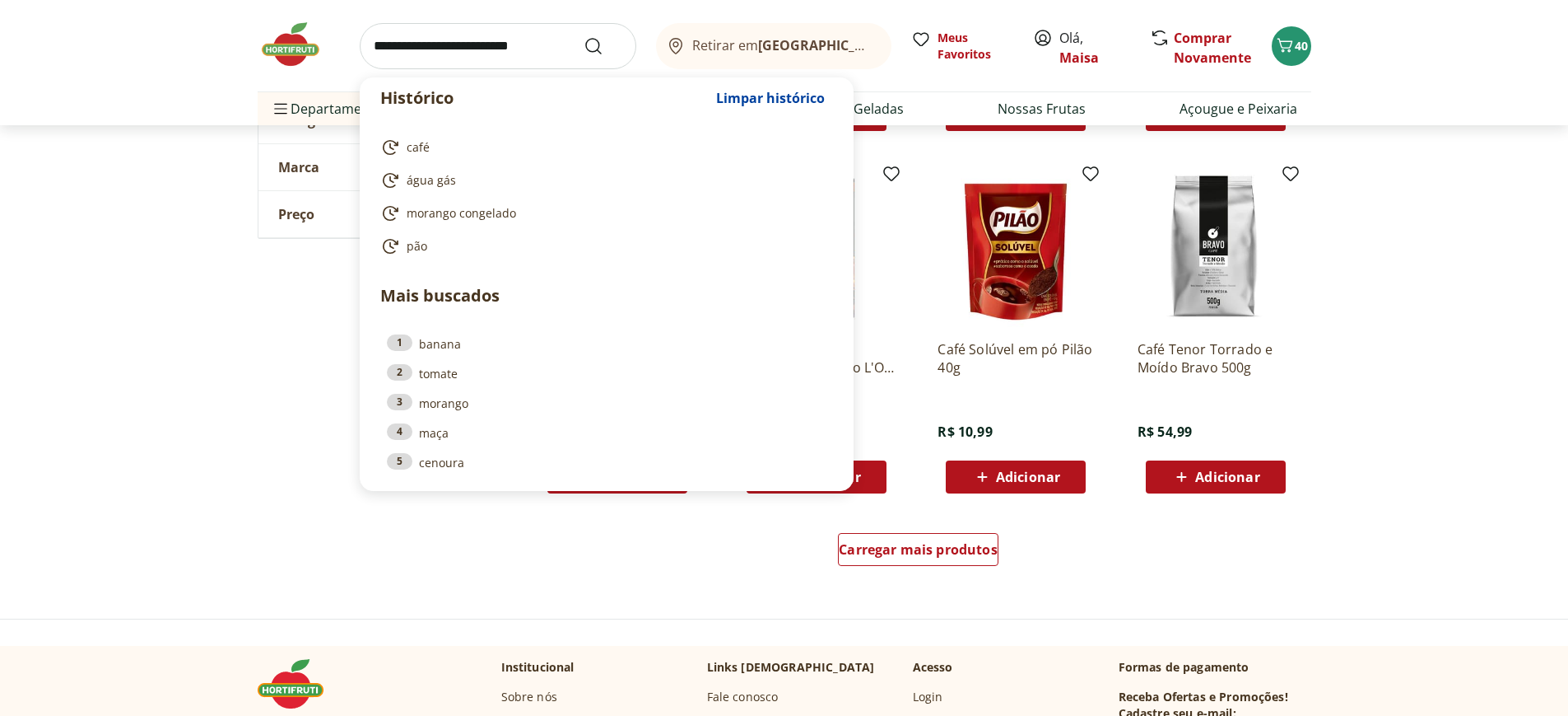
click at [489, 58] on input "search" at bounding box center [498, 46] width 276 height 46
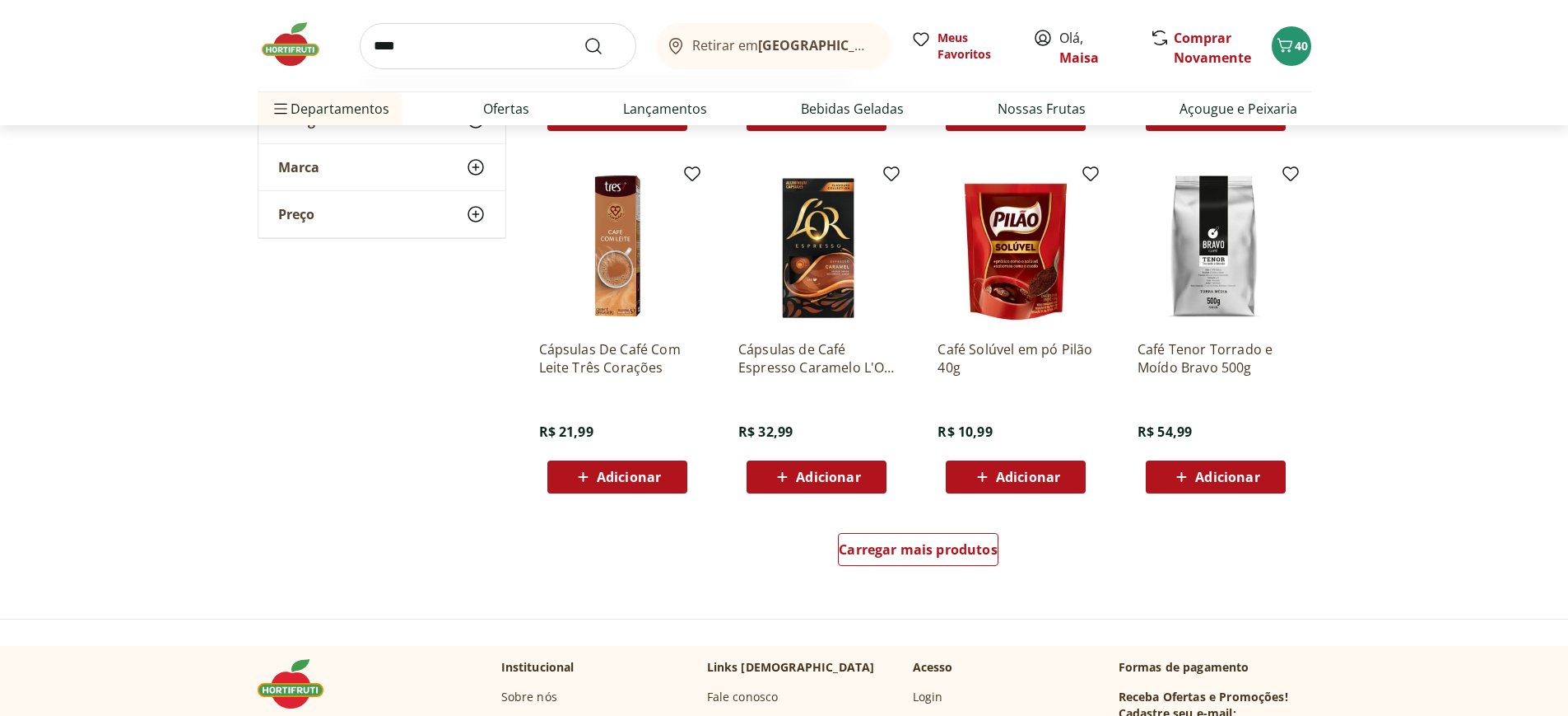
type input "*****"
click button "Submit Search" at bounding box center [603, 45] width 39 height 20
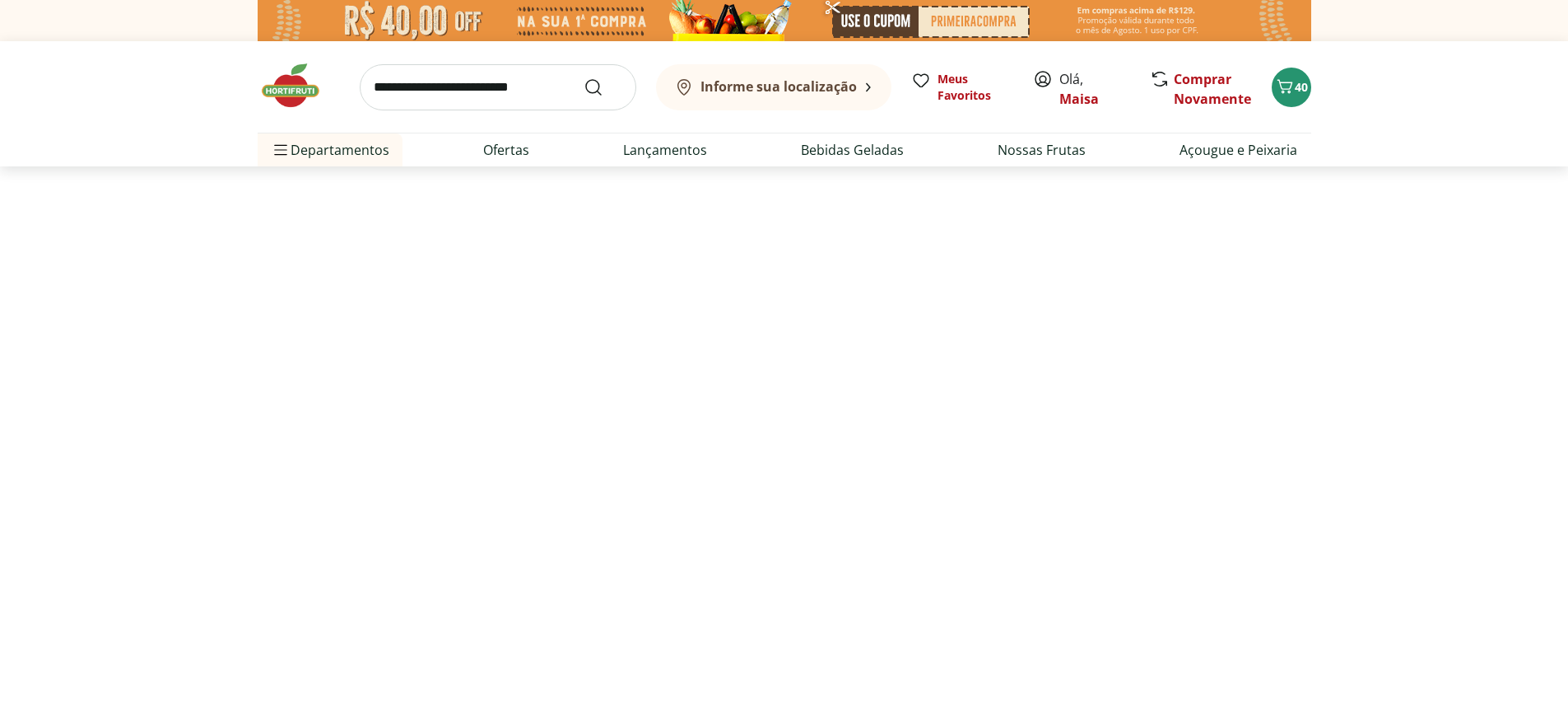
select select "**********"
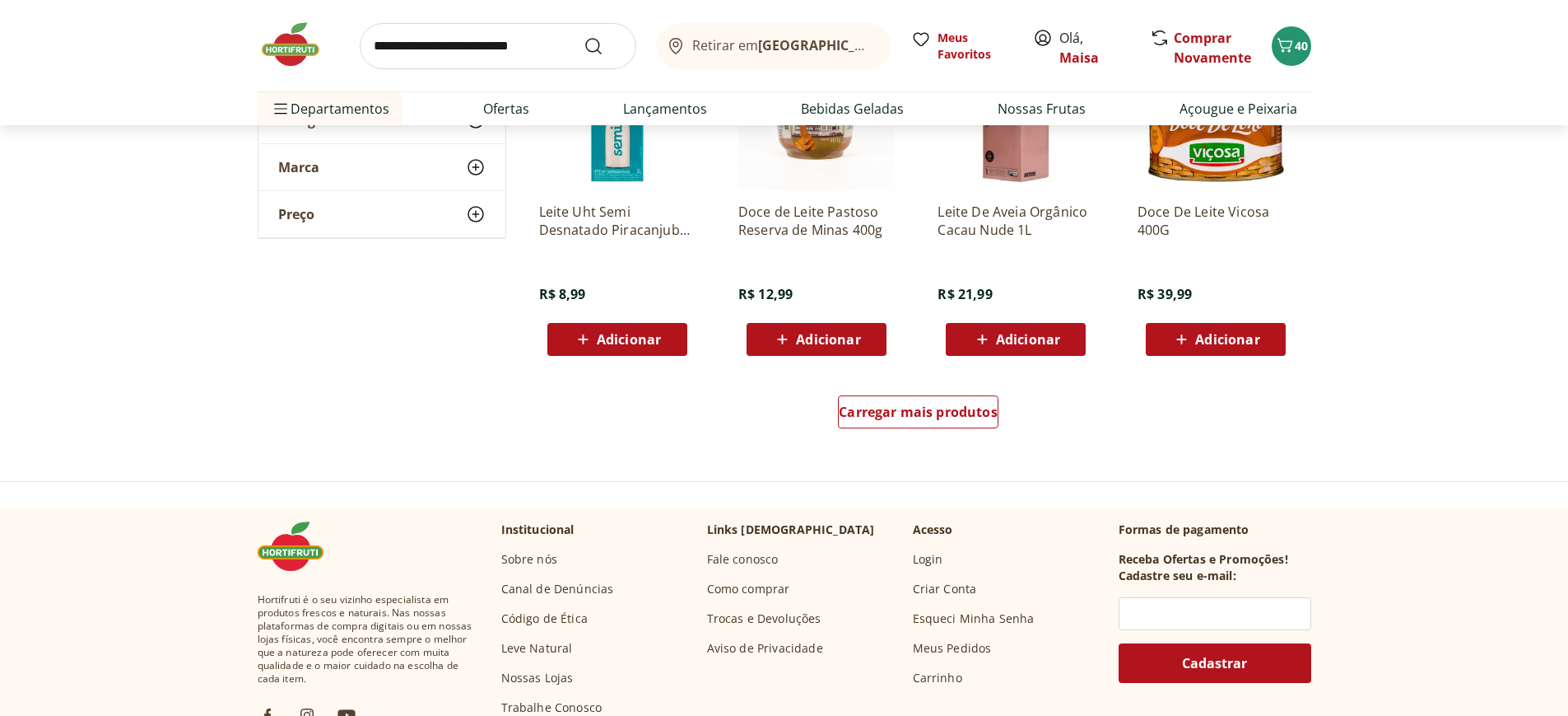
scroll to position [2306, 0]
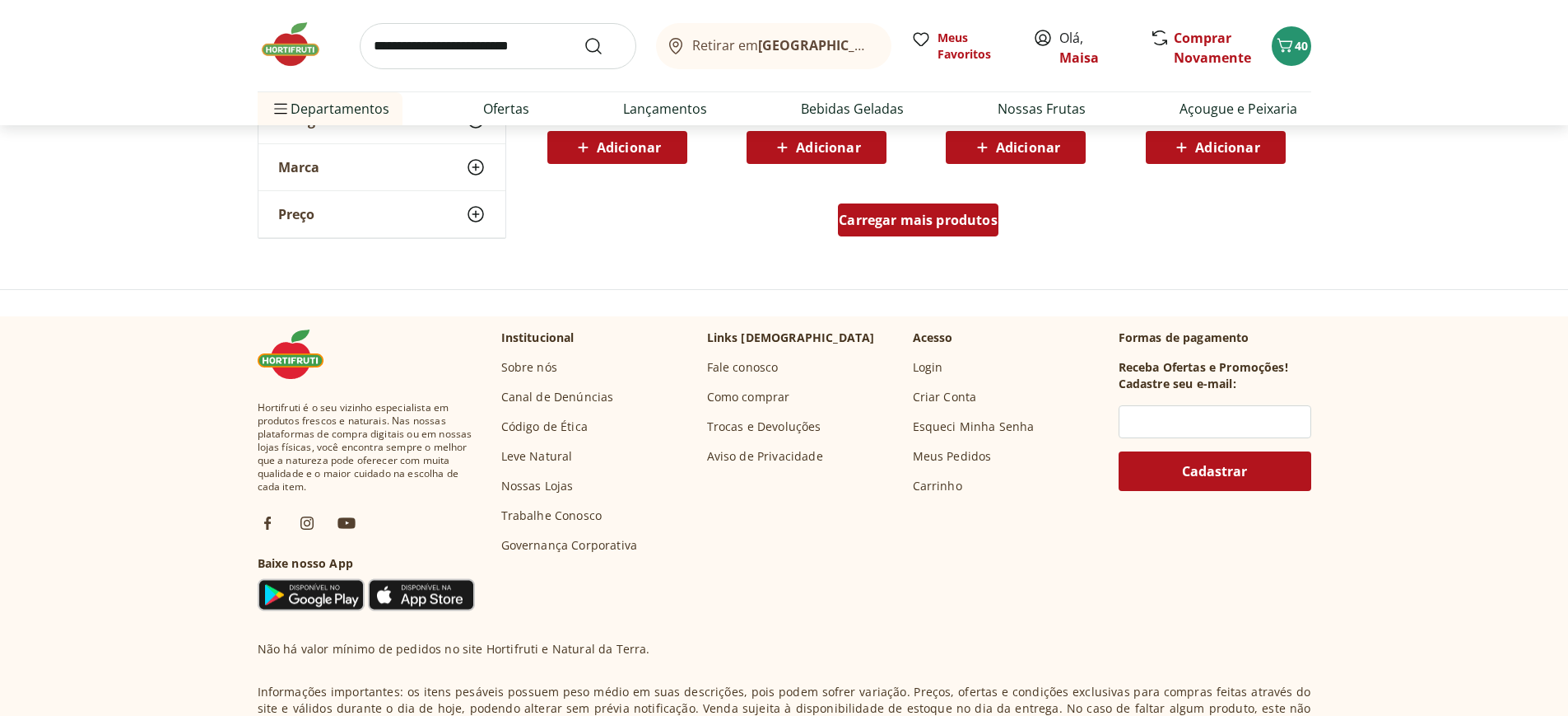
click at [961, 224] on span "Carregar mais produtos" at bounding box center [918, 219] width 159 height 13
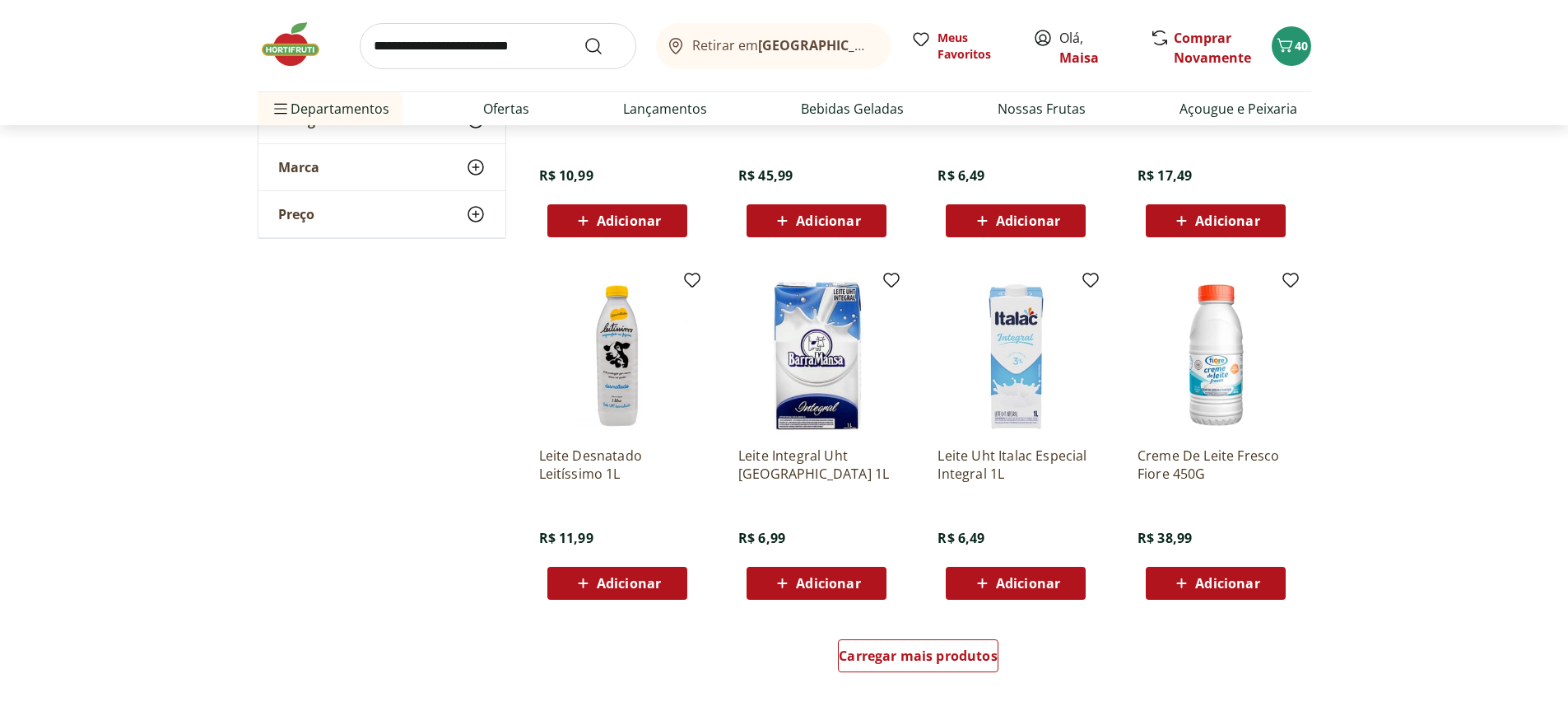
scroll to position [2965, 0]
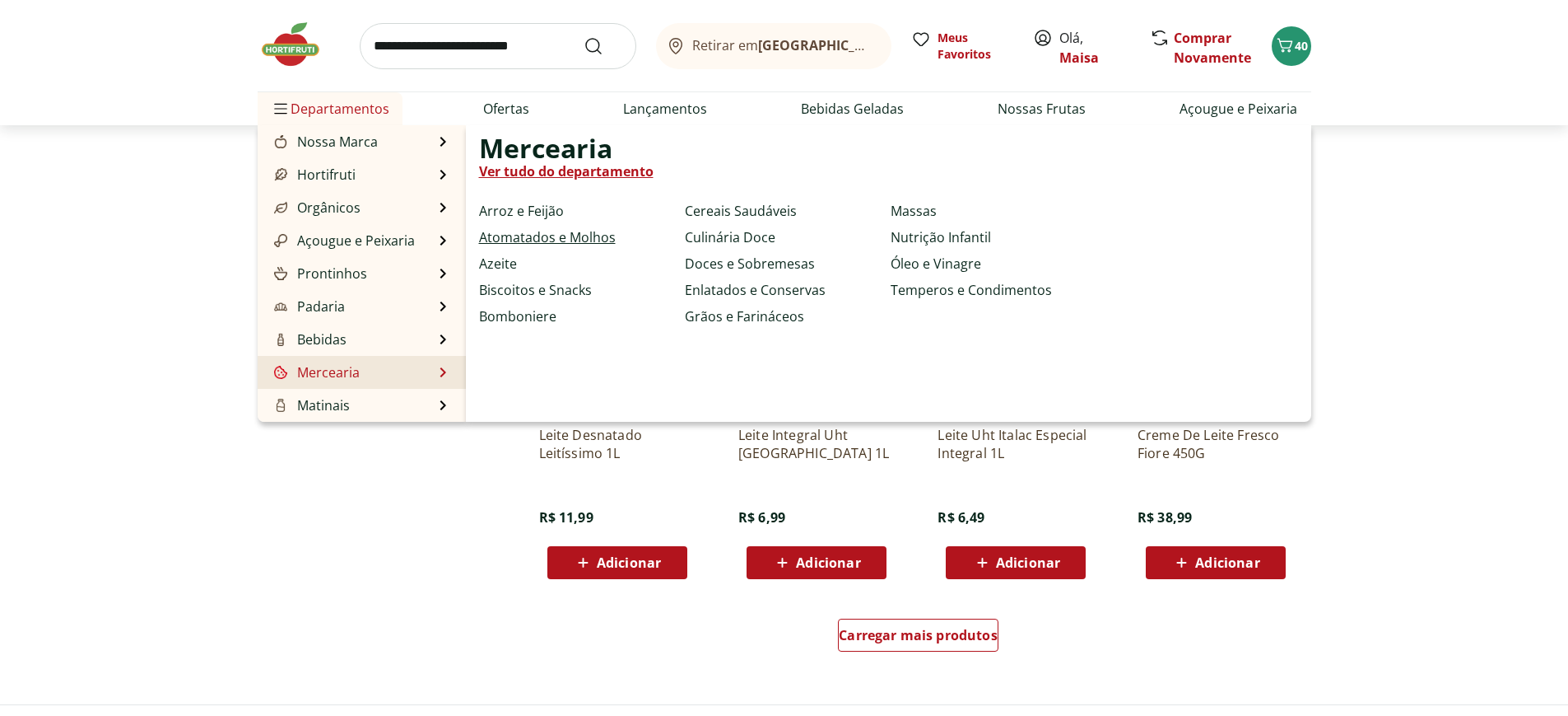
click at [551, 242] on link "Atomatados e Molhos" at bounding box center [548, 236] width 136 height 20
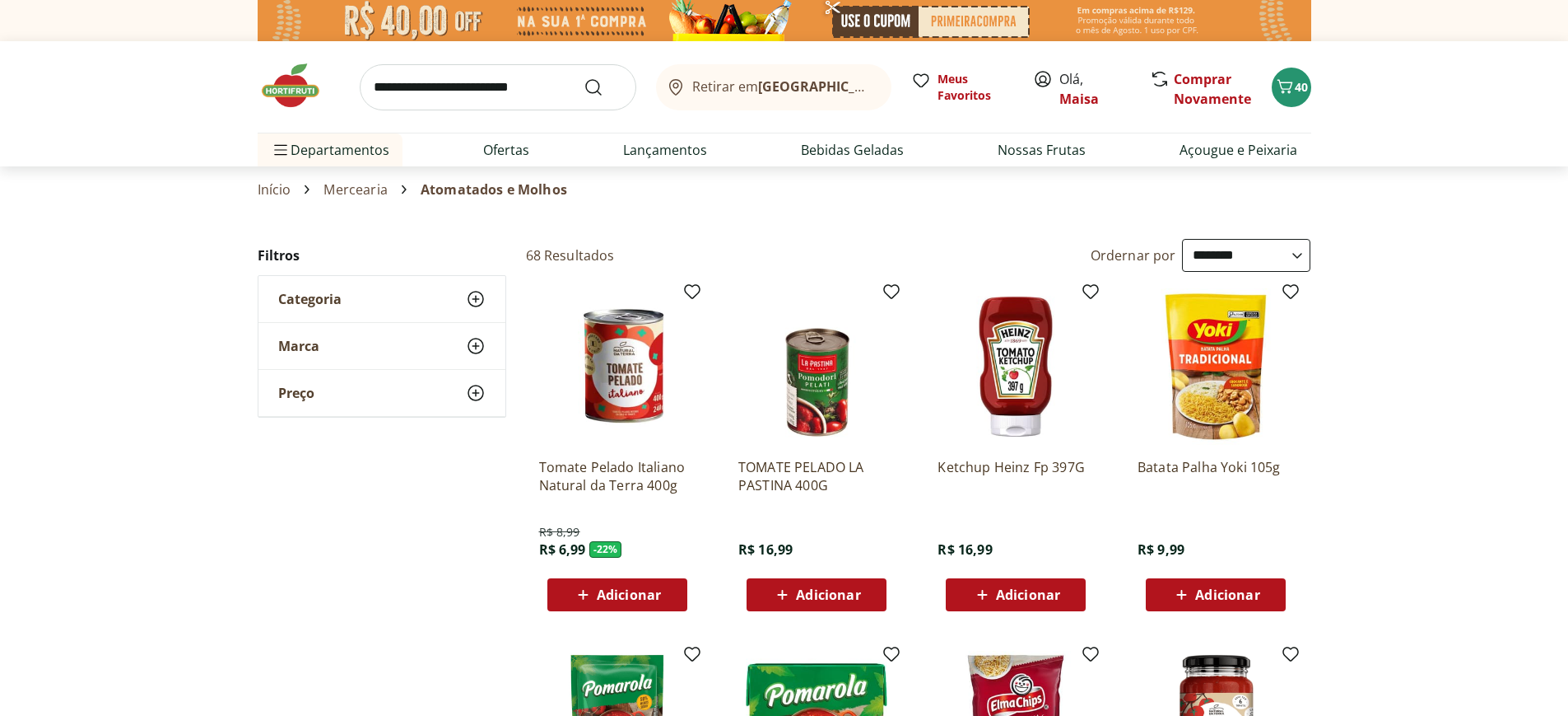
click at [1300, 254] on select "**********" at bounding box center [1246, 255] width 129 height 33
click at [1182, 239] on select "**********" at bounding box center [1246, 255] width 129 height 33
select select "*********"
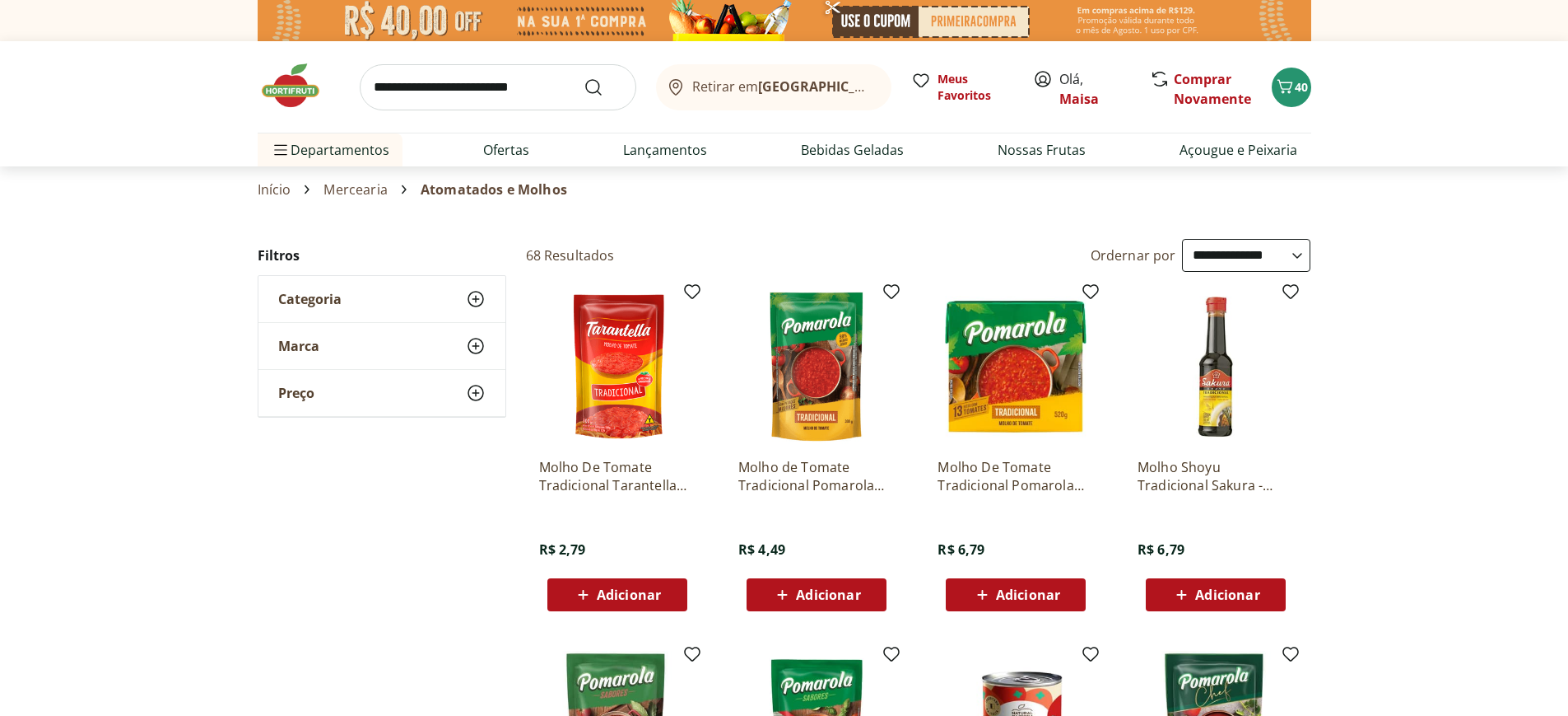
click at [650, 594] on span "Adicionar" at bounding box center [629, 594] width 64 height 13
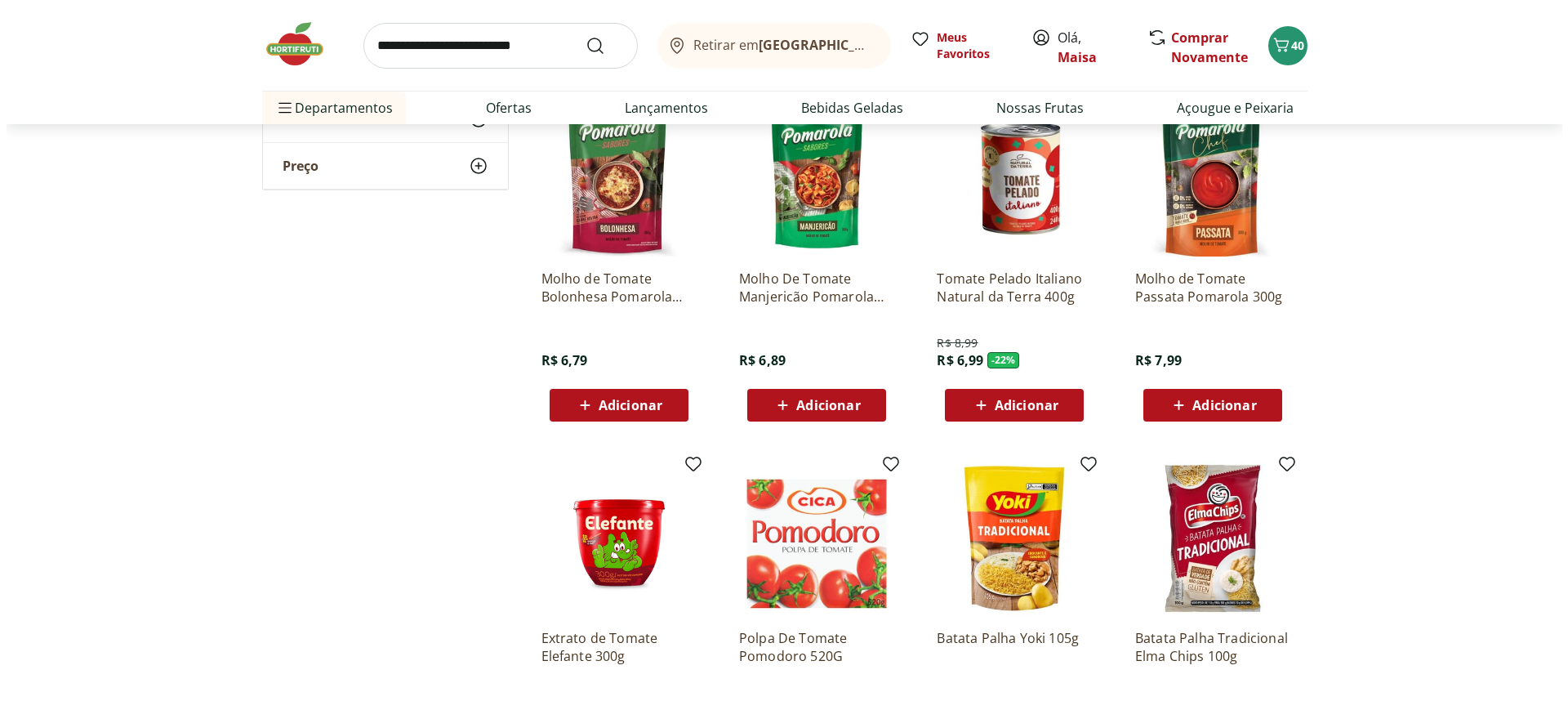
scroll to position [245, 0]
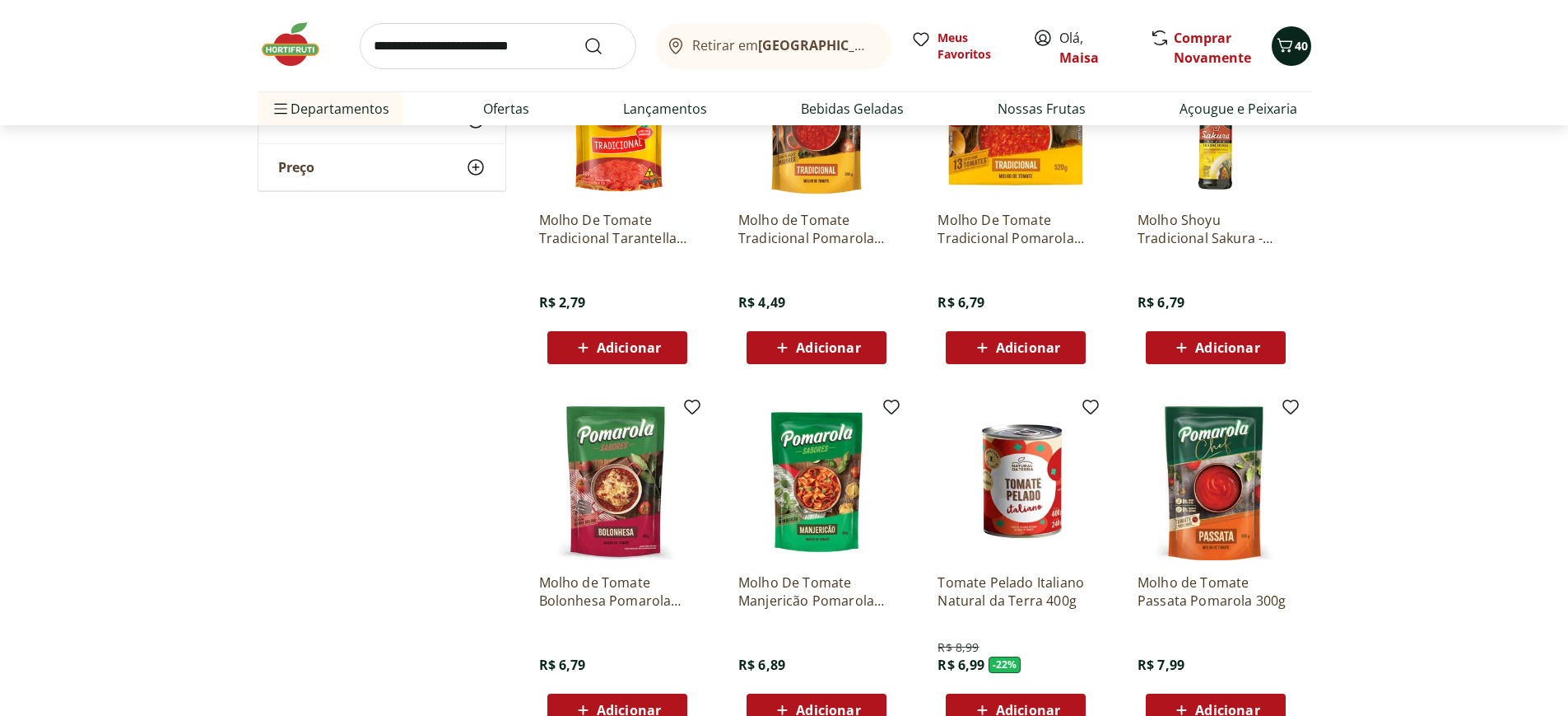
click at [1302, 49] on span "40" at bounding box center [1301, 45] width 13 height 15
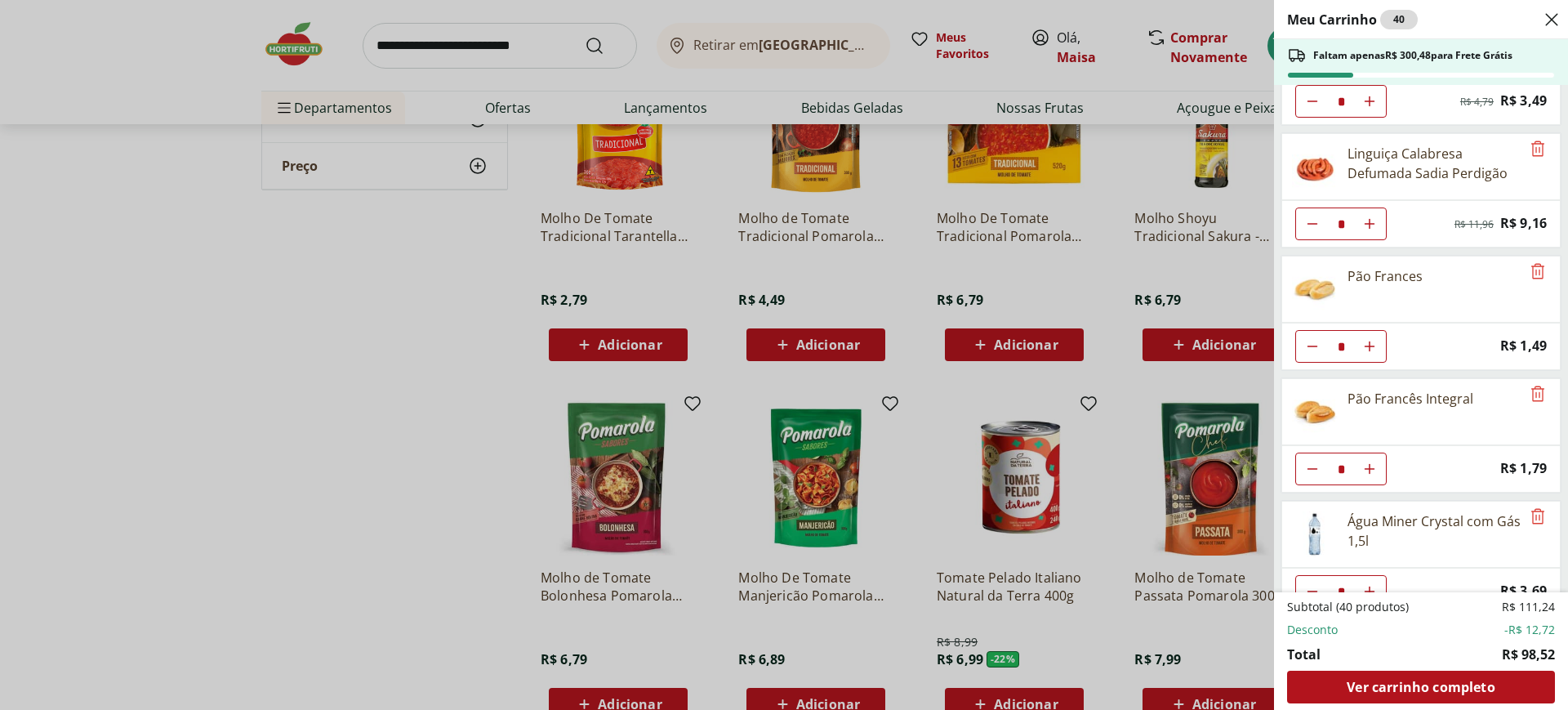
scroll to position [479, 0]
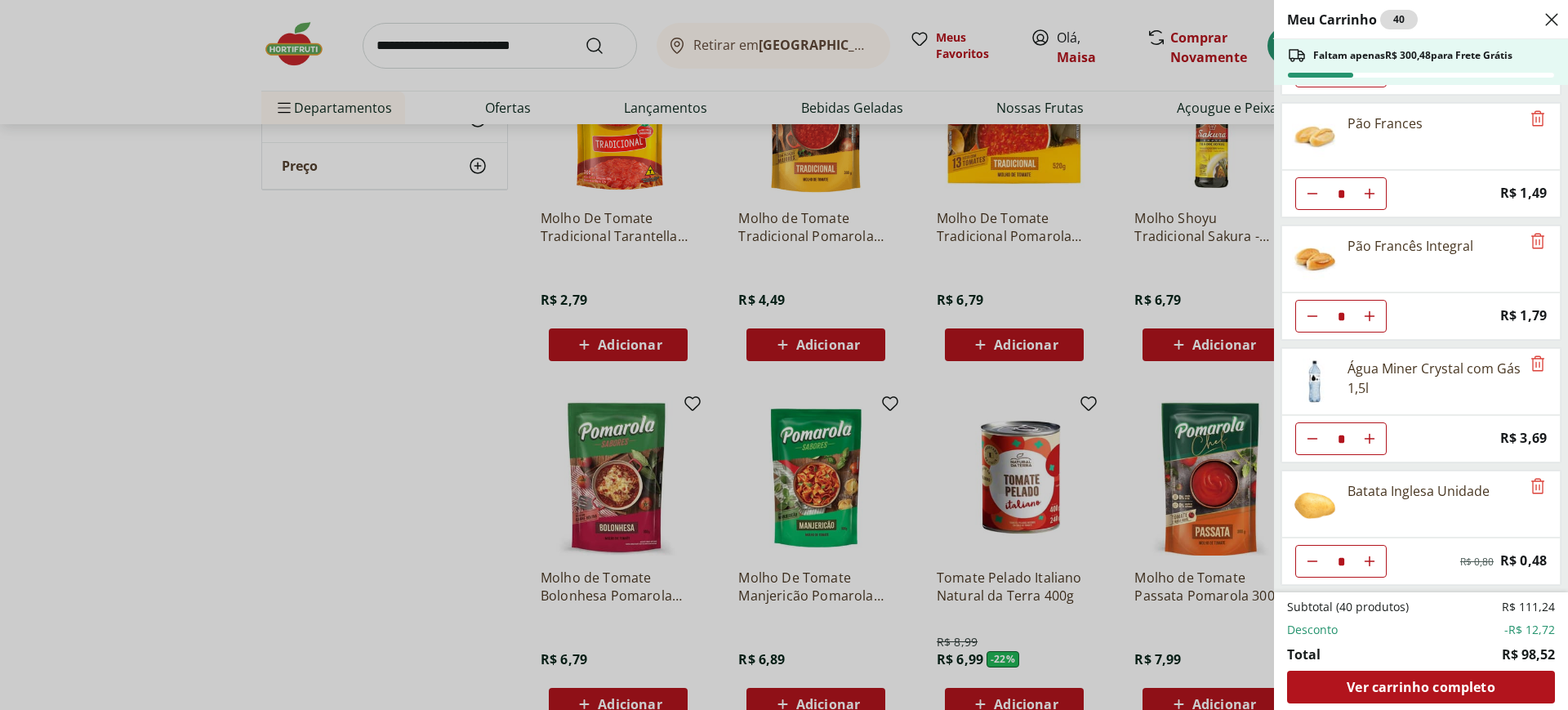
type input "*"
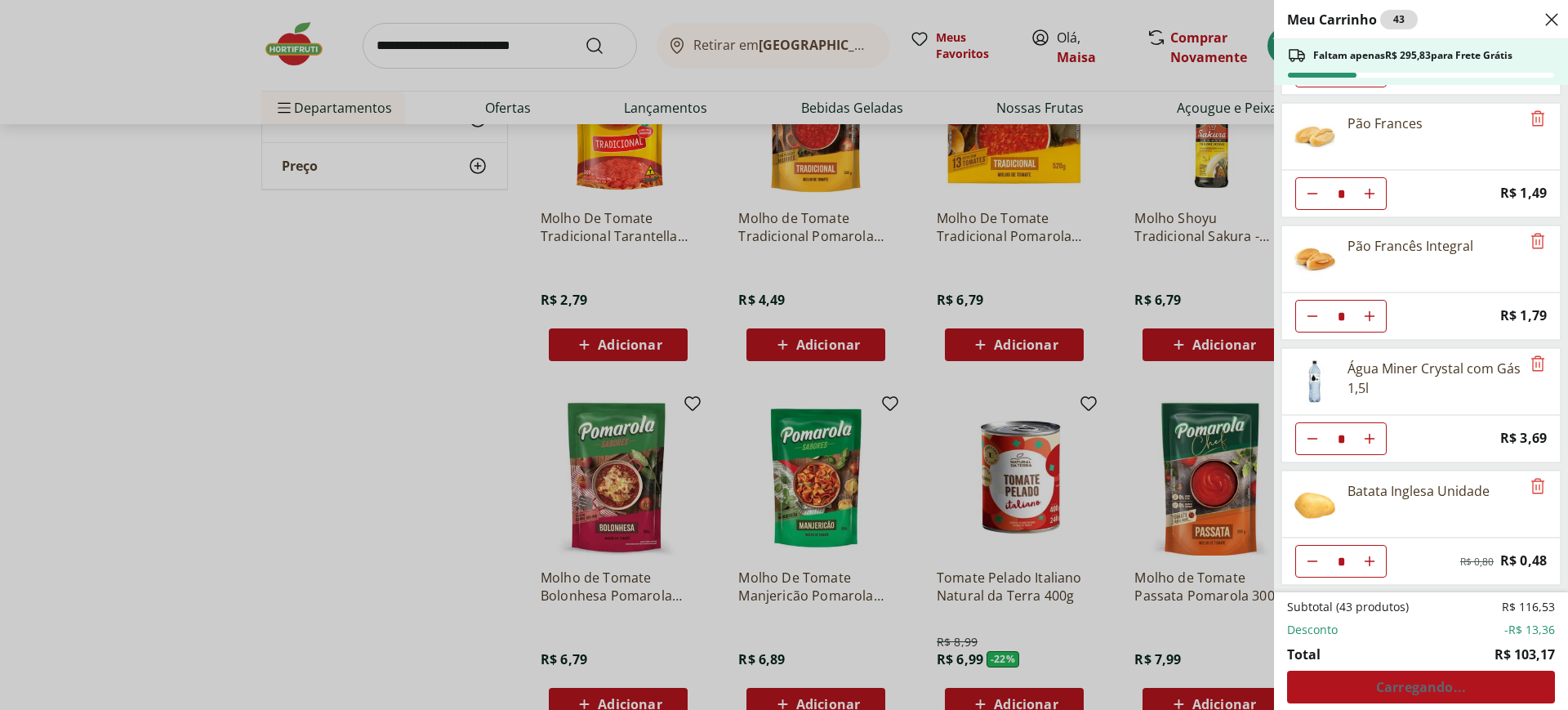
type input "*"
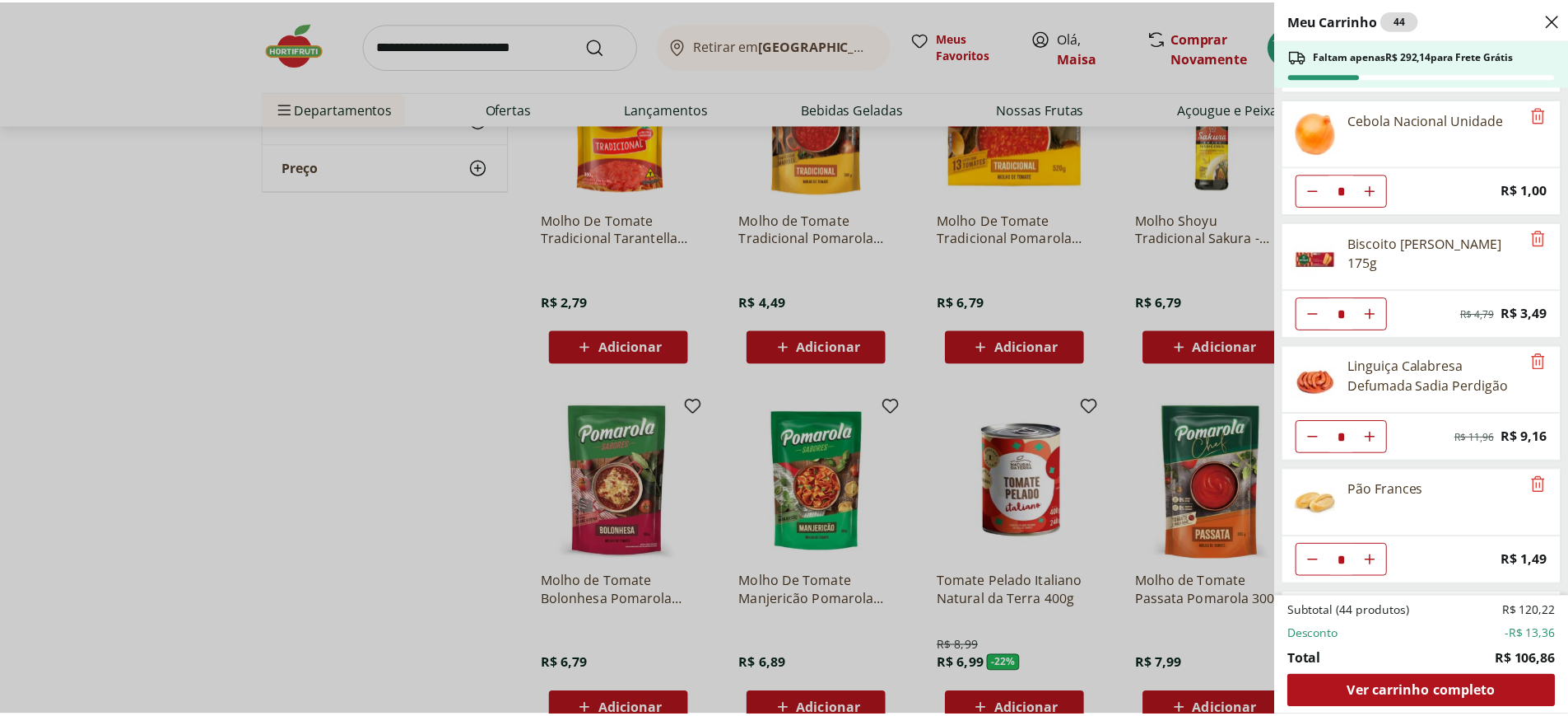
scroll to position [411, 0]
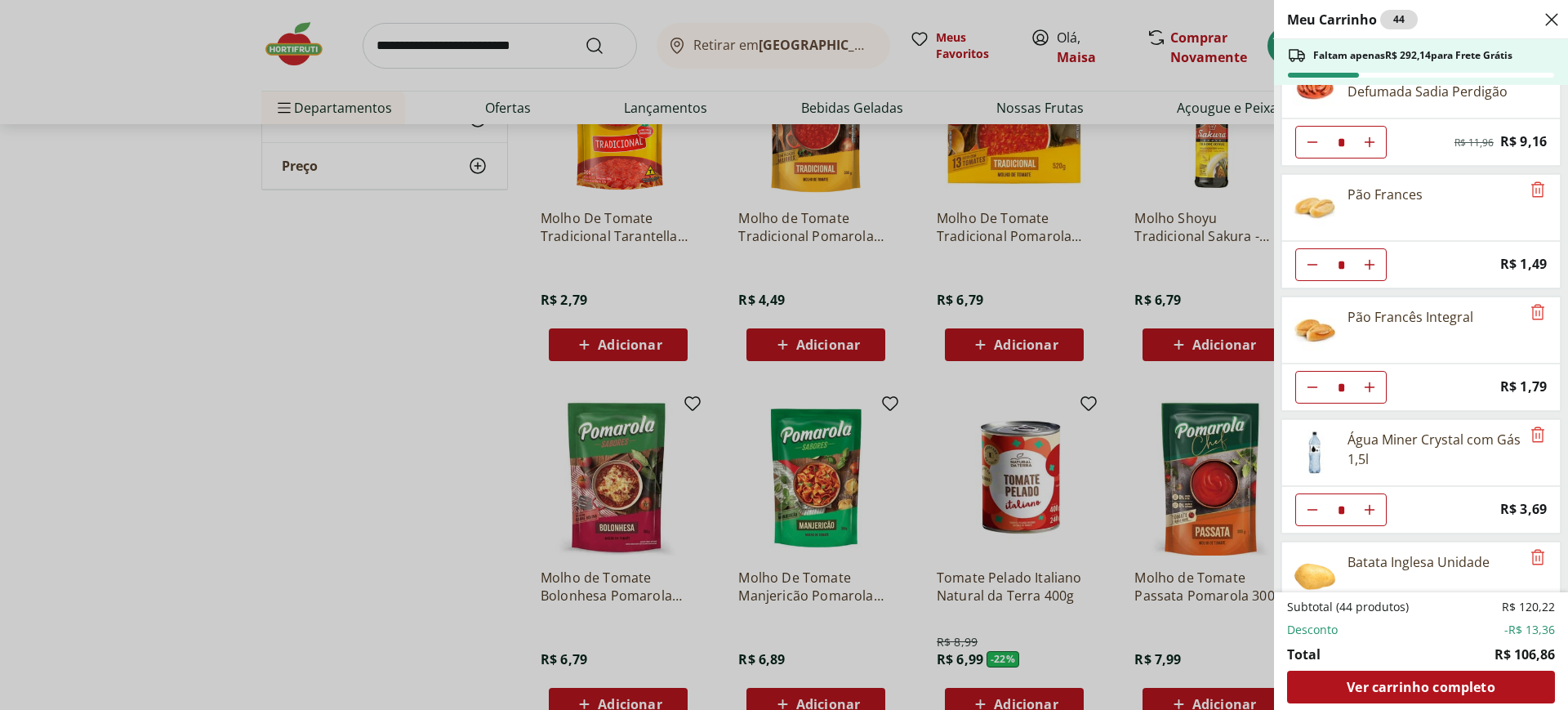
click at [343, 399] on div "Meu Carrinho 44 Faltam apenas R$ 292,14 para Frete Grátis Creme de Leite Italac…" at bounding box center [784, 355] width 1568 height 710
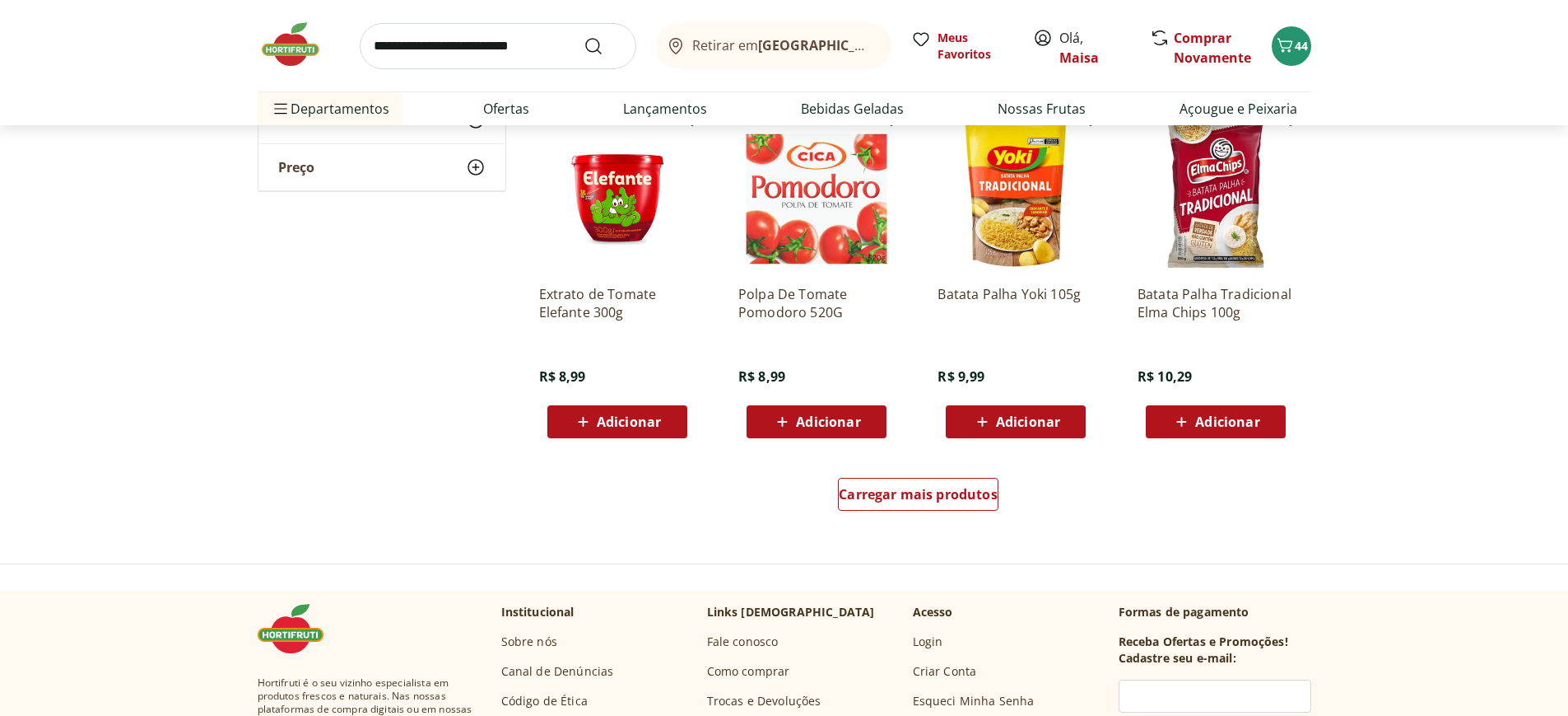
scroll to position [905, 0]
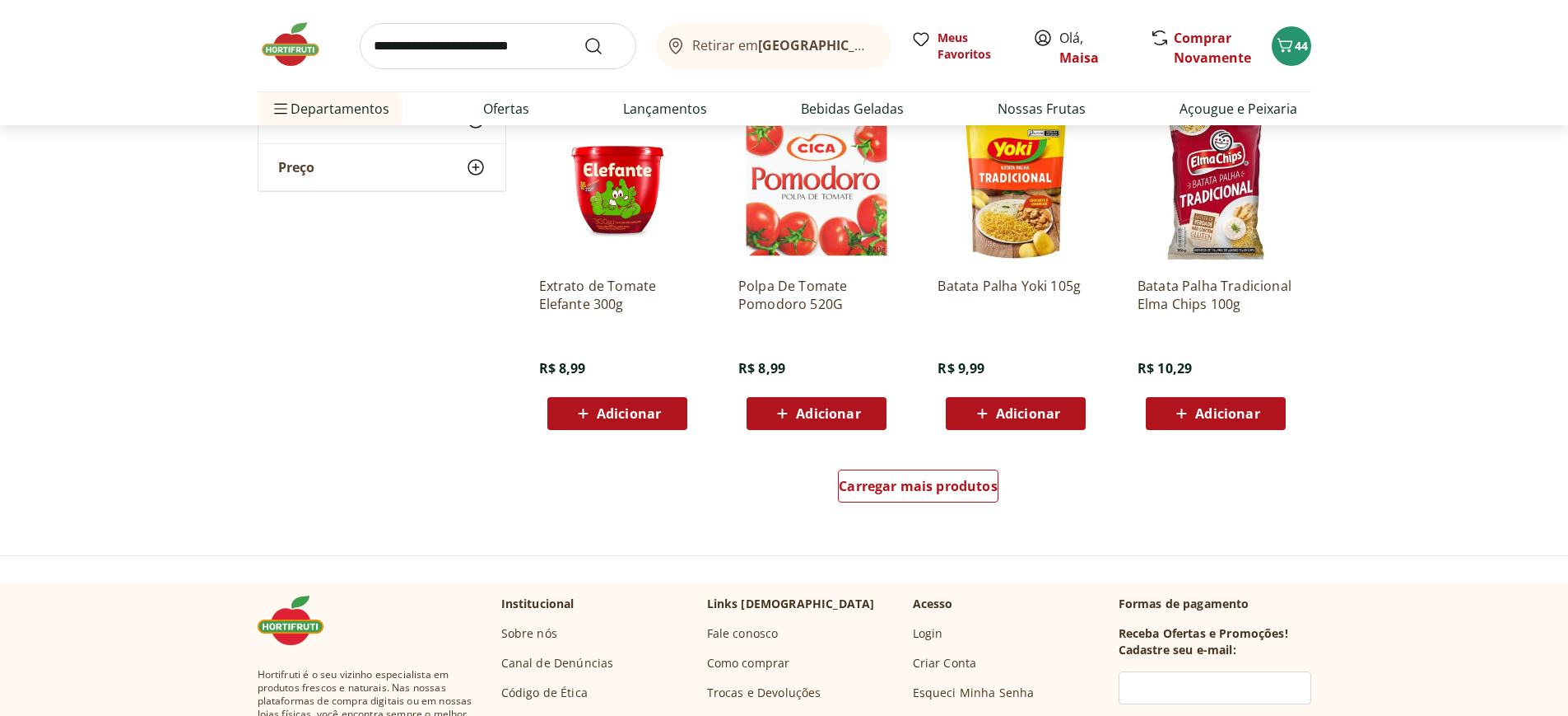
click at [416, 50] on input "search" at bounding box center [498, 46] width 276 height 46
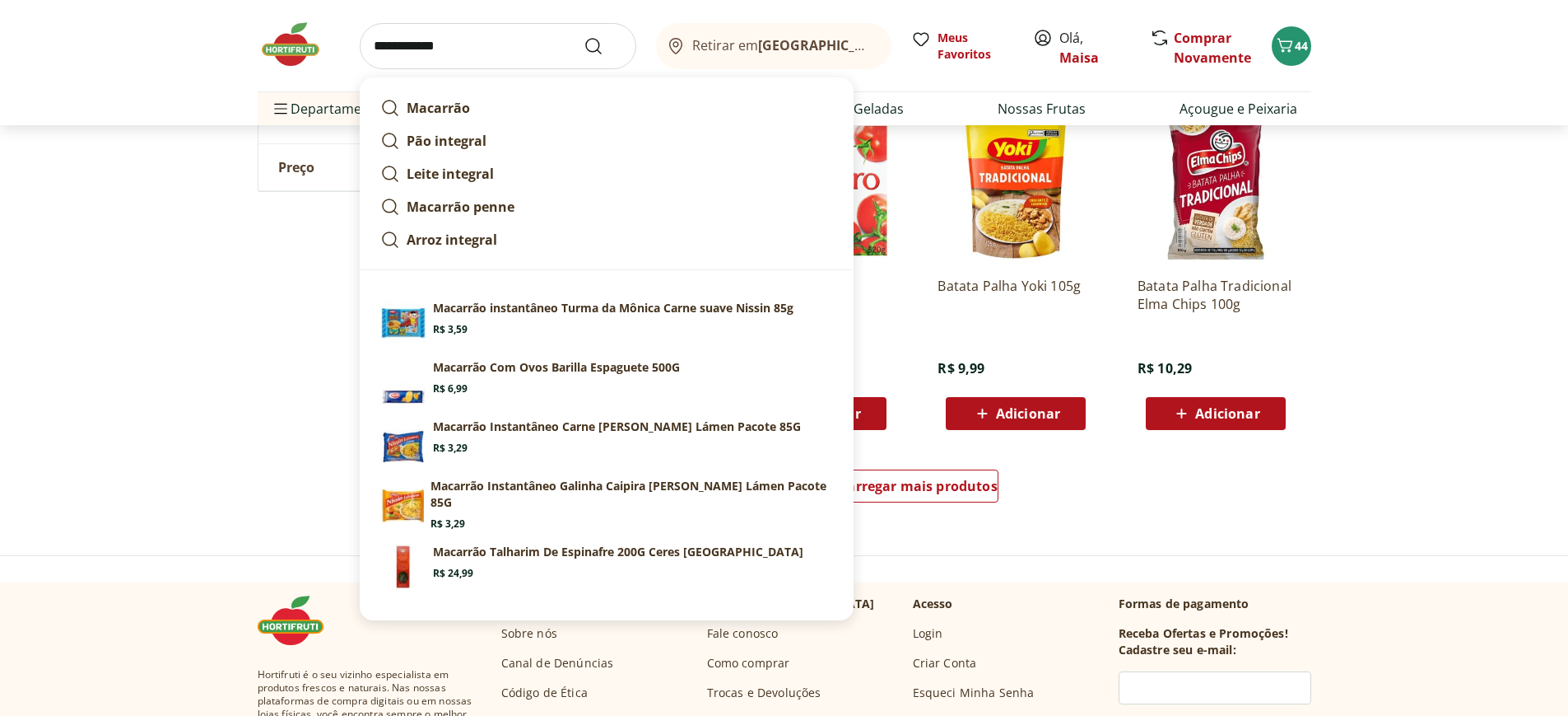
type input "**********"
click at [584, 36] on button "Submit Search" at bounding box center [603, 45] width 39 height 20
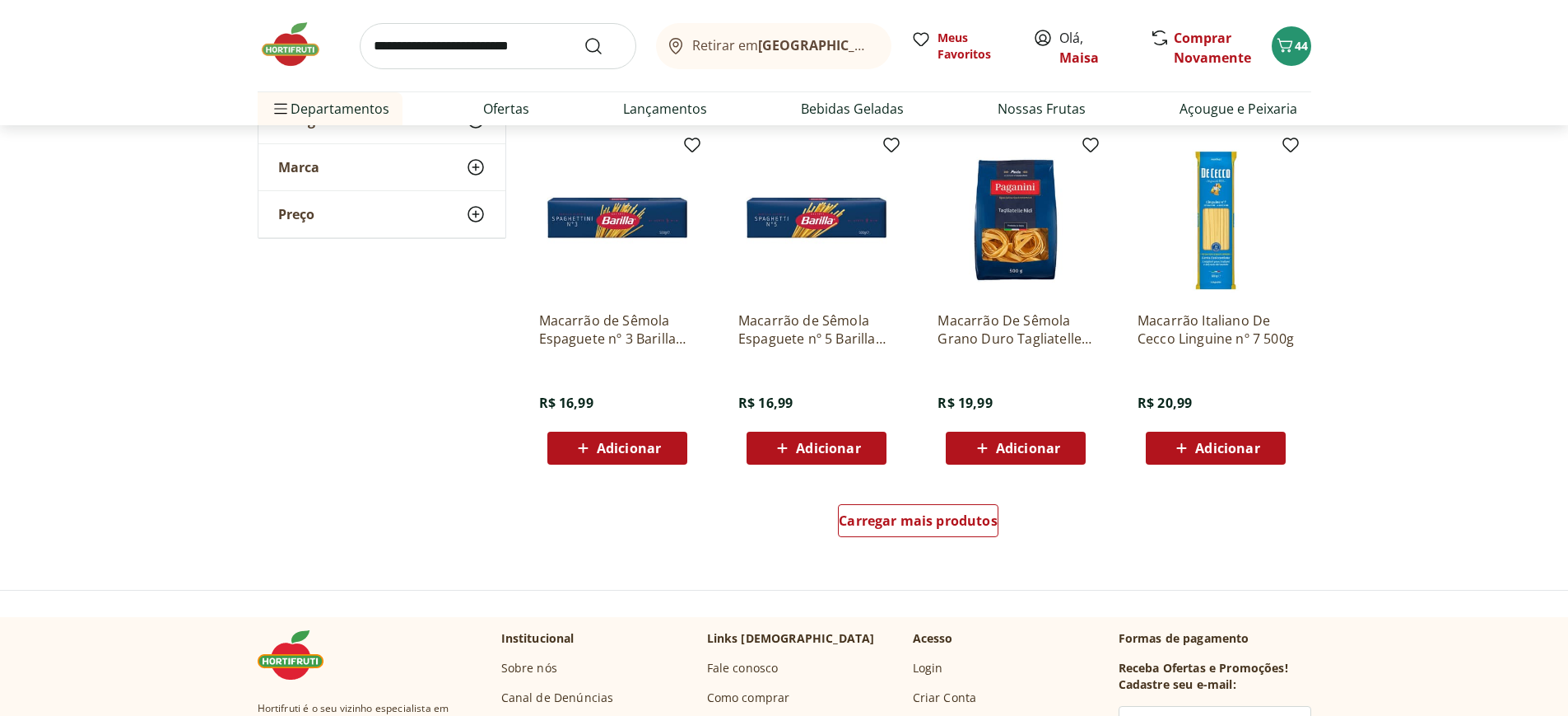
scroll to position [1070, 0]
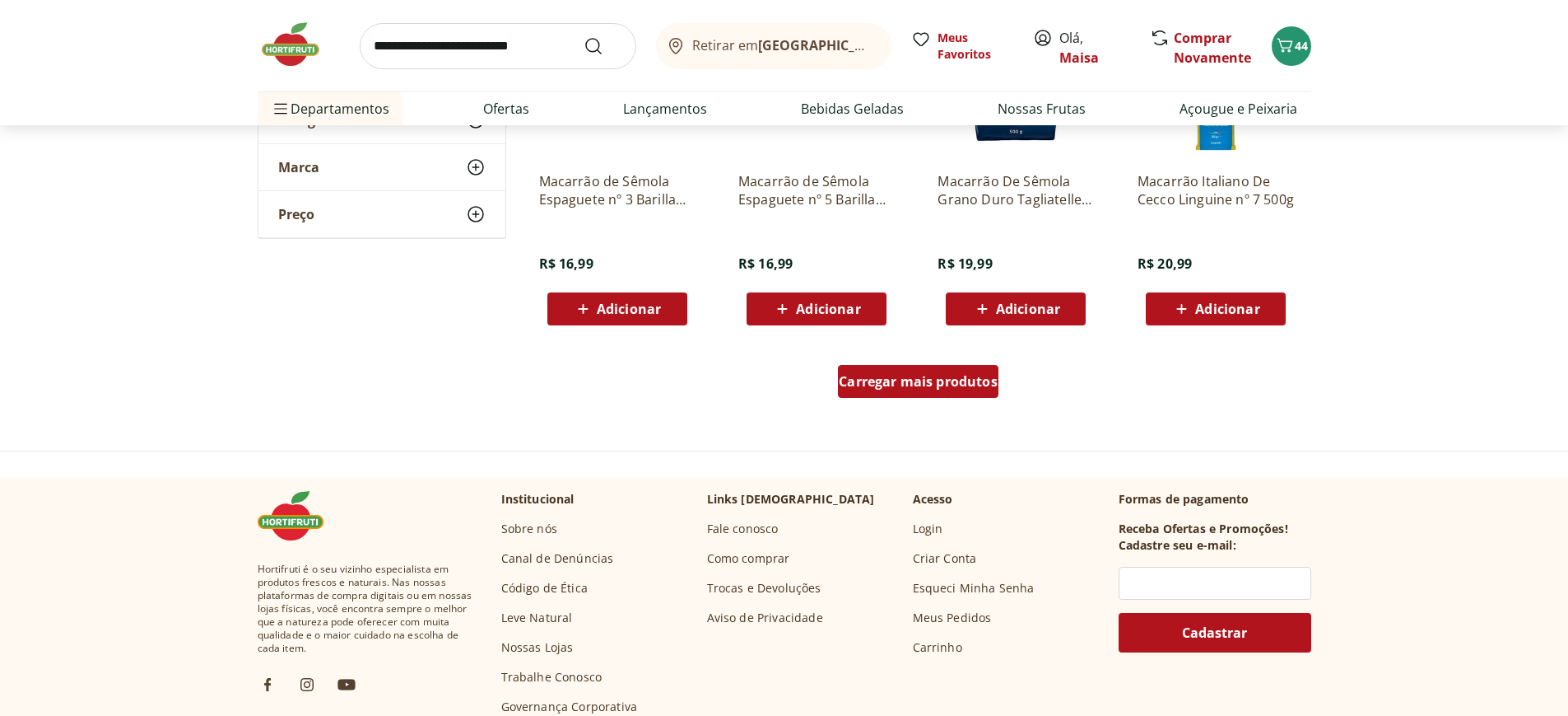
click at [906, 381] on span "Carregar mais produtos" at bounding box center [918, 381] width 159 height 13
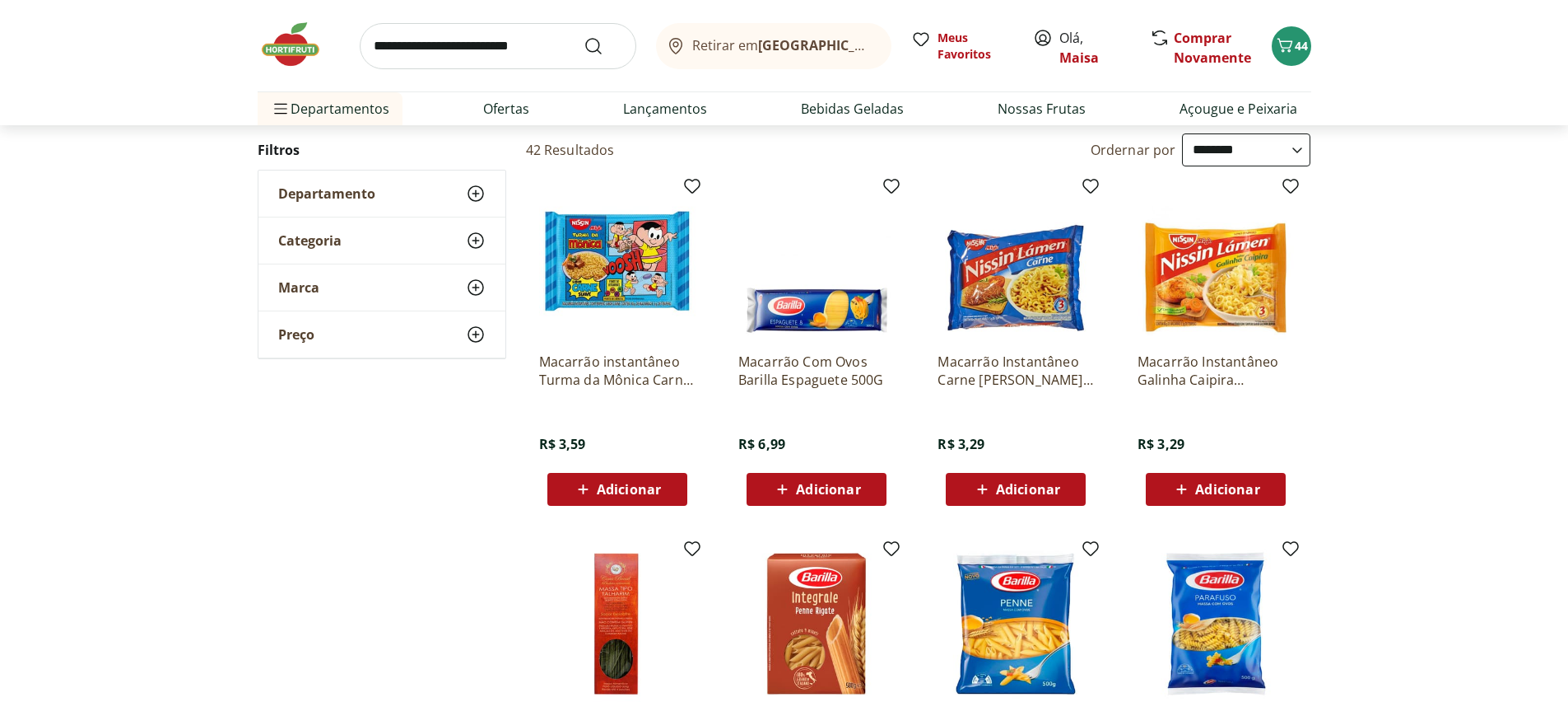
scroll to position [165, 0]
drag, startPoint x: 1251, startPoint y: 150, endPoint x: 1239, endPoint y: 150, distance: 12.0
click at [1251, 150] on select "**********" at bounding box center [1246, 150] width 129 height 33
click at [1182, 134] on select "**********" at bounding box center [1246, 150] width 129 height 33
select select "**********"
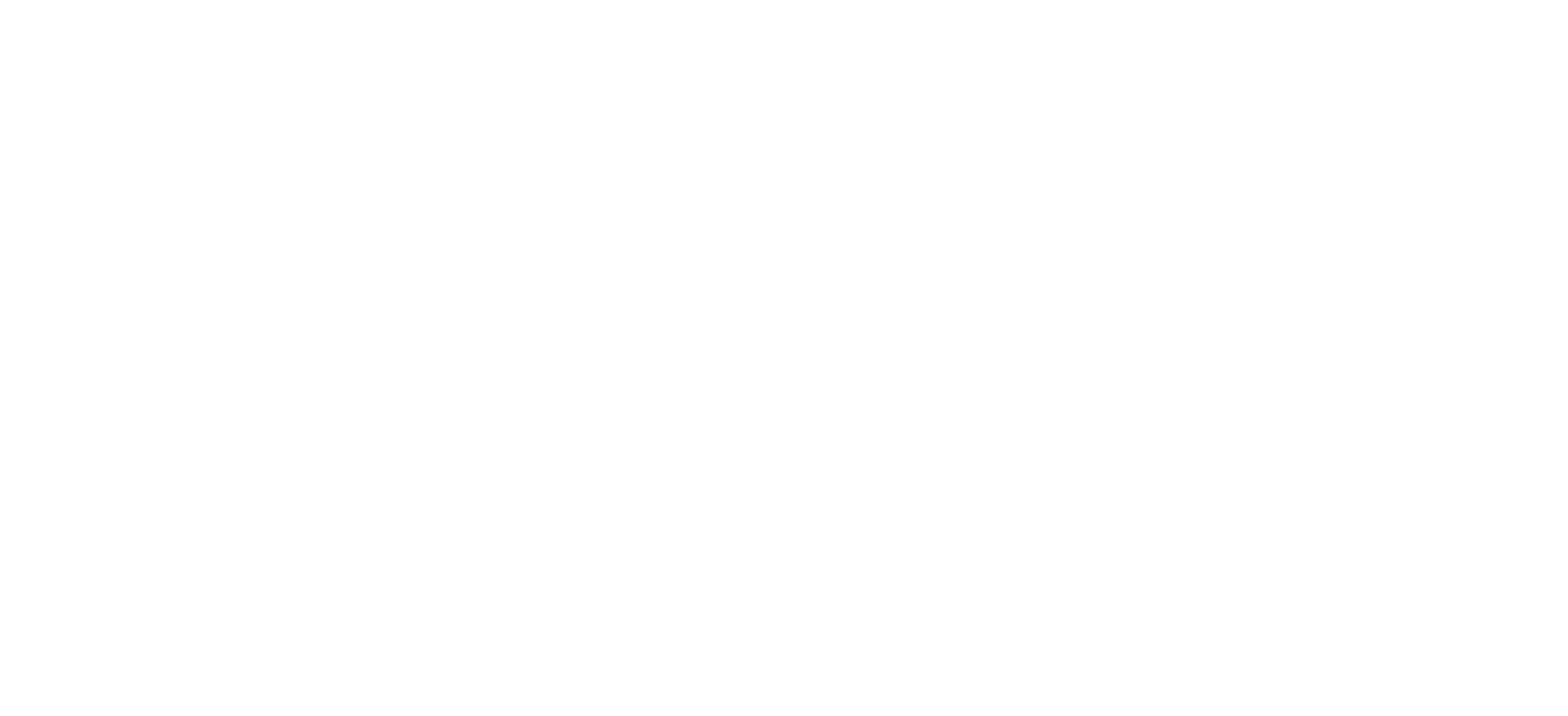
select select "*********"
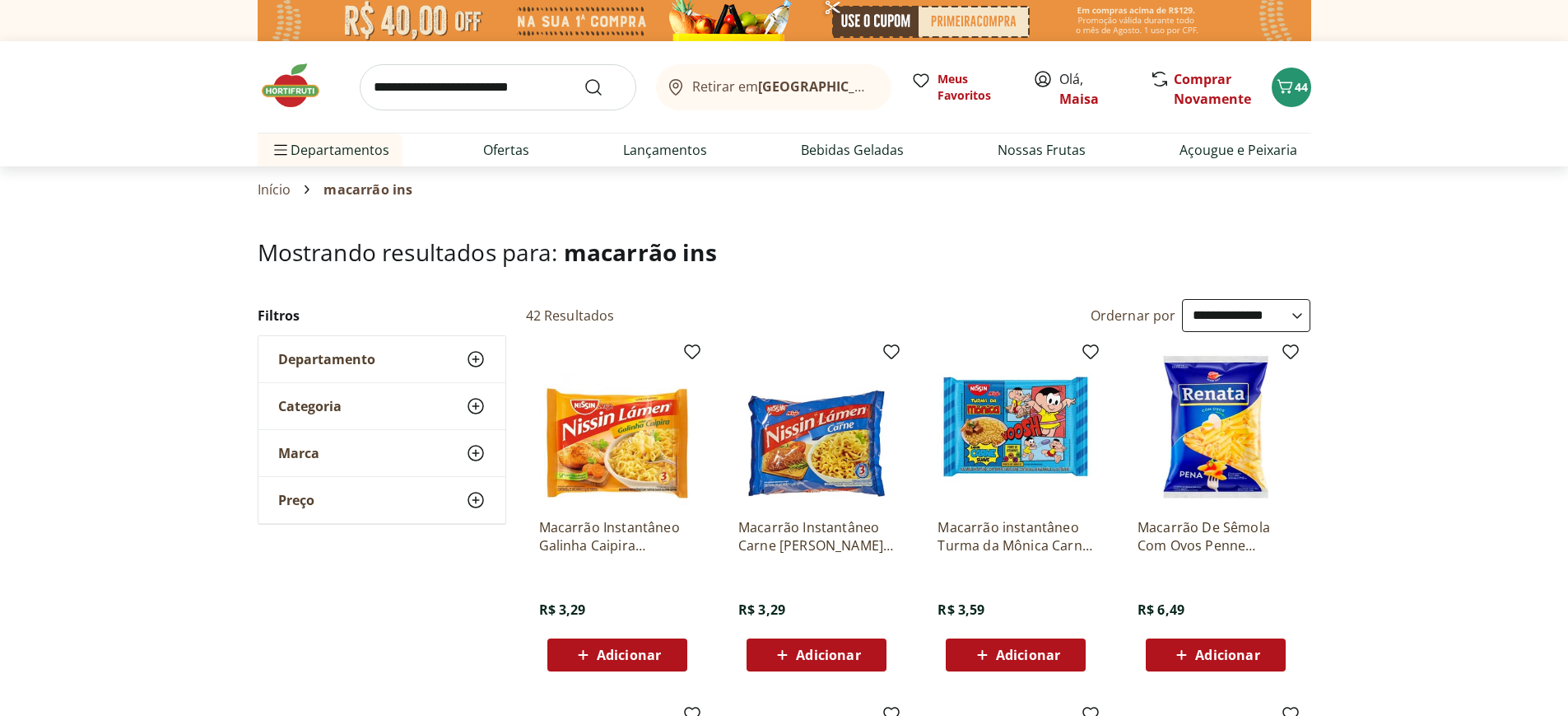
click at [402, 78] on input "search" at bounding box center [498, 87] width 276 height 46
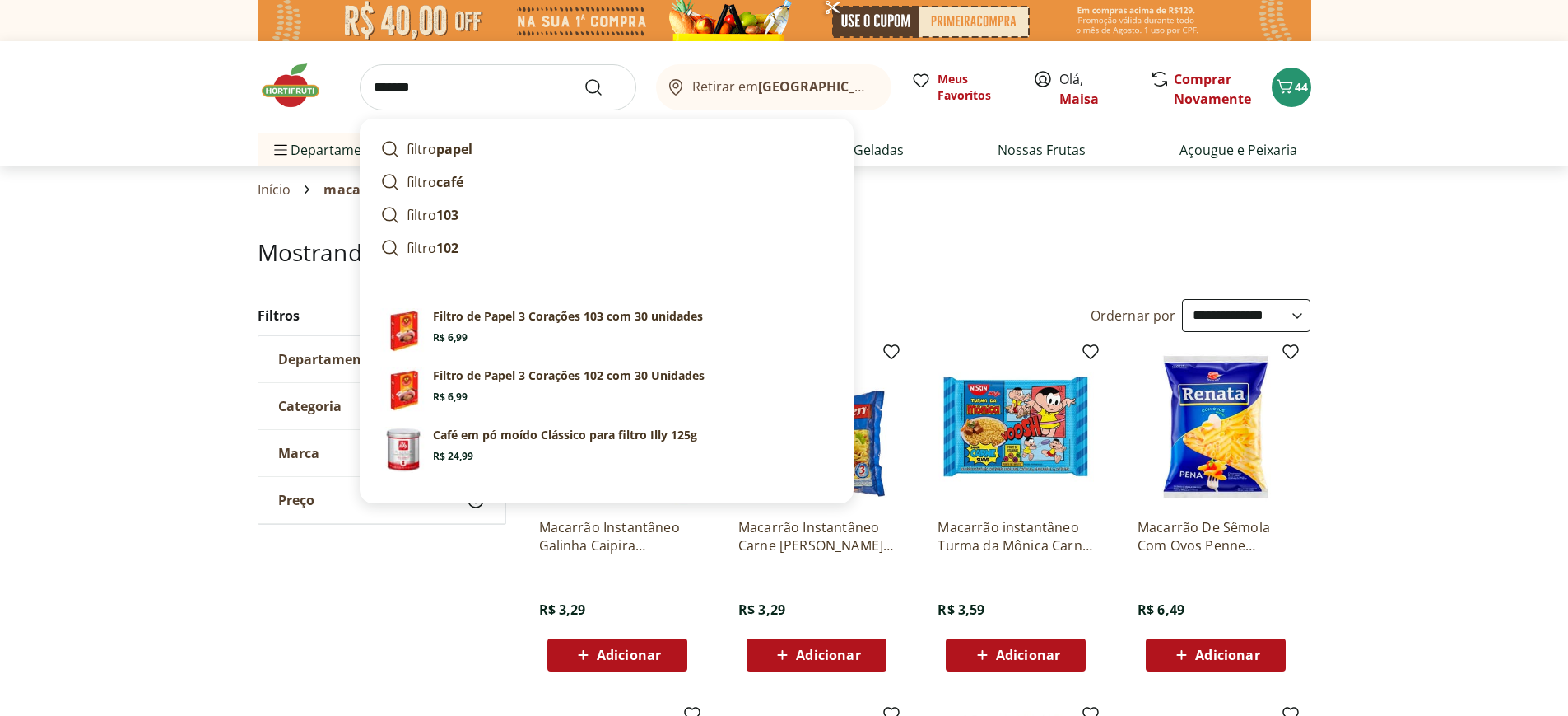
drag, startPoint x: 439, startPoint y: 83, endPoint x: 340, endPoint y: 96, distance: 99.8
click at [340, 96] on div "****** filtro papel filtro café filtro 103 filtro 102 Sugestões para "filtro " …" at bounding box center [784, 86] width 1054 height 91
type input "******"
click at [1115, 148] on ul "Departamentos Nossa Marca Nossa Marca Ver tudo do departamento Açougue & Peixar…" at bounding box center [784, 149] width 1054 height 33
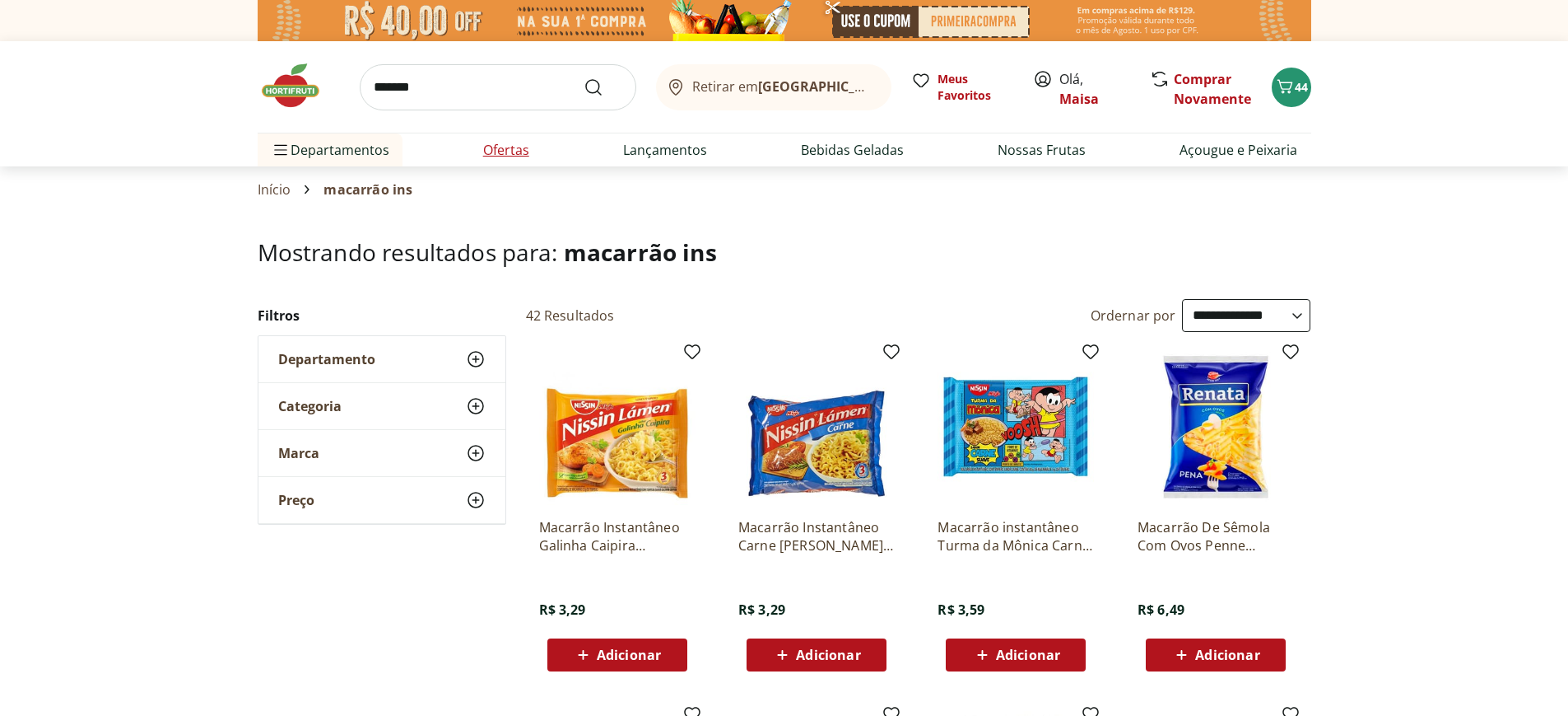
click at [510, 152] on link "Ofertas" at bounding box center [506, 149] width 46 height 20
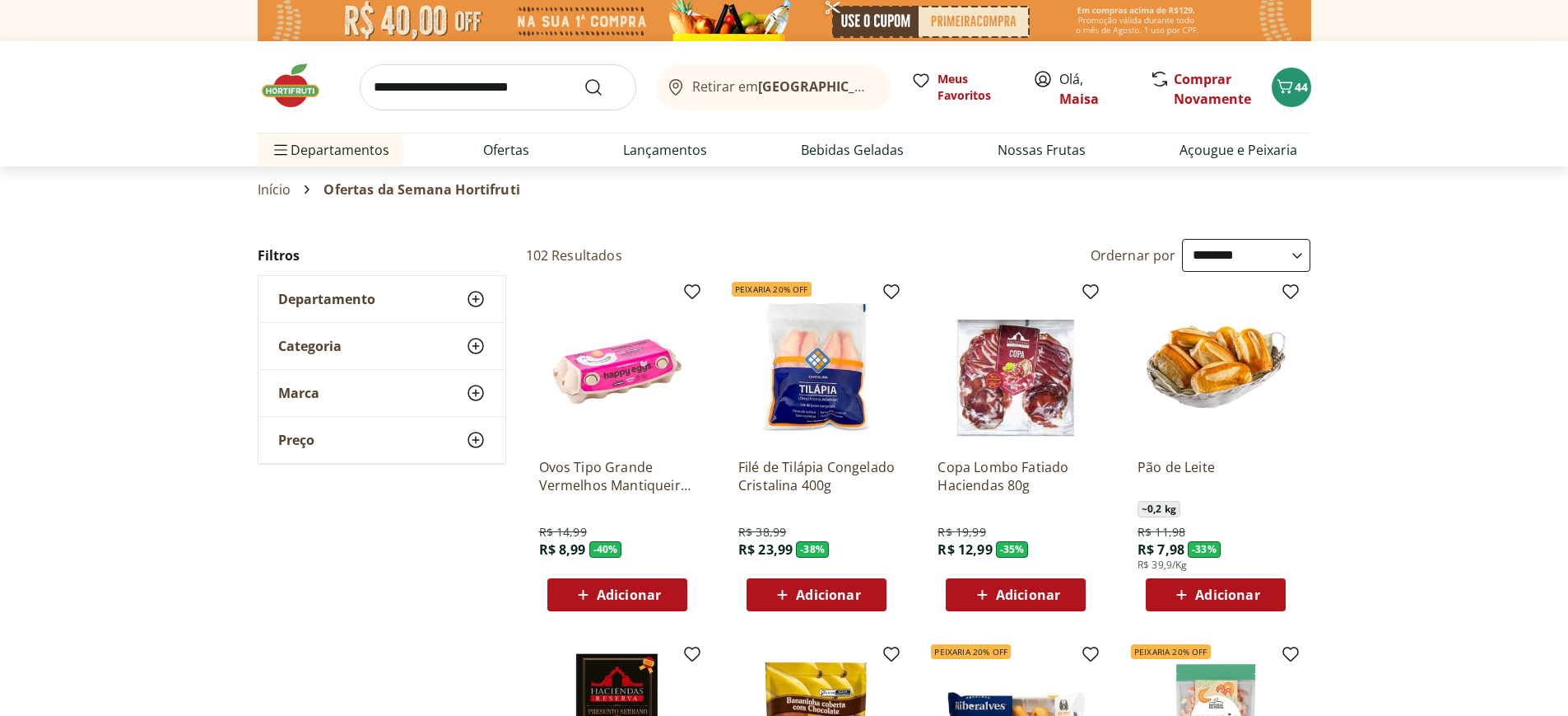
click at [1276, 249] on select "**********" at bounding box center [1246, 255] width 129 height 33
click at [1182, 239] on select "**********" at bounding box center [1246, 255] width 129 height 33
select select "*********"
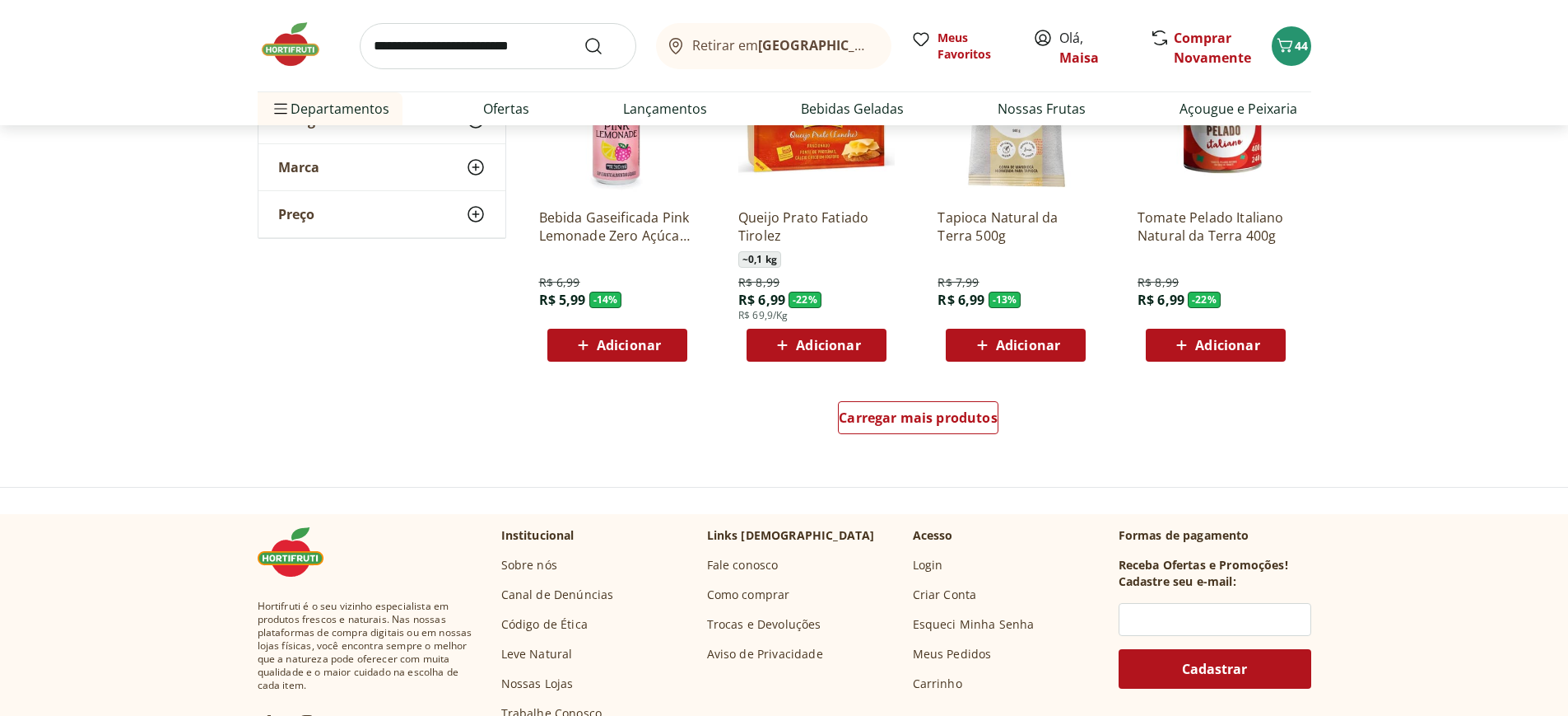
scroll to position [988, 0]
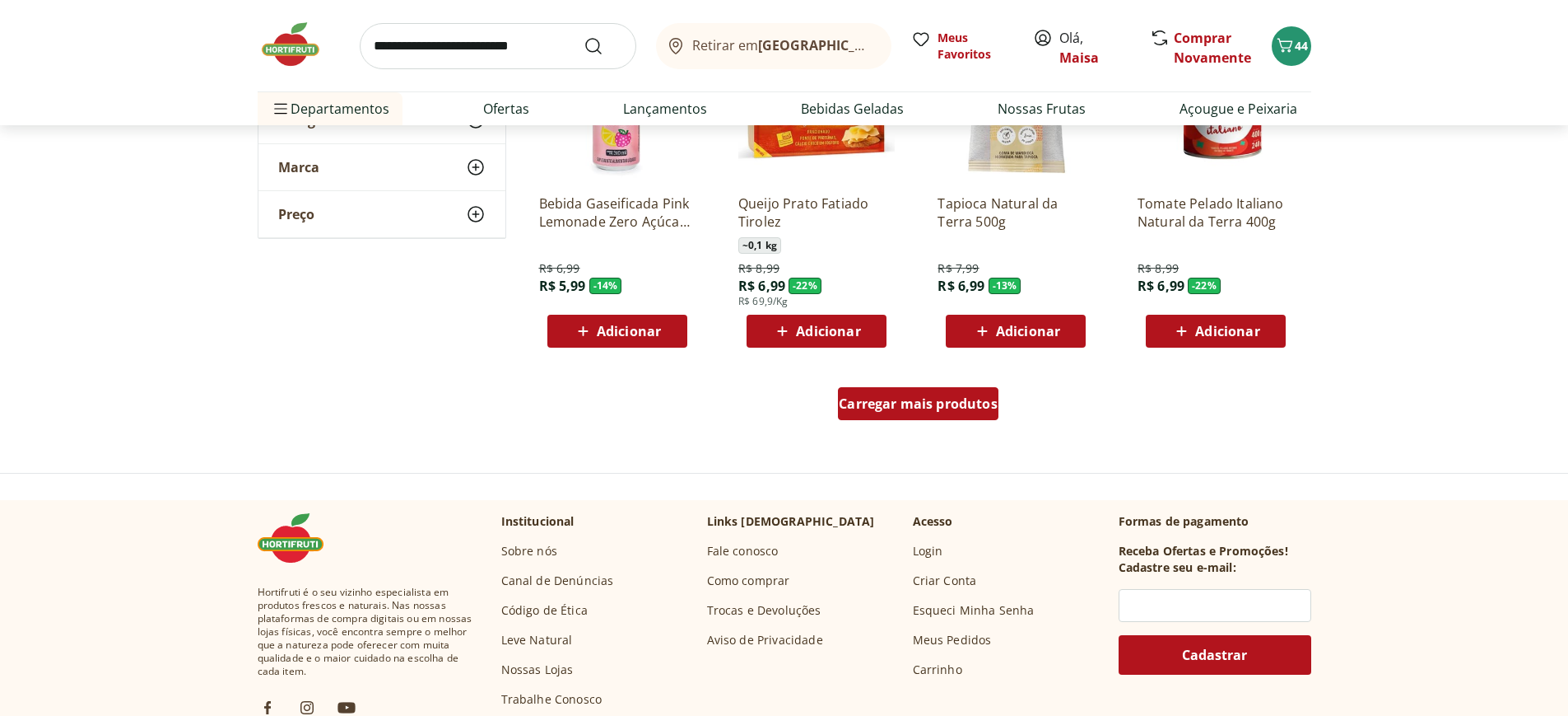
click at [965, 405] on span "Carregar mais produtos" at bounding box center [918, 403] width 159 height 13
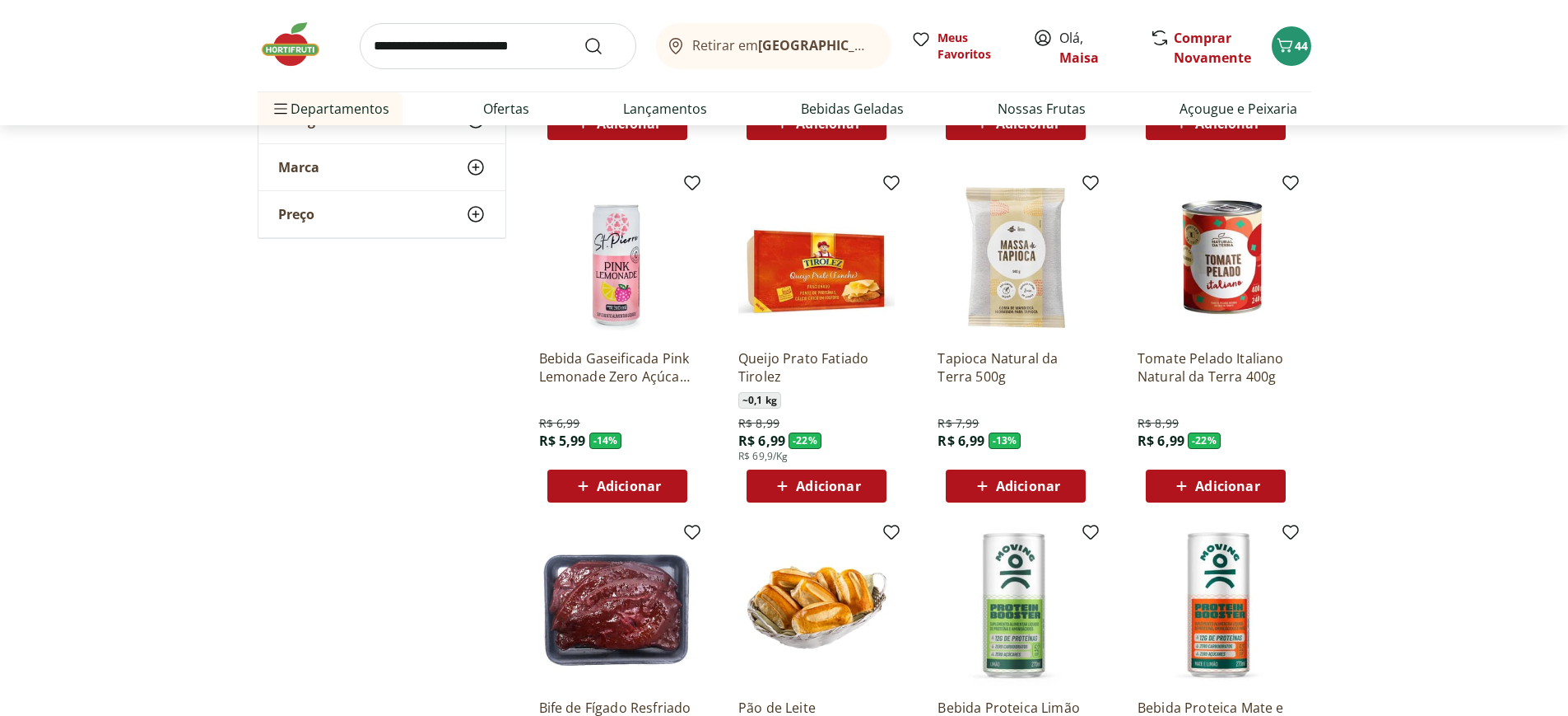
scroll to position [824, 0]
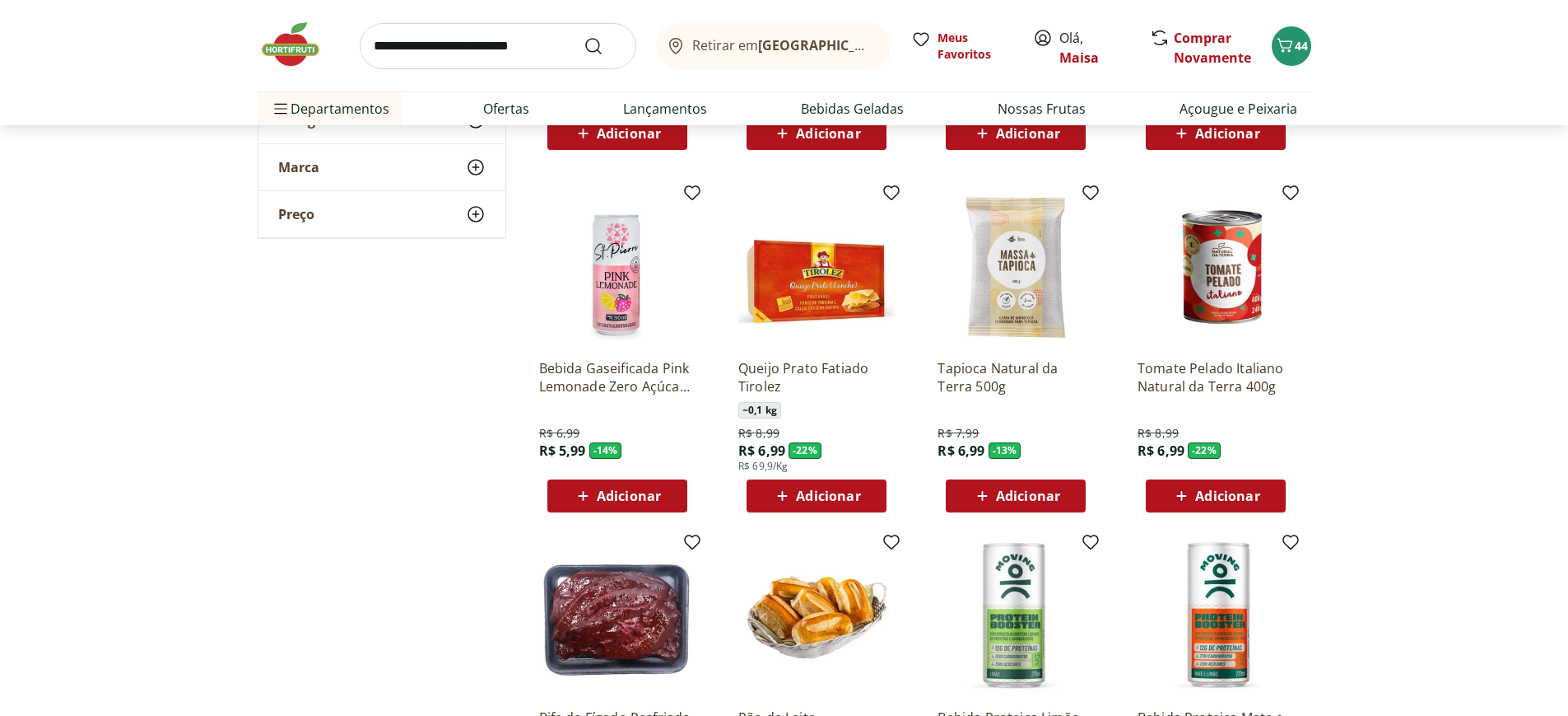
click at [827, 273] on img at bounding box center [816, 267] width 156 height 156
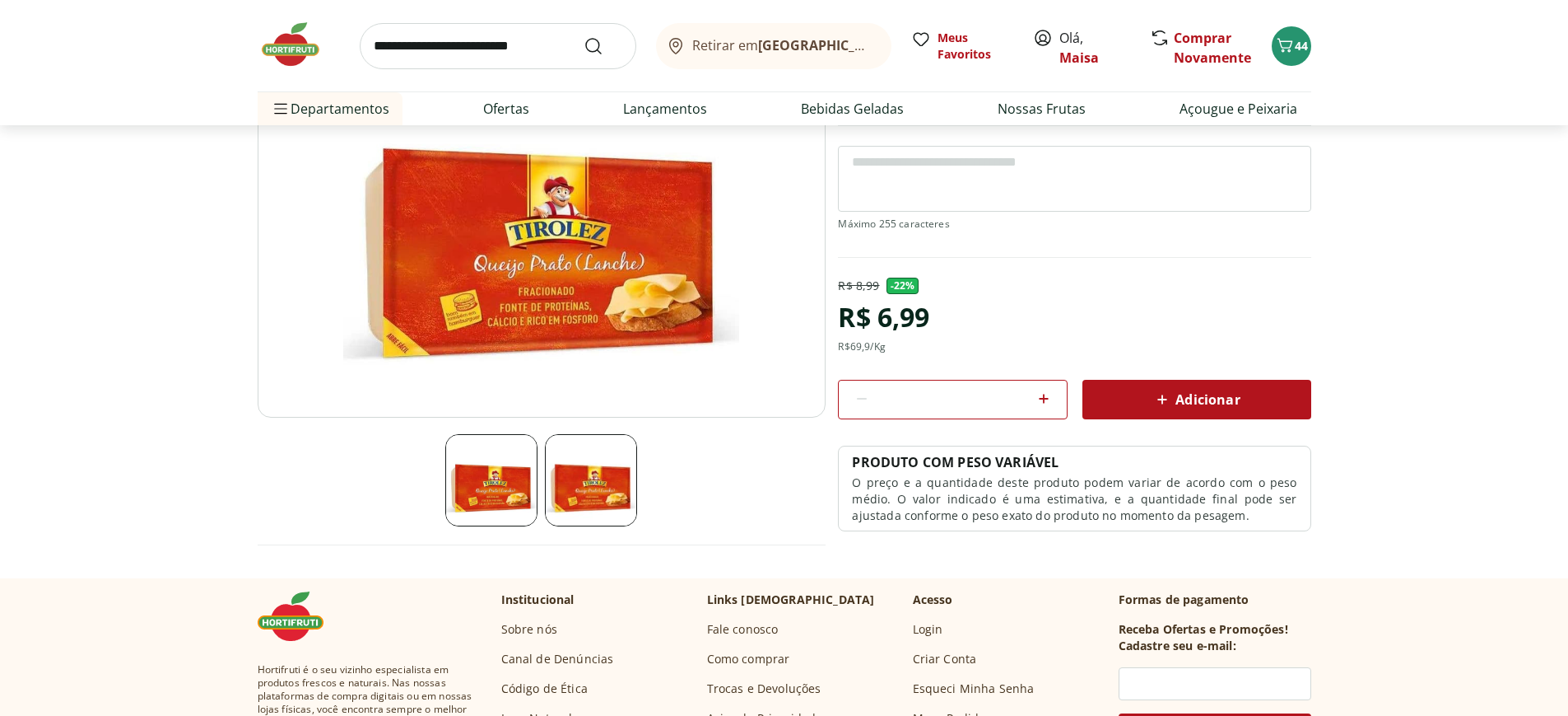
scroll to position [329, 0]
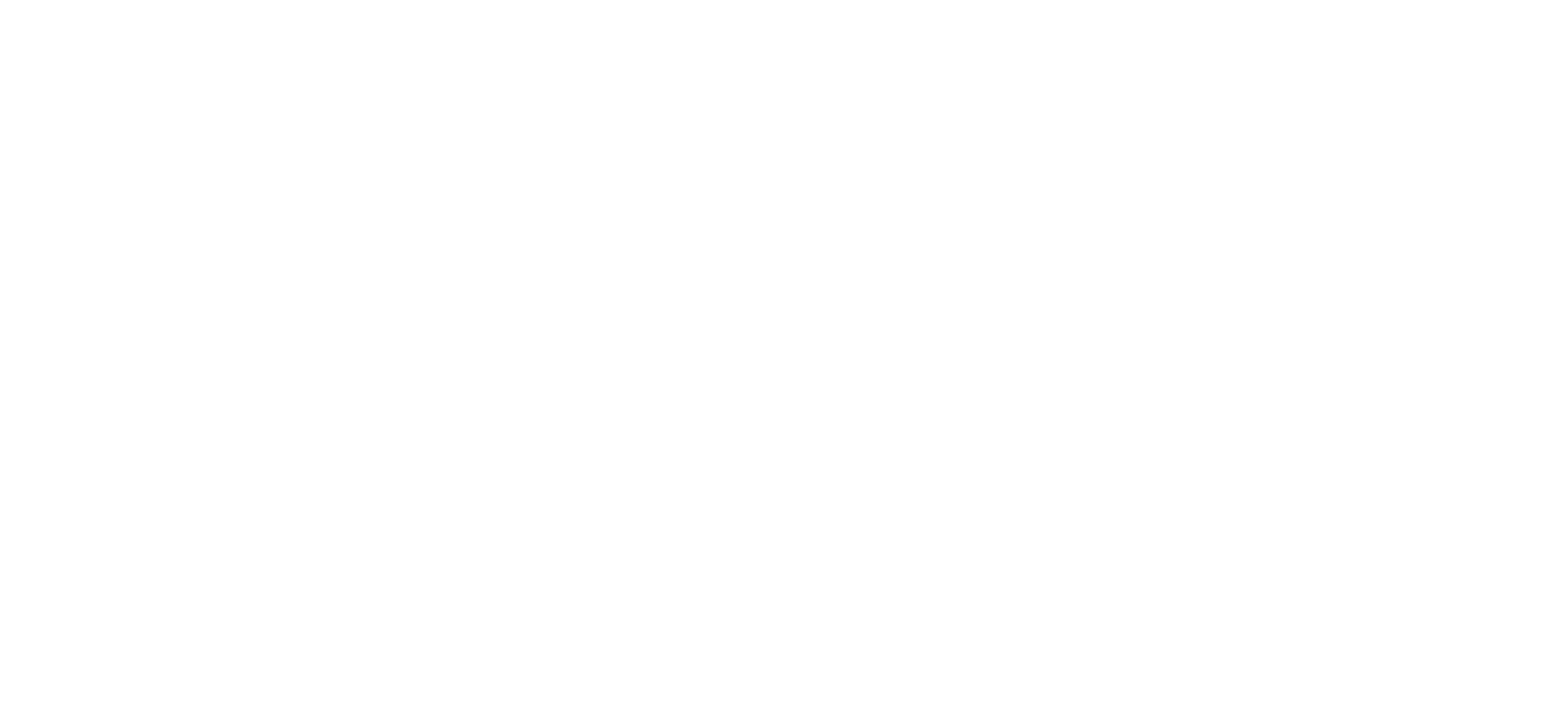
select select "*********"
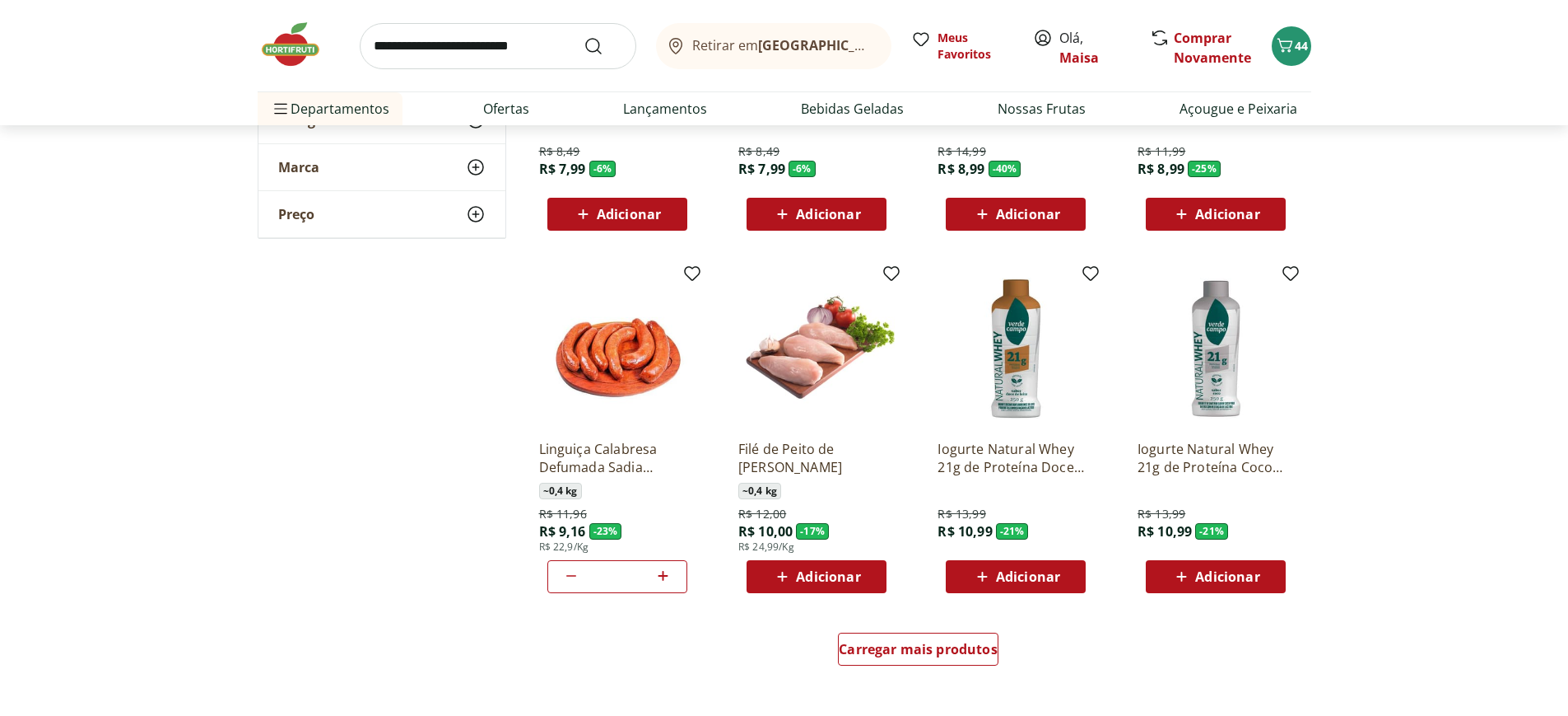
scroll to position [2058, 0]
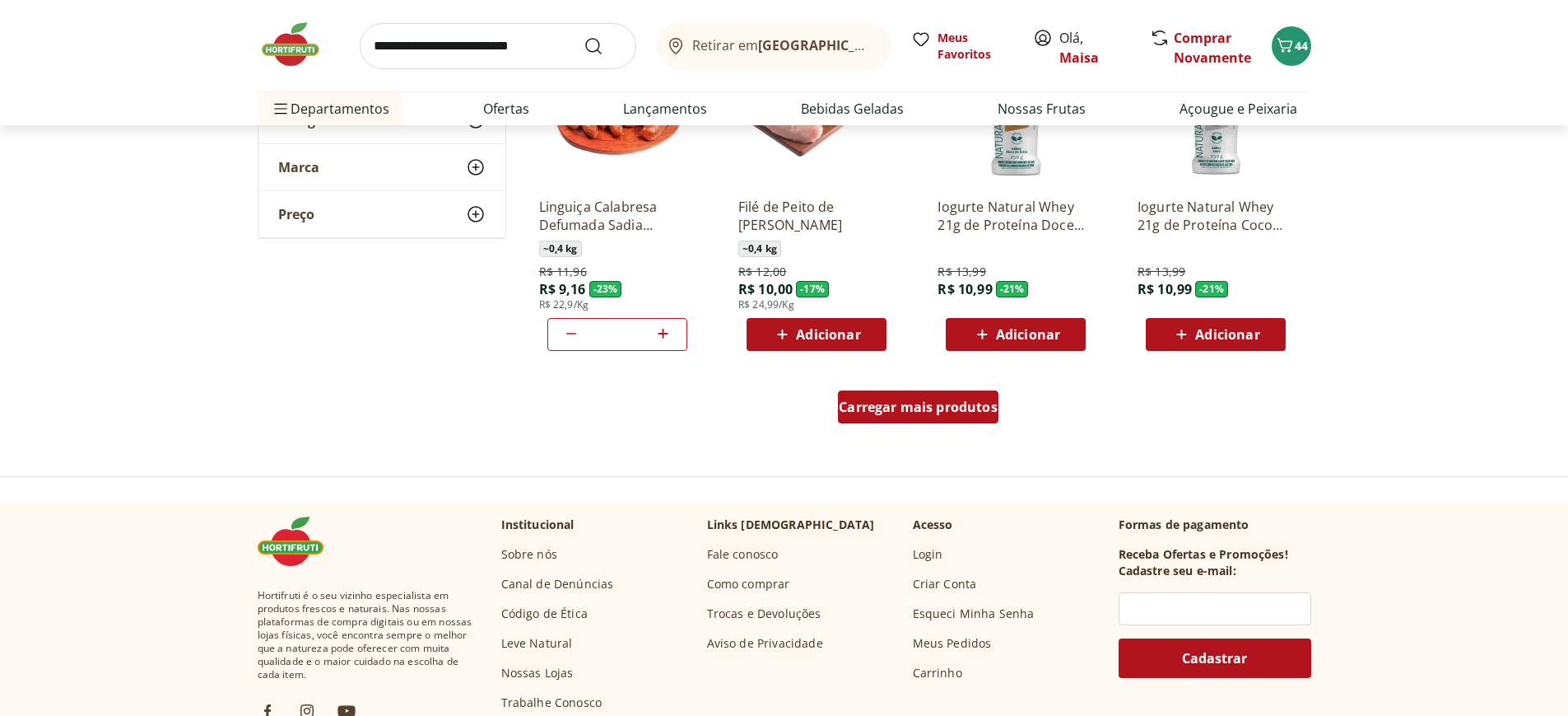
click at [882, 411] on span "Carregar mais produtos" at bounding box center [918, 406] width 159 height 13
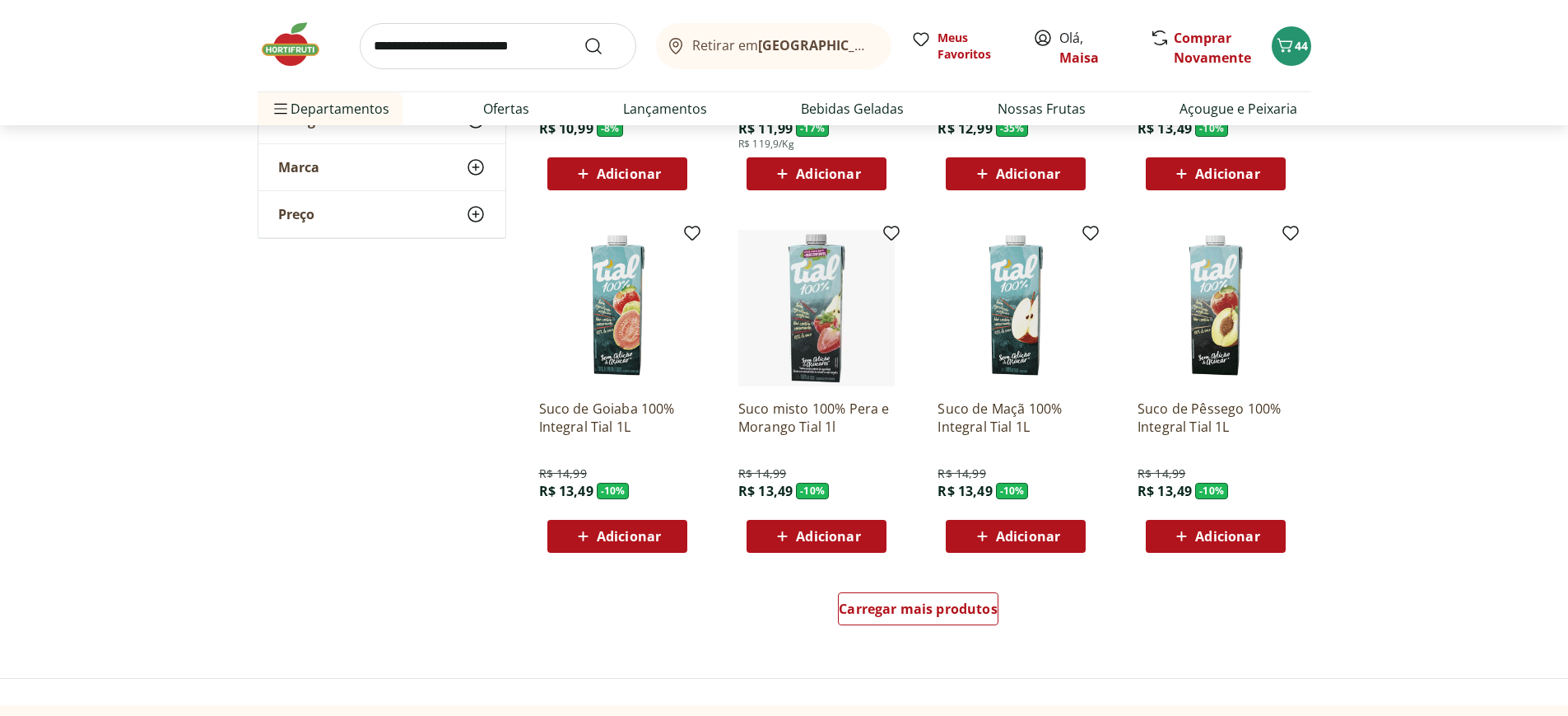
scroll to position [3294, 0]
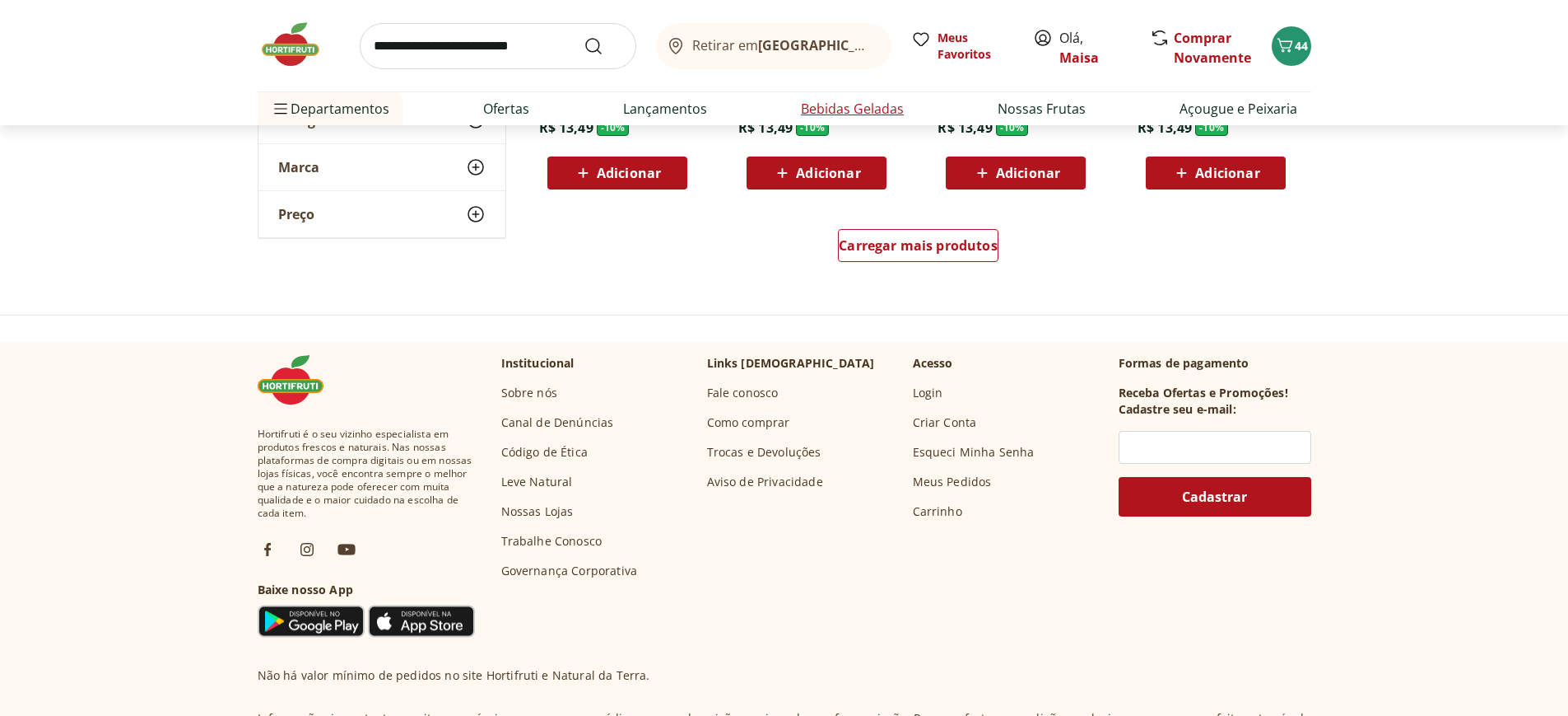
click at [846, 107] on link "Bebidas Geladas" at bounding box center [852, 108] width 103 height 20
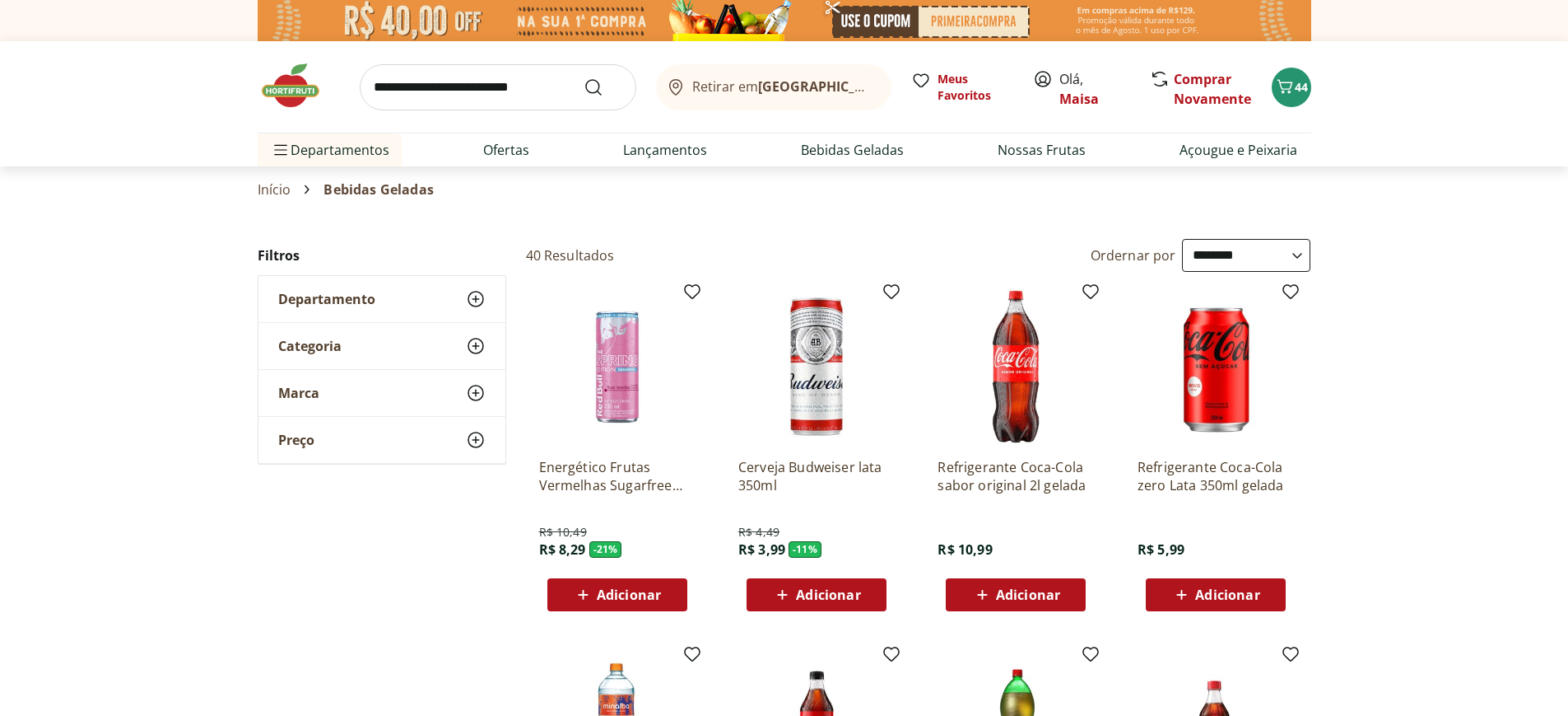
click at [1285, 258] on select "**********" at bounding box center [1246, 255] width 129 height 33
click at [1182, 239] on select "**********" at bounding box center [1246, 255] width 129 height 33
select select "*********"
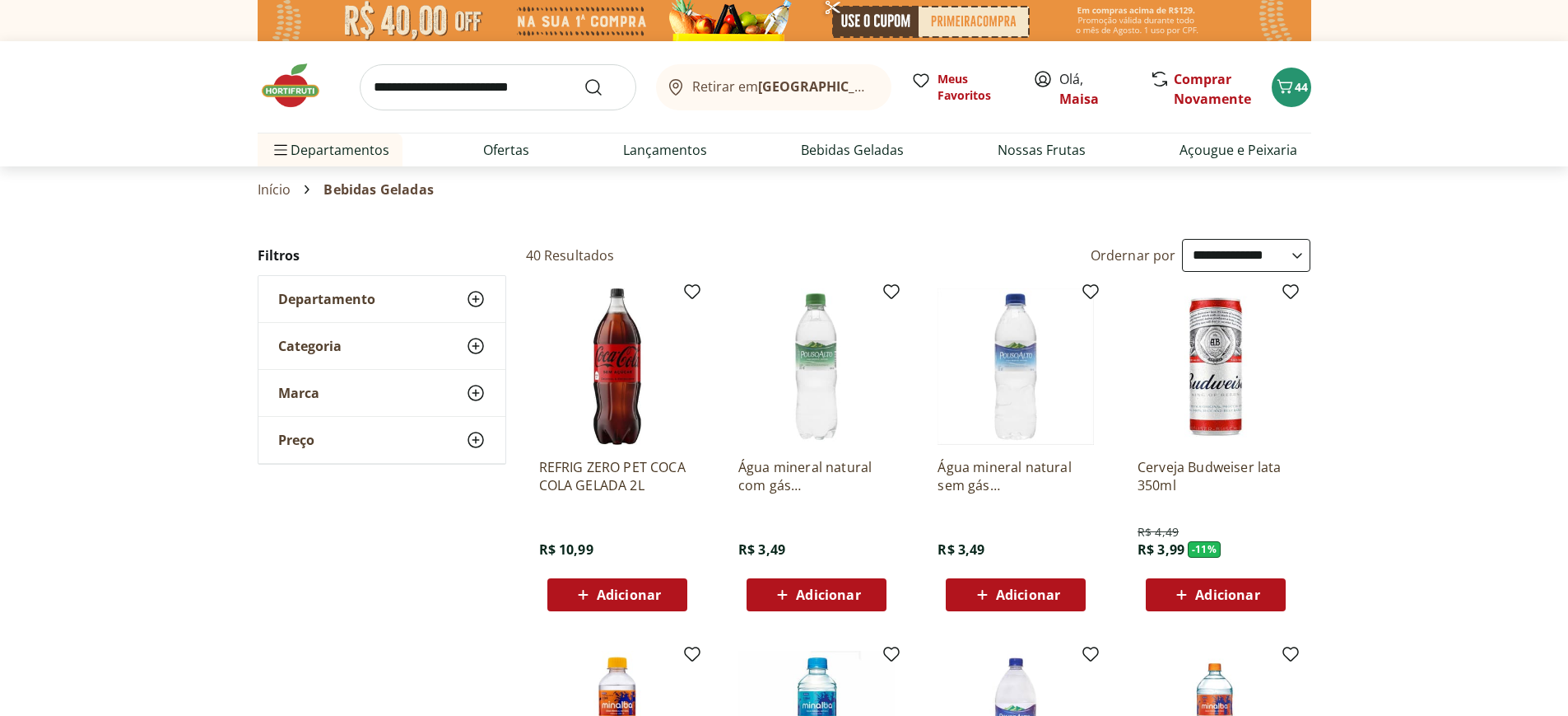
click at [630, 596] on span "Adicionar" at bounding box center [629, 594] width 64 height 13
click at [829, 348] on img at bounding box center [816, 366] width 156 height 156
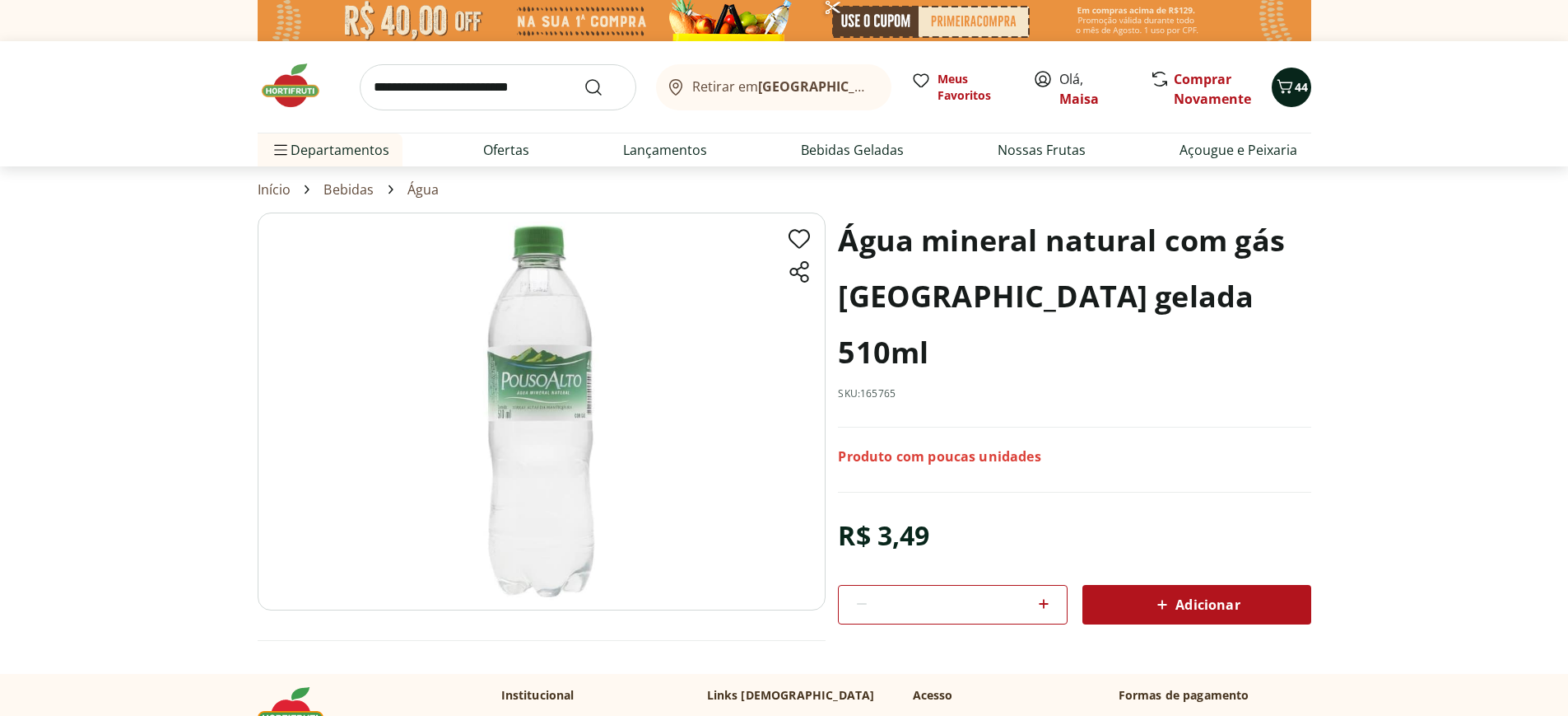
click at [1302, 95] on span "44" at bounding box center [1301, 87] width 13 height 16
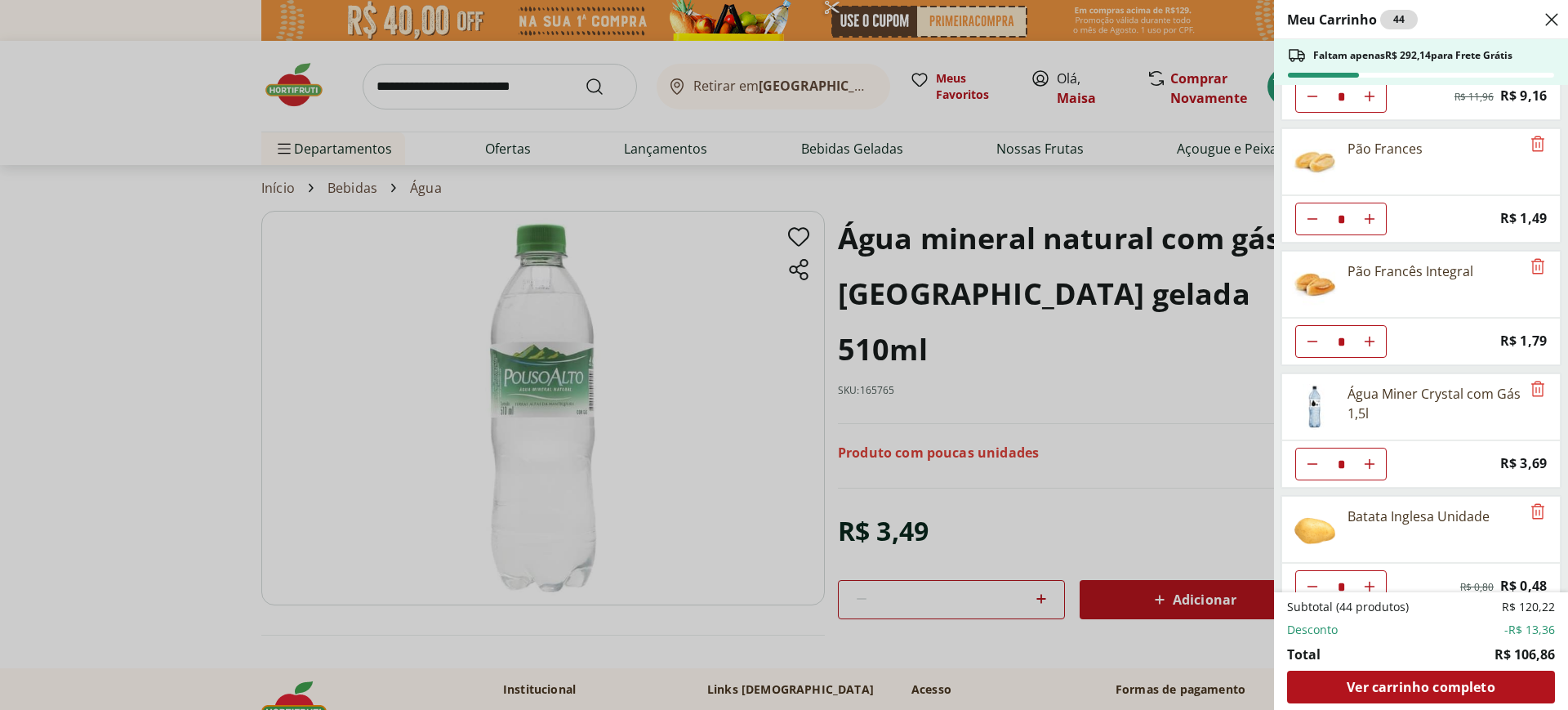
scroll to position [479, 0]
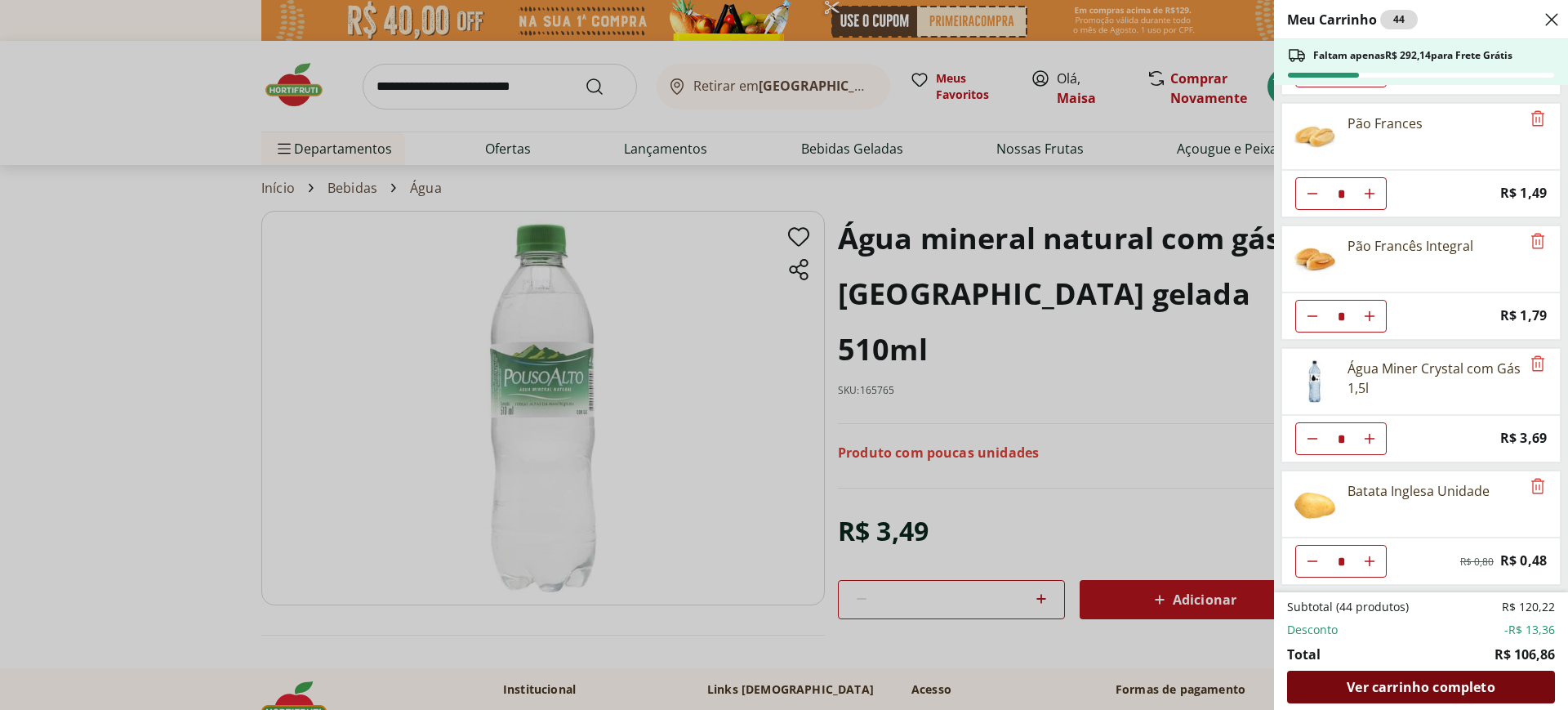
click at [1423, 685] on span "Ver carrinho completo" at bounding box center [1420, 686] width 148 height 13
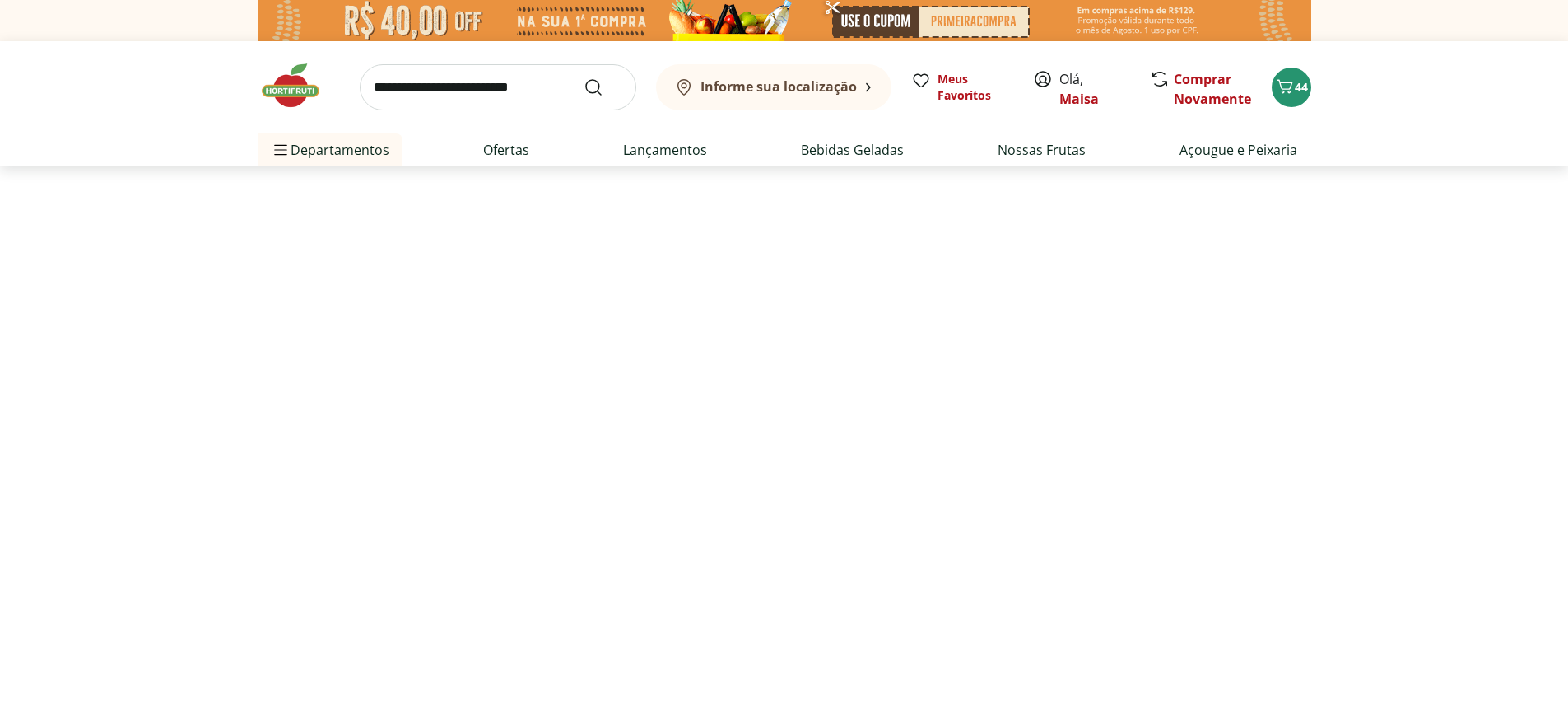
select select "*********"
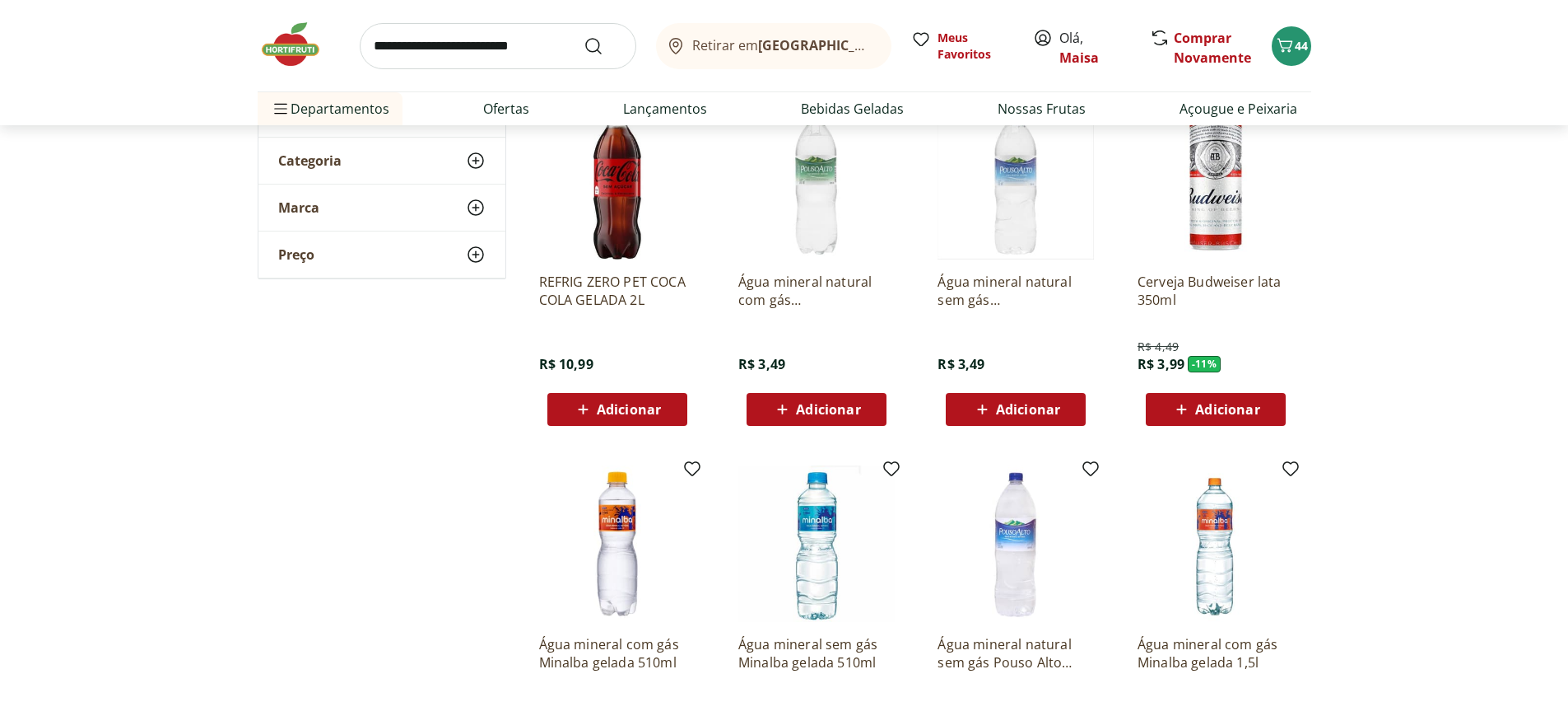
scroll to position [165, 0]
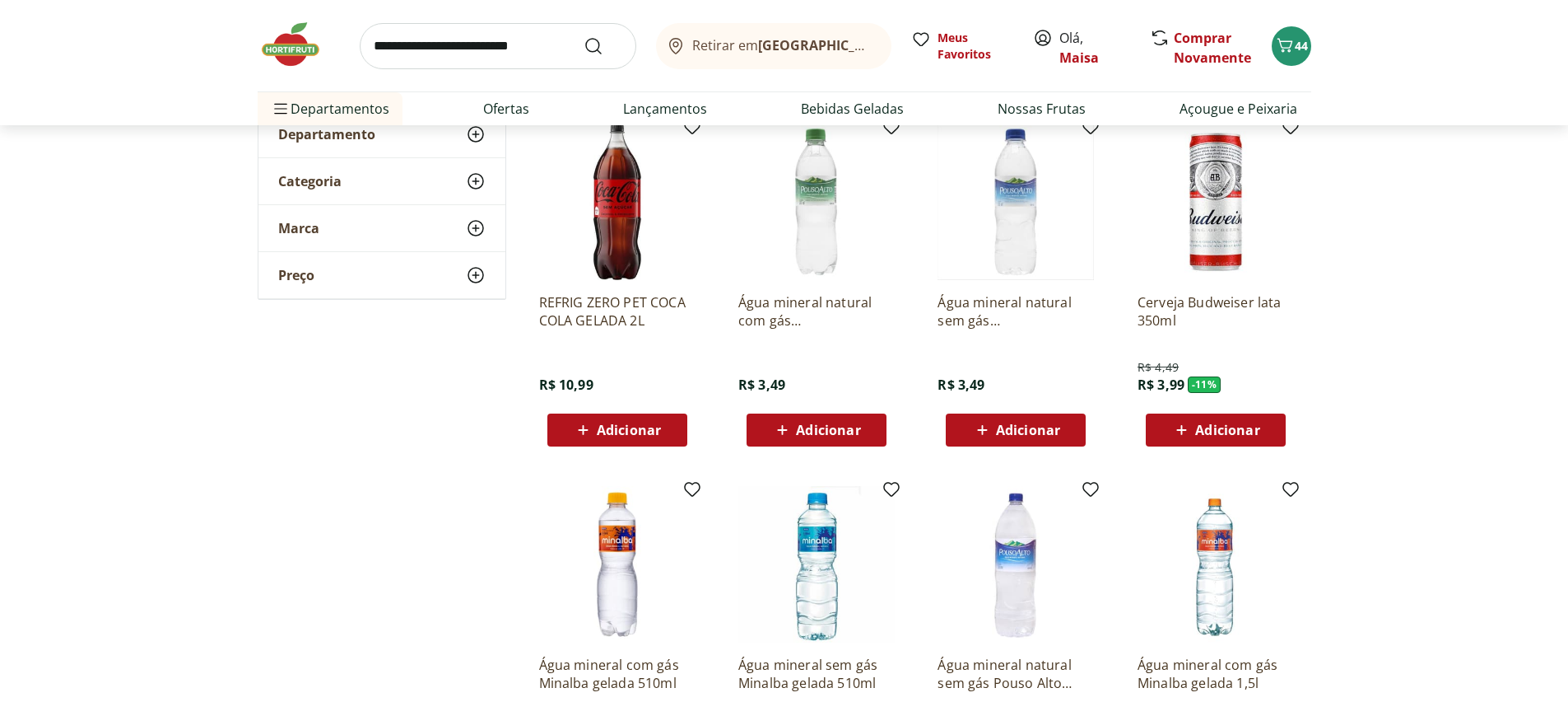
click at [611, 432] on span "Adicionar" at bounding box center [629, 429] width 64 height 13
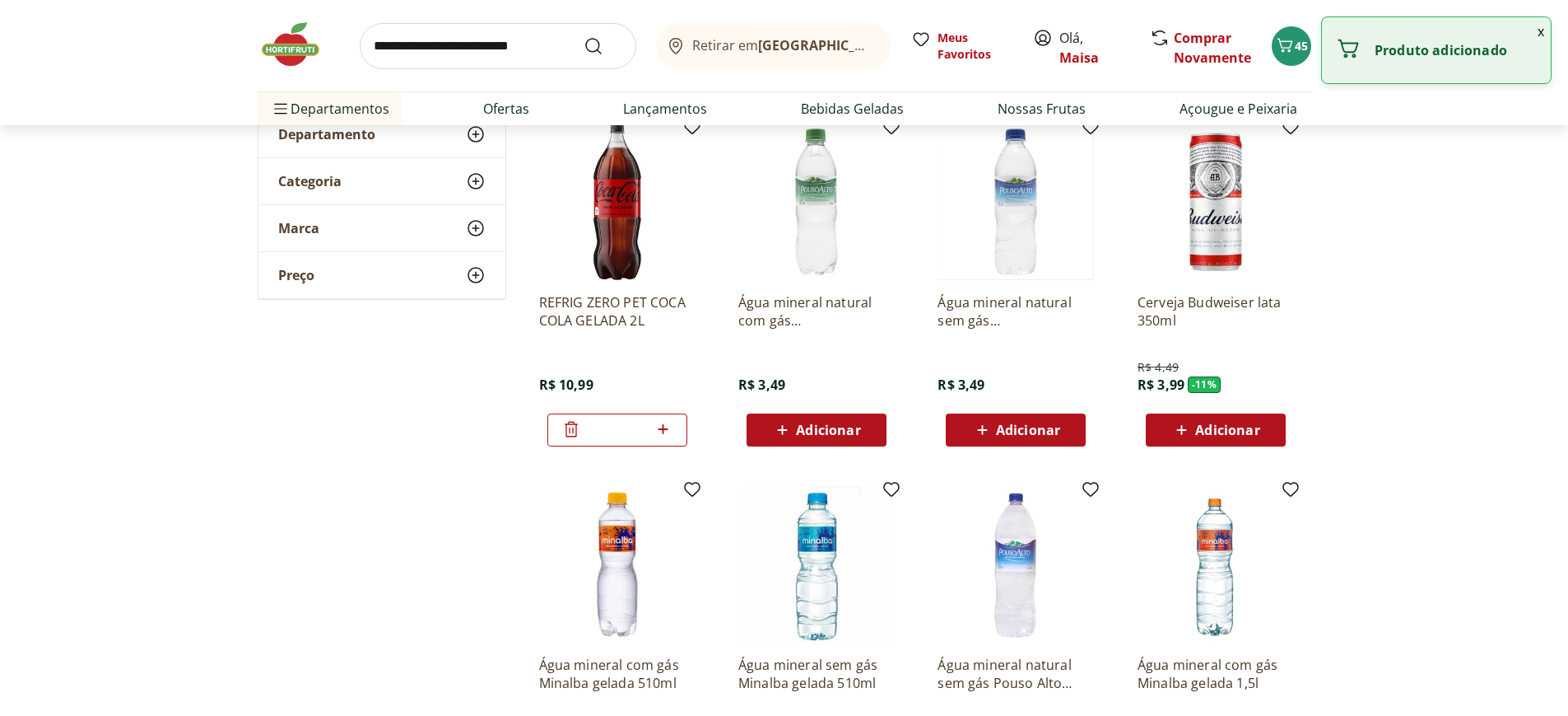
click at [665, 426] on icon at bounding box center [663, 428] width 20 height 20
type input "*"
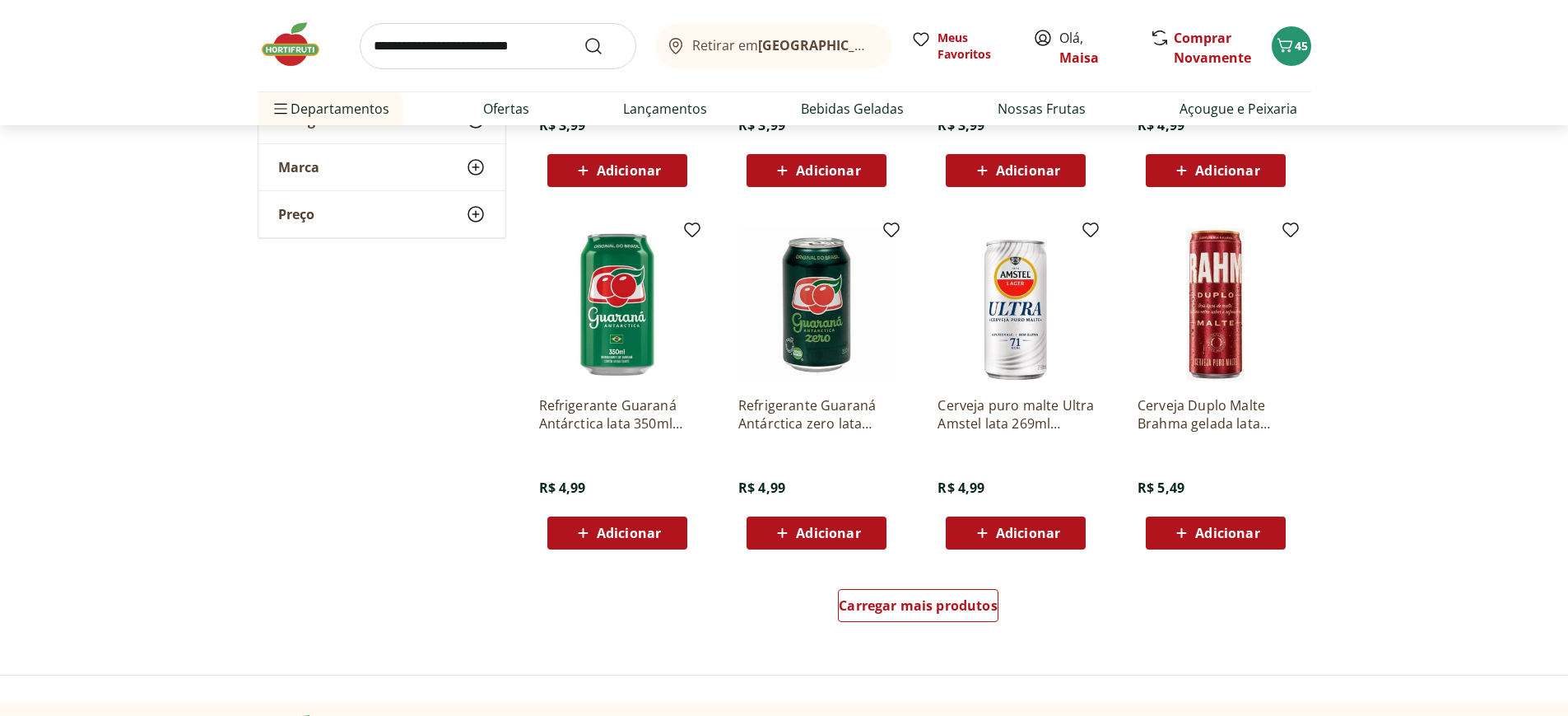
scroll to position [1070, 0]
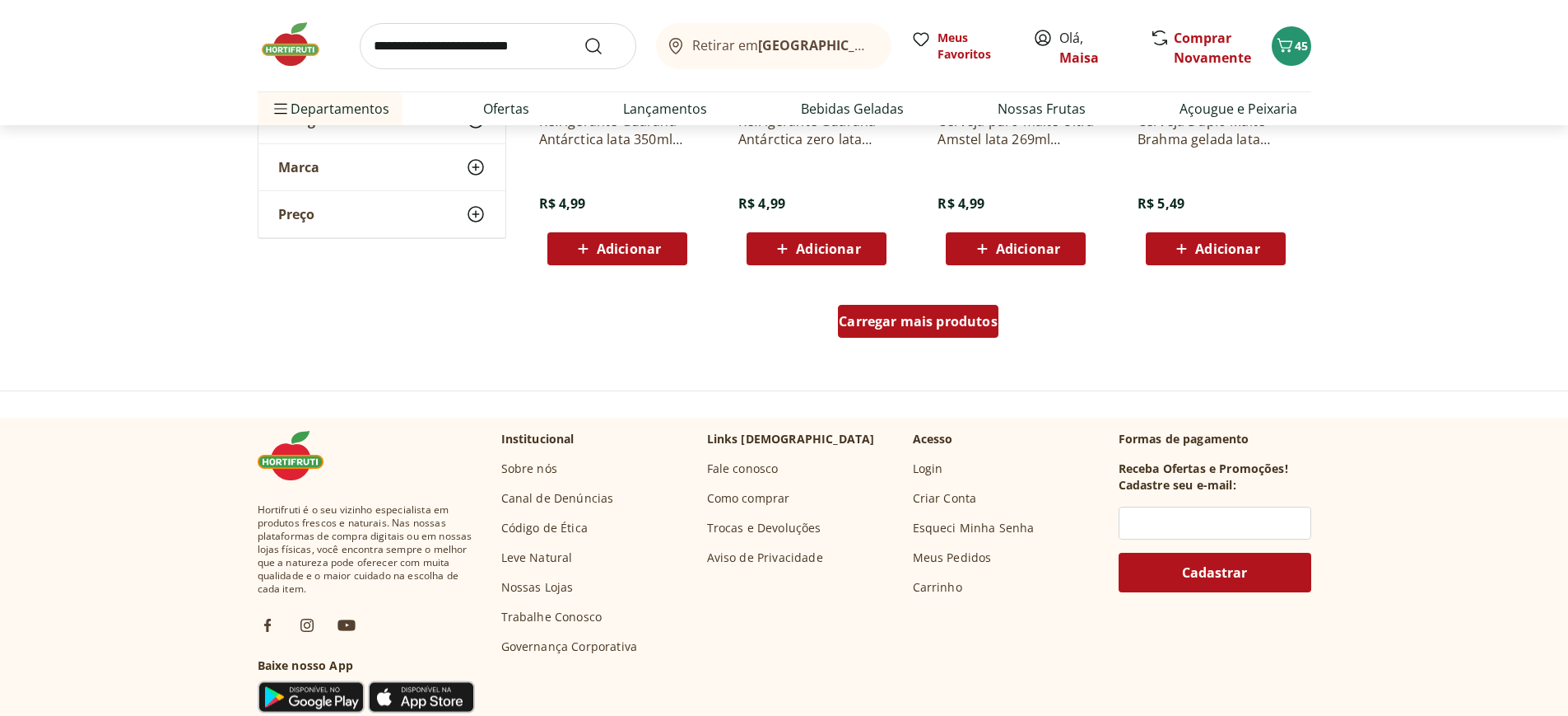
click at [967, 323] on span "Carregar mais produtos" at bounding box center [918, 321] width 159 height 13
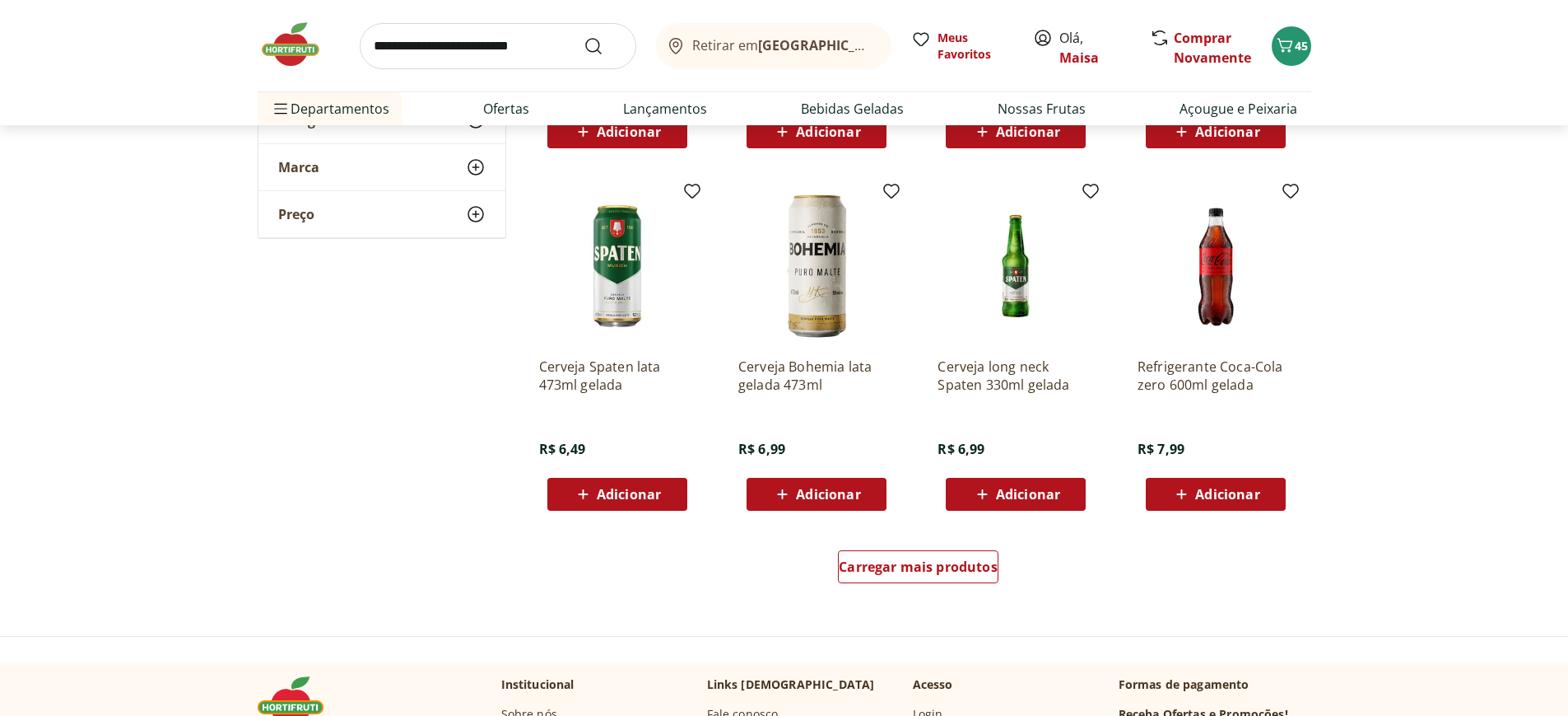
scroll to position [2058, 0]
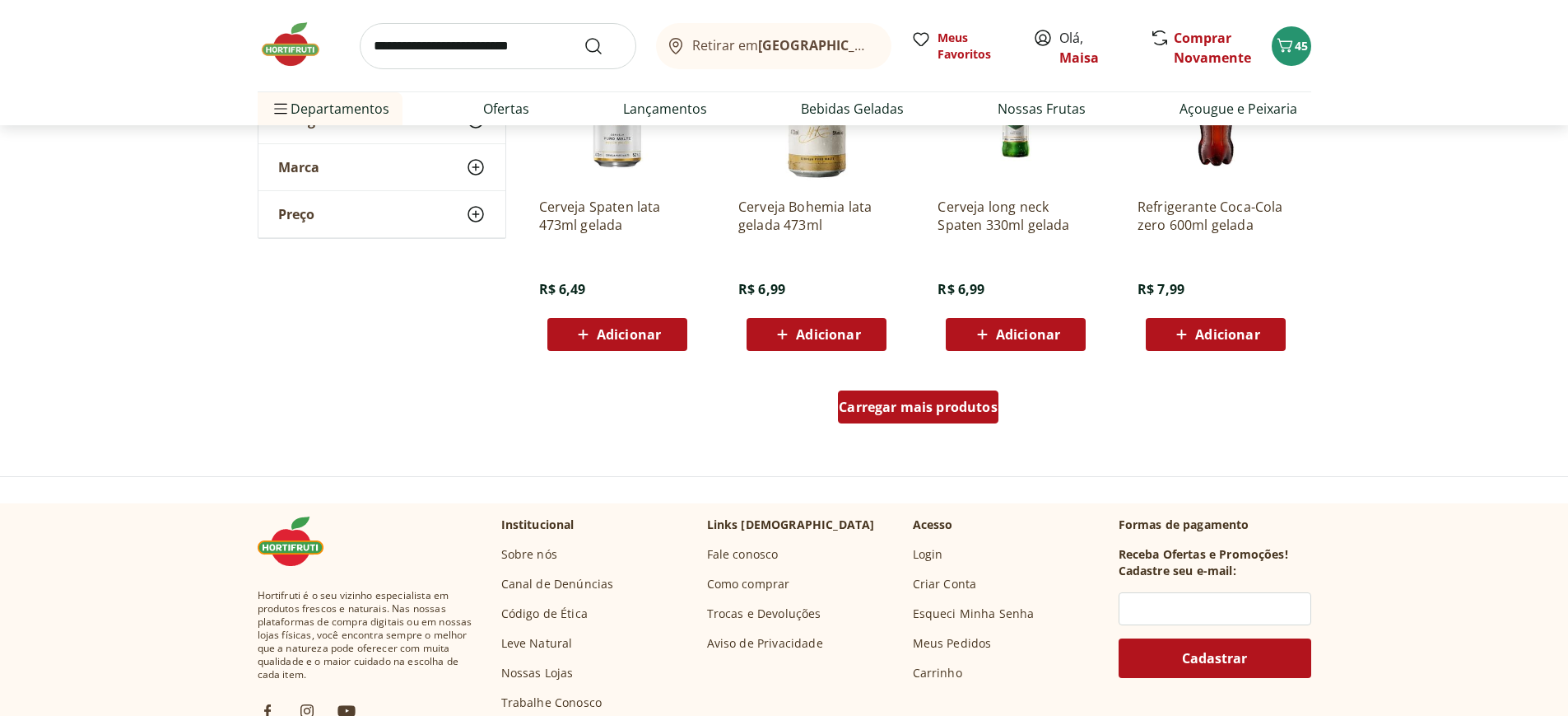
click at [866, 406] on span "Carregar mais produtos" at bounding box center [918, 406] width 159 height 13
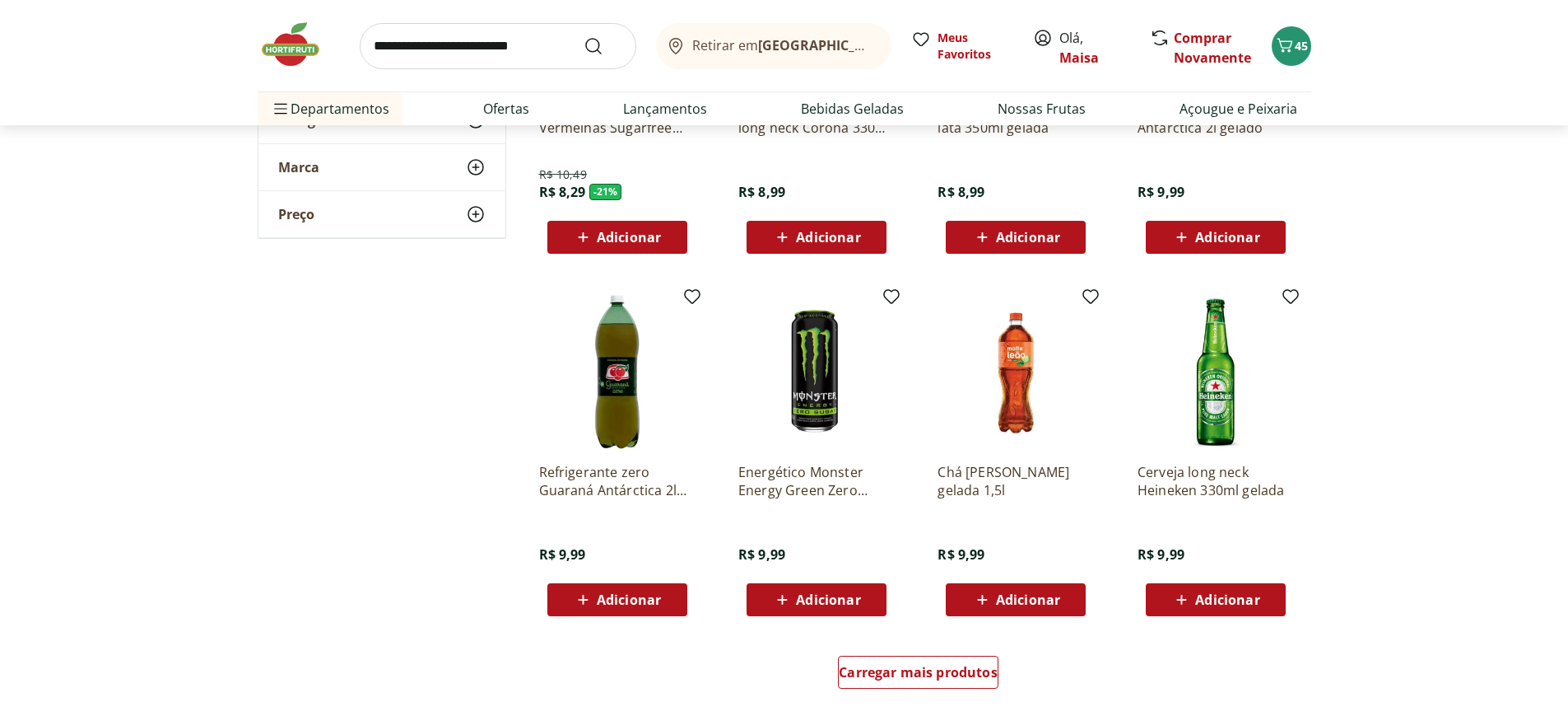
scroll to position [3211, 0]
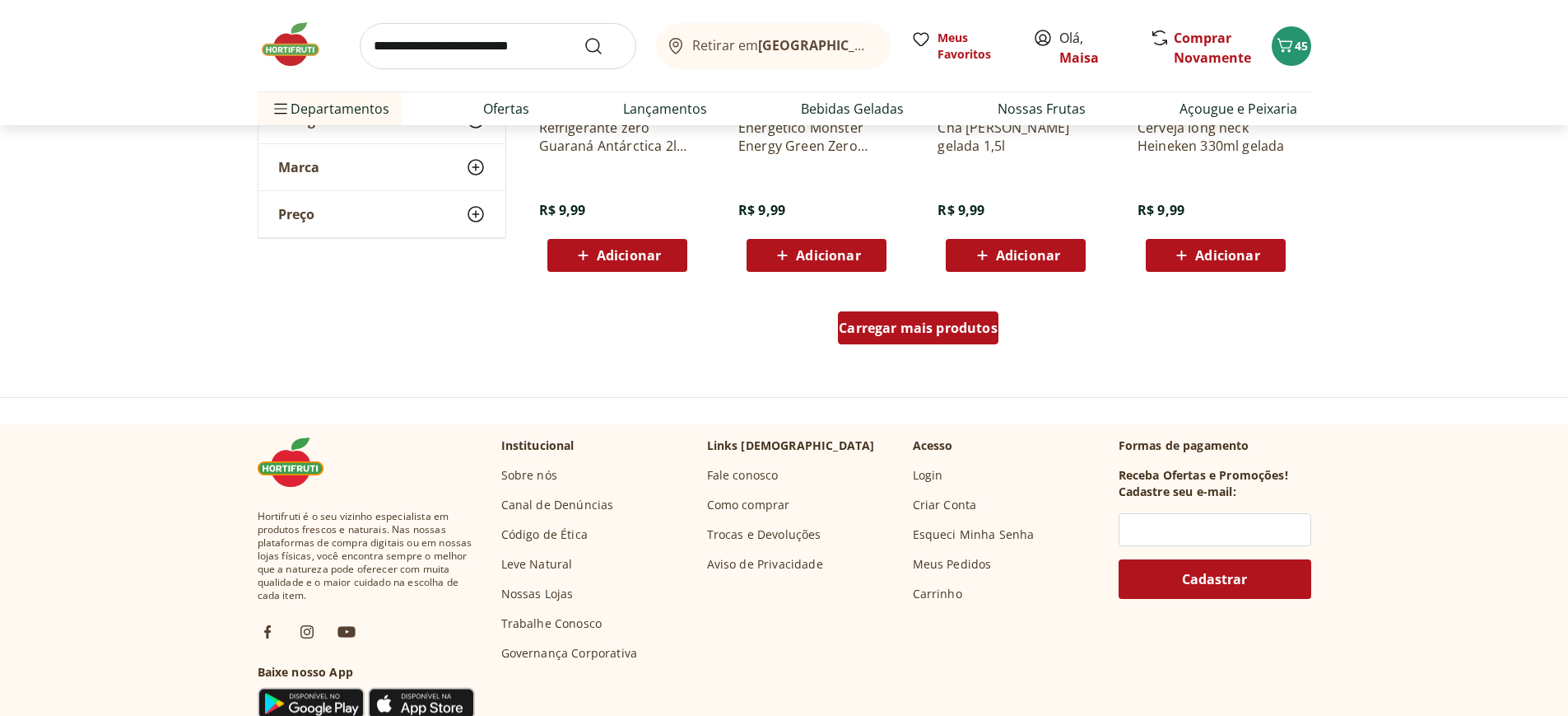
click at [933, 333] on span "Carregar mais produtos" at bounding box center [918, 327] width 159 height 13
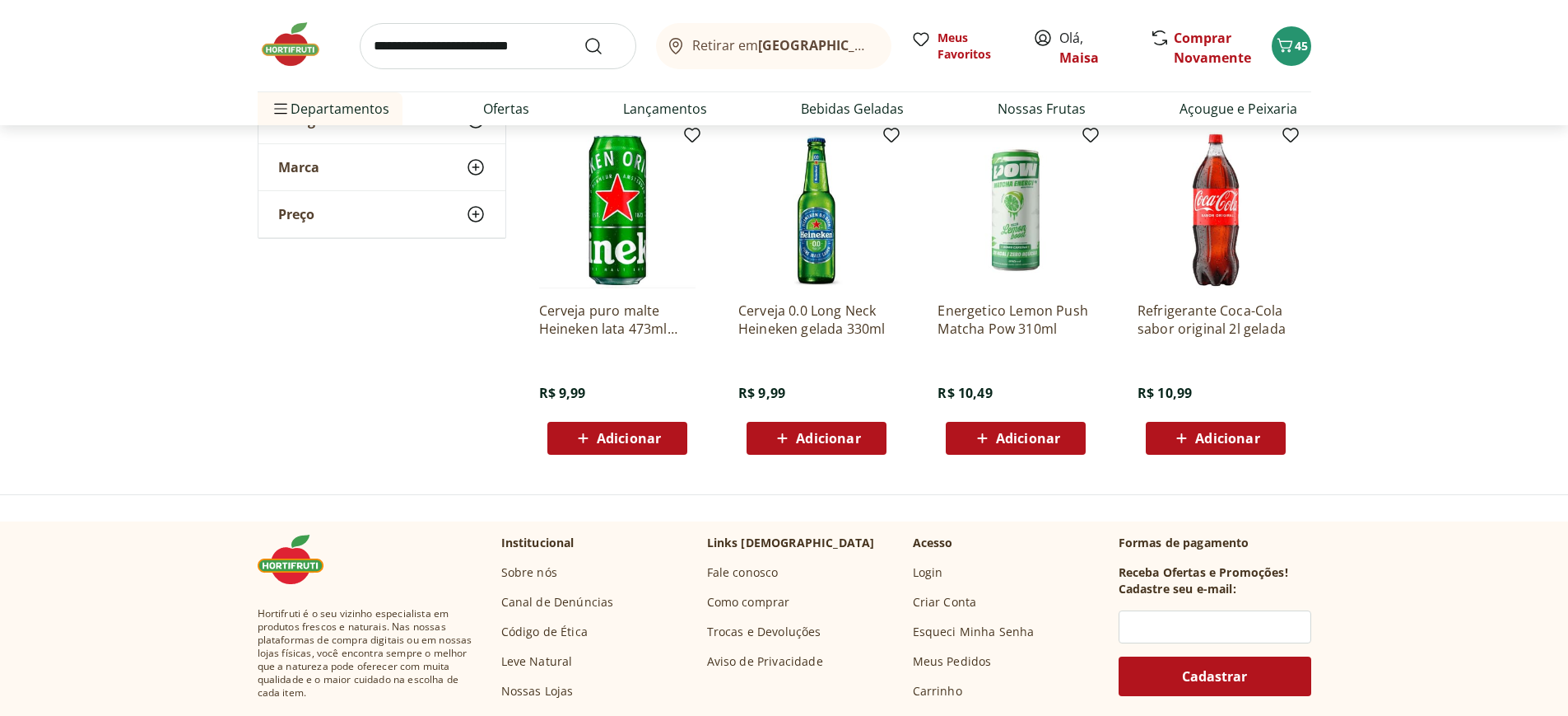
scroll to position [3624, 0]
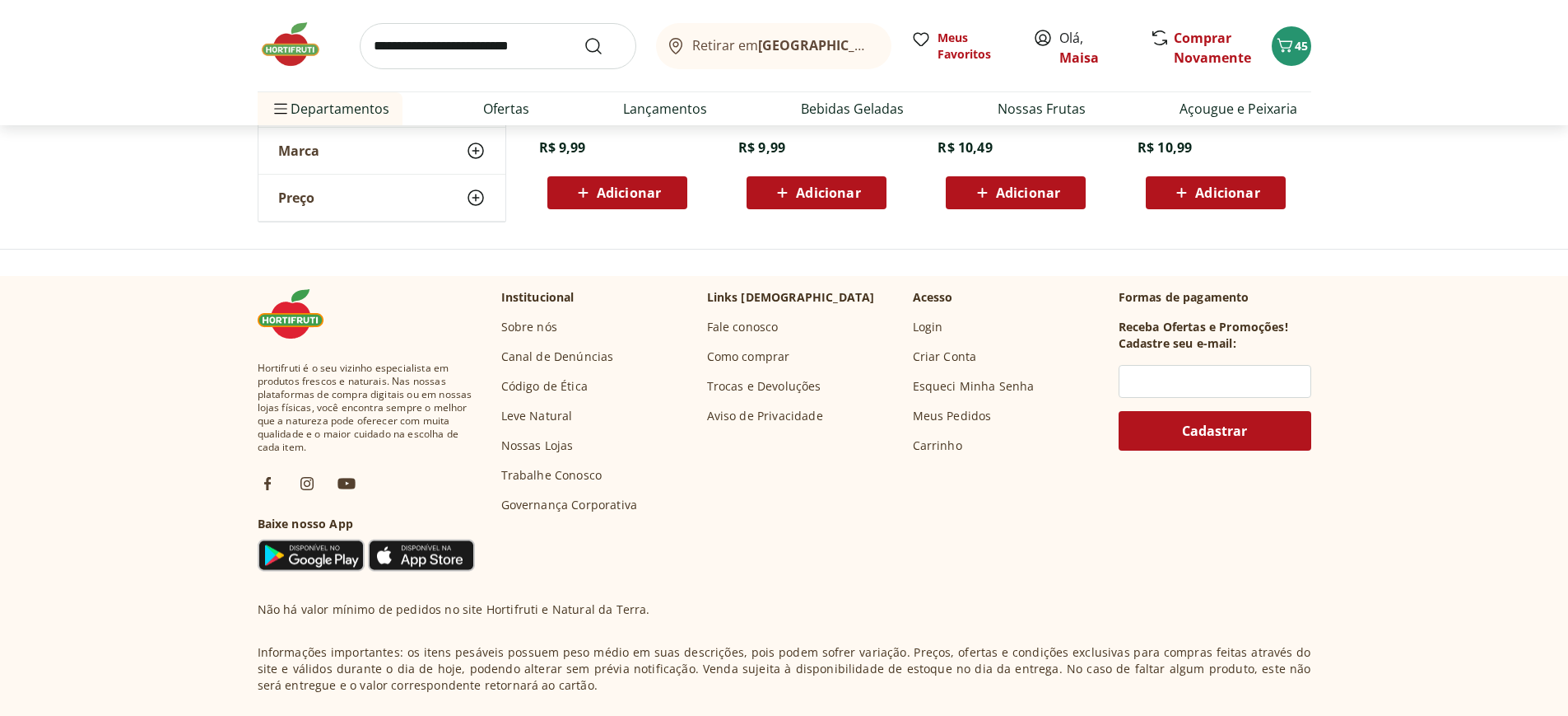
click at [1225, 195] on span "Adicionar" at bounding box center [1227, 192] width 64 height 13
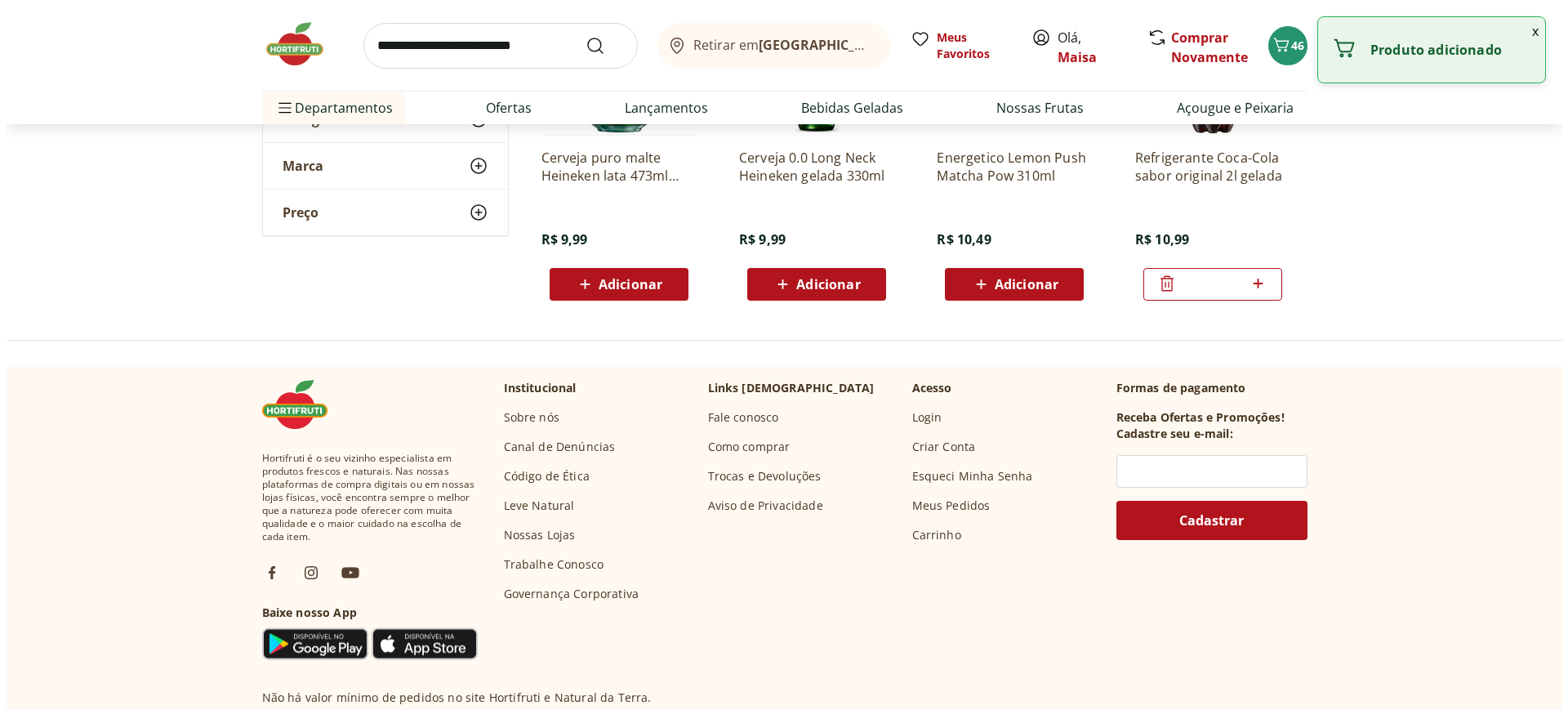
scroll to position [3348, 0]
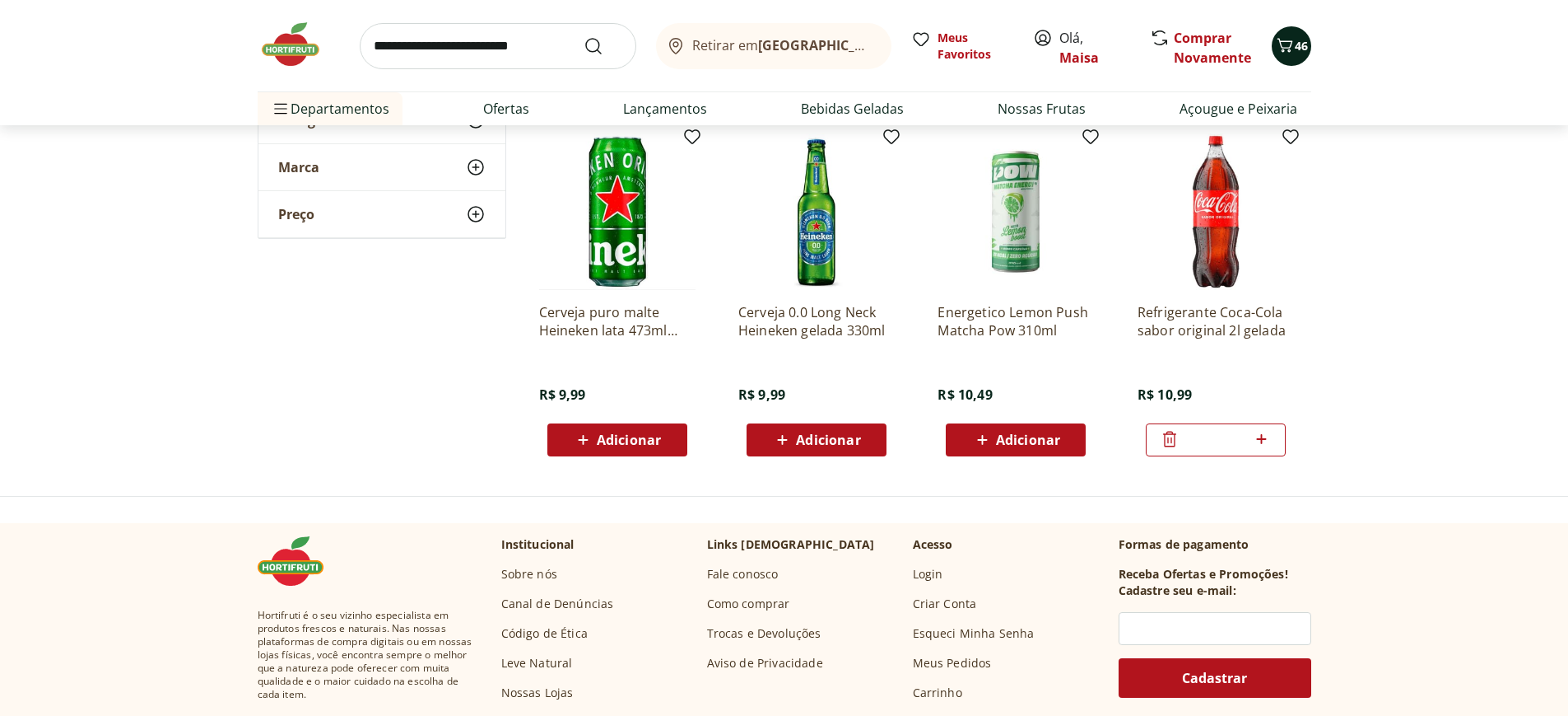
click at [1302, 48] on span "46" at bounding box center [1301, 45] width 13 height 15
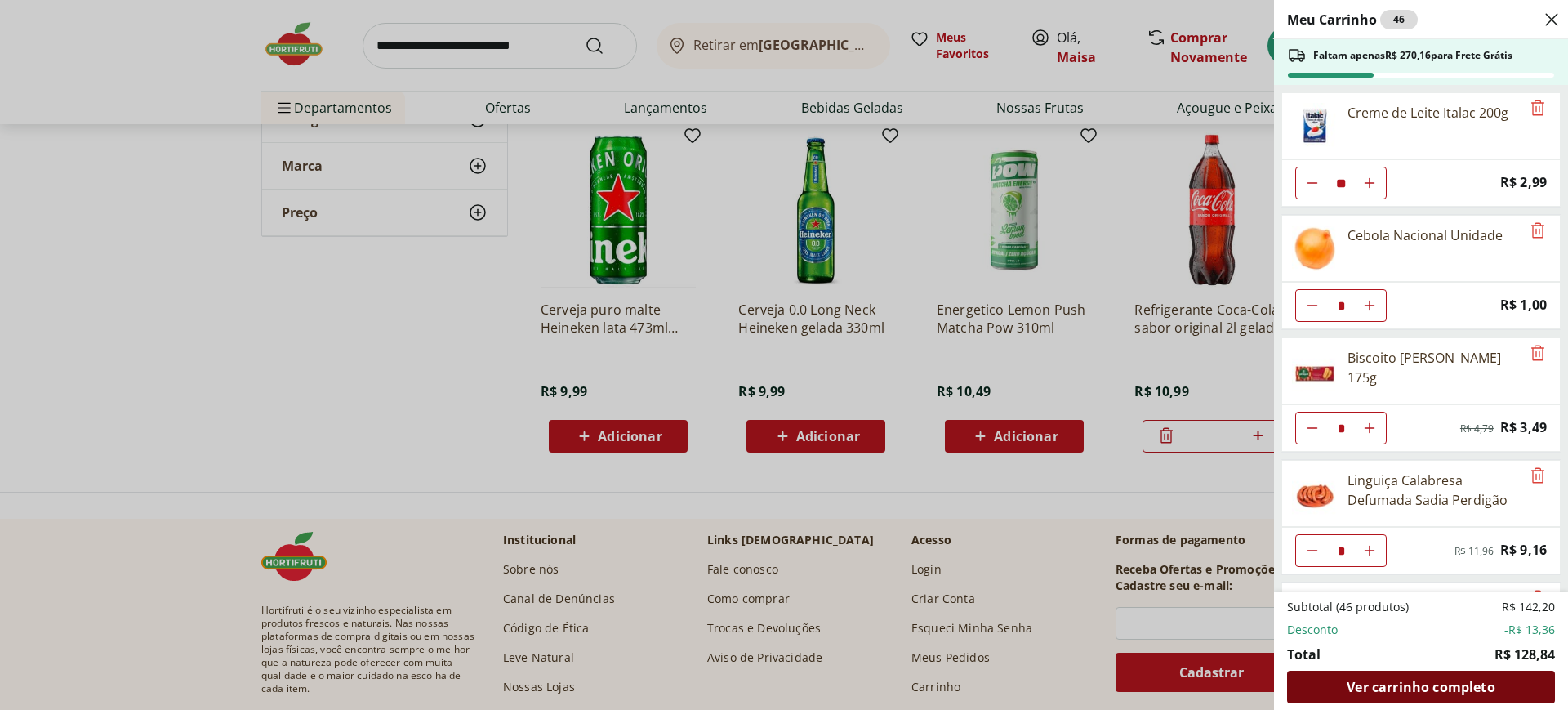
click at [1449, 691] on span "Ver carrinho completo" at bounding box center [1420, 686] width 148 height 13
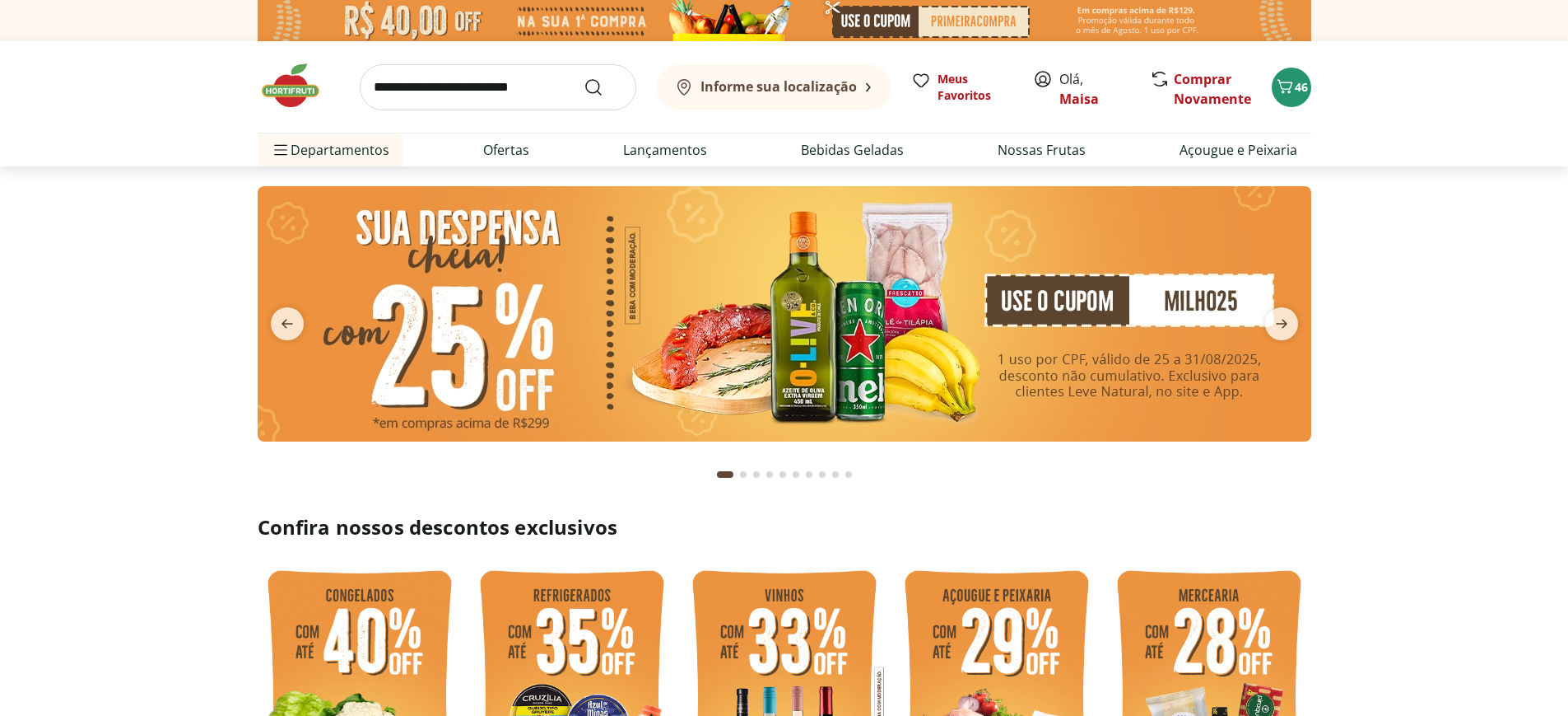
click at [444, 93] on input "search" at bounding box center [498, 87] width 276 height 46
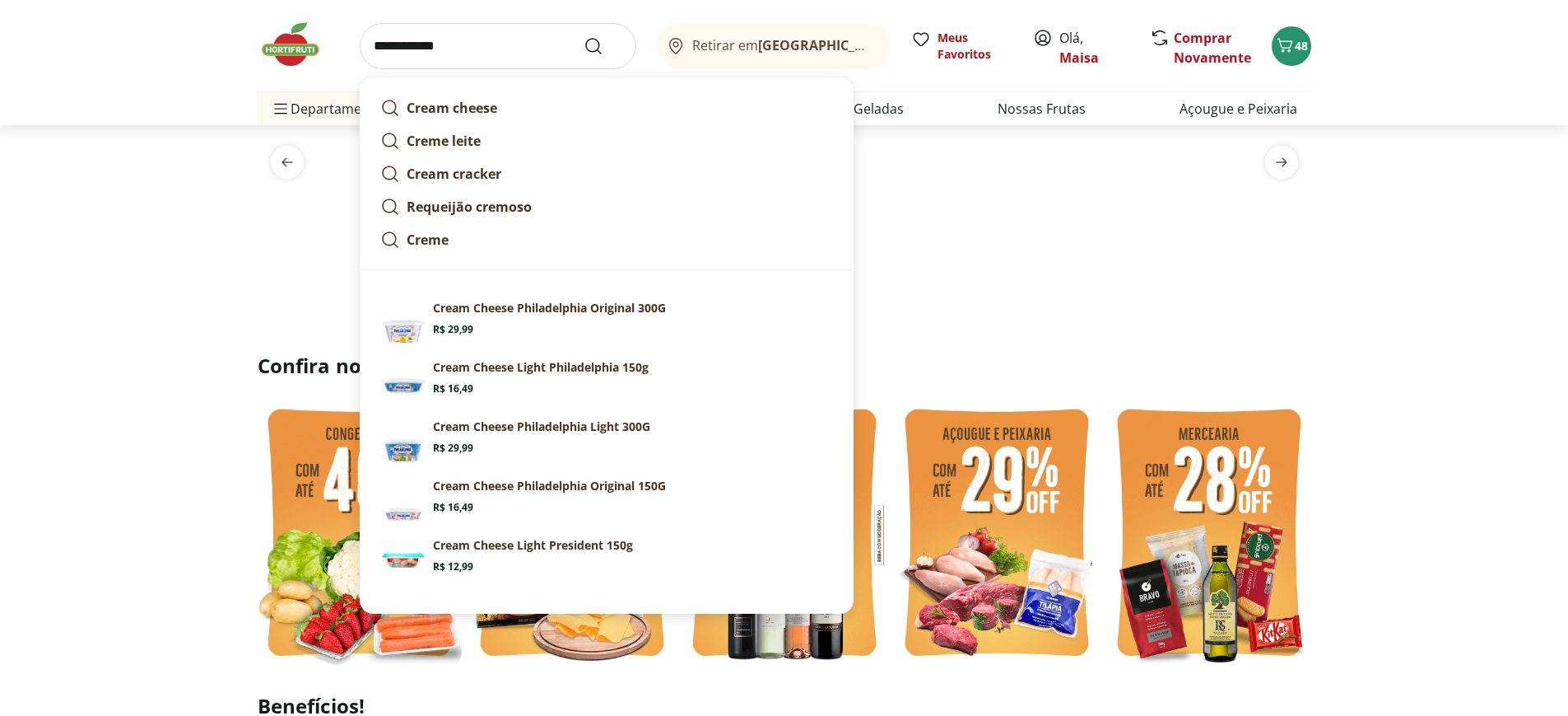
scroll to position [165, 0]
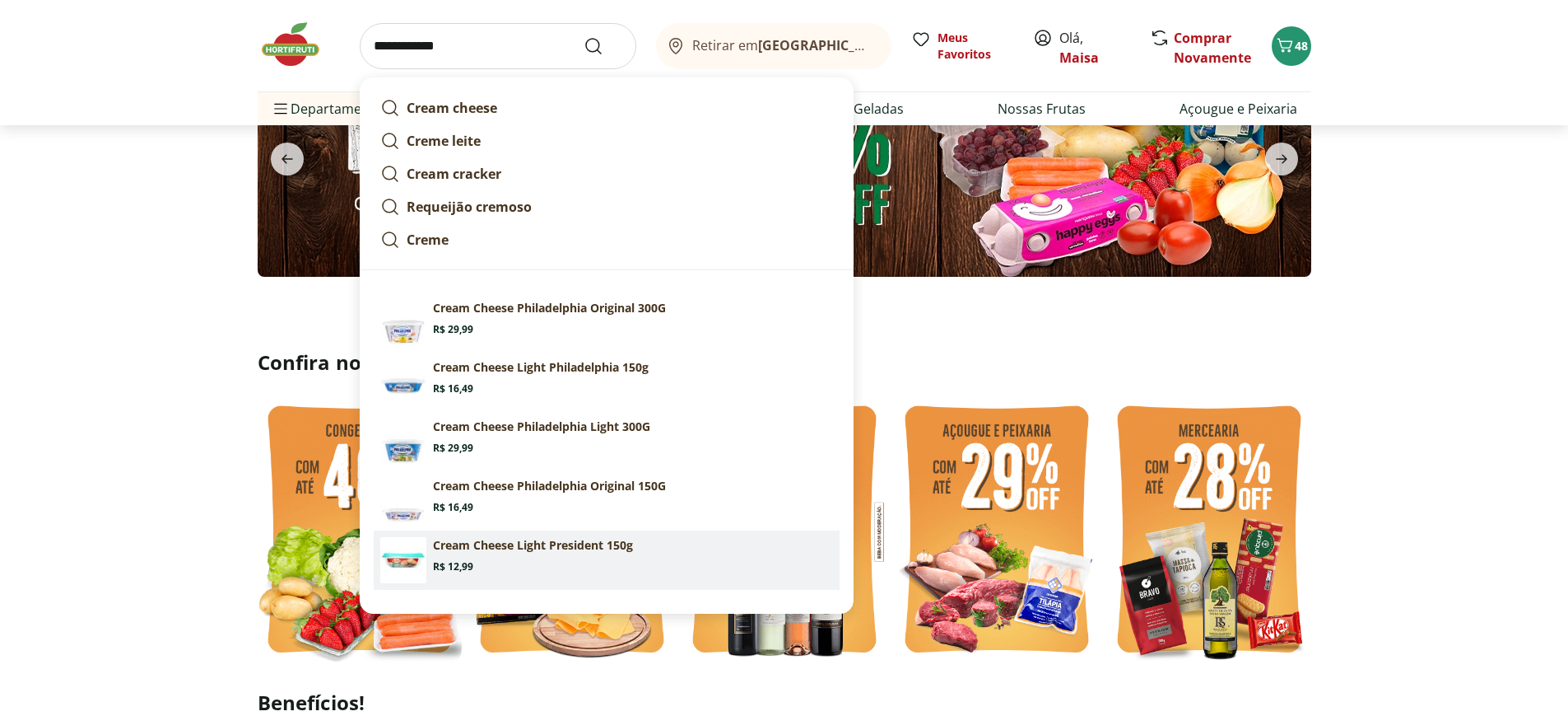
click at [481, 541] on p "Cream Cheese Light President 150g" at bounding box center [533, 544] width 200 height 16
type input "**********"
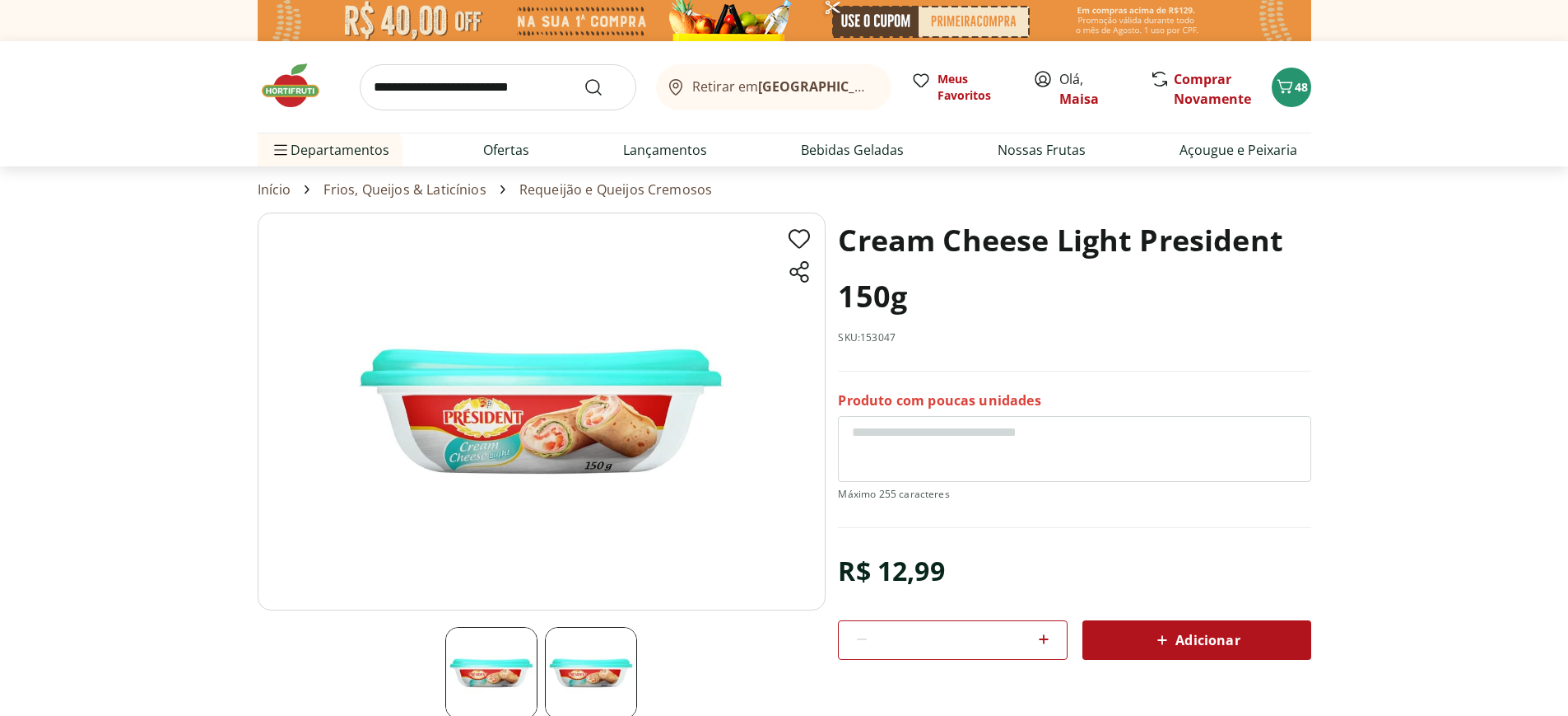
click at [462, 98] on input "search" at bounding box center [498, 87] width 276 height 46
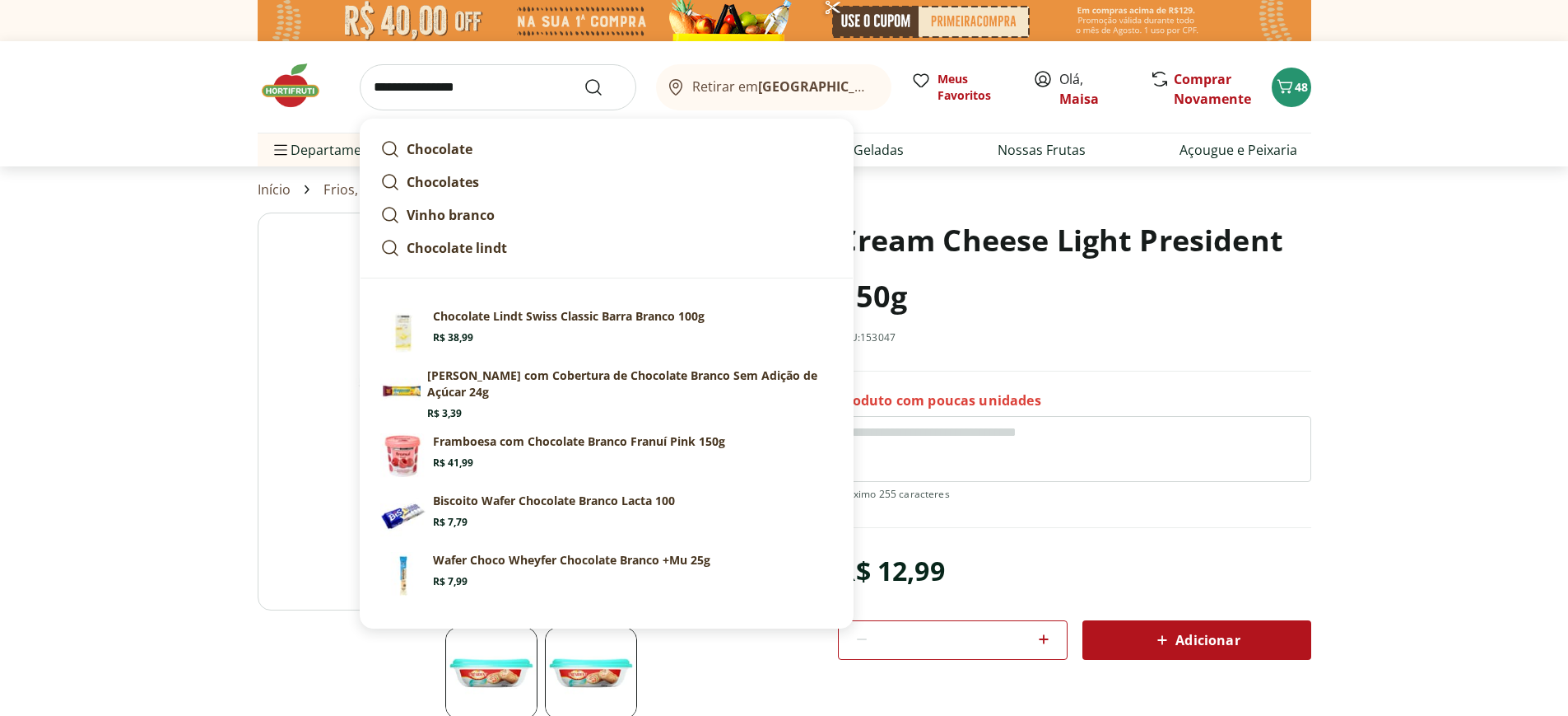
type input "**********"
click at [584, 78] on button "Submit Search" at bounding box center [603, 87] width 39 height 20
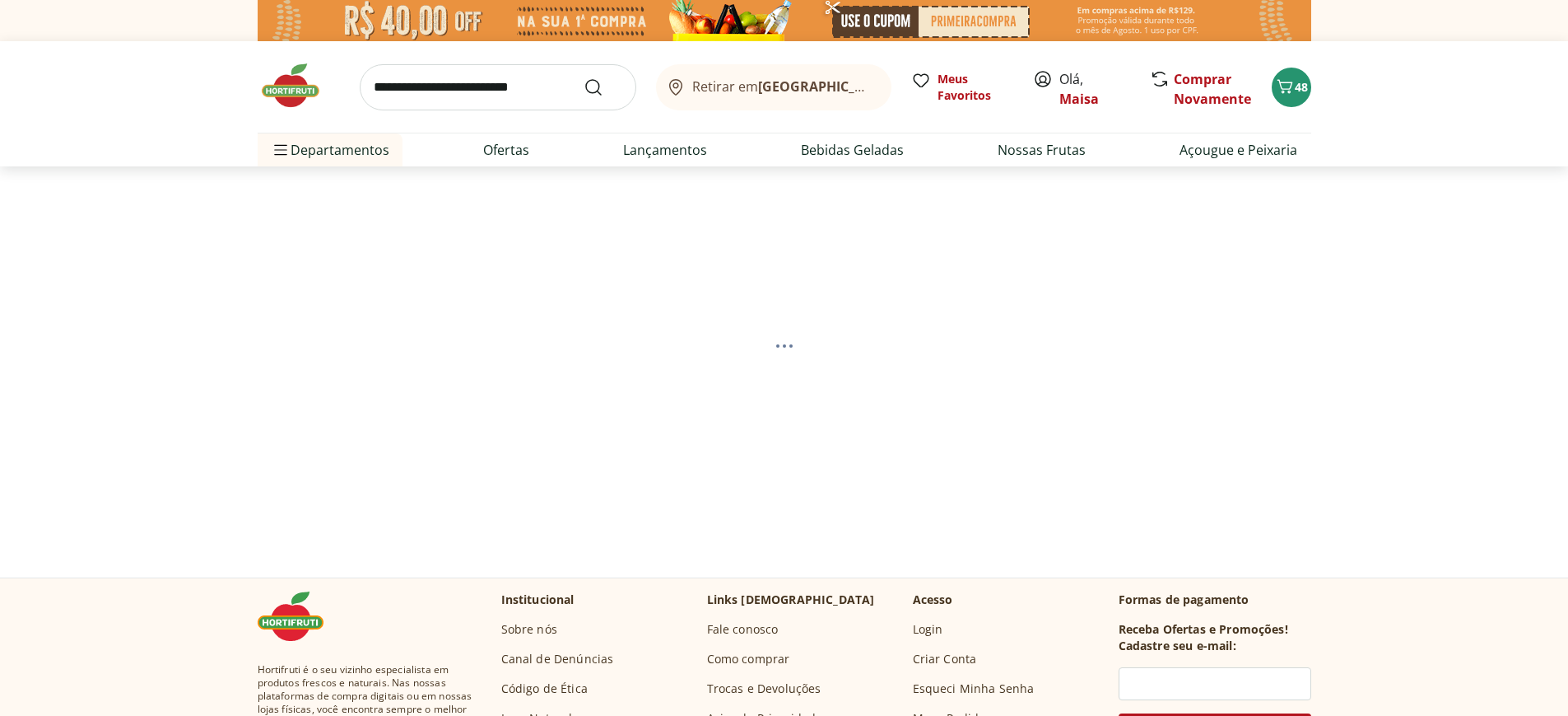
select select "**********"
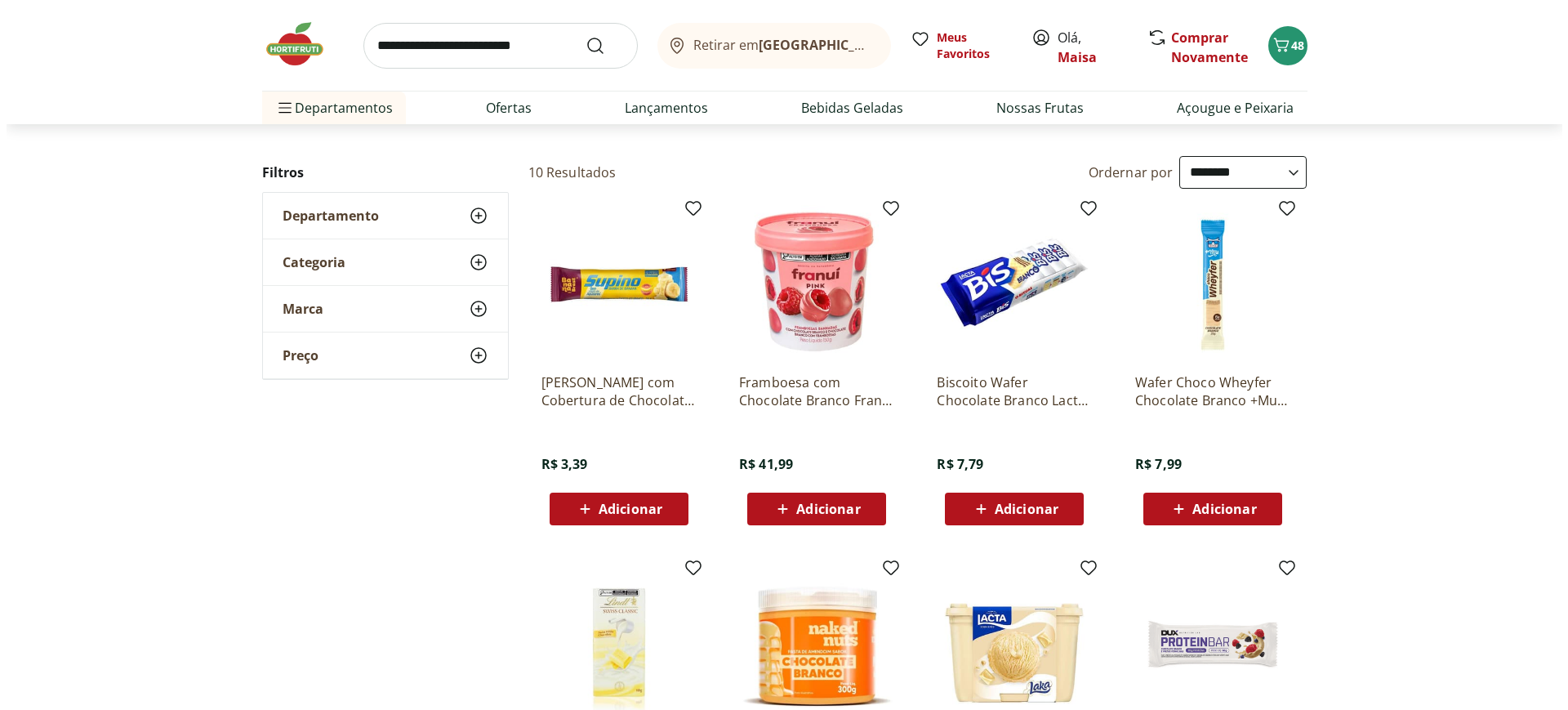
scroll to position [81, 0]
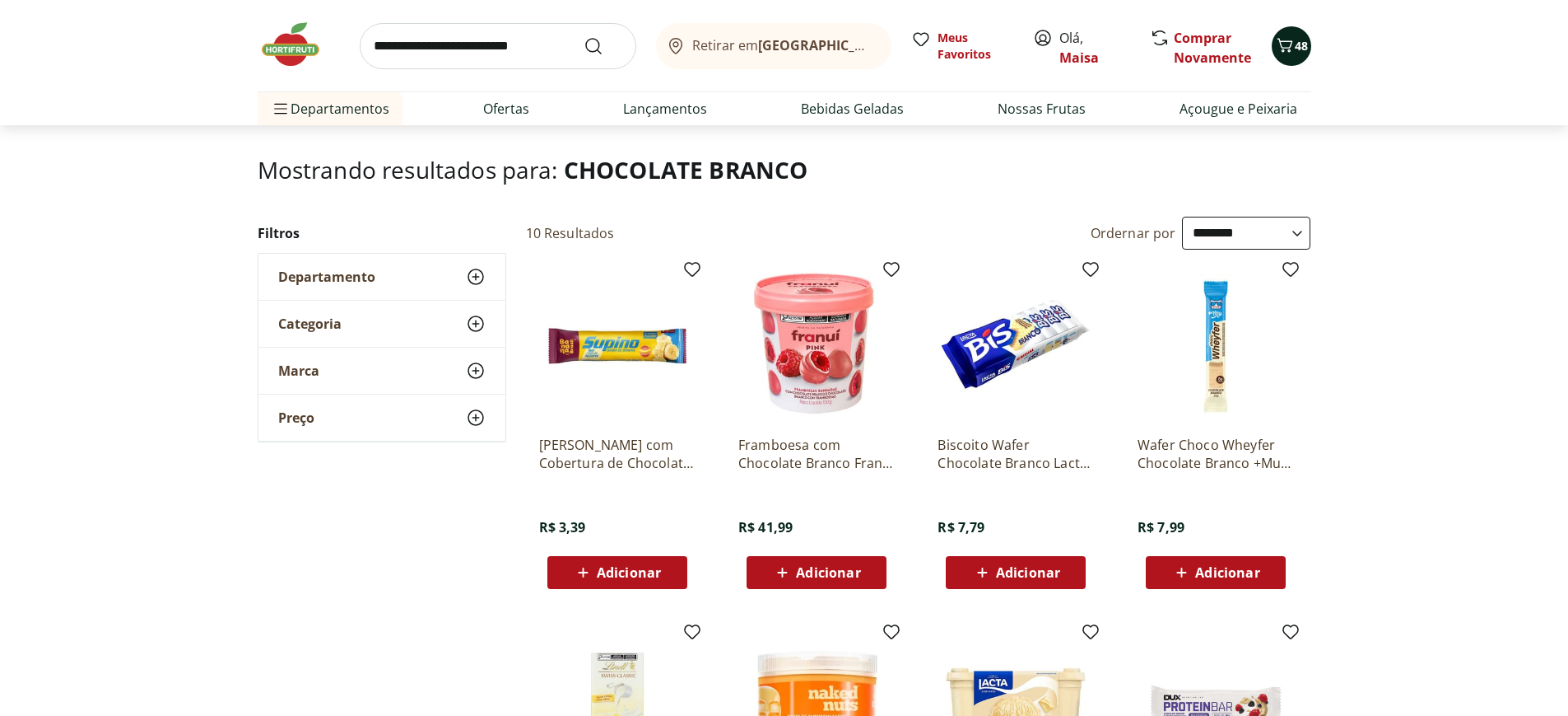
click at [1288, 49] on icon "Carrinho" at bounding box center [1285, 44] width 15 height 14
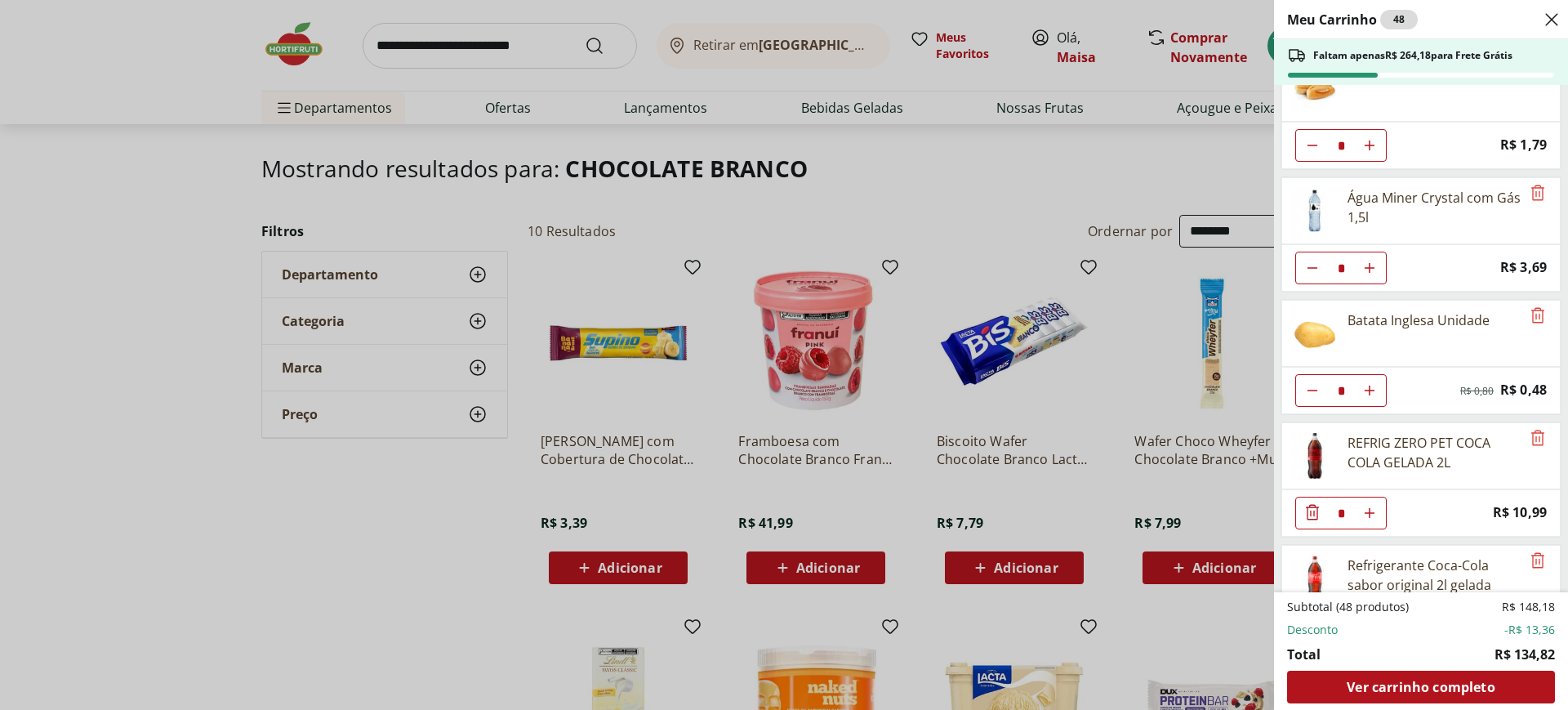
scroll to position [724, 0]
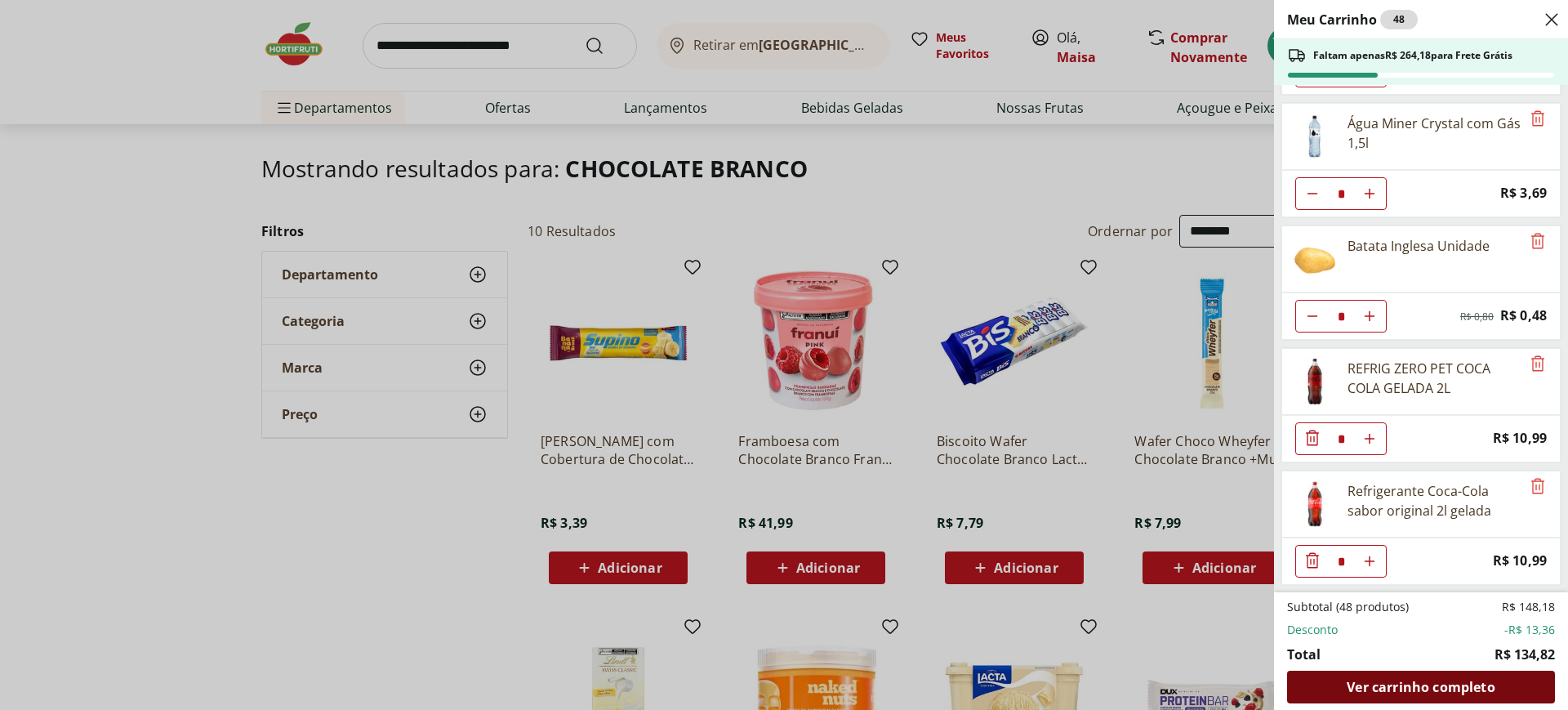
click at [1346, 691] on span "Ver carrinho completo" at bounding box center [1420, 686] width 148 height 13
